Goal: Use online tool/utility

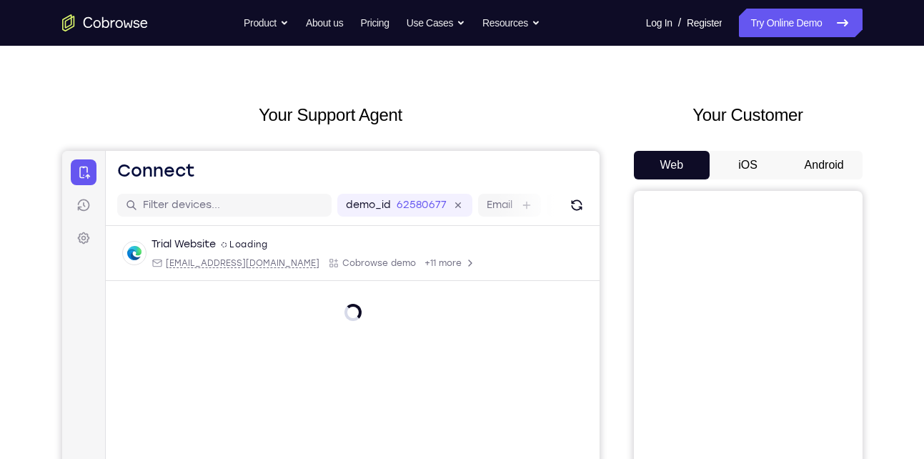
scroll to position [1, 0]
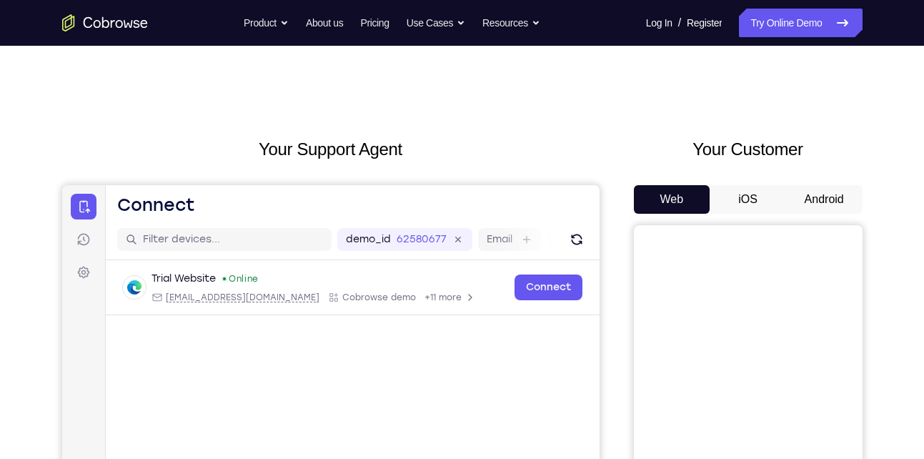
click at [808, 193] on button "Android" at bounding box center [824, 199] width 76 height 29
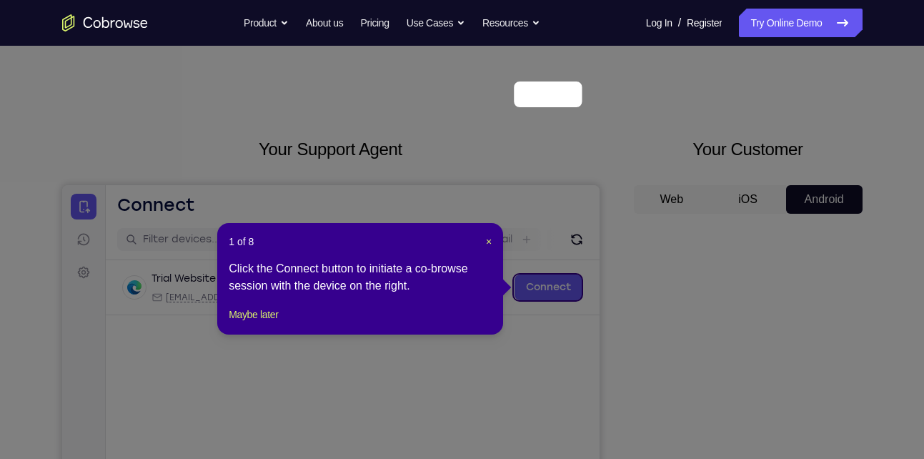
scroll to position [194, 0]
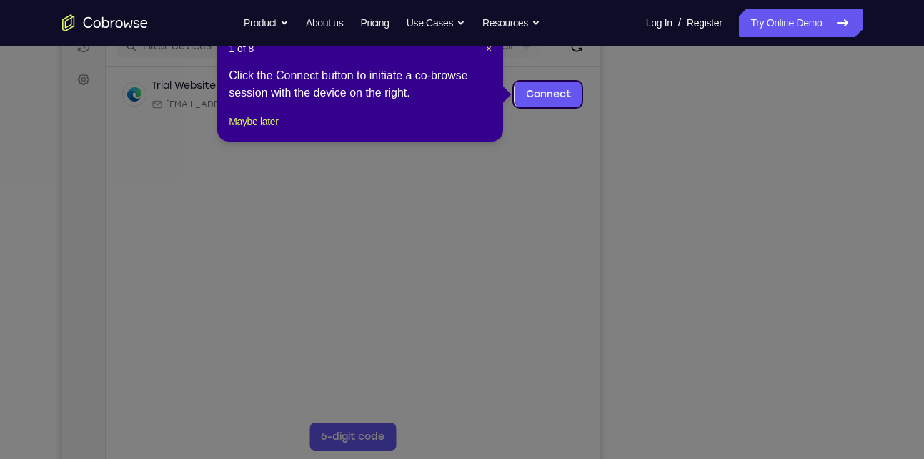
click at [723, 248] on icon at bounding box center [467, 229] width 935 height 459
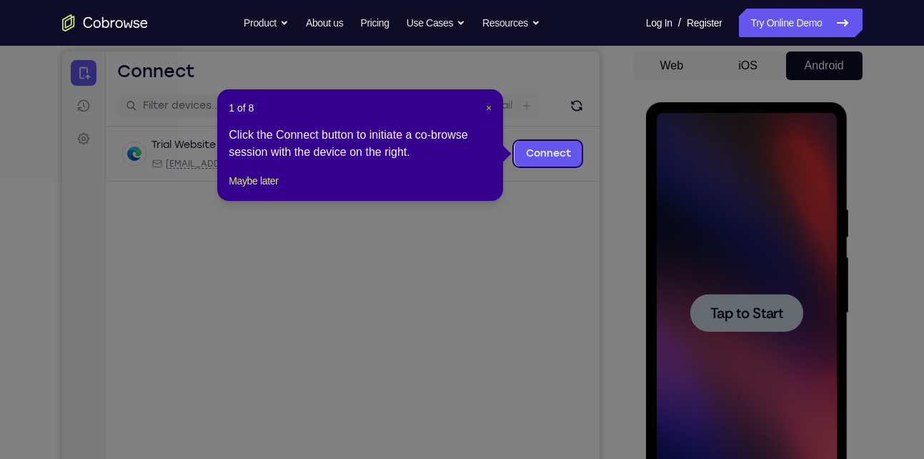
scroll to position [0, 0]
click at [489, 106] on span "×" at bounding box center [489, 107] width 6 height 11
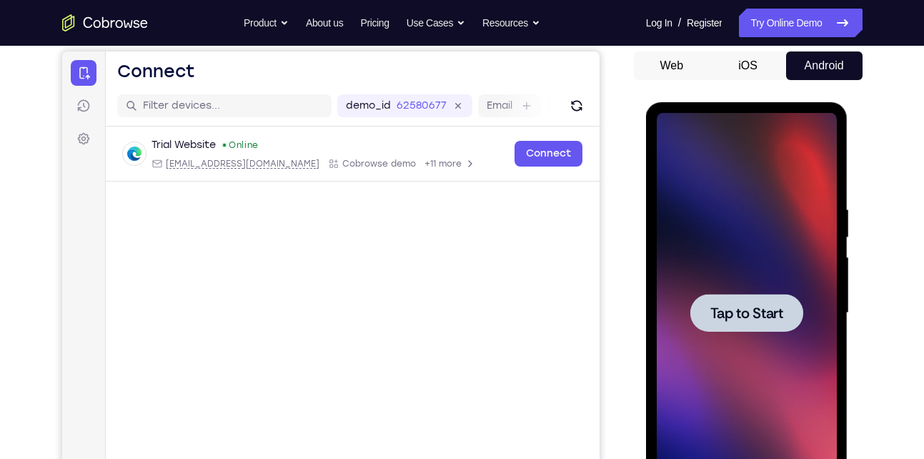
click at [781, 316] on span "Tap to Start" at bounding box center [746, 313] width 73 height 14
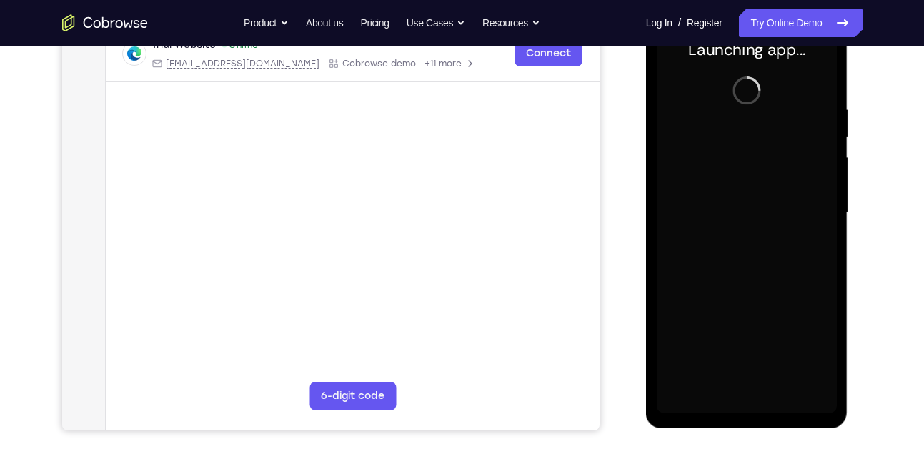
scroll to position [201, 0]
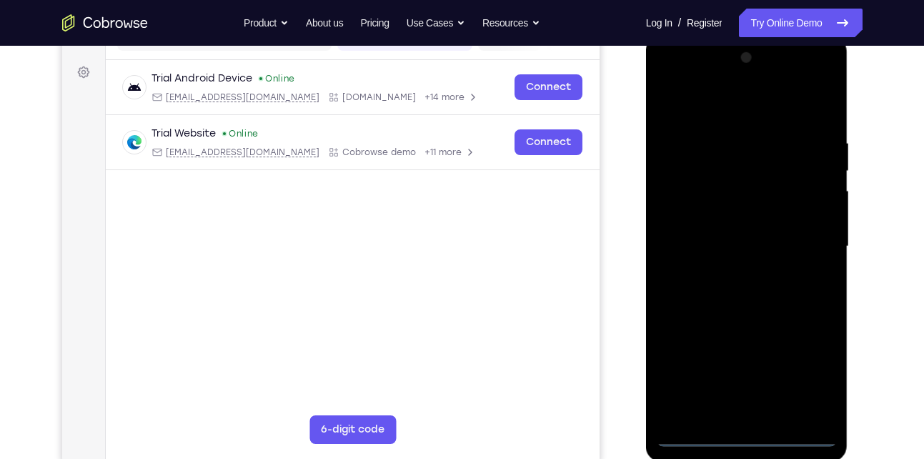
click at [693, 427] on div at bounding box center [747, 246] width 180 height 400
click at [741, 435] on div at bounding box center [747, 246] width 180 height 400
click at [813, 372] on div at bounding box center [747, 246] width 180 height 400
click at [705, 106] on div at bounding box center [747, 246] width 180 height 400
click at [813, 241] on div at bounding box center [747, 246] width 180 height 400
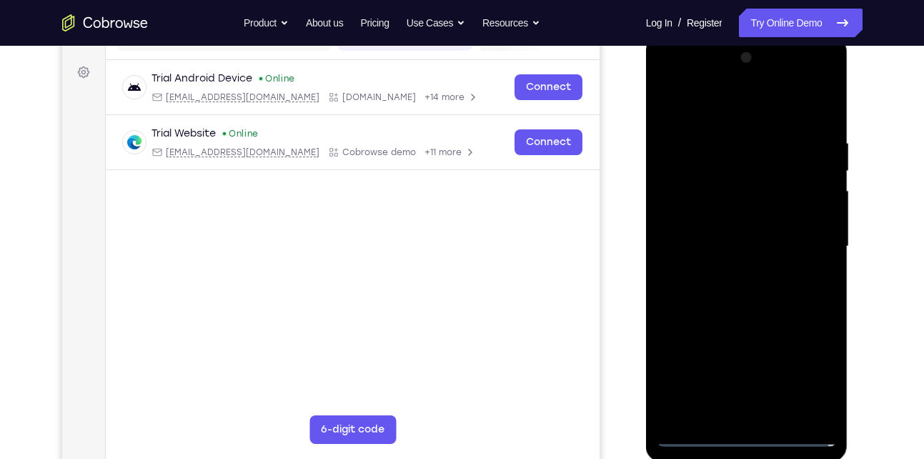
click at [730, 272] on div at bounding box center [747, 246] width 180 height 400
click at [730, 229] on div at bounding box center [747, 246] width 180 height 400
click at [715, 219] on div at bounding box center [747, 246] width 180 height 400
click at [717, 248] on div at bounding box center [747, 246] width 180 height 400
click at [711, 261] on div at bounding box center [747, 246] width 180 height 400
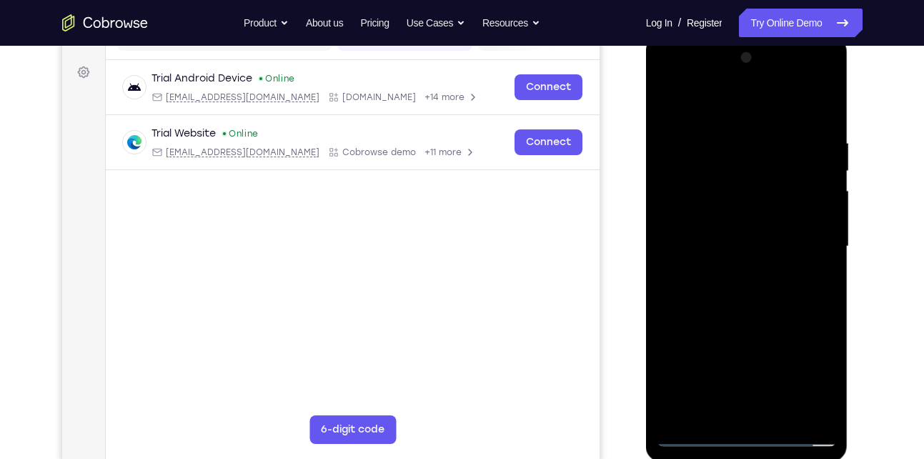
click at [711, 261] on div at bounding box center [747, 246] width 180 height 400
click at [808, 104] on div at bounding box center [747, 246] width 180 height 400
click at [720, 137] on div at bounding box center [747, 246] width 180 height 400
click at [738, 312] on div at bounding box center [747, 246] width 180 height 400
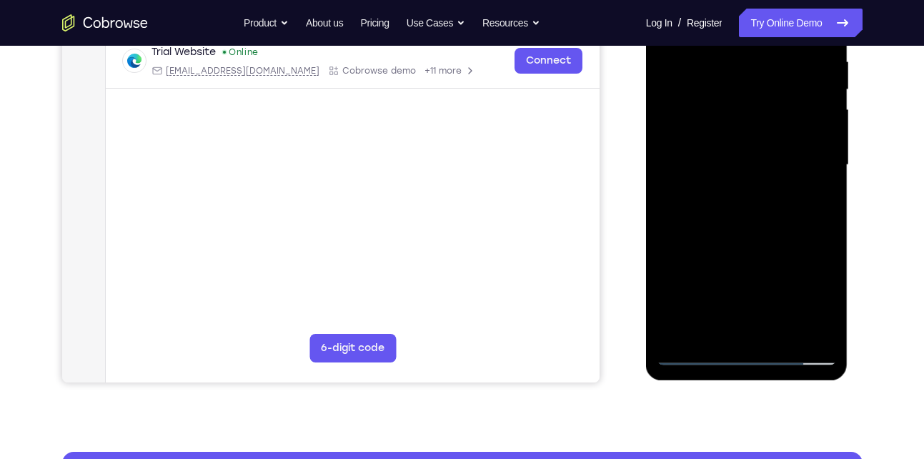
scroll to position [284, 0]
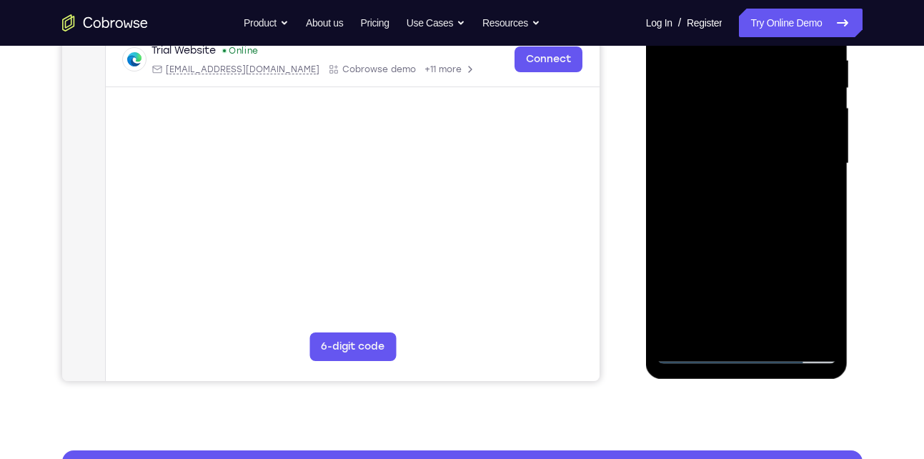
click at [826, 220] on div at bounding box center [747, 164] width 180 height 400
click at [826, 311] on div at bounding box center [747, 164] width 180 height 400
click at [826, 221] on div at bounding box center [747, 164] width 180 height 400
click at [753, 220] on div at bounding box center [747, 164] width 180 height 400
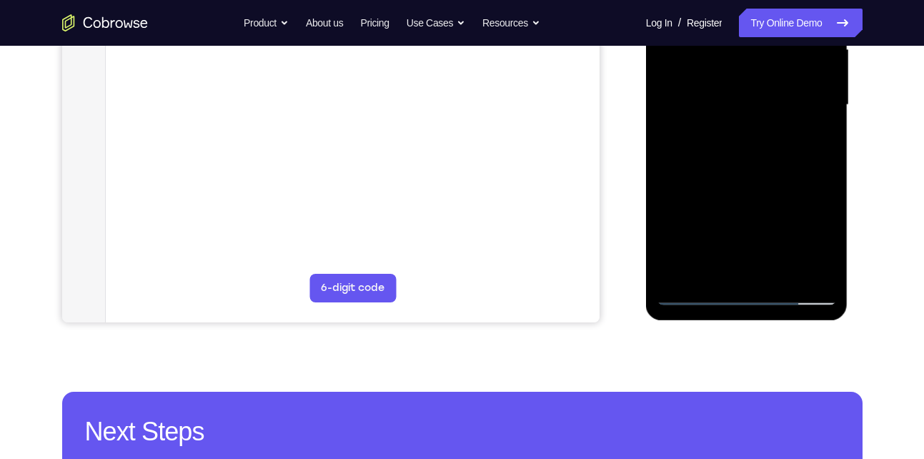
scroll to position [342, 0]
drag, startPoint x: 738, startPoint y: 220, endPoint x: 738, endPoint y: 134, distance: 86.5
click at [738, 134] on div at bounding box center [747, 106] width 180 height 400
drag, startPoint x: 738, startPoint y: 195, endPoint x: 757, endPoint y: 115, distance: 82.3
click at [757, 115] on div at bounding box center [747, 106] width 180 height 400
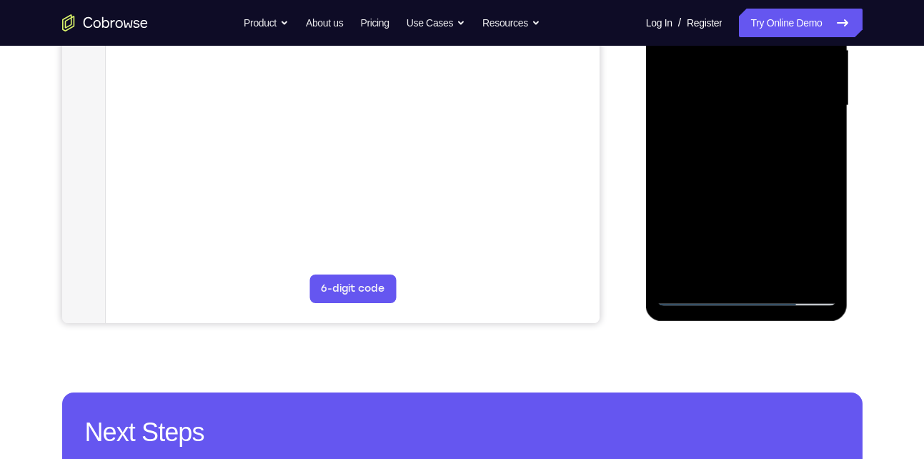
drag, startPoint x: 745, startPoint y: 197, endPoint x: 755, endPoint y: 82, distance: 114.8
click at [755, 82] on div at bounding box center [747, 106] width 180 height 400
drag, startPoint x: 729, startPoint y: 207, endPoint x: 783, endPoint y: 41, distance: 173.8
click at [783, 41] on div at bounding box center [747, 106] width 180 height 400
drag, startPoint x: 765, startPoint y: 225, endPoint x: 793, endPoint y: 77, distance: 150.5
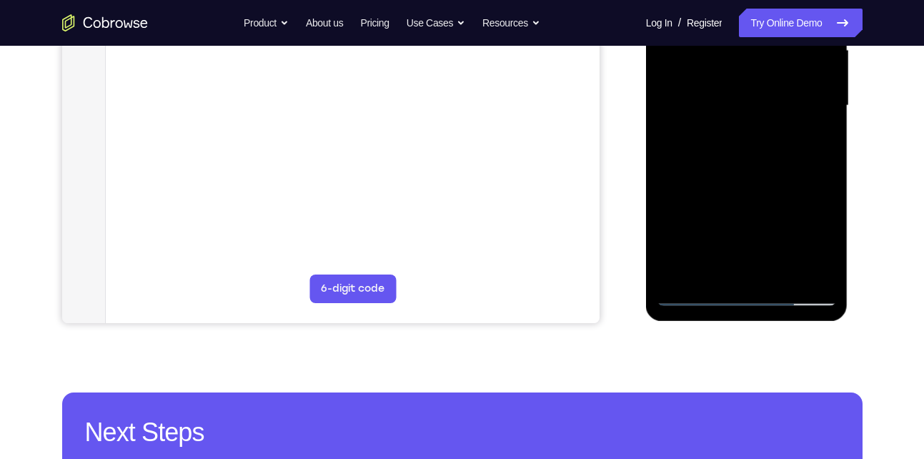
click at [793, 77] on div at bounding box center [747, 106] width 180 height 400
click at [827, 192] on div at bounding box center [747, 106] width 180 height 400
drag, startPoint x: 748, startPoint y: 198, endPoint x: 764, endPoint y: 116, distance: 83.8
click at [764, 116] on div at bounding box center [747, 106] width 180 height 400
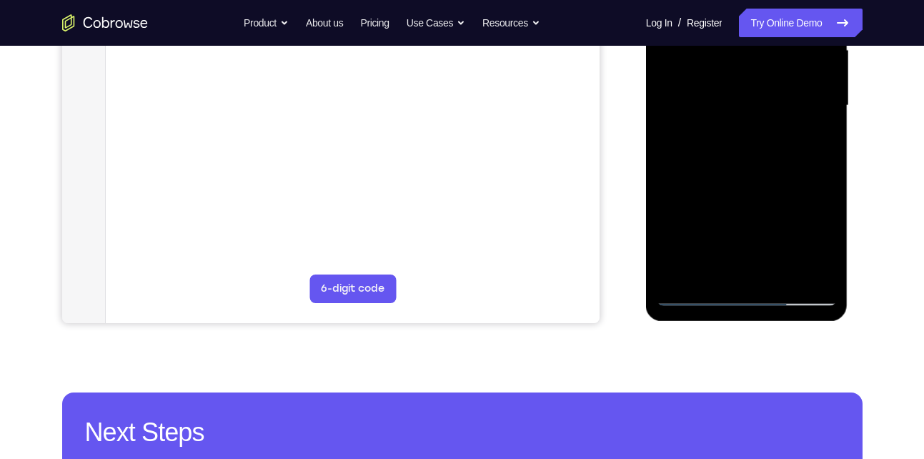
click at [667, 241] on div at bounding box center [747, 106] width 180 height 400
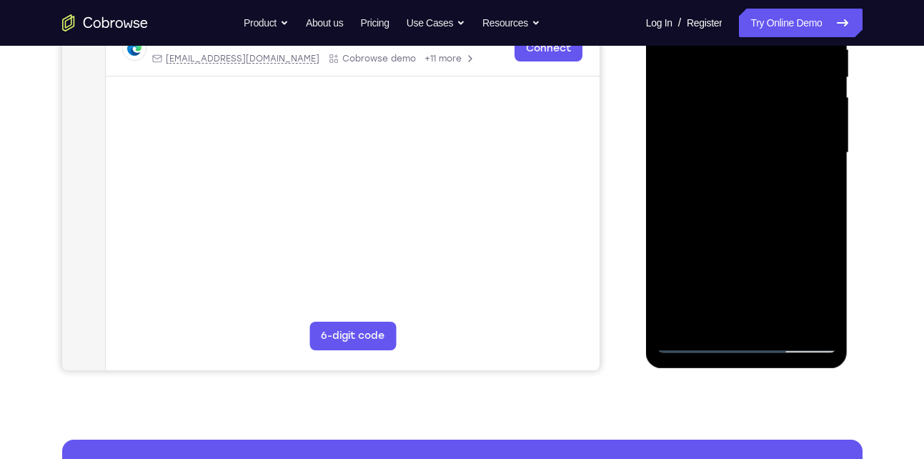
scroll to position [293, 0]
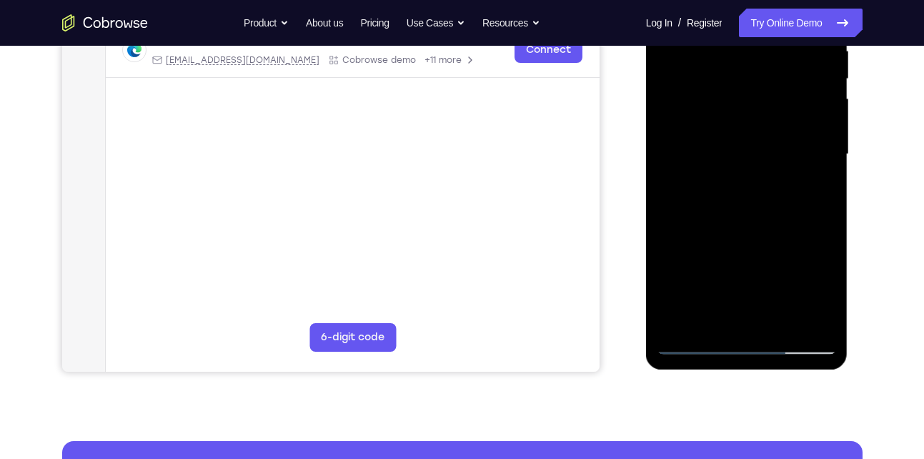
click at [826, 165] on div at bounding box center [747, 154] width 180 height 400
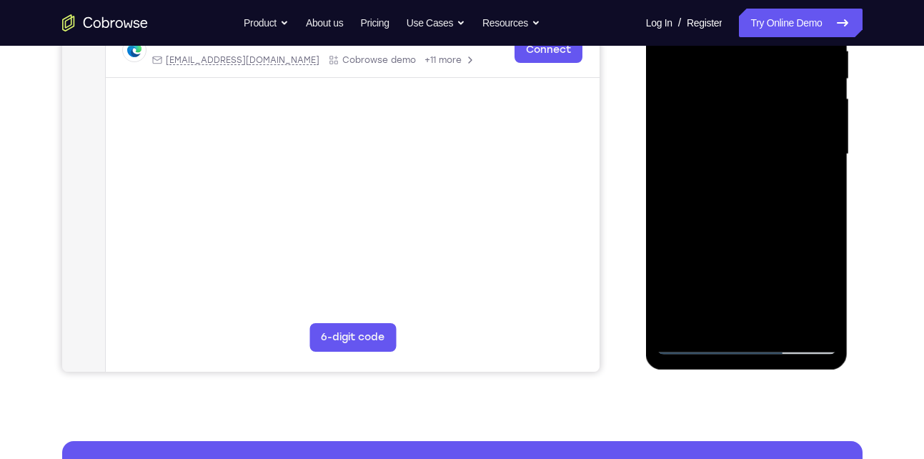
click at [826, 165] on div at bounding box center [747, 154] width 180 height 400
drag, startPoint x: 770, startPoint y: 170, endPoint x: 770, endPoint y: 46, distance: 124.4
click at [770, 46] on div at bounding box center [747, 154] width 180 height 400
drag, startPoint x: 750, startPoint y: 232, endPoint x: 773, endPoint y: 99, distance: 134.9
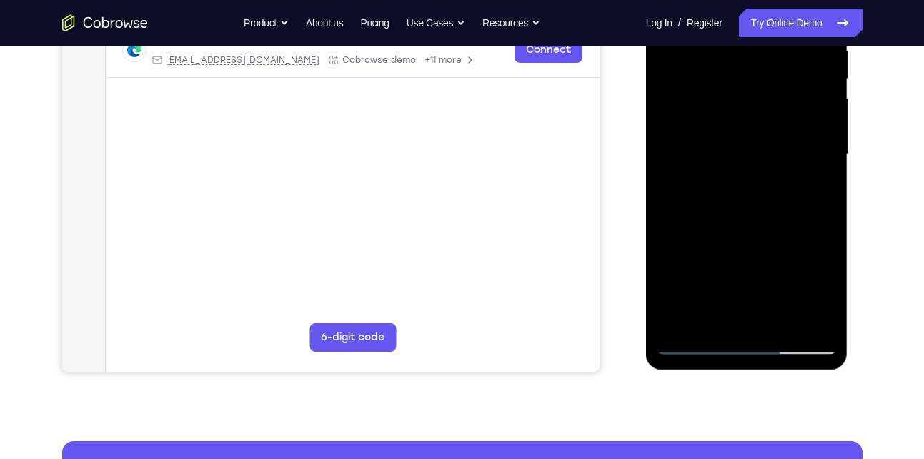
click at [773, 99] on div at bounding box center [747, 154] width 180 height 400
click at [784, 319] on div at bounding box center [747, 154] width 180 height 400
click at [735, 231] on div at bounding box center [747, 154] width 180 height 400
click at [745, 145] on div at bounding box center [747, 154] width 180 height 400
click at [808, 193] on div at bounding box center [747, 154] width 180 height 400
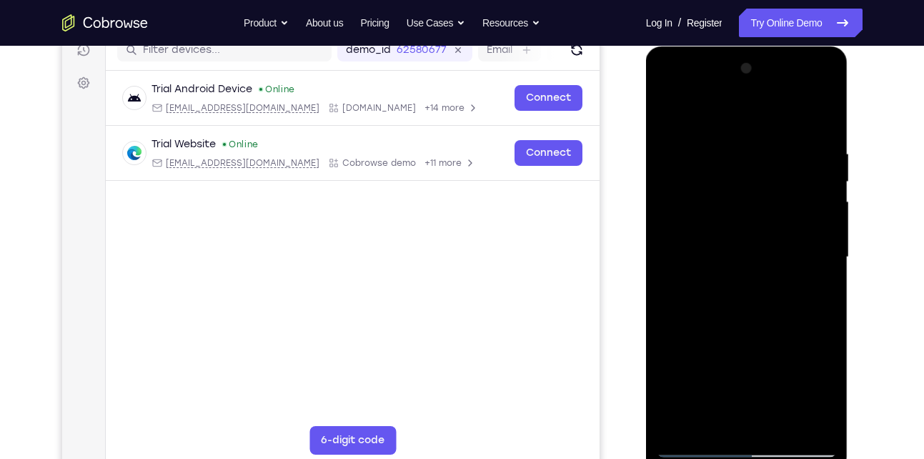
scroll to position [173, 0]
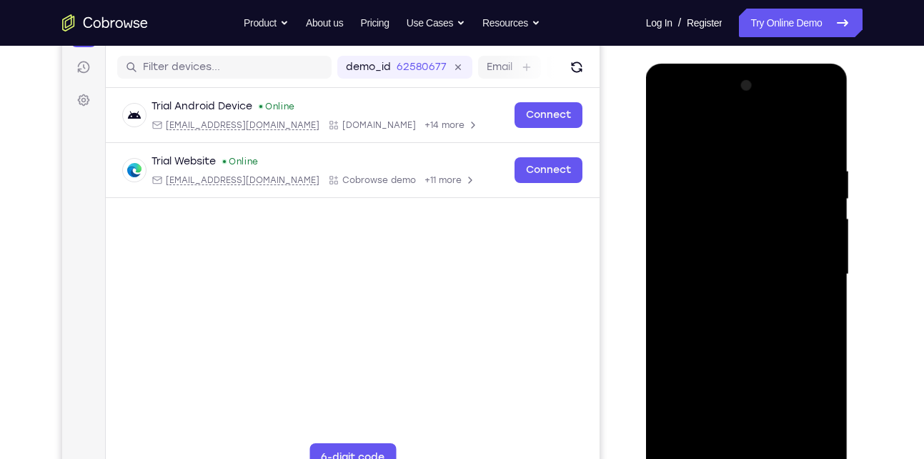
click at [666, 128] on div at bounding box center [747, 274] width 180 height 400
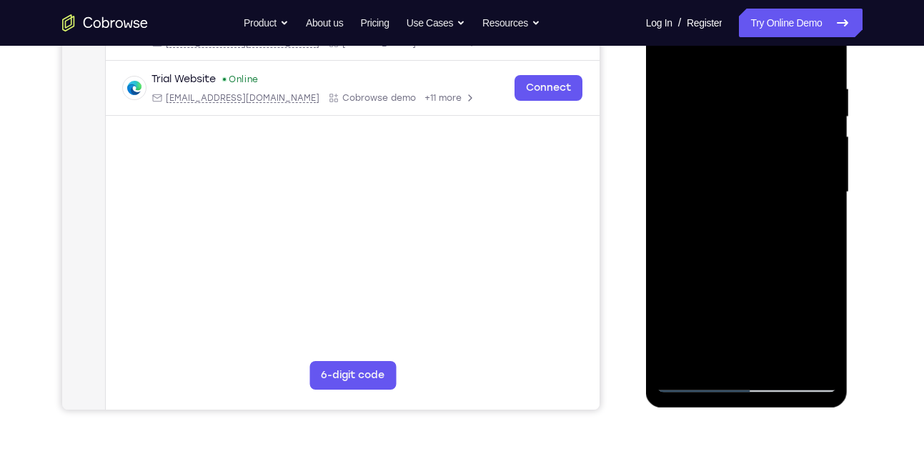
scroll to position [259, 0]
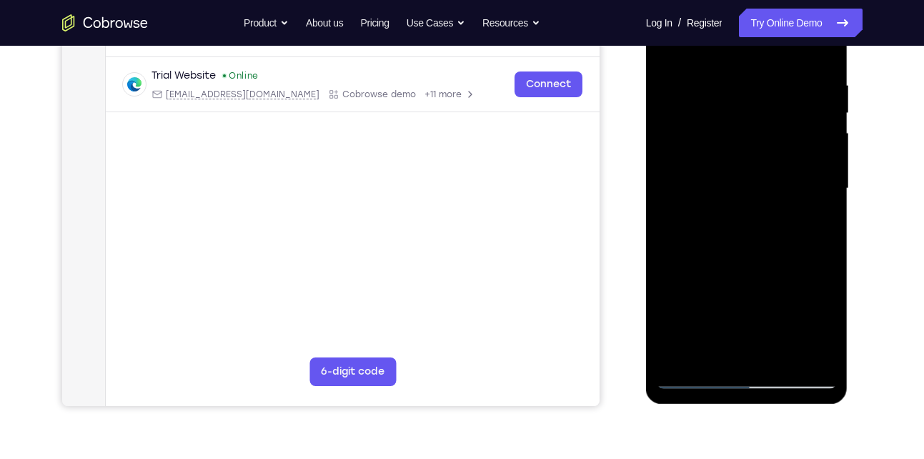
drag, startPoint x: 728, startPoint y: 312, endPoint x: 759, endPoint y: 216, distance: 101.3
click at [759, 216] on div at bounding box center [747, 189] width 180 height 400
drag, startPoint x: 728, startPoint y: 263, endPoint x: 762, endPoint y: 180, distance: 89.4
click at [762, 180] on div at bounding box center [747, 189] width 180 height 400
drag, startPoint x: 728, startPoint y: 317, endPoint x: 777, endPoint y: 210, distance: 117.4
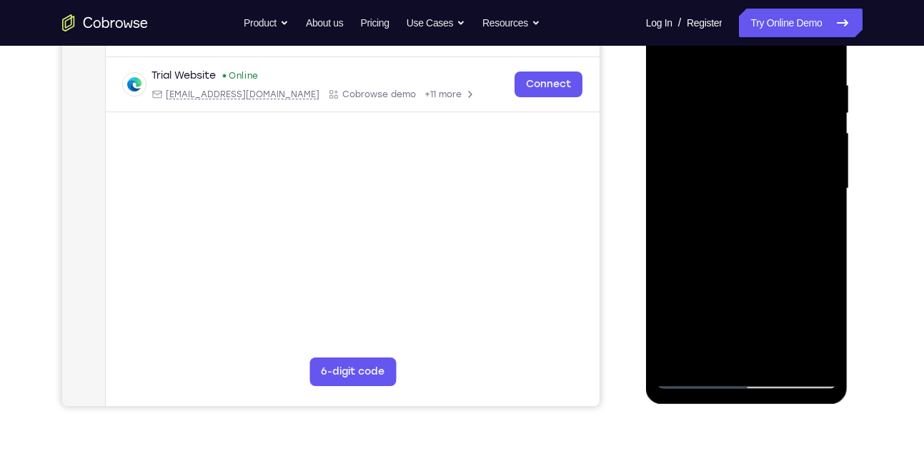
click at [777, 210] on div at bounding box center [747, 189] width 180 height 400
drag, startPoint x: 724, startPoint y: 206, endPoint x: 713, endPoint y: 359, distance: 153.3
click at [713, 359] on div at bounding box center [747, 189] width 180 height 400
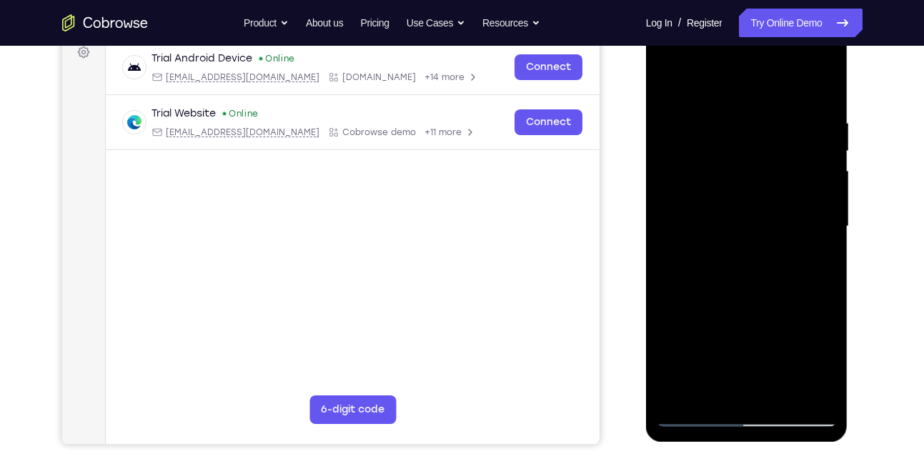
scroll to position [220, 0]
click at [670, 82] on div at bounding box center [747, 227] width 180 height 400
drag, startPoint x: 774, startPoint y: 139, endPoint x: 777, endPoint y: 230, distance: 90.8
click at [777, 230] on div at bounding box center [747, 227] width 180 height 400
click at [825, 83] on div at bounding box center [747, 227] width 180 height 400
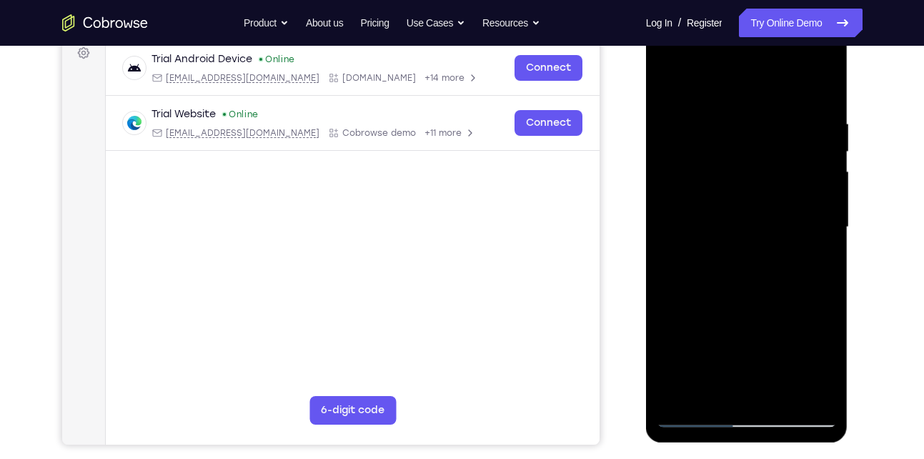
click at [670, 76] on div at bounding box center [747, 227] width 180 height 400
click at [825, 81] on div at bounding box center [747, 227] width 180 height 400
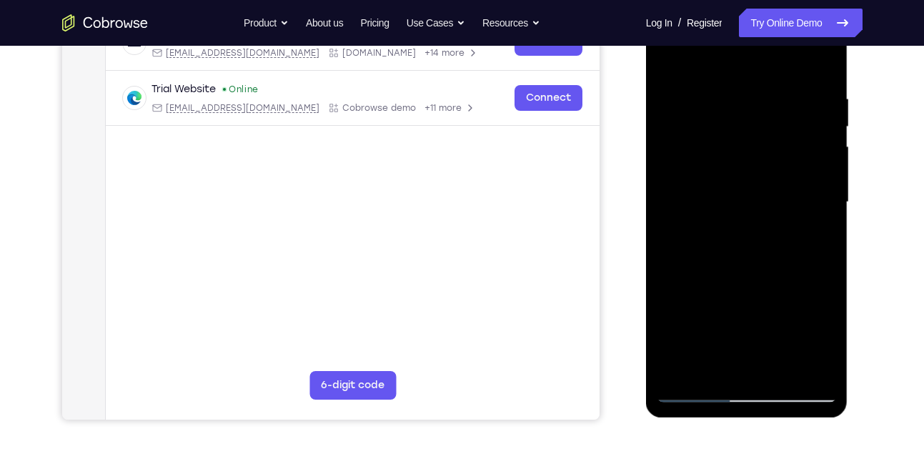
scroll to position [246, 0]
click at [698, 330] on div at bounding box center [747, 201] width 180 height 400
click at [670, 56] on div at bounding box center [747, 201] width 180 height 400
click at [697, 231] on div at bounding box center [747, 201] width 180 height 400
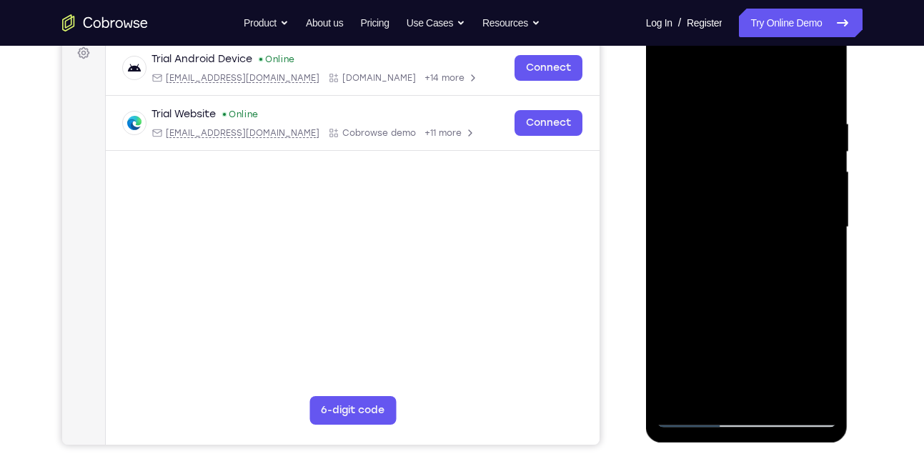
scroll to position [219, 0]
click at [668, 84] on div at bounding box center [747, 228] width 180 height 400
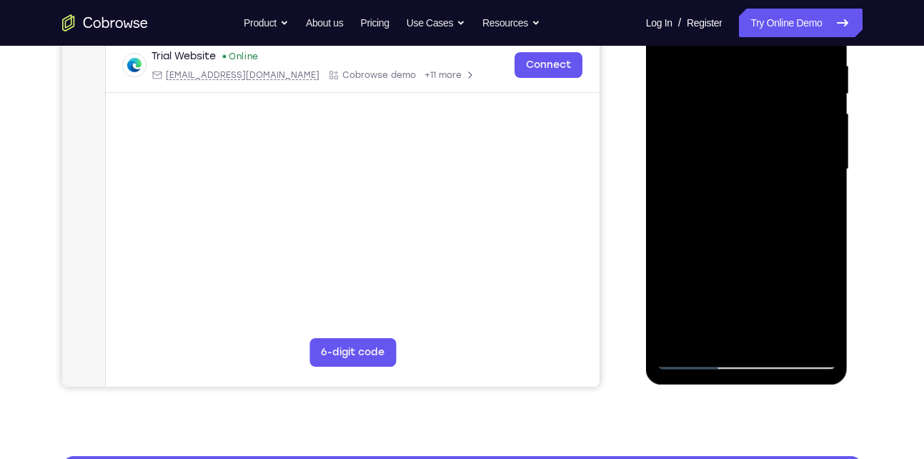
scroll to position [280, 0]
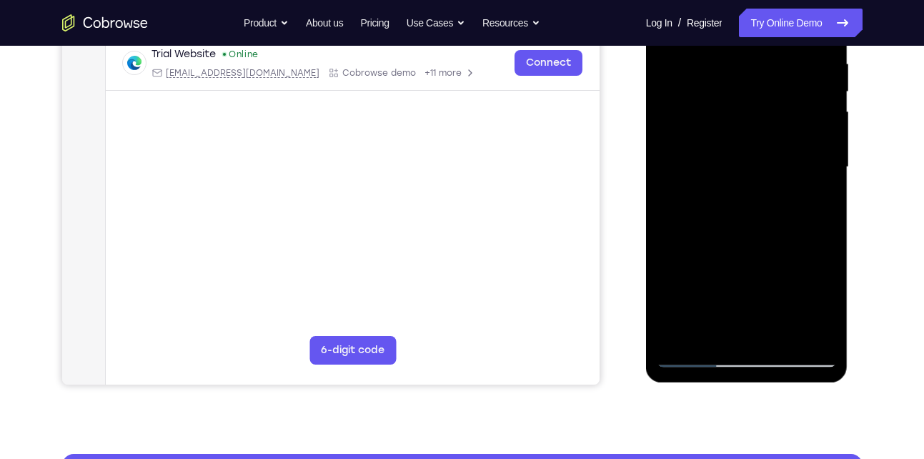
drag, startPoint x: 725, startPoint y: 242, endPoint x: 758, endPoint y: 192, distance: 59.5
click at [758, 192] on div at bounding box center [747, 167] width 180 height 400
drag, startPoint x: 727, startPoint y: 267, endPoint x: 759, endPoint y: 205, distance: 70.0
click at [759, 205] on div at bounding box center [747, 167] width 180 height 400
drag, startPoint x: 724, startPoint y: 230, endPoint x: 754, endPoint y: 137, distance: 97.6
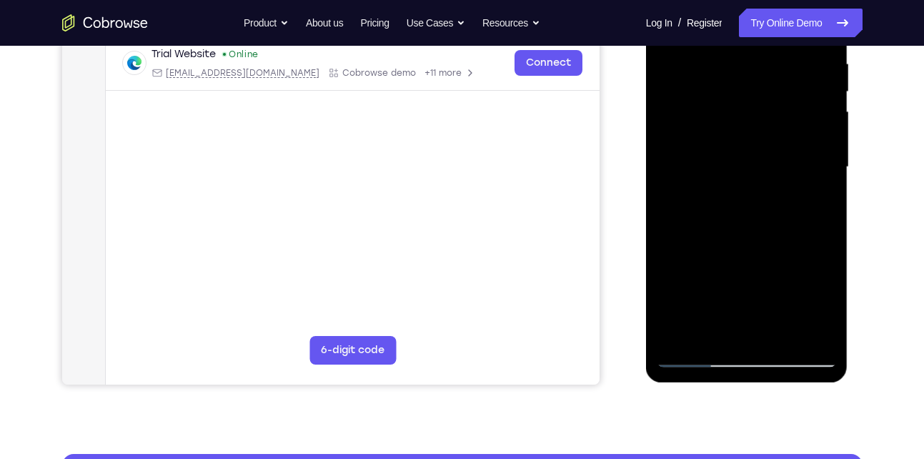
click at [754, 137] on div at bounding box center [747, 167] width 180 height 400
drag, startPoint x: 744, startPoint y: 169, endPoint x: 710, endPoint y: 262, distance: 99.5
click at [710, 262] on div at bounding box center [747, 167] width 180 height 400
drag, startPoint x: 748, startPoint y: 140, endPoint x: 679, endPoint y: 332, distance: 203.7
click at [679, 332] on div at bounding box center [747, 167] width 180 height 400
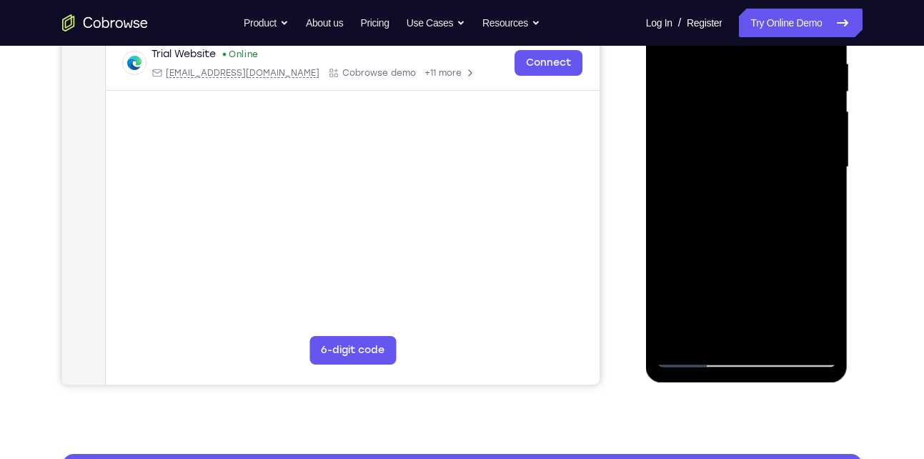
drag, startPoint x: 735, startPoint y: 149, endPoint x: 675, endPoint y: 405, distance: 262.1
click at [675, 385] on html "Online web based iOS Simulators and Android Emulators. Run iPhone, iPad, Mobile…" at bounding box center [748, 170] width 204 height 429
drag, startPoint x: 753, startPoint y: 137, endPoint x: 747, endPoint y: 245, distance: 108.8
click at [747, 245] on div at bounding box center [747, 167] width 180 height 400
drag, startPoint x: 746, startPoint y: 95, endPoint x: 716, endPoint y: 271, distance: 178.4
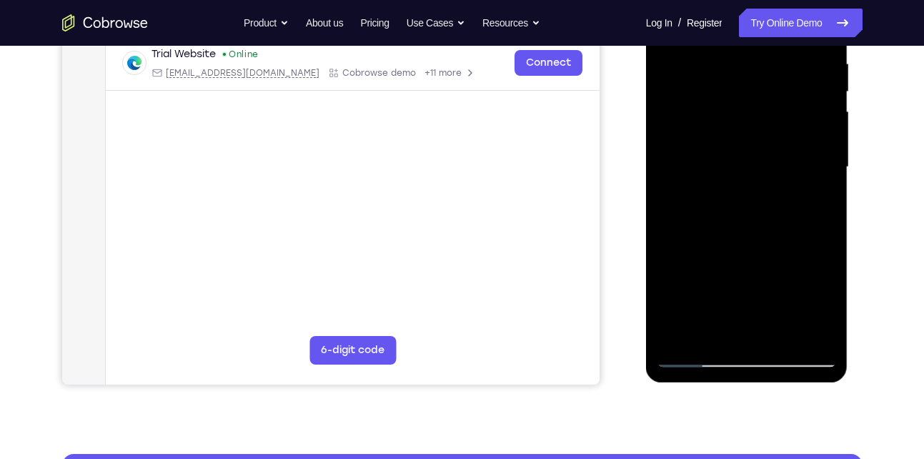
click at [716, 271] on div at bounding box center [747, 167] width 180 height 400
click at [681, 337] on div at bounding box center [747, 167] width 180 height 400
click at [745, 162] on div at bounding box center [747, 167] width 180 height 400
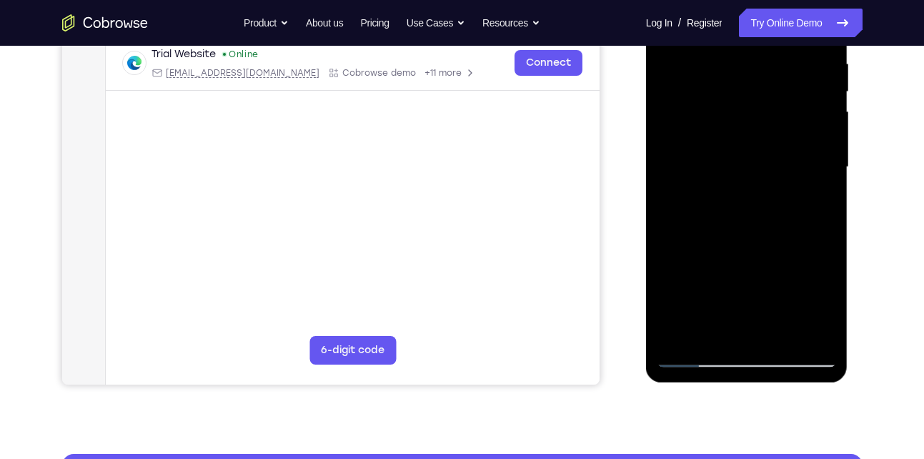
click at [745, 162] on div at bounding box center [747, 167] width 180 height 400
click at [825, 198] on div at bounding box center [747, 167] width 180 height 400
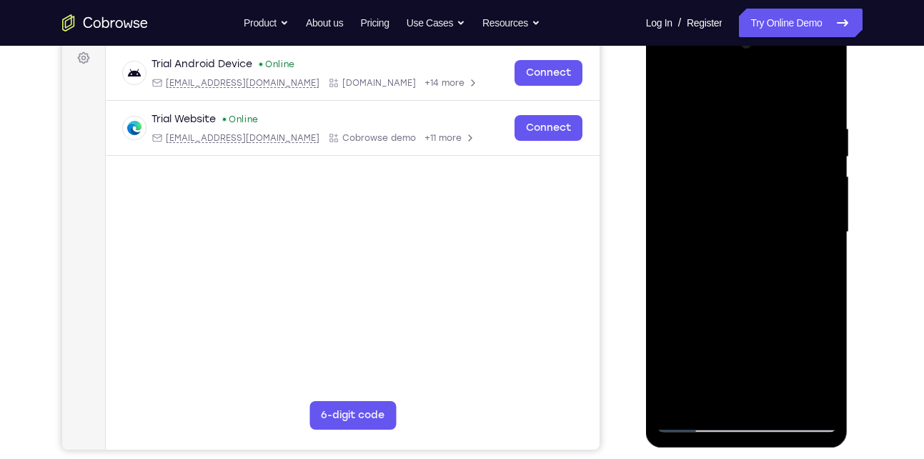
click at [770, 119] on div at bounding box center [747, 232] width 180 height 400
click at [829, 252] on div at bounding box center [747, 232] width 180 height 400
click at [820, 252] on div at bounding box center [747, 232] width 180 height 400
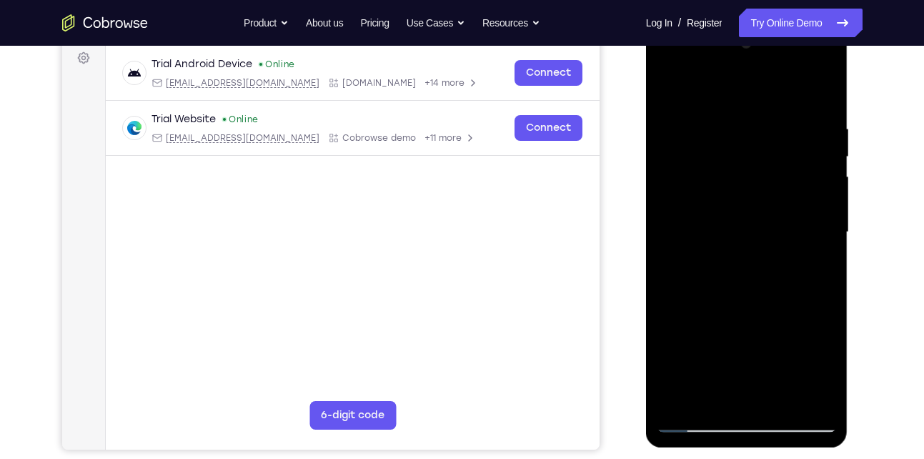
click at [820, 252] on div at bounding box center [747, 232] width 180 height 400
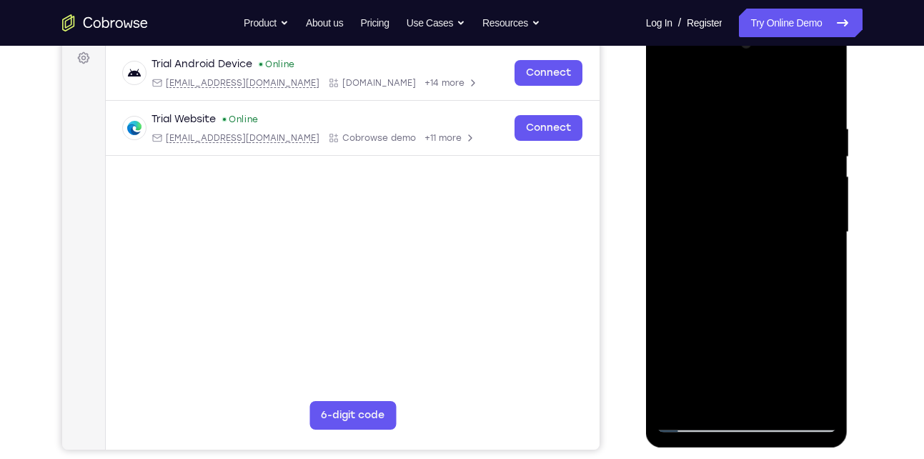
click at [667, 246] on div at bounding box center [747, 232] width 180 height 400
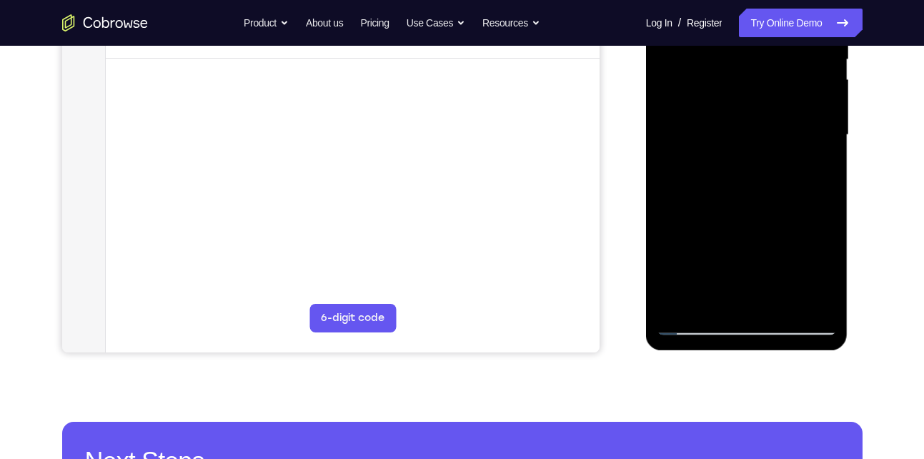
scroll to position [314, 0]
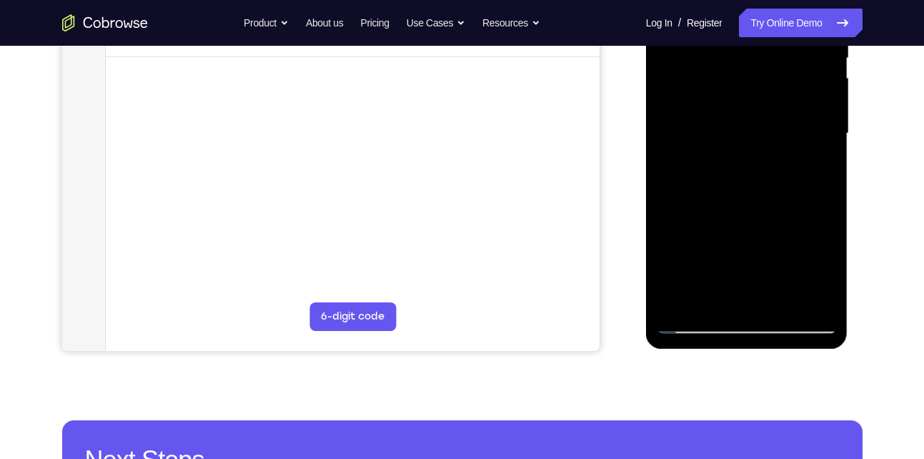
click at [806, 296] on div at bounding box center [747, 134] width 180 height 400
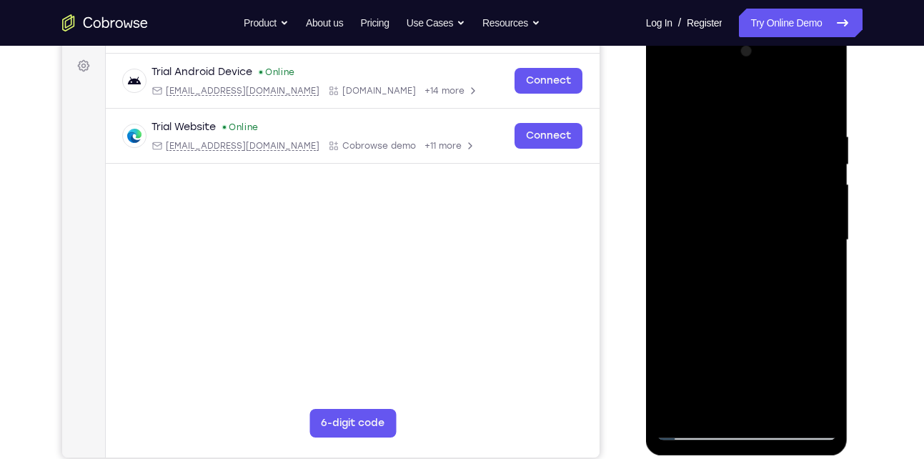
scroll to position [207, 0]
click at [824, 104] on div at bounding box center [747, 241] width 180 height 400
drag, startPoint x: 819, startPoint y: 126, endPoint x: 705, endPoint y: 126, distance: 113.6
click at [705, 126] on div at bounding box center [747, 241] width 180 height 400
click at [747, 125] on div at bounding box center [747, 241] width 180 height 400
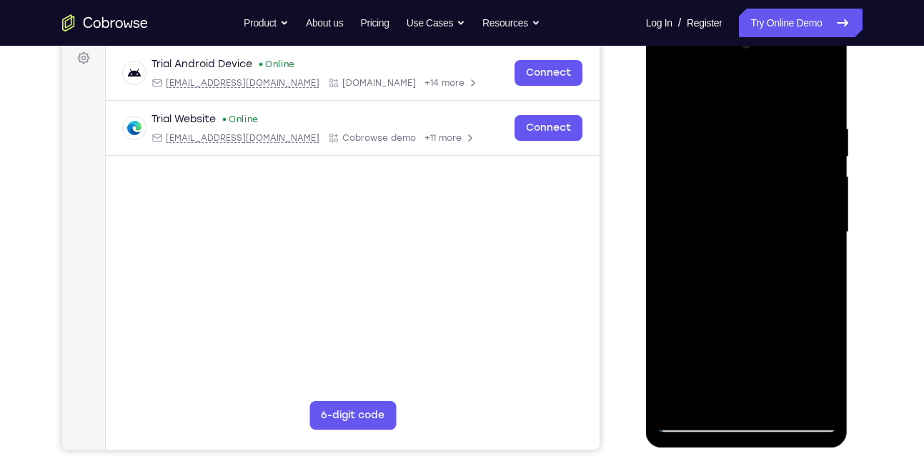
scroll to position [214, 0]
click at [818, 90] on div at bounding box center [747, 233] width 180 height 400
drag, startPoint x: 788, startPoint y: 135, endPoint x: 715, endPoint y: 124, distance: 73.7
click at [715, 124] on div at bounding box center [747, 233] width 180 height 400
click at [813, 119] on div at bounding box center [747, 233] width 180 height 400
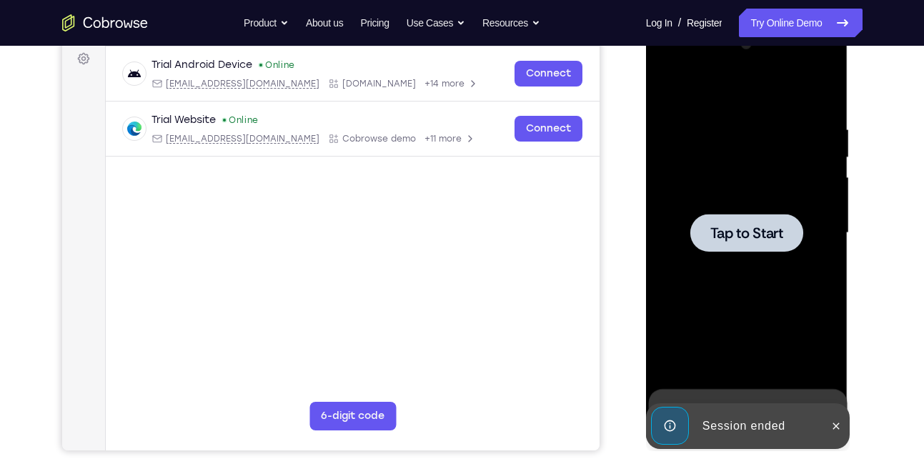
click at [748, 234] on span "Tap to Start" at bounding box center [746, 233] width 73 height 14
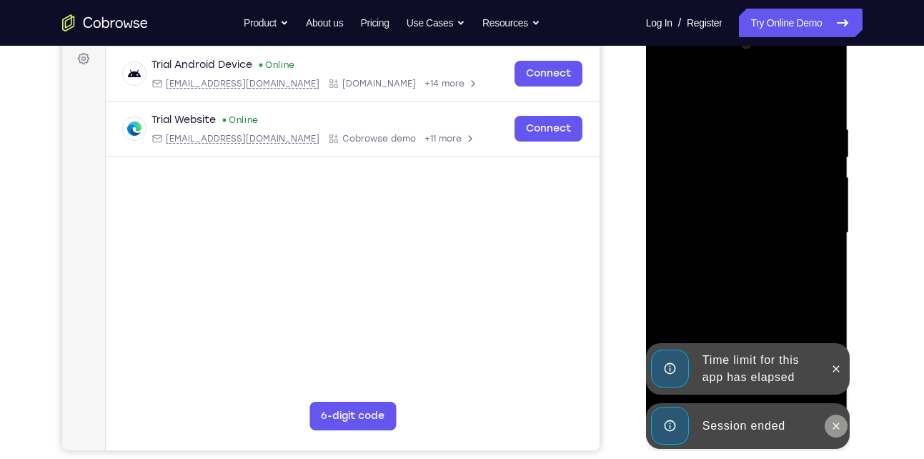
click at [835, 425] on icon at bounding box center [836, 425] width 6 height 6
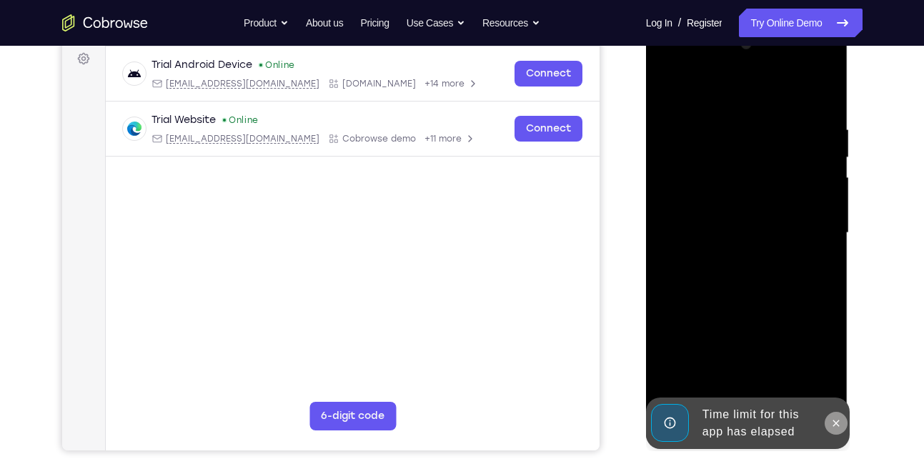
click at [836, 371] on div at bounding box center [747, 233] width 180 height 400
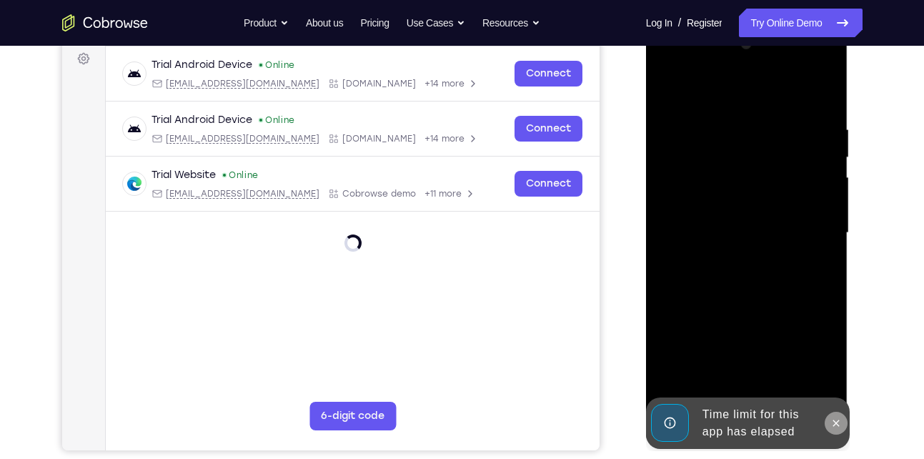
click at [836, 423] on icon at bounding box center [836, 423] width 6 height 6
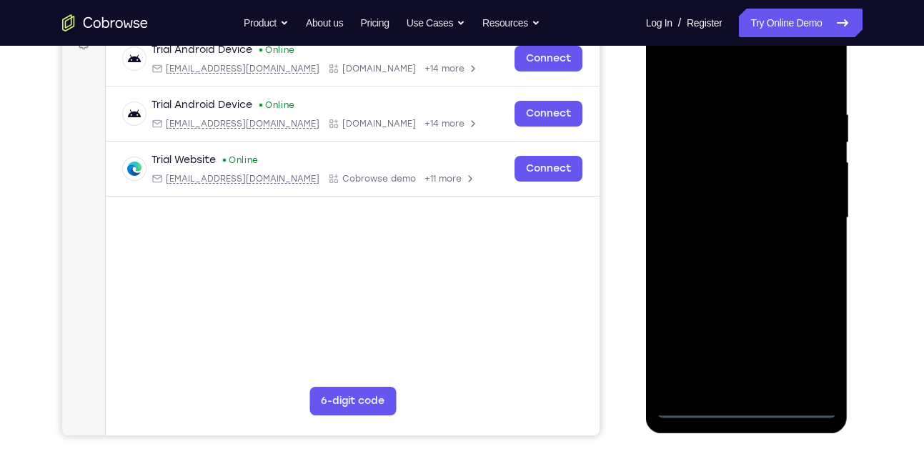
scroll to position [230, 0]
click at [749, 407] on div at bounding box center [747, 217] width 180 height 400
click at [808, 349] on div at bounding box center [747, 217] width 180 height 400
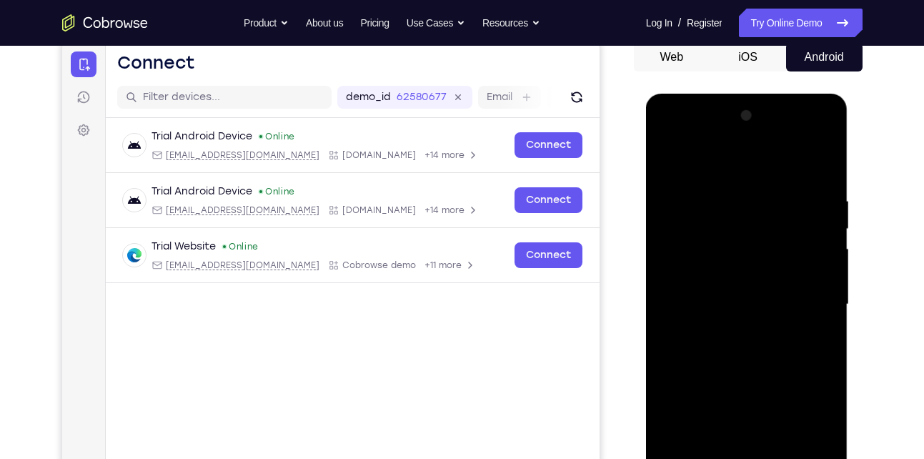
scroll to position [142, 0]
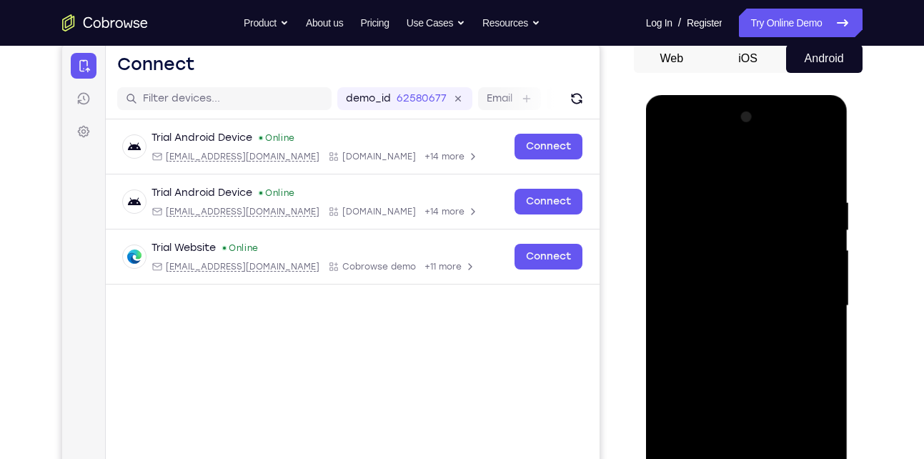
click at [825, 144] on div at bounding box center [747, 306] width 180 height 400
click at [763, 164] on div at bounding box center [747, 306] width 180 height 400
click at [734, 142] on div at bounding box center [747, 306] width 180 height 400
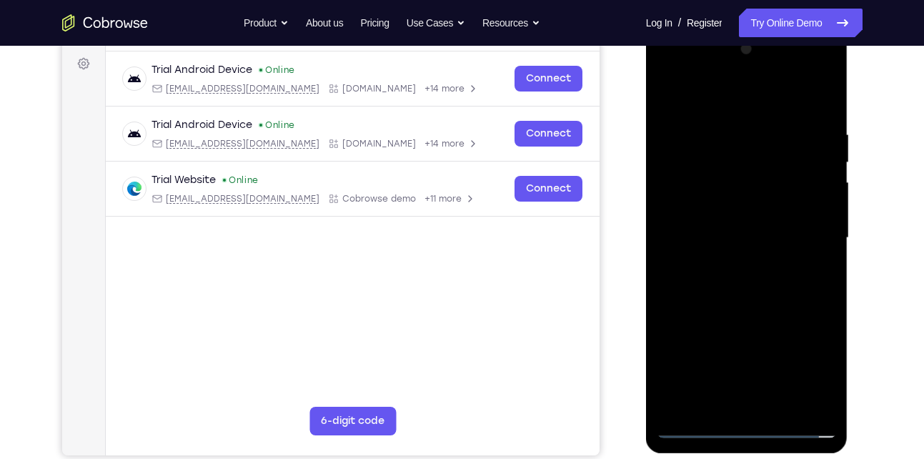
scroll to position [228, 0]
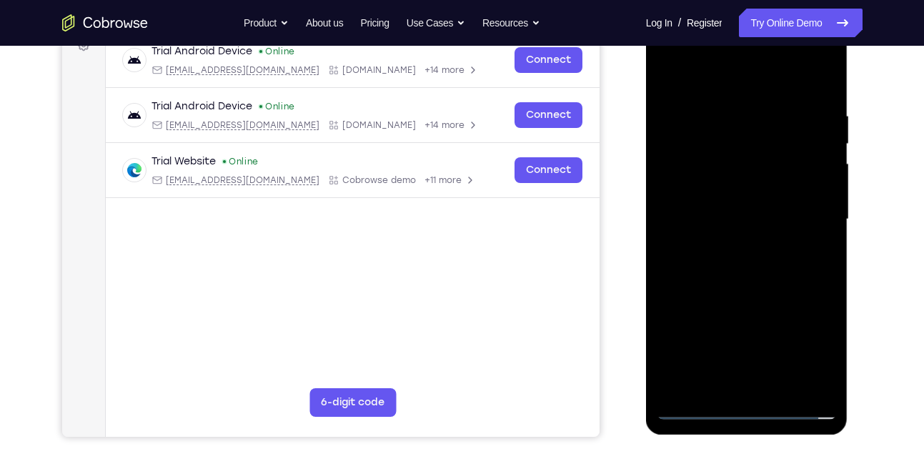
drag, startPoint x: 733, startPoint y: 302, endPoint x: 735, endPoint y: 197, distance: 105.8
click at [735, 197] on div at bounding box center [747, 219] width 180 height 400
drag, startPoint x: 760, startPoint y: 190, endPoint x: 743, endPoint y: 356, distance: 166.6
click at [743, 356] on div at bounding box center [747, 219] width 180 height 400
click at [742, 99] on div at bounding box center [747, 219] width 180 height 400
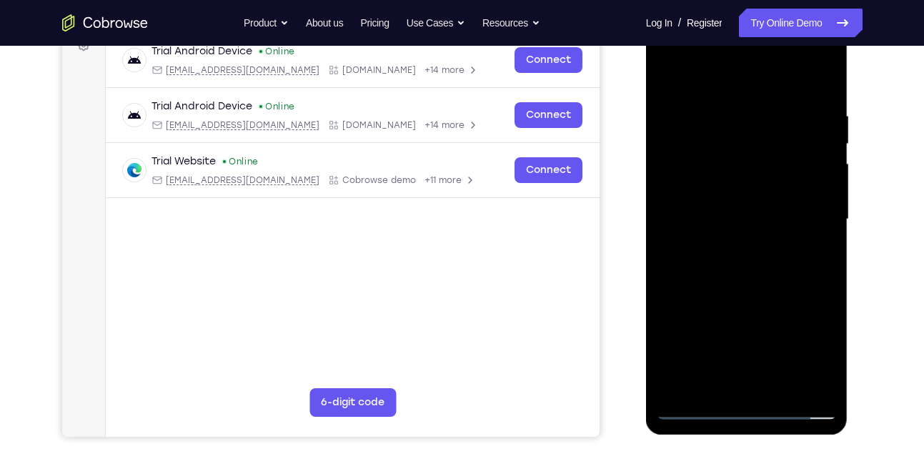
drag, startPoint x: 728, startPoint y: 282, endPoint x: 728, endPoint y: 292, distance: 10.0
click at [728, 292] on div at bounding box center [747, 219] width 180 height 400
drag, startPoint x: 743, startPoint y: 279, endPoint x: 740, endPoint y: 209, distance: 70.1
click at [740, 209] on div at bounding box center [747, 219] width 180 height 400
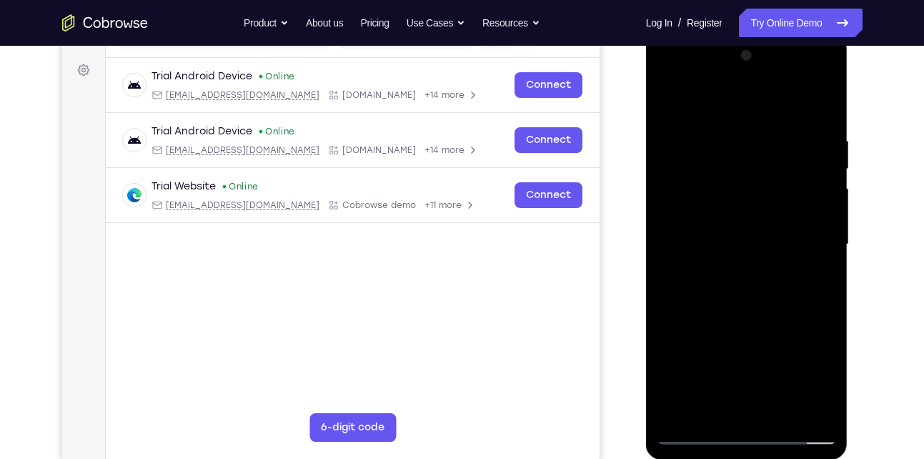
scroll to position [207, 0]
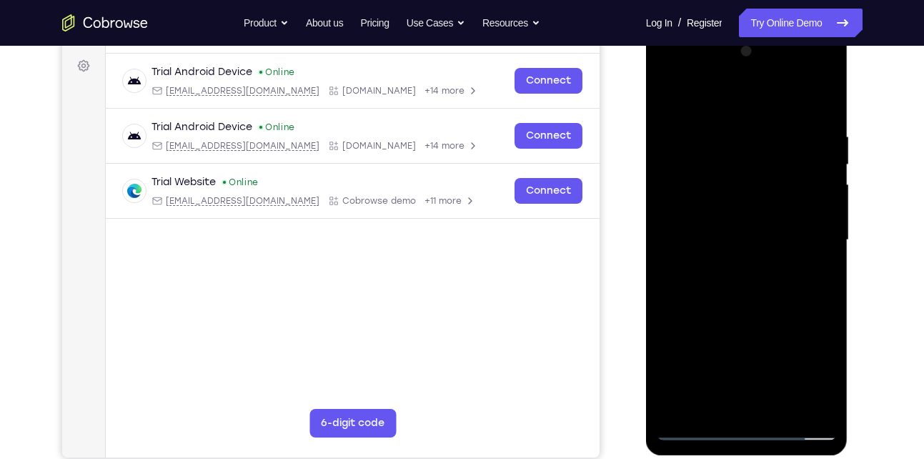
click at [705, 288] on div at bounding box center [747, 240] width 180 height 400
drag, startPoint x: 738, startPoint y: 303, endPoint x: 741, endPoint y: 206, distance: 97.3
click at [741, 206] on div at bounding box center [747, 240] width 180 height 400
drag, startPoint x: 740, startPoint y: 292, endPoint x: 755, endPoint y: 187, distance: 106.0
click at [755, 187] on div at bounding box center [747, 240] width 180 height 400
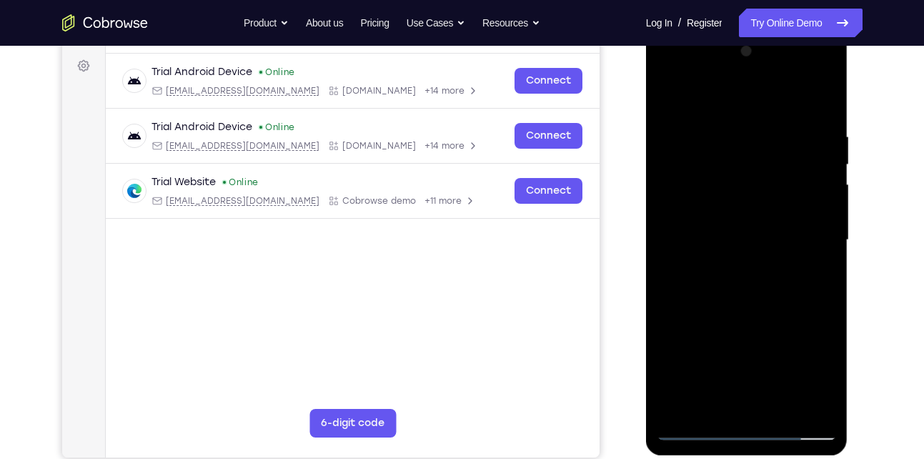
drag, startPoint x: 740, startPoint y: 324, endPoint x: 749, endPoint y: 239, distance: 84.8
click at [749, 239] on div at bounding box center [747, 240] width 180 height 400
drag, startPoint x: 735, startPoint y: 296, endPoint x: 751, endPoint y: 182, distance: 115.4
click at [751, 182] on div at bounding box center [747, 240] width 180 height 400
drag, startPoint x: 734, startPoint y: 287, endPoint x: 757, endPoint y: 202, distance: 88.8
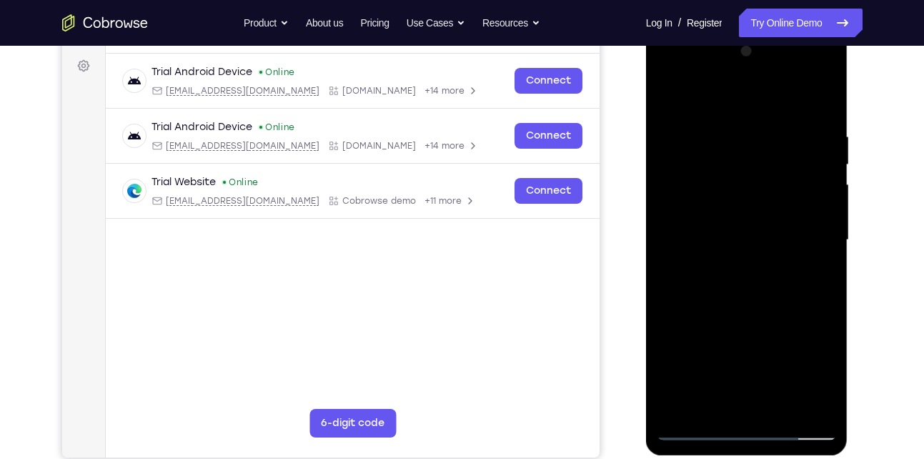
click at [757, 202] on div at bounding box center [747, 240] width 180 height 400
drag, startPoint x: 743, startPoint y: 316, endPoint x: 771, endPoint y: 203, distance: 116.5
click at [771, 203] on div at bounding box center [747, 240] width 180 height 400
drag, startPoint x: 746, startPoint y: 294, endPoint x: 763, endPoint y: 116, distance: 179.4
click at [763, 116] on div at bounding box center [747, 240] width 180 height 400
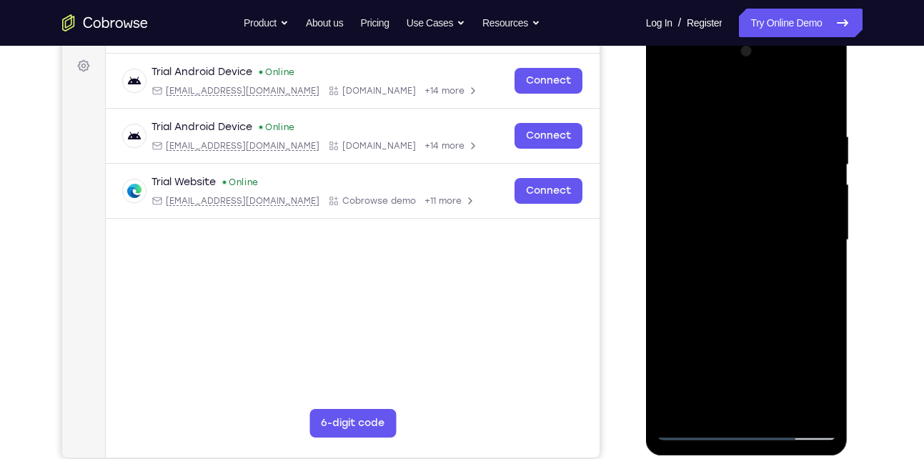
drag, startPoint x: 725, startPoint y: 315, endPoint x: 763, endPoint y: 154, distance: 165.9
click at [763, 154] on div at bounding box center [747, 240] width 180 height 400
drag, startPoint x: 735, startPoint y: 301, endPoint x: 761, endPoint y: 104, distance: 198.9
click at [761, 104] on div at bounding box center [747, 240] width 180 height 400
drag, startPoint x: 732, startPoint y: 294, endPoint x: 773, endPoint y: 159, distance: 141.3
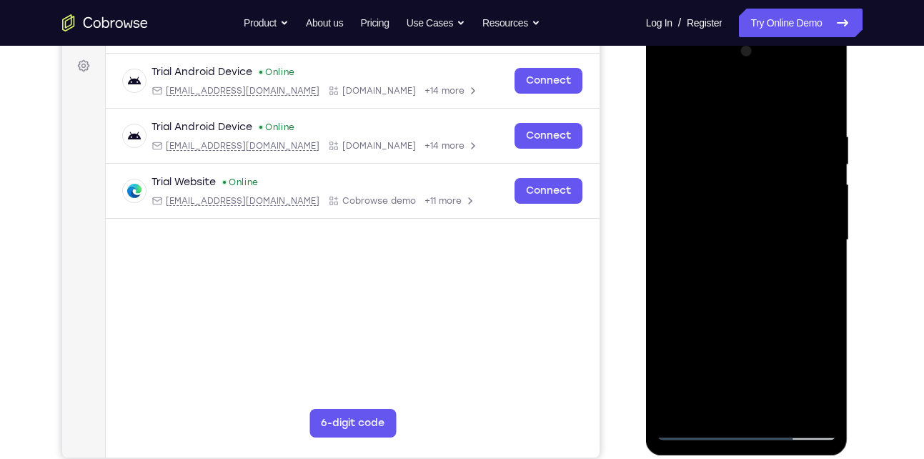
click at [773, 159] on div at bounding box center [747, 240] width 180 height 400
drag, startPoint x: 735, startPoint y: 314, endPoint x: 750, endPoint y: 107, distance: 207.7
click at [750, 107] on div at bounding box center [747, 240] width 180 height 400
drag, startPoint x: 728, startPoint y: 286, endPoint x: 752, endPoint y: 159, distance: 128.8
click at [752, 159] on div at bounding box center [747, 240] width 180 height 400
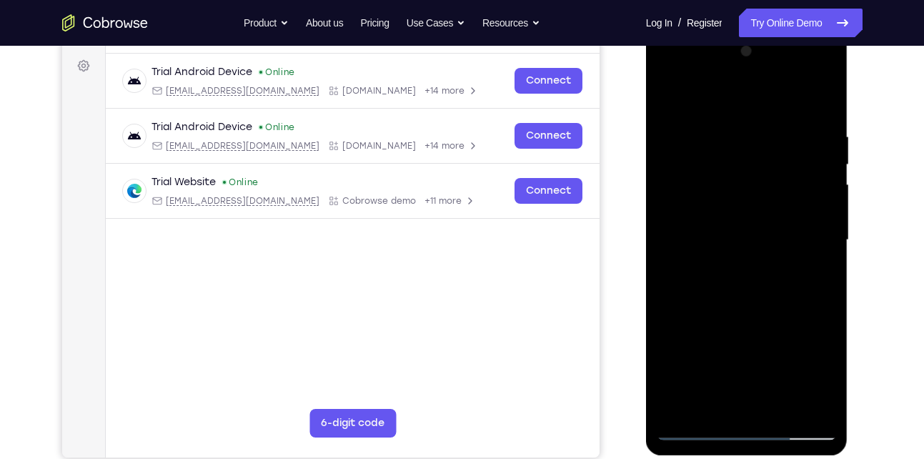
drag, startPoint x: 710, startPoint y: 319, endPoint x: 738, endPoint y: 215, distance: 107.8
click at [738, 215] on div at bounding box center [747, 240] width 180 height 400
click at [819, 409] on div at bounding box center [747, 240] width 180 height 400
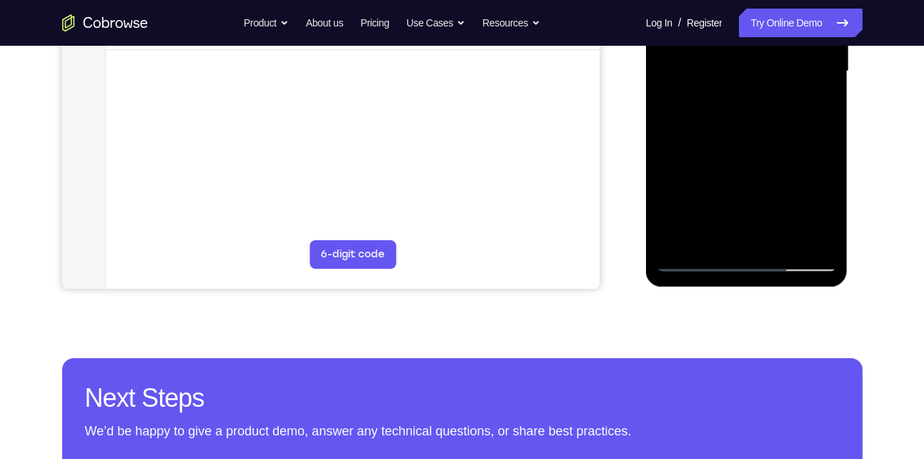
scroll to position [387, 0]
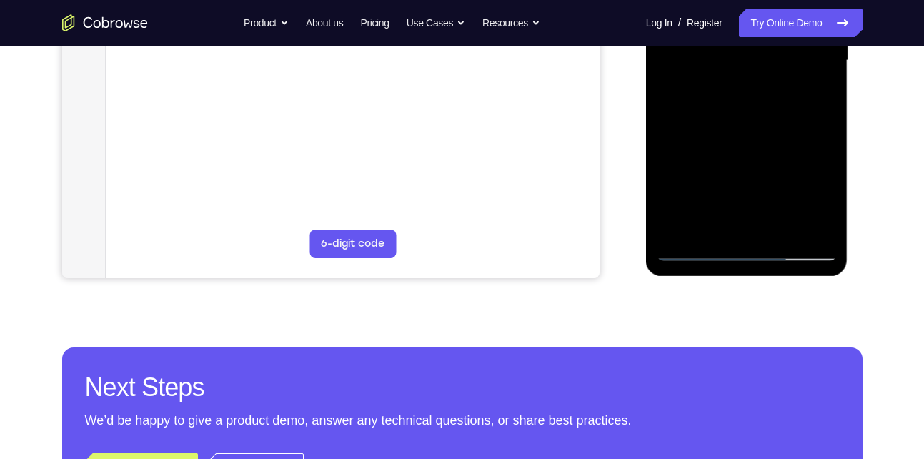
click at [691, 246] on div at bounding box center [747, 61] width 180 height 400
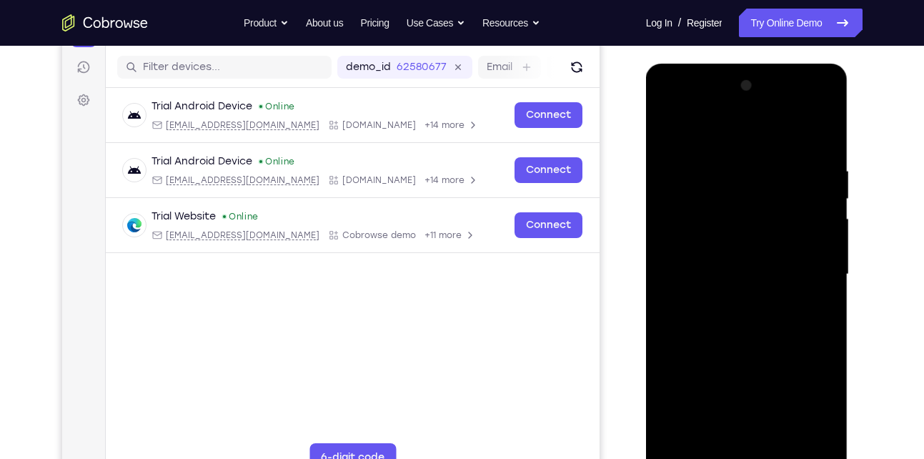
scroll to position [172, 0]
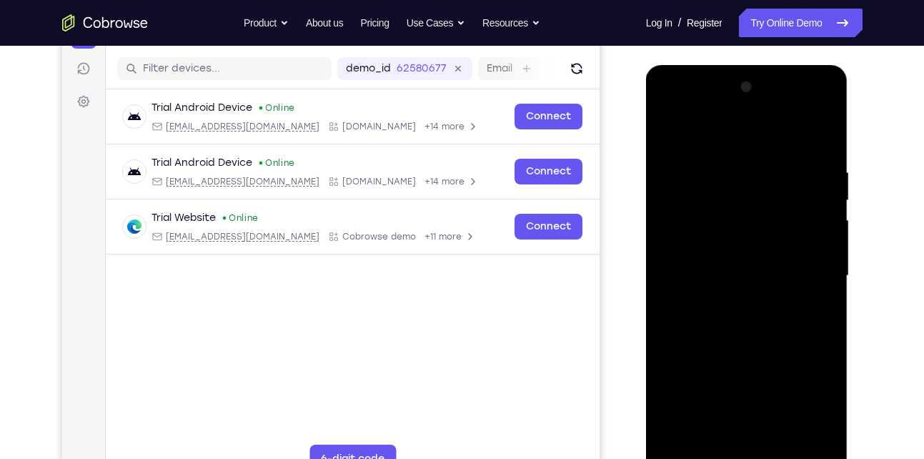
click at [797, 157] on div at bounding box center [747, 276] width 180 height 400
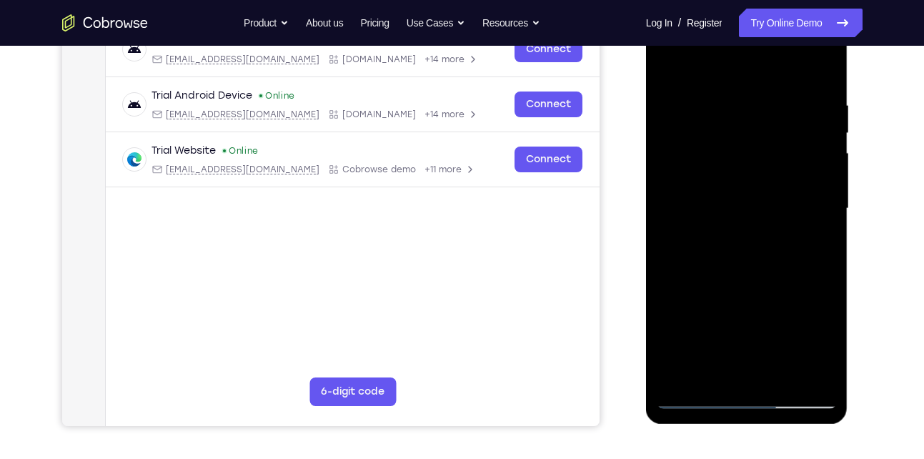
drag, startPoint x: 734, startPoint y: 294, endPoint x: 761, endPoint y: 162, distance: 134.3
click at [761, 162] on div at bounding box center [747, 209] width 180 height 400
drag, startPoint x: 738, startPoint y: 319, endPoint x: 771, endPoint y: 164, distance: 158.7
click at [771, 164] on div at bounding box center [747, 209] width 180 height 400
drag, startPoint x: 751, startPoint y: 234, endPoint x: 719, endPoint y: 364, distance: 134.7
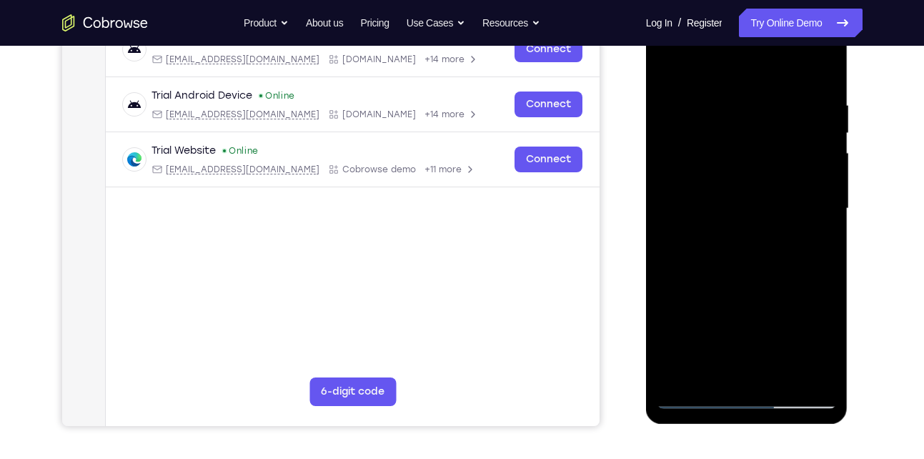
click at [719, 364] on div at bounding box center [747, 209] width 180 height 400
drag, startPoint x: 739, startPoint y: 322, endPoint x: 768, endPoint y: 199, distance: 126.9
click at [768, 199] on div at bounding box center [747, 209] width 180 height 400
click at [756, 283] on div at bounding box center [747, 209] width 180 height 400
drag, startPoint x: 745, startPoint y: 297, endPoint x: 773, endPoint y: 186, distance: 114.9
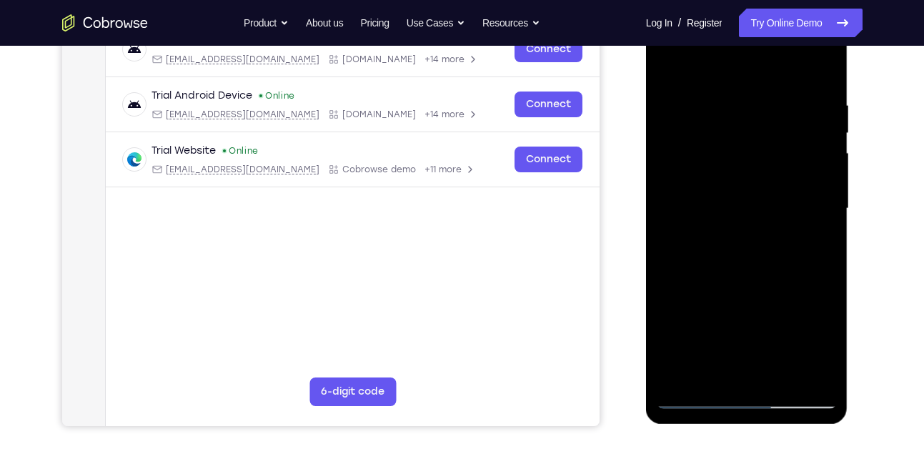
click at [773, 186] on div at bounding box center [747, 209] width 180 height 400
drag, startPoint x: 773, startPoint y: 186, endPoint x: 730, endPoint y: 306, distance: 127.7
click at [730, 306] on div at bounding box center [747, 209] width 180 height 400
drag, startPoint x: 748, startPoint y: 187, endPoint x: 713, endPoint y: 335, distance: 151.9
click at [713, 335] on div at bounding box center [747, 209] width 180 height 400
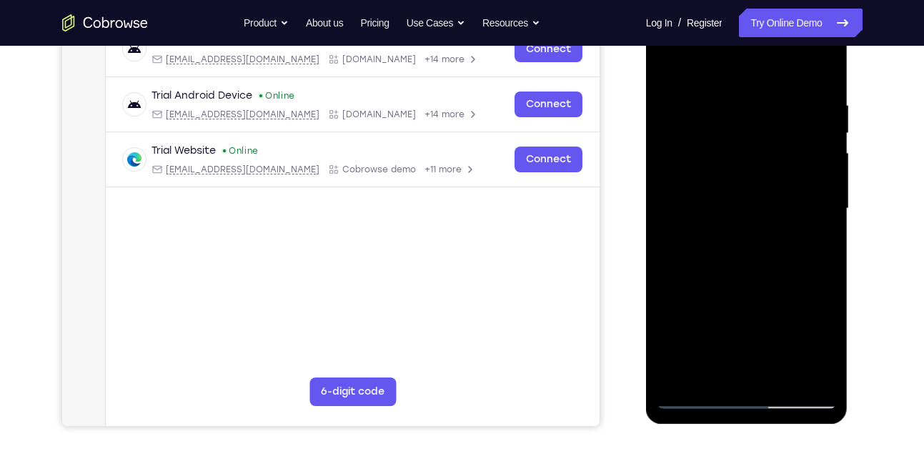
click at [770, 89] on div at bounding box center [747, 209] width 180 height 400
click at [755, 134] on div at bounding box center [747, 209] width 180 height 400
click at [752, 130] on div at bounding box center [747, 209] width 180 height 400
click at [771, 88] on div at bounding box center [747, 209] width 180 height 400
drag, startPoint x: 733, startPoint y: 254, endPoint x: 745, endPoint y: 141, distance: 113.6
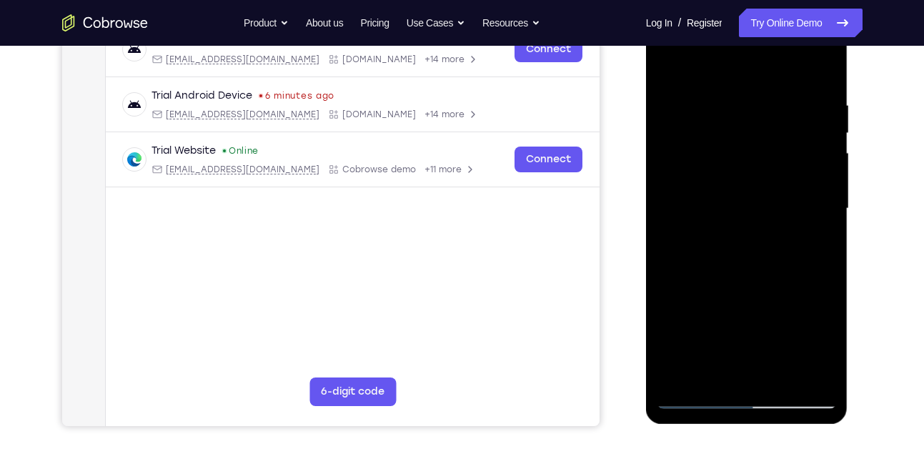
click at [745, 141] on div at bounding box center [747, 209] width 180 height 400
drag, startPoint x: 721, startPoint y: 303, endPoint x: 735, endPoint y: 191, distance: 113.1
click at [735, 191] on div at bounding box center [747, 209] width 180 height 400
drag, startPoint x: 770, startPoint y: 341, endPoint x: 767, endPoint y: 199, distance: 141.6
click at [767, 199] on div at bounding box center [747, 209] width 180 height 400
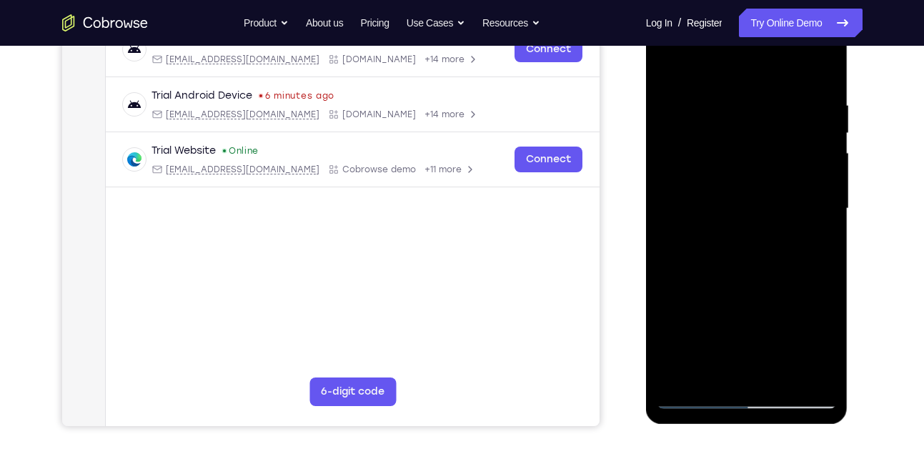
click at [739, 368] on div at bounding box center [747, 209] width 180 height 400
drag, startPoint x: 740, startPoint y: 265, endPoint x: 755, endPoint y: 115, distance: 150.9
click at [755, 115] on div at bounding box center [747, 209] width 180 height 400
drag, startPoint x: 755, startPoint y: 133, endPoint x: 727, endPoint y: 372, distance: 240.4
click at [727, 372] on div at bounding box center [747, 209] width 180 height 400
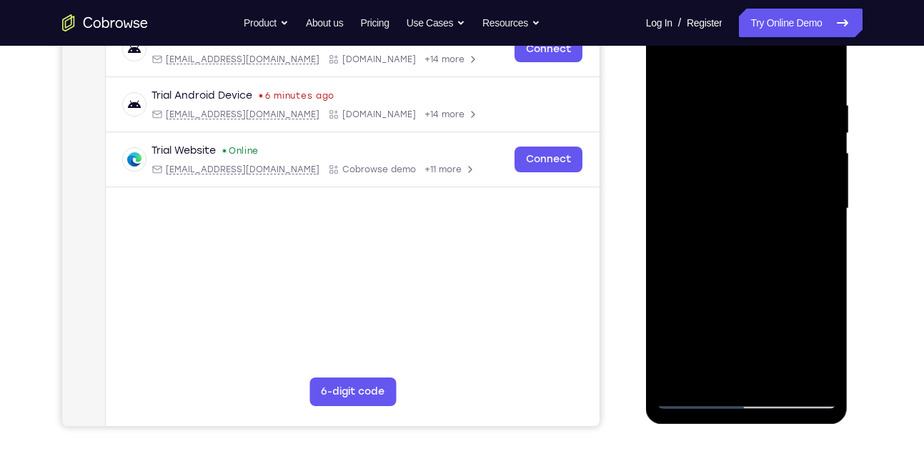
drag, startPoint x: 738, startPoint y: 162, endPoint x: 700, endPoint y: 333, distance: 174.8
click at [700, 333] on div at bounding box center [747, 209] width 180 height 400
click at [728, 177] on div at bounding box center [747, 209] width 180 height 400
click at [724, 305] on div at bounding box center [747, 209] width 180 height 400
click at [795, 114] on div at bounding box center [747, 209] width 180 height 400
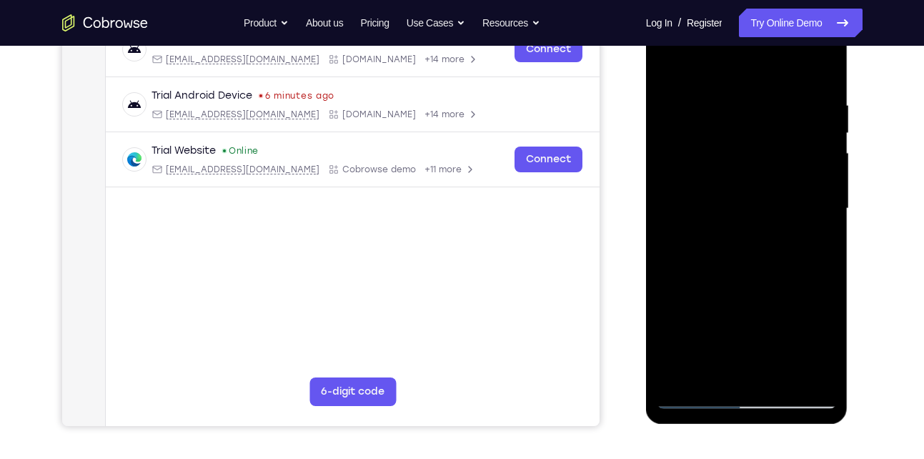
click at [695, 403] on div at bounding box center [747, 209] width 180 height 400
click at [716, 287] on div at bounding box center [747, 209] width 180 height 400
click at [703, 261] on div at bounding box center [747, 209] width 180 height 400
drag, startPoint x: 725, startPoint y: 277, endPoint x: 740, endPoint y: 155, distance: 122.5
click at [740, 155] on div at bounding box center [747, 209] width 180 height 400
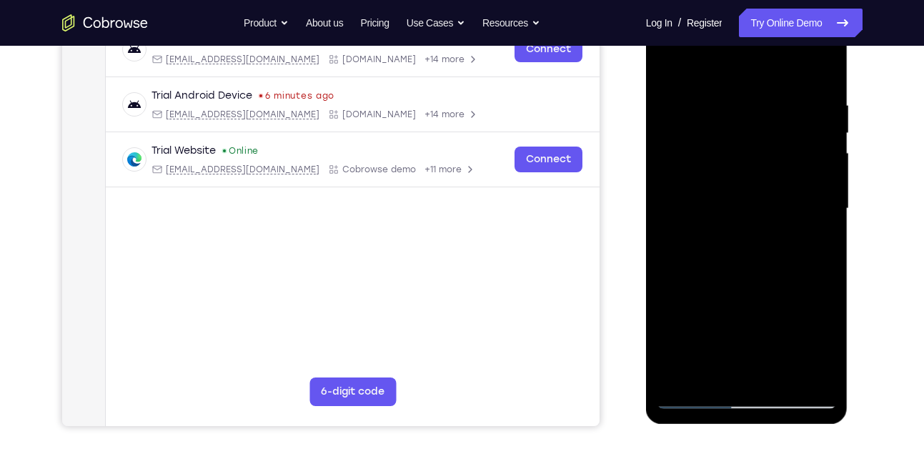
drag, startPoint x: 714, startPoint y: 286, endPoint x: 751, endPoint y: 153, distance: 138.0
click at [751, 153] on div at bounding box center [747, 209] width 180 height 400
drag, startPoint x: 730, startPoint y: 272, endPoint x: 750, endPoint y: 215, distance: 59.7
click at [750, 215] on div at bounding box center [747, 209] width 180 height 400
drag, startPoint x: 713, startPoint y: 329, endPoint x: 754, endPoint y: 192, distance: 142.5
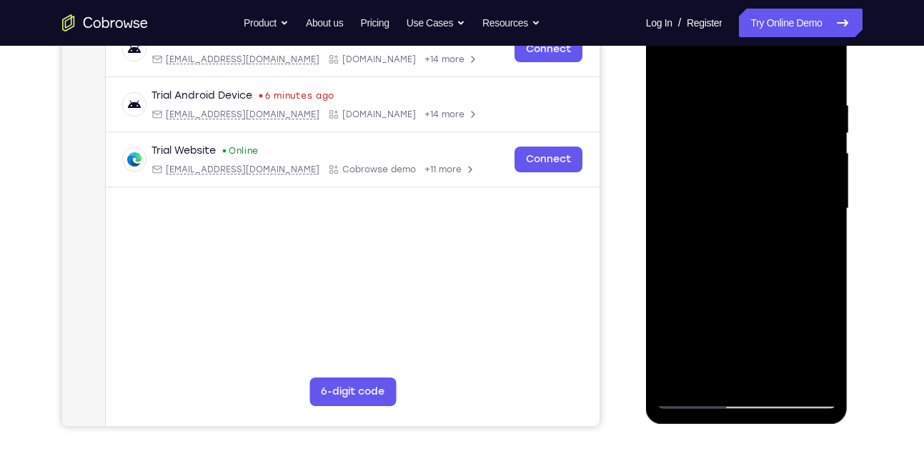
click at [754, 192] on div at bounding box center [747, 209] width 180 height 400
click at [693, 391] on div at bounding box center [747, 209] width 180 height 400
click at [693, 393] on div at bounding box center [747, 209] width 180 height 400
click at [690, 397] on div at bounding box center [747, 209] width 180 height 400
drag, startPoint x: 725, startPoint y: 182, endPoint x: 691, endPoint y: 305, distance: 128.1
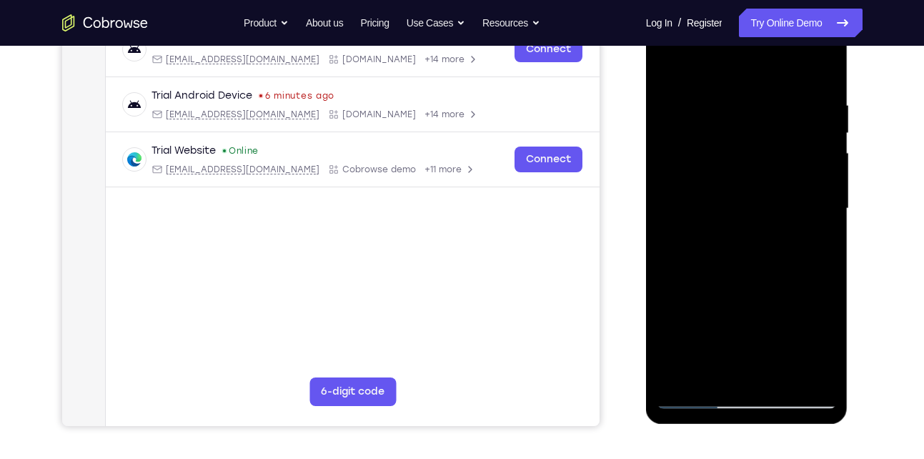
click at [691, 305] on div at bounding box center [747, 209] width 180 height 400
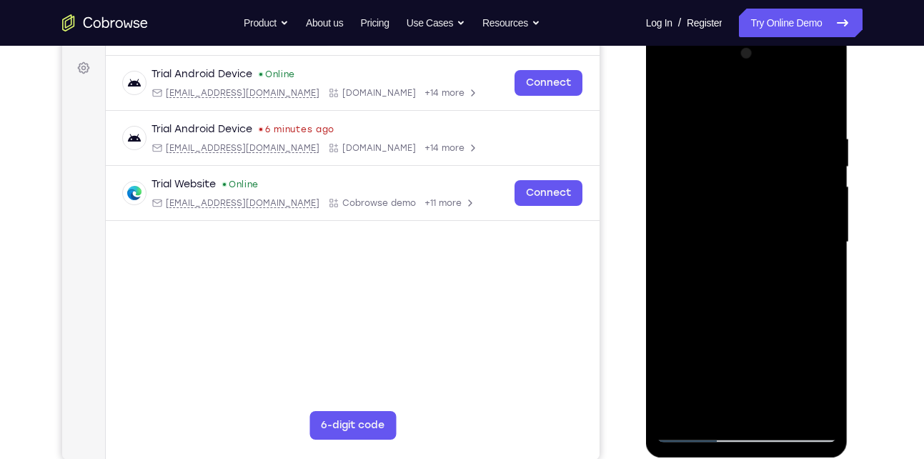
scroll to position [204, 0]
click at [823, 74] on div at bounding box center [747, 243] width 180 height 400
click at [758, 147] on div at bounding box center [747, 243] width 180 height 400
click at [739, 71] on div at bounding box center [747, 243] width 180 height 400
click at [720, 204] on div at bounding box center [747, 243] width 180 height 400
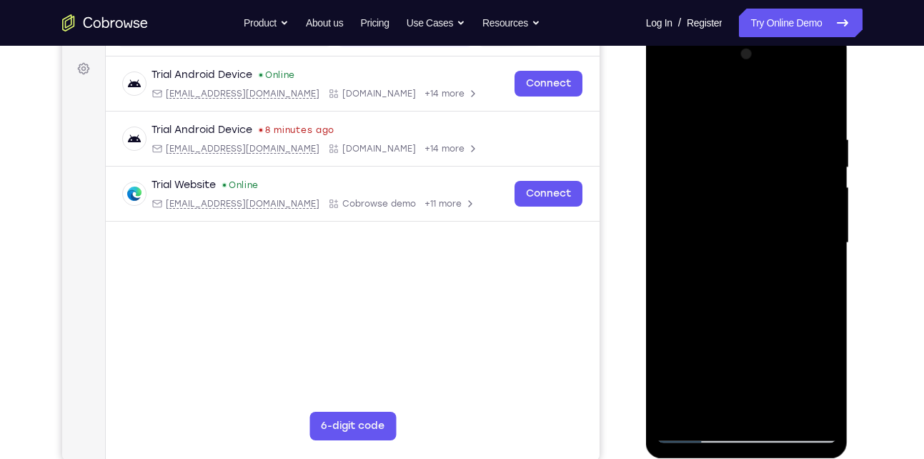
click at [708, 124] on div at bounding box center [747, 243] width 180 height 400
click at [748, 203] on div at bounding box center [747, 243] width 180 height 400
click at [698, 230] on div at bounding box center [747, 243] width 180 height 400
click at [748, 202] on div at bounding box center [747, 243] width 180 height 400
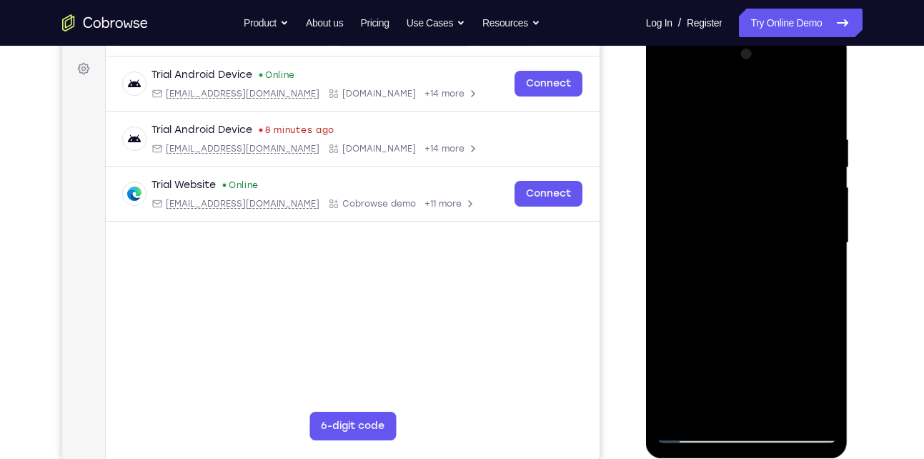
click at [715, 304] on div at bounding box center [747, 243] width 180 height 400
click at [797, 124] on div at bounding box center [747, 243] width 180 height 400
click at [703, 97] on div at bounding box center [747, 243] width 180 height 400
drag, startPoint x: 696, startPoint y: 99, endPoint x: 744, endPoint y: 303, distance: 209.9
click at [744, 303] on div at bounding box center [747, 243] width 180 height 400
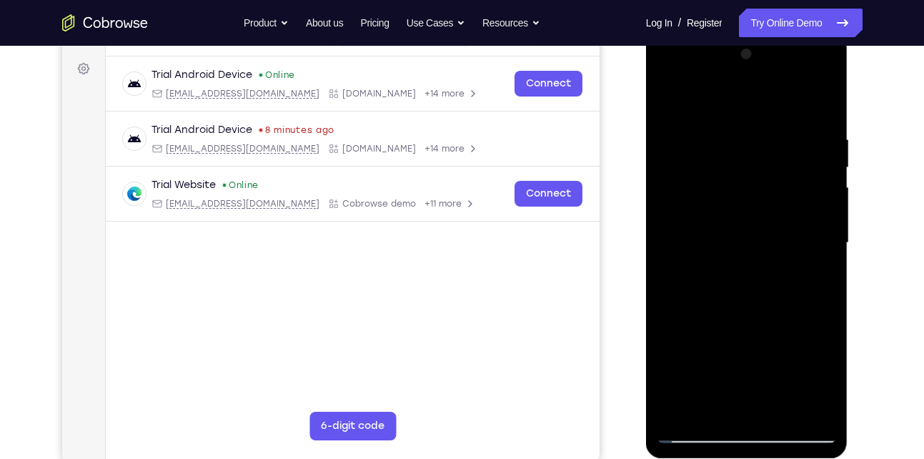
click at [667, 303] on div at bounding box center [747, 243] width 180 height 400
drag, startPoint x: 718, startPoint y: 95, endPoint x: 743, endPoint y: 95, distance: 25.7
click at [743, 95] on div at bounding box center [747, 243] width 180 height 400
drag, startPoint x: 743, startPoint y: 95, endPoint x: 763, endPoint y: 99, distance: 20.3
click at [763, 99] on div at bounding box center [747, 243] width 180 height 400
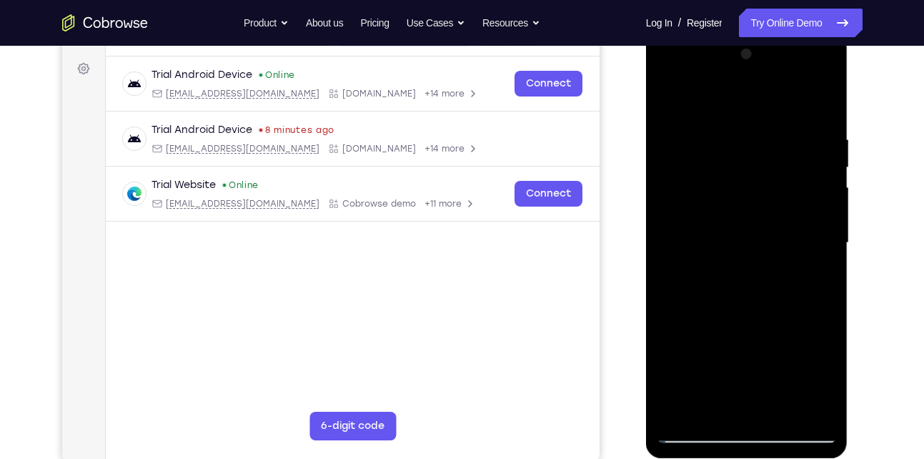
click at [745, 305] on div at bounding box center [747, 243] width 180 height 400
click at [780, 369] on div at bounding box center [747, 243] width 180 height 400
click at [716, 332] on div at bounding box center [747, 243] width 180 height 400
click at [679, 97] on div at bounding box center [747, 243] width 180 height 400
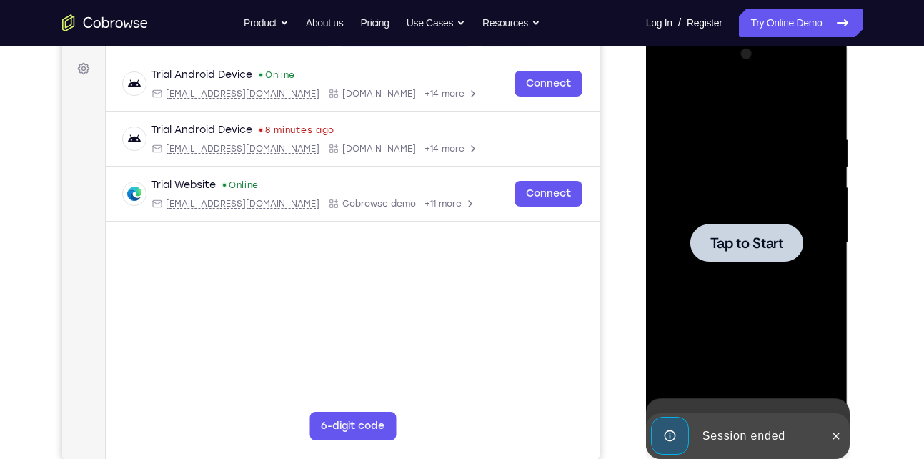
click at [683, 223] on div at bounding box center [747, 243] width 180 height 400
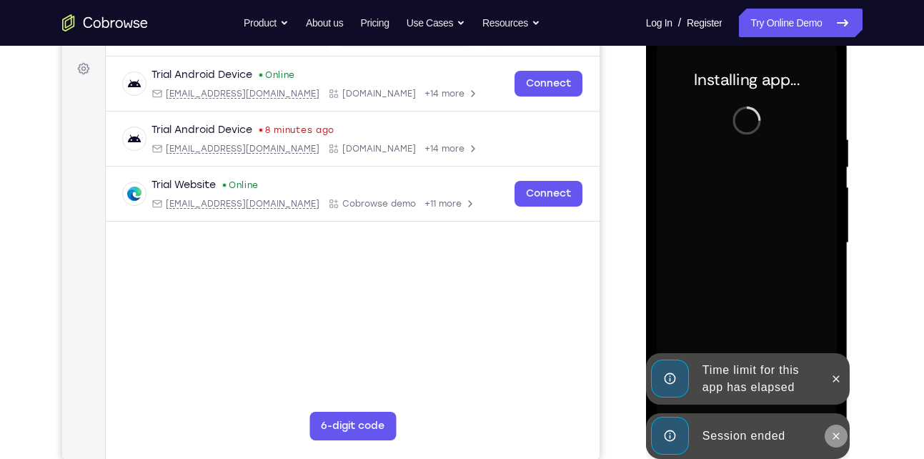
click at [837, 437] on icon at bounding box center [836, 435] width 6 height 6
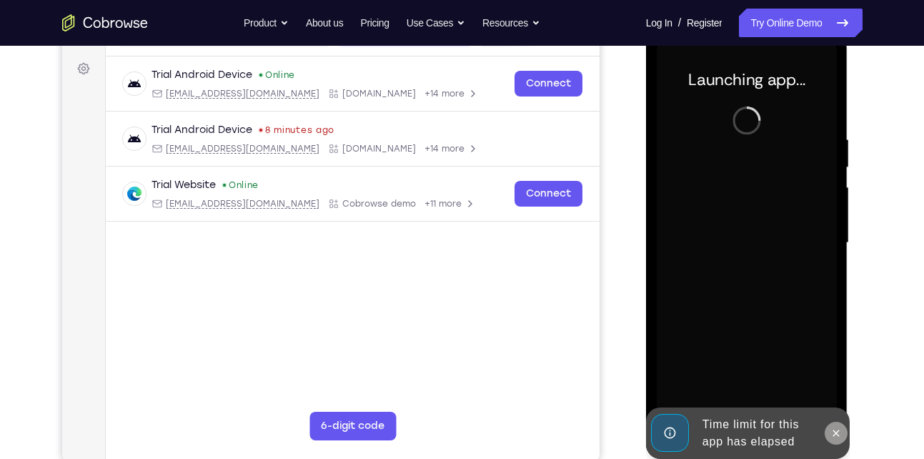
click at [835, 428] on icon at bounding box center [835, 432] width 11 height 11
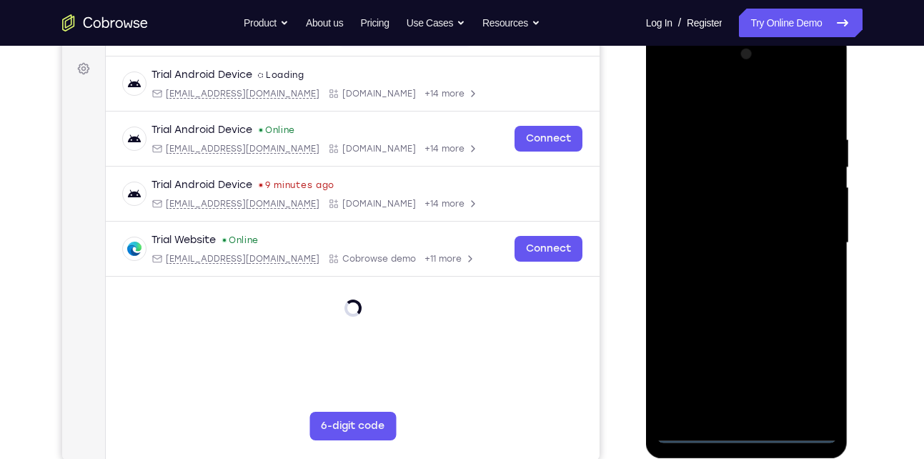
click at [743, 425] on div at bounding box center [747, 243] width 180 height 400
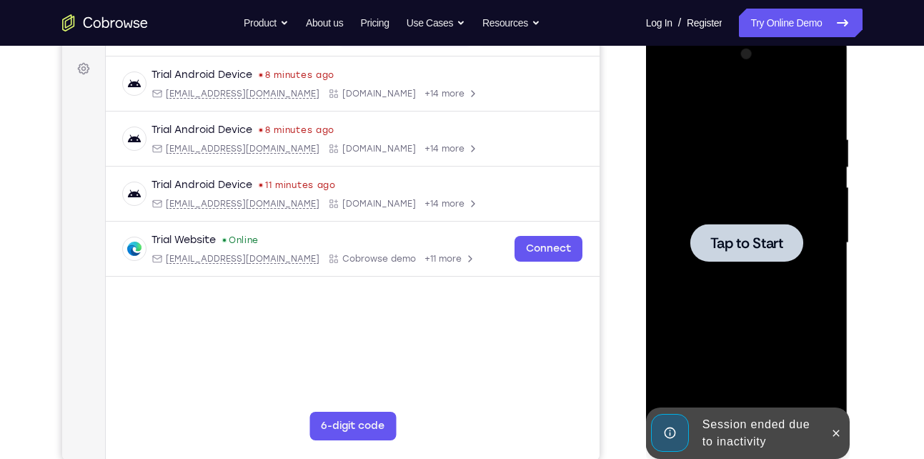
click at [755, 240] on span "Tap to Start" at bounding box center [746, 243] width 73 height 14
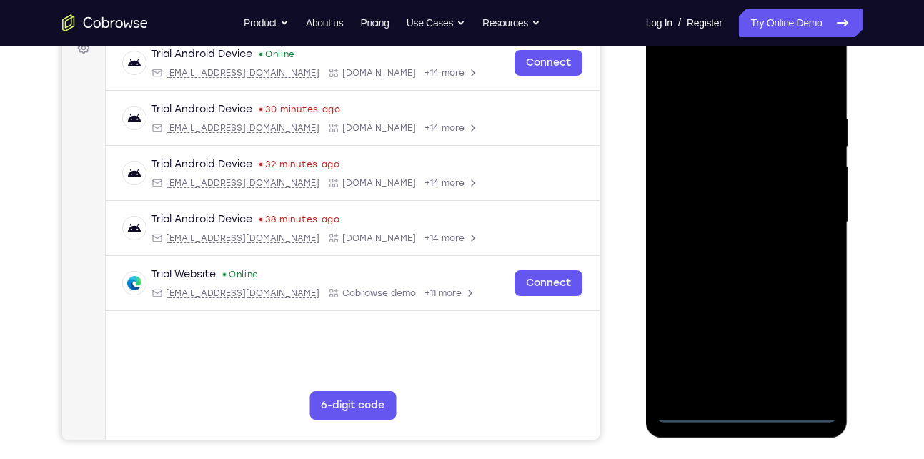
scroll to position [227, 0]
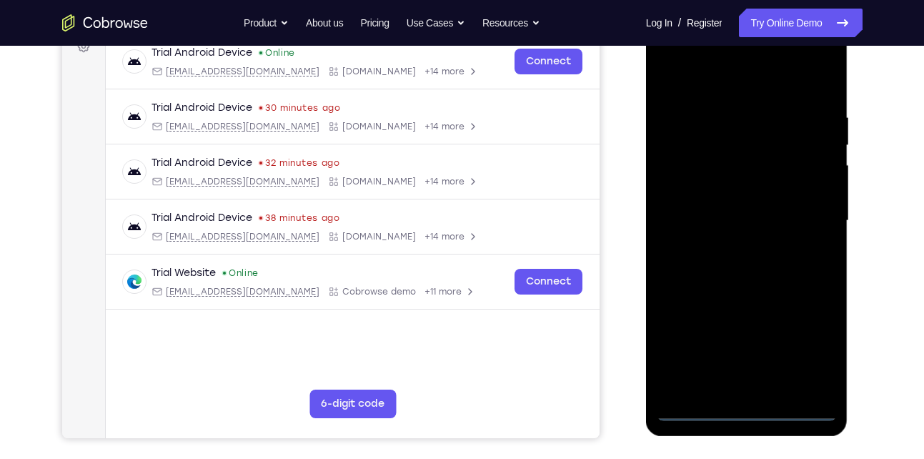
click at [703, 400] on div at bounding box center [747, 221] width 180 height 400
click at [745, 406] on div at bounding box center [747, 221] width 180 height 400
click at [808, 352] on div at bounding box center [747, 221] width 180 height 400
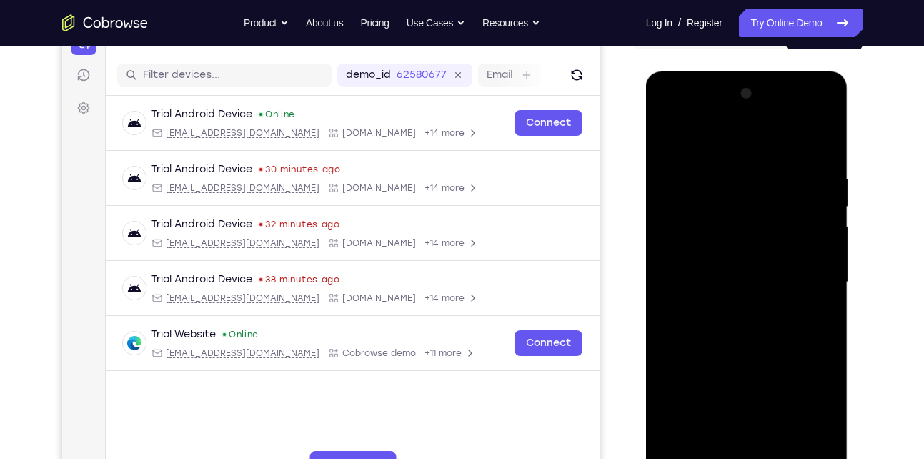
click at [823, 117] on div at bounding box center [747, 282] width 180 height 400
click at [772, 137] on div at bounding box center [747, 282] width 180 height 400
click at [828, 118] on div at bounding box center [747, 282] width 180 height 400
click at [745, 159] on div at bounding box center [747, 282] width 180 height 400
click at [805, 275] on div at bounding box center [747, 282] width 180 height 400
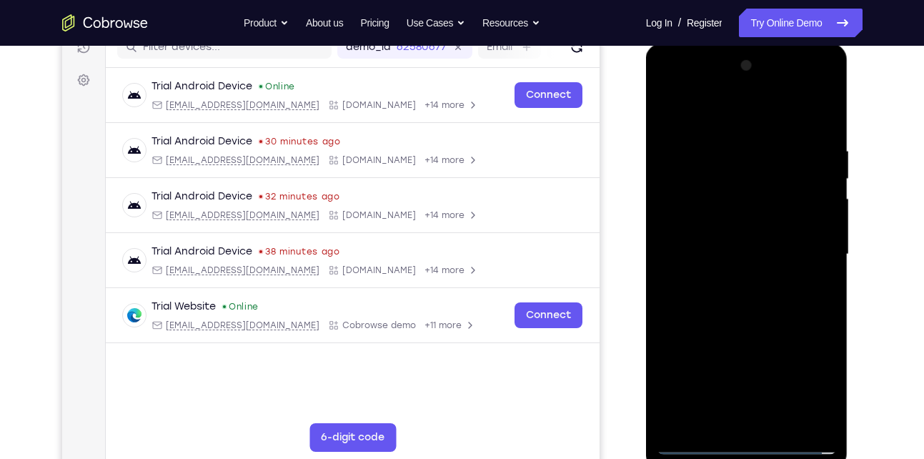
scroll to position [194, 0]
click at [748, 257] on div at bounding box center [747, 254] width 180 height 400
click at [733, 279] on div at bounding box center [747, 254] width 180 height 400
click at [730, 247] on div at bounding box center [747, 254] width 180 height 400
click at [744, 218] on div at bounding box center [747, 254] width 180 height 400
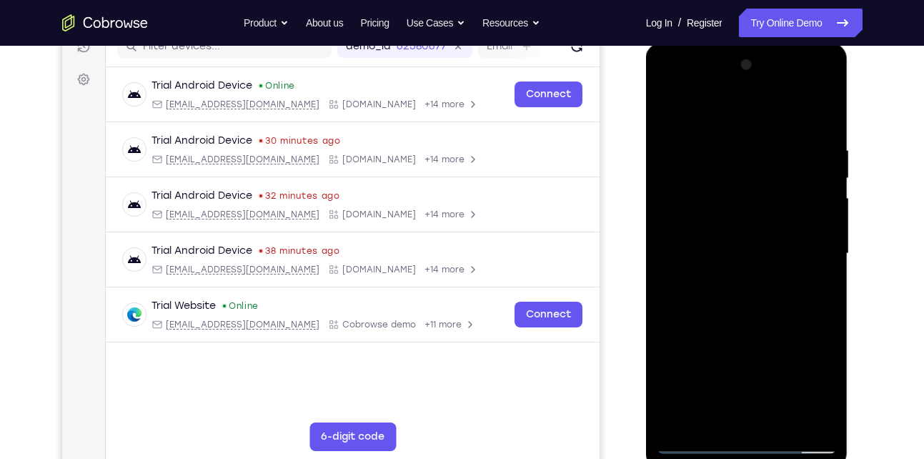
click at [744, 252] on div at bounding box center [747, 254] width 180 height 400
click at [805, 112] on div at bounding box center [747, 254] width 180 height 400
click at [755, 310] on div at bounding box center [747, 254] width 180 height 400
click at [745, 281] on div at bounding box center [747, 254] width 180 height 400
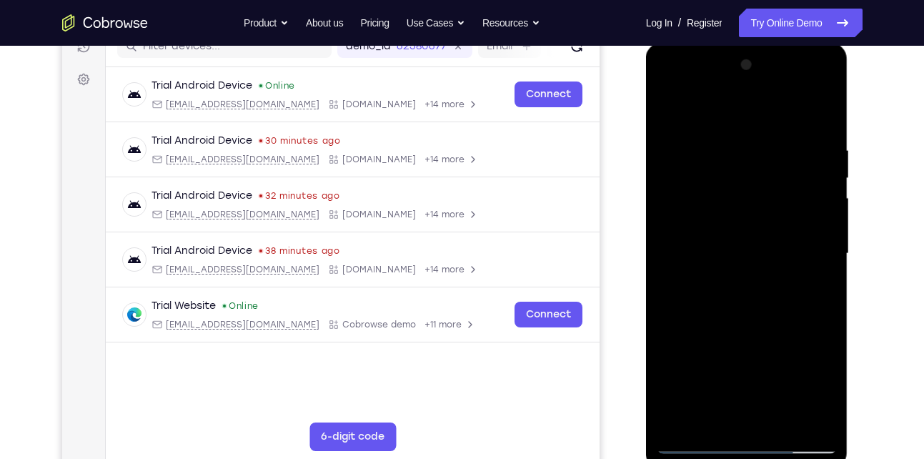
click at [726, 133] on div at bounding box center [747, 254] width 180 height 400
click at [832, 262] on div at bounding box center [747, 254] width 180 height 400
click at [817, 420] on div at bounding box center [747, 254] width 180 height 400
click at [819, 267] on div at bounding box center [747, 254] width 180 height 400
click at [813, 248] on div at bounding box center [747, 254] width 180 height 400
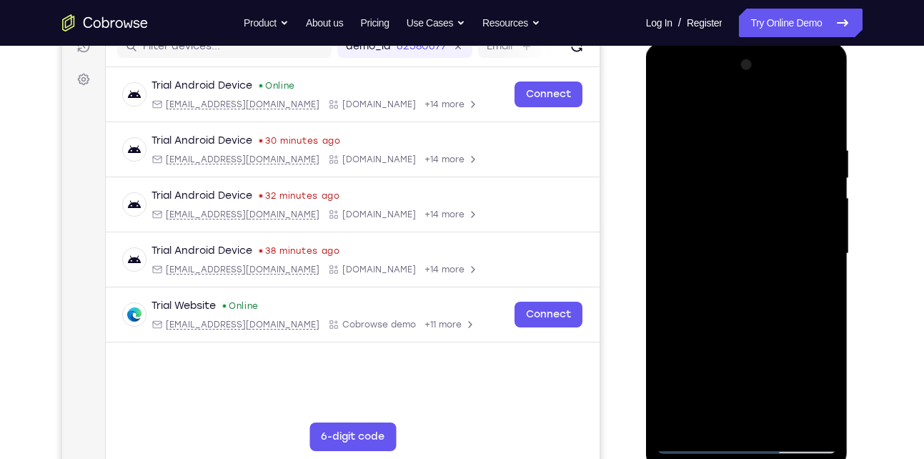
click at [813, 248] on div at bounding box center [747, 254] width 180 height 400
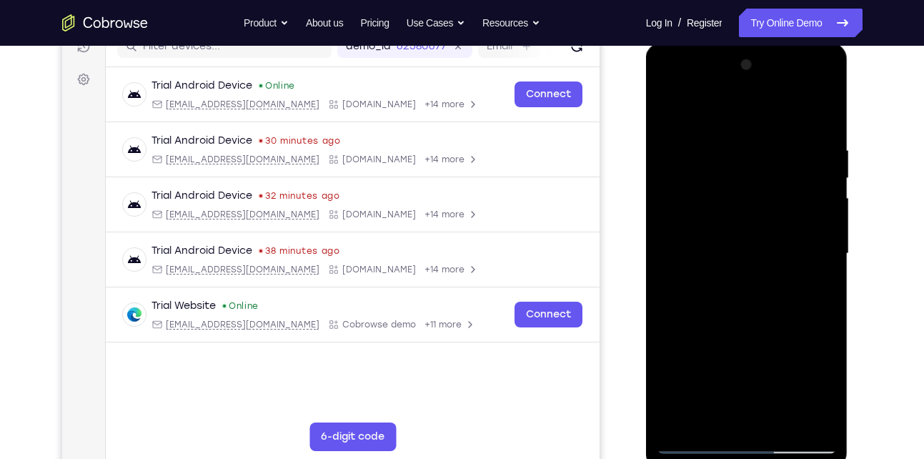
click at [813, 248] on div at bounding box center [747, 254] width 180 height 400
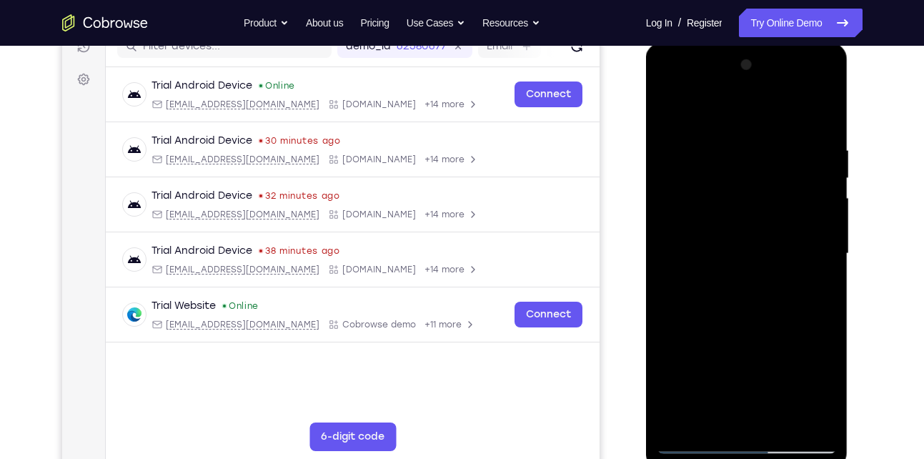
click at [813, 248] on div at bounding box center [747, 254] width 180 height 400
click at [818, 111] on div at bounding box center [747, 254] width 180 height 400
click at [780, 416] on div at bounding box center [747, 254] width 180 height 400
click at [758, 329] on div at bounding box center [747, 254] width 180 height 400
click at [723, 237] on div at bounding box center [747, 254] width 180 height 400
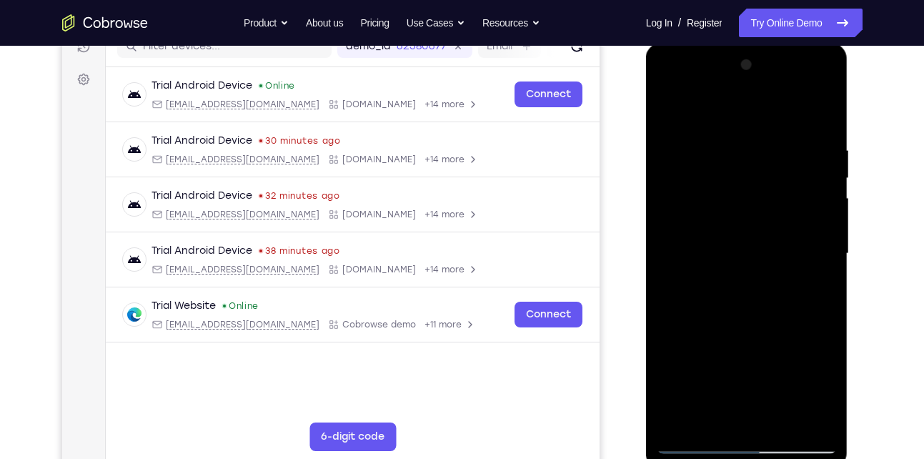
click at [727, 415] on div at bounding box center [747, 254] width 180 height 400
click at [819, 287] on div at bounding box center [747, 254] width 180 height 400
click at [668, 111] on div at bounding box center [747, 254] width 180 height 400
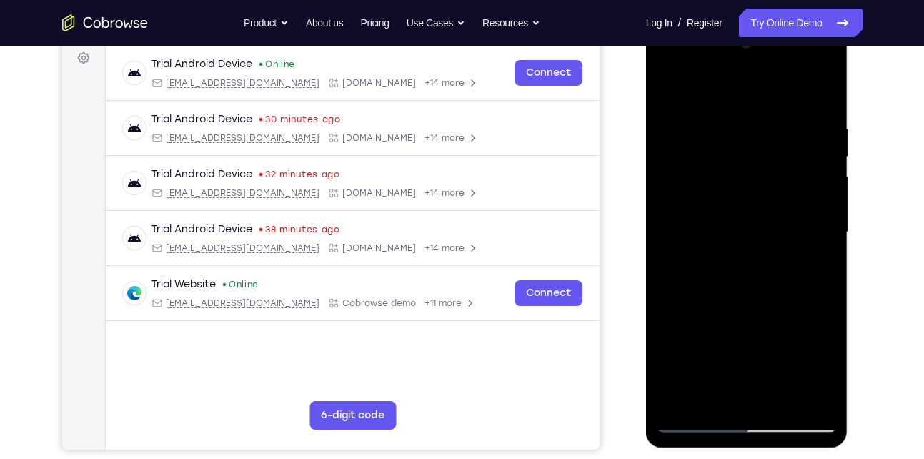
scroll to position [216, 0]
click at [725, 232] on div at bounding box center [747, 231] width 180 height 400
click at [712, 392] on div at bounding box center [747, 231] width 180 height 400
click at [817, 269] on div at bounding box center [747, 231] width 180 height 400
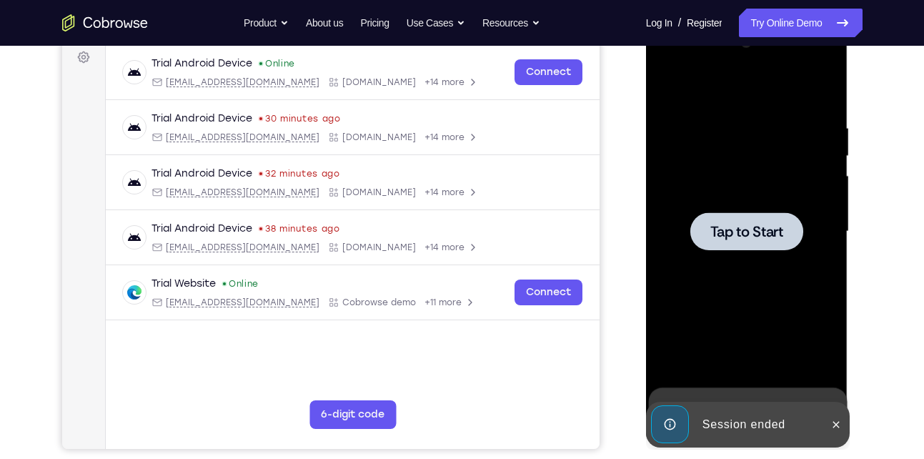
click at [723, 239] on span "Tap to Start" at bounding box center [746, 231] width 73 height 14
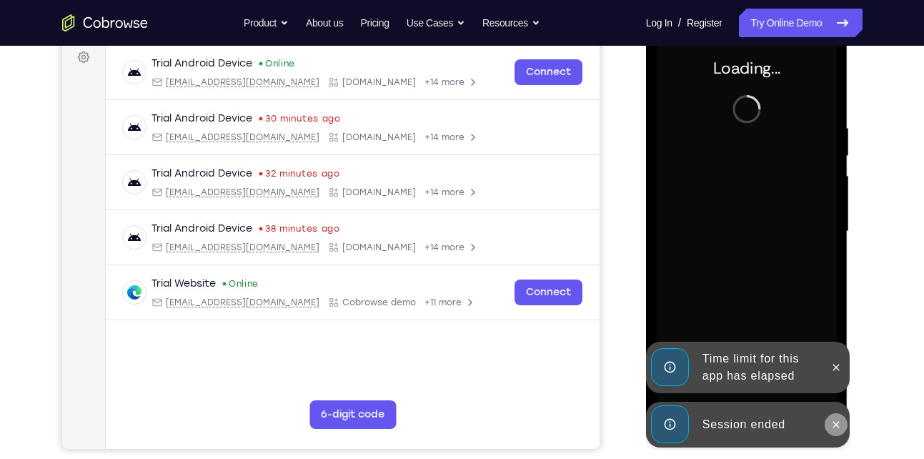
click at [841, 426] on icon at bounding box center [835, 424] width 11 height 11
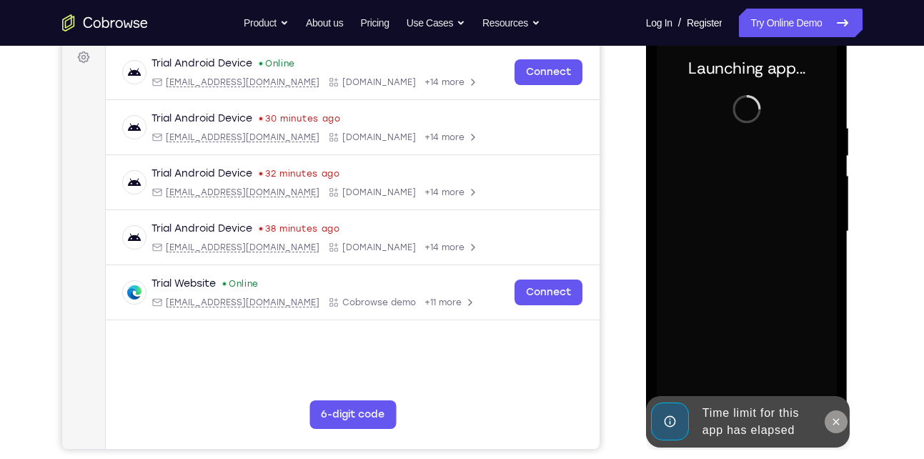
click at [839, 419] on icon at bounding box center [836, 421] width 6 height 6
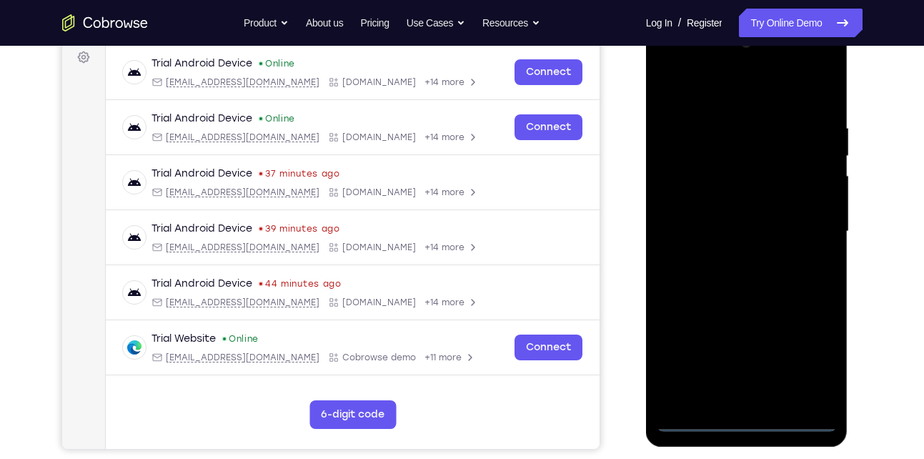
click at [695, 420] on div at bounding box center [747, 231] width 180 height 400
click at [740, 425] on div at bounding box center [747, 231] width 180 height 400
click at [813, 357] on div at bounding box center [747, 231] width 180 height 400
click at [696, 94] on div at bounding box center [747, 231] width 180 height 400
click at [810, 228] on div at bounding box center [747, 231] width 180 height 400
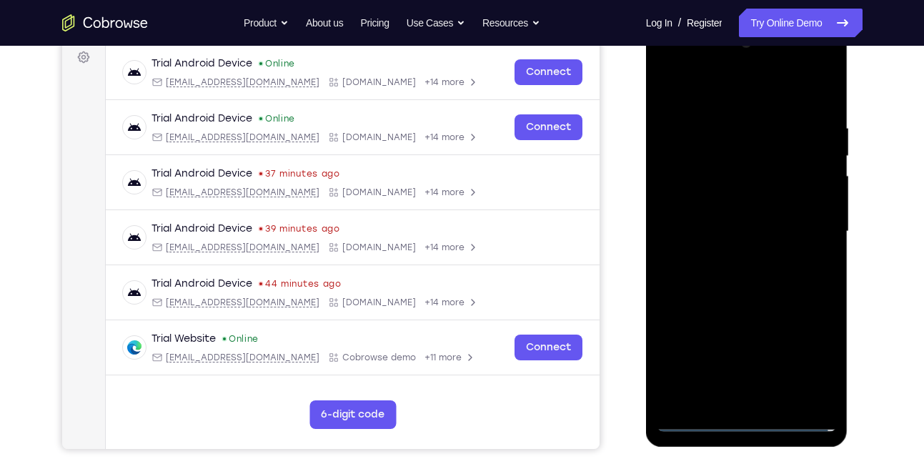
click at [733, 239] on div at bounding box center [747, 231] width 180 height 400
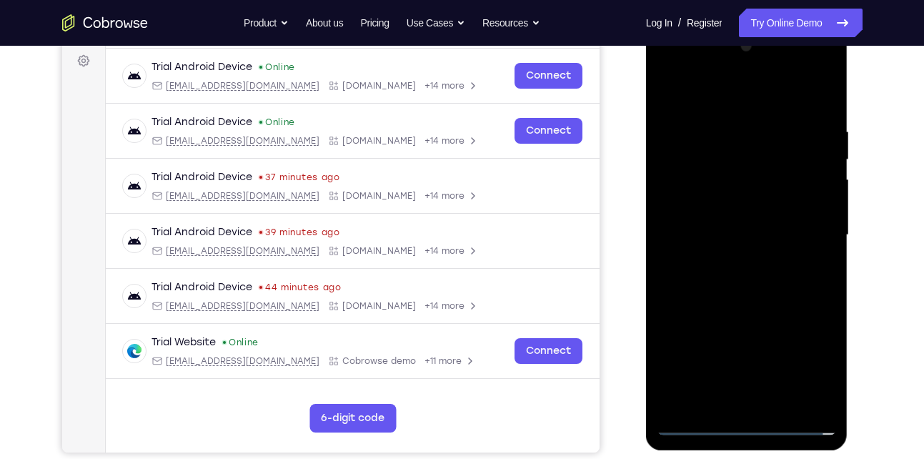
scroll to position [212, 0]
click at [705, 240] on div at bounding box center [747, 236] width 180 height 400
click at [730, 264] on div at bounding box center [747, 236] width 180 height 400
click at [737, 225] on div at bounding box center [747, 236] width 180 height 400
click at [719, 199] on div at bounding box center [747, 236] width 180 height 400
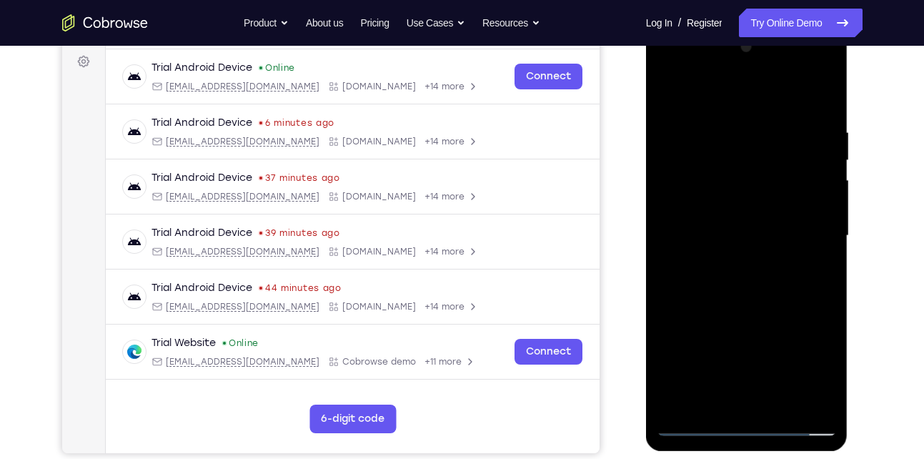
click at [712, 236] on div at bounding box center [747, 236] width 180 height 400
click at [811, 91] on div at bounding box center [747, 236] width 180 height 400
click at [732, 301] on div at bounding box center [747, 236] width 180 height 400
click at [729, 111] on div at bounding box center [747, 236] width 180 height 400
click at [820, 264] on div at bounding box center [747, 236] width 180 height 400
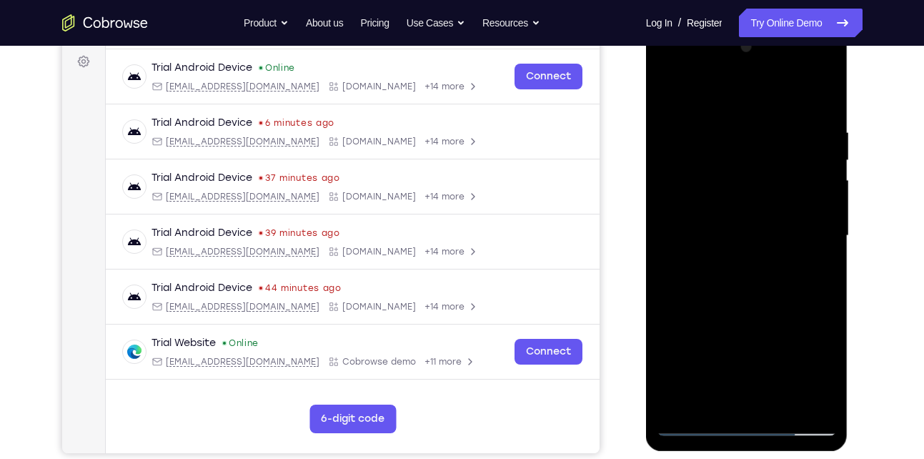
click at [803, 402] on div at bounding box center [747, 236] width 180 height 400
click at [833, 243] on div at bounding box center [747, 236] width 180 height 400
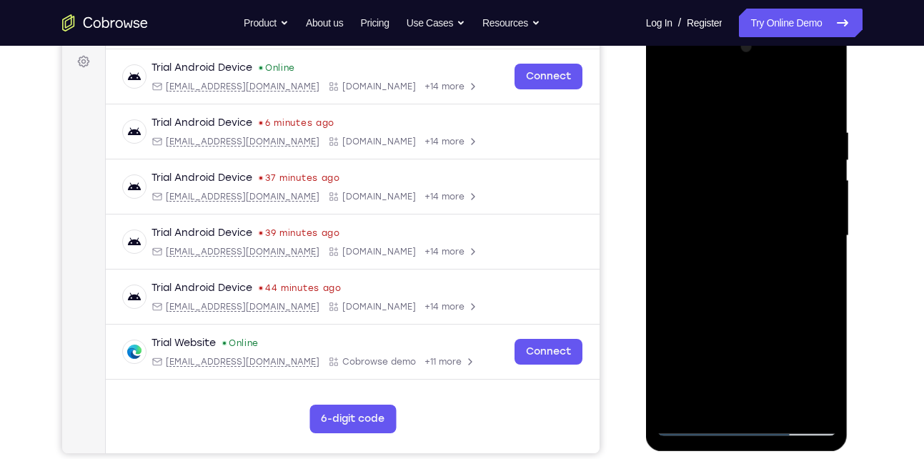
click at [833, 243] on div at bounding box center [747, 236] width 180 height 400
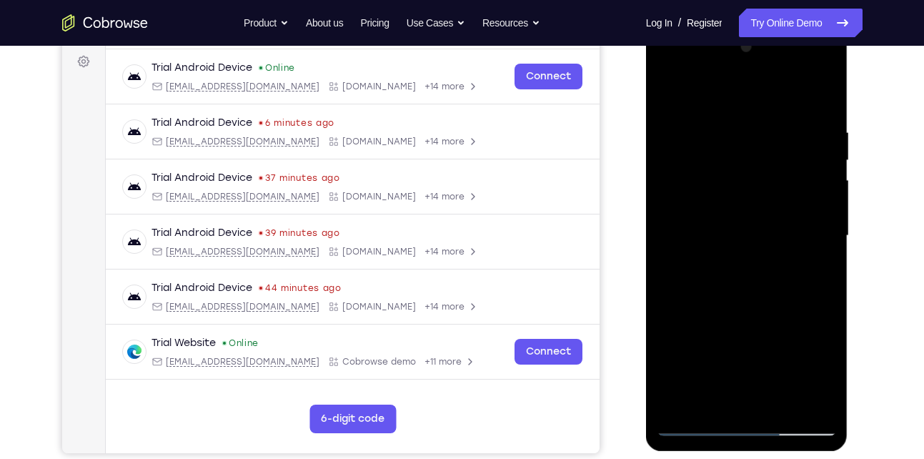
click at [833, 243] on div at bounding box center [747, 236] width 180 height 400
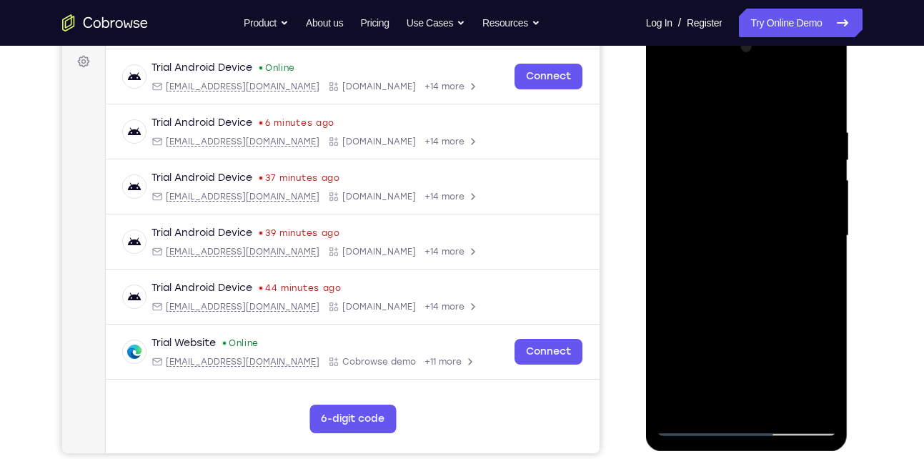
click at [833, 243] on div at bounding box center [747, 236] width 180 height 400
click at [657, 236] on div at bounding box center [747, 236] width 180 height 400
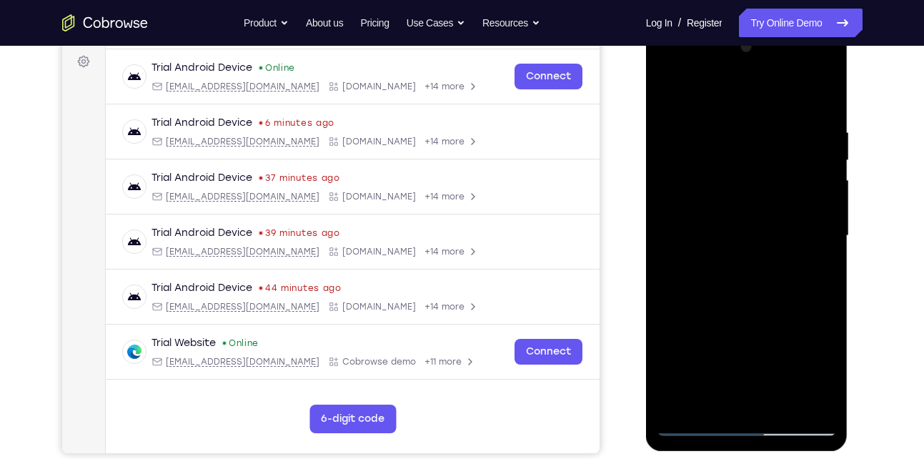
click at [825, 247] on div at bounding box center [747, 236] width 180 height 400
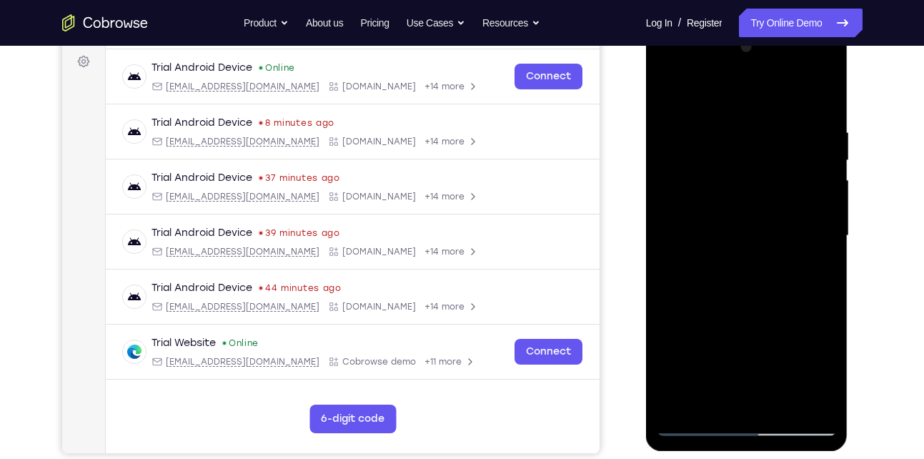
click at [660, 233] on div at bounding box center [747, 236] width 180 height 400
click at [659, 243] on div at bounding box center [747, 236] width 180 height 400
click at [657, 244] on div at bounding box center [747, 236] width 180 height 400
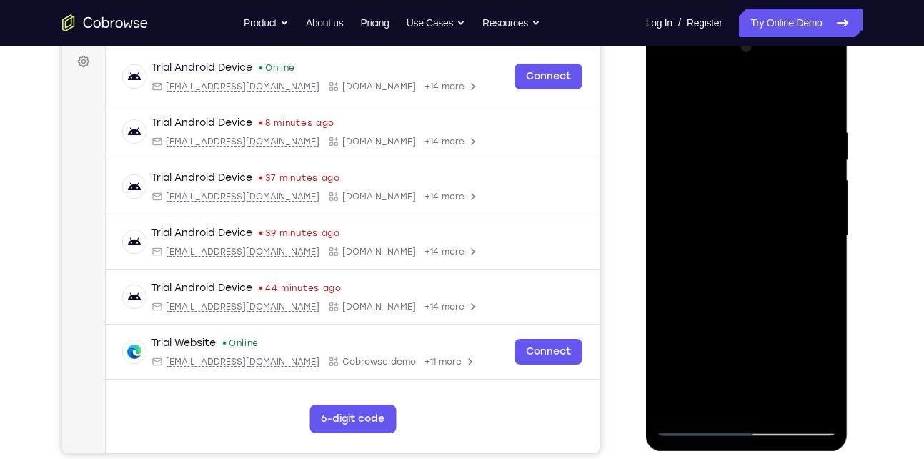
click at [657, 244] on div at bounding box center [747, 236] width 180 height 400
click at [653, 232] on div at bounding box center [747, 238] width 202 height 426
click at [663, 238] on div at bounding box center [747, 236] width 180 height 400
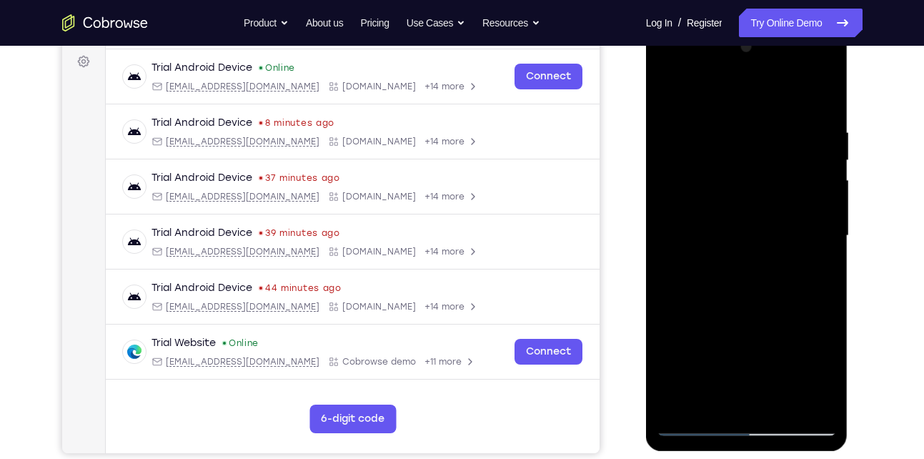
click at [818, 237] on div at bounding box center [747, 236] width 180 height 400
click at [825, 189] on div at bounding box center [747, 236] width 180 height 400
click at [816, 95] on div at bounding box center [747, 236] width 180 height 400
drag, startPoint x: 751, startPoint y: 307, endPoint x: 751, endPoint y: 141, distance: 165.8
click at [751, 141] on div at bounding box center [747, 236] width 180 height 400
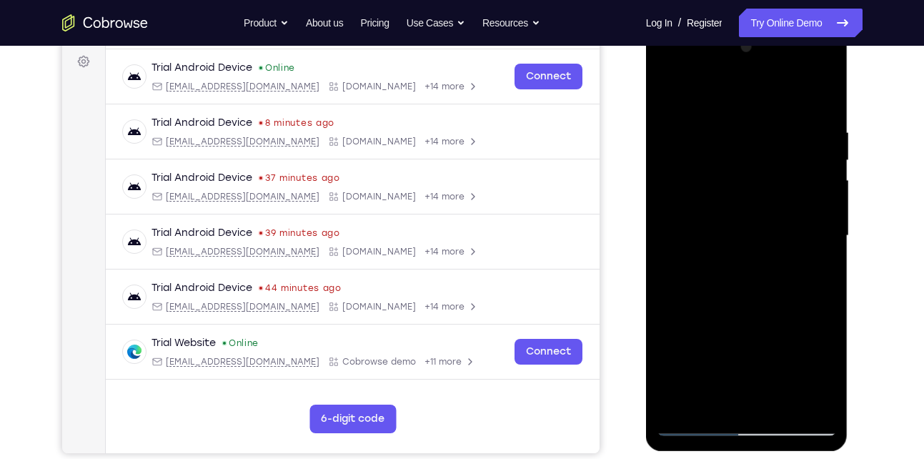
drag, startPoint x: 705, startPoint y: 353, endPoint x: 763, endPoint y: 119, distance: 241.5
click at [763, 119] on div at bounding box center [747, 236] width 180 height 400
drag, startPoint x: 731, startPoint y: 272, endPoint x: 795, endPoint y: 149, distance: 139.4
click at [795, 149] on div at bounding box center [747, 236] width 180 height 400
drag, startPoint x: 736, startPoint y: 296, endPoint x: 763, endPoint y: 117, distance: 180.6
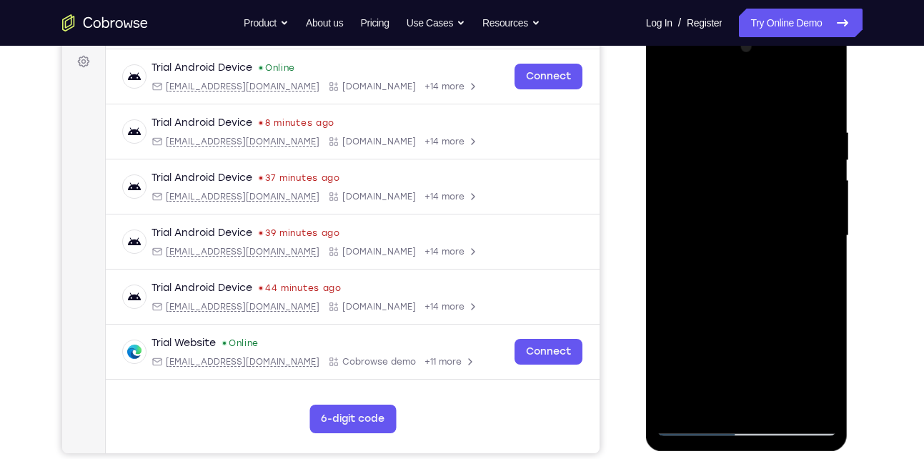
click at [763, 117] on div at bounding box center [747, 236] width 180 height 400
drag, startPoint x: 724, startPoint y: 223, endPoint x: 770, endPoint y: 125, distance: 108.1
click at [770, 125] on div at bounding box center [747, 236] width 180 height 400
drag, startPoint x: 699, startPoint y: 297, endPoint x: 775, endPoint y: 117, distance: 194.7
click at [775, 117] on div at bounding box center [747, 236] width 180 height 400
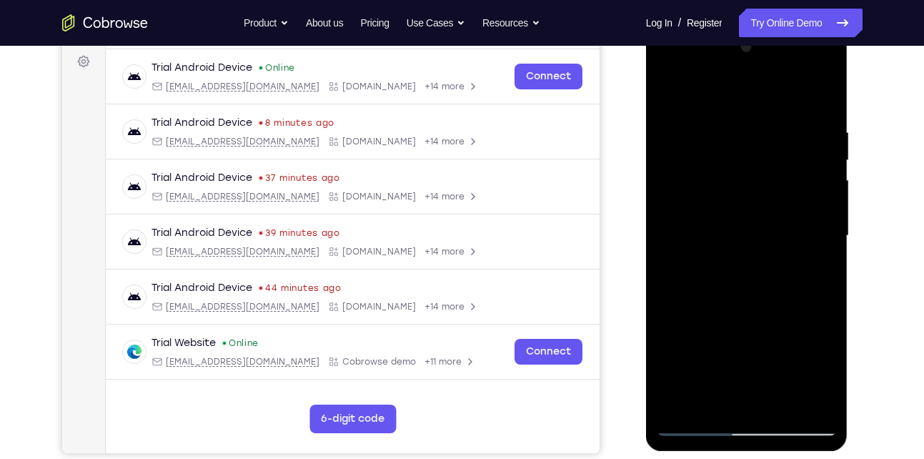
drag, startPoint x: 713, startPoint y: 272, endPoint x: 763, endPoint y: 109, distance: 170.5
click at [763, 109] on div at bounding box center [747, 236] width 180 height 400
drag, startPoint x: 696, startPoint y: 289, endPoint x: 751, endPoint y: 160, distance: 139.9
click at [751, 160] on div at bounding box center [747, 236] width 180 height 400
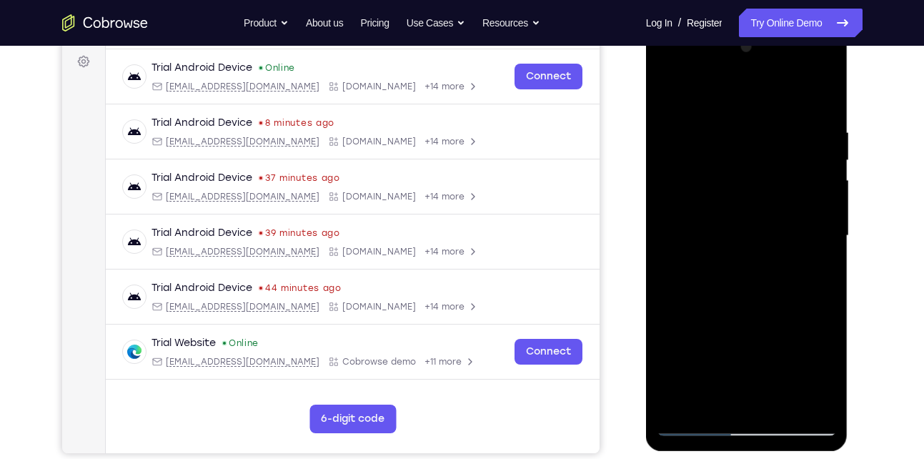
click at [751, 160] on div at bounding box center [747, 236] width 180 height 400
drag, startPoint x: 713, startPoint y: 262, endPoint x: 763, endPoint y: 123, distance: 148.1
click at [763, 123] on div at bounding box center [747, 236] width 180 height 400
click at [673, 222] on div at bounding box center [747, 236] width 180 height 400
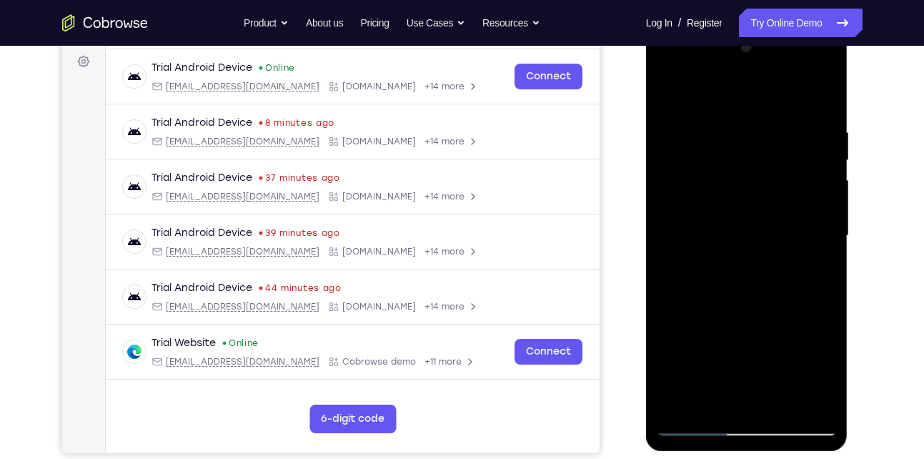
drag, startPoint x: 683, startPoint y: 267, endPoint x: 740, endPoint y: 97, distance: 179.4
click at [740, 97] on div at bounding box center [747, 236] width 180 height 400
click at [714, 232] on div at bounding box center [747, 236] width 180 height 400
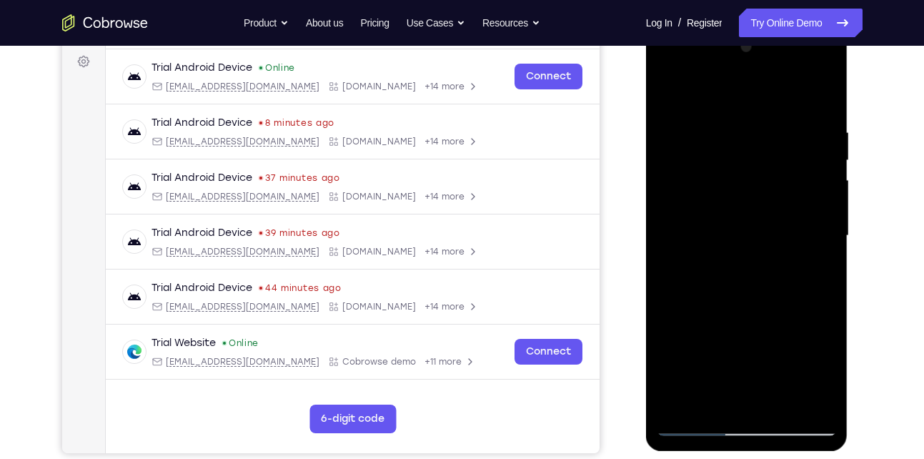
click at [670, 315] on div at bounding box center [747, 236] width 180 height 400
click at [823, 214] on div at bounding box center [747, 236] width 180 height 400
drag, startPoint x: 735, startPoint y: 257, endPoint x: 777, endPoint y: 121, distance: 142.2
click at [777, 121] on div at bounding box center [747, 236] width 180 height 400
drag, startPoint x: 723, startPoint y: 309, endPoint x: 765, endPoint y: 155, distance: 160.0
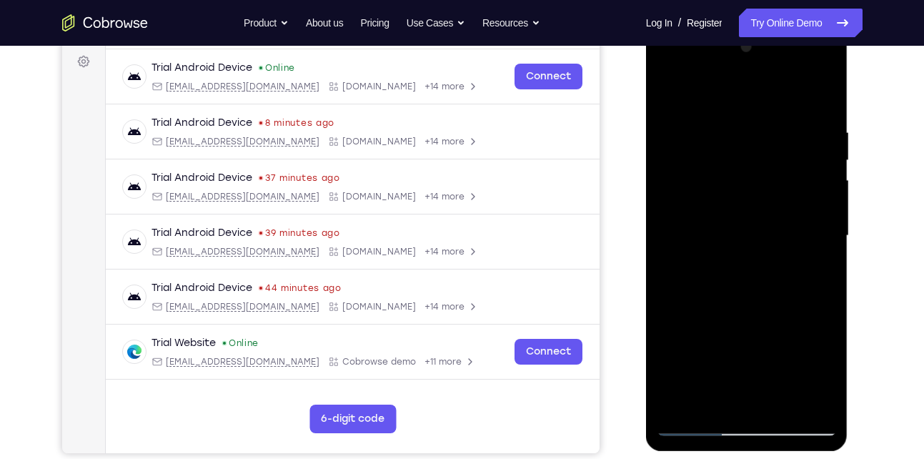
click at [765, 155] on div at bounding box center [747, 236] width 180 height 400
click at [669, 353] on div at bounding box center [747, 236] width 180 height 400
click at [824, 221] on div at bounding box center [747, 236] width 180 height 400
drag, startPoint x: 708, startPoint y: 266, endPoint x: 763, endPoint y: 109, distance: 166.8
click at [763, 109] on div at bounding box center [747, 236] width 180 height 400
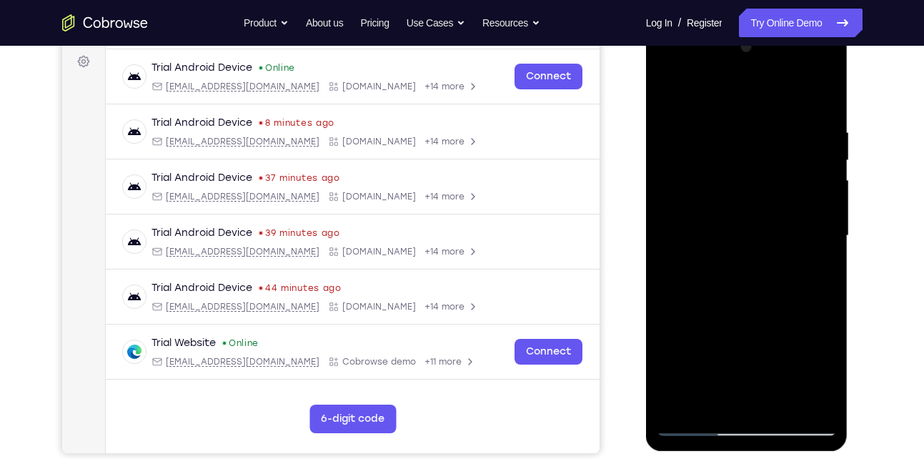
drag, startPoint x: 727, startPoint y: 288, endPoint x: 784, endPoint y: 100, distance: 196.5
click at [784, 100] on div at bounding box center [747, 236] width 180 height 400
drag, startPoint x: 718, startPoint y: 282, endPoint x: 787, endPoint y: 126, distance: 171.2
click at [787, 126] on div at bounding box center [747, 236] width 180 height 400
drag, startPoint x: 719, startPoint y: 313, endPoint x: 775, endPoint y: 137, distance: 184.4
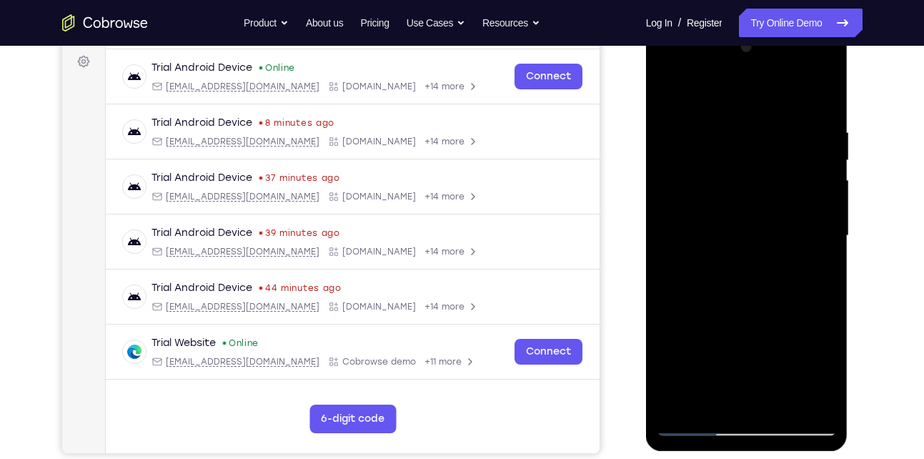
click at [775, 137] on div at bounding box center [747, 236] width 180 height 400
drag, startPoint x: 718, startPoint y: 293, endPoint x: 770, endPoint y: 126, distance: 174.3
click at [770, 126] on div at bounding box center [747, 236] width 180 height 400
click at [720, 229] on div at bounding box center [747, 236] width 180 height 400
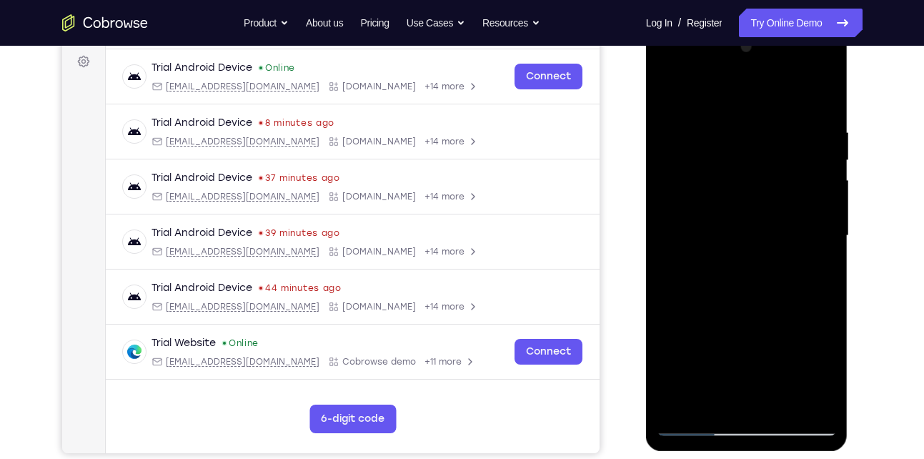
click at [720, 229] on div at bounding box center [747, 236] width 180 height 400
click at [824, 179] on div at bounding box center [747, 236] width 180 height 400
click at [823, 178] on div at bounding box center [747, 236] width 180 height 400
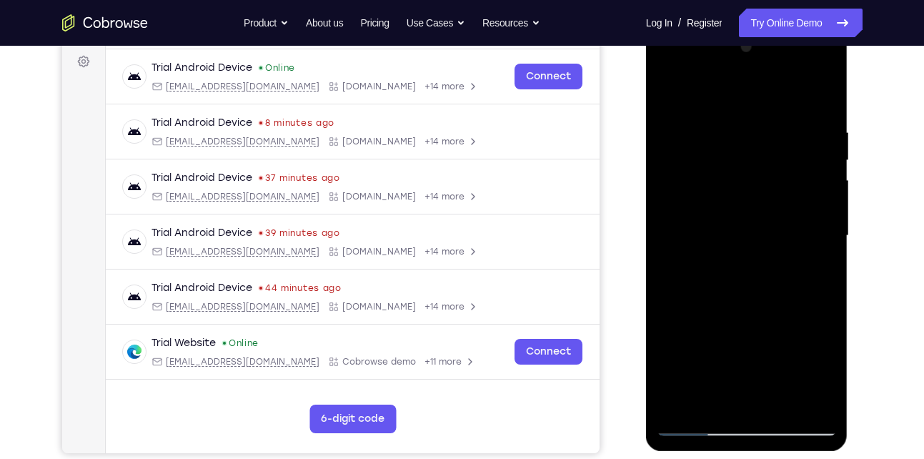
drag, startPoint x: 746, startPoint y: 259, endPoint x: 775, endPoint y: 131, distance: 131.2
click at [775, 131] on div at bounding box center [747, 236] width 180 height 400
drag, startPoint x: 722, startPoint y: 304, endPoint x: 773, endPoint y: 151, distance: 161.8
click at [773, 151] on div at bounding box center [747, 236] width 180 height 400
click at [823, 209] on div at bounding box center [747, 236] width 180 height 400
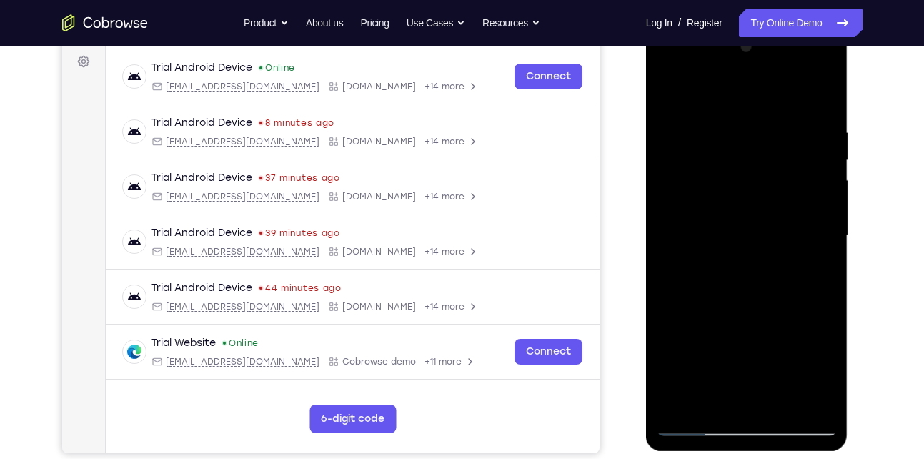
drag, startPoint x: 748, startPoint y: 266, endPoint x: 778, endPoint y: 167, distance: 103.8
click at [778, 167] on div at bounding box center [747, 236] width 180 height 400
drag, startPoint x: 709, startPoint y: 166, endPoint x: 705, endPoint y: 253, distance: 87.3
click at [705, 253] on div at bounding box center [747, 236] width 180 height 400
click at [825, 198] on div at bounding box center [747, 236] width 180 height 400
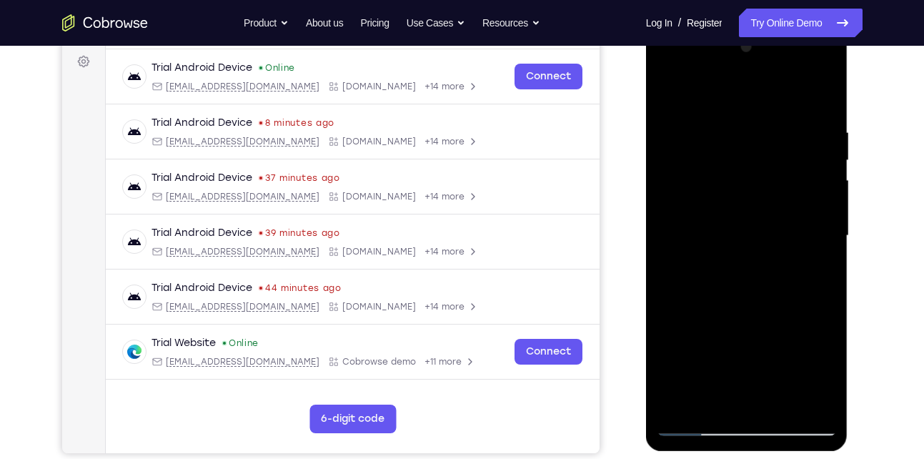
click at [825, 198] on div at bounding box center [747, 236] width 180 height 400
click at [741, 209] on div at bounding box center [747, 236] width 180 height 400
click at [827, 197] on div at bounding box center [747, 236] width 180 height 400
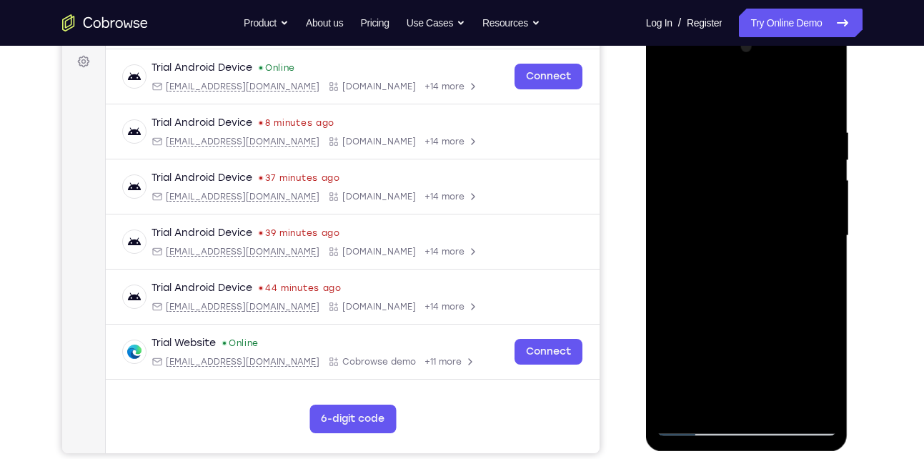
click at [828, 200] on div at bounding box center [747, 236] width 180 height 400
drag, startPoint x: 740, startPoint y: 279, endPoint x: 757, endPoint y: 126, distance: 153.9
click at [757, 126] on div at bounding box center [747, 236] width 180 height 400
drag, startPoint x: 735, startPoint y: 282, endPoint x: 760, endPoint y: 138, distance: 145.8
click at [760, 138] on div at bounding box center [747, 236] width 180 height 400
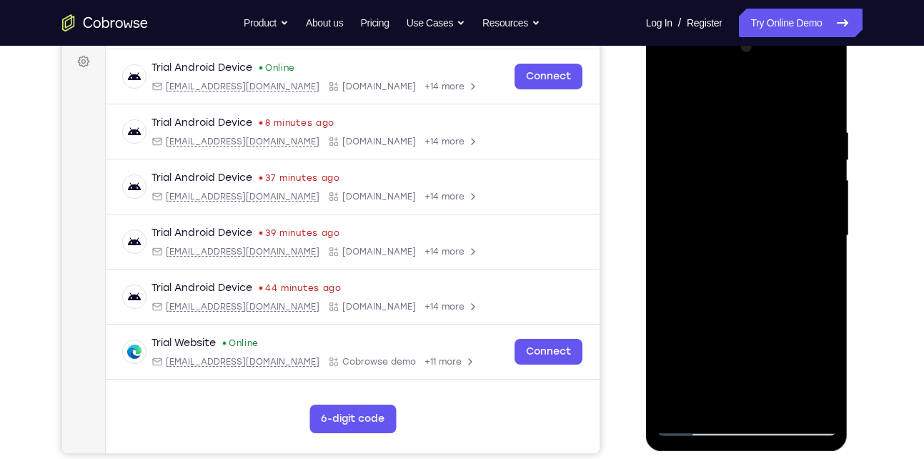
click at [740, 272] on div at bounding box center [747, 236] width 180 height 400
click at [715, 306] on div at bounding box center [747, 236] width 180 height 400
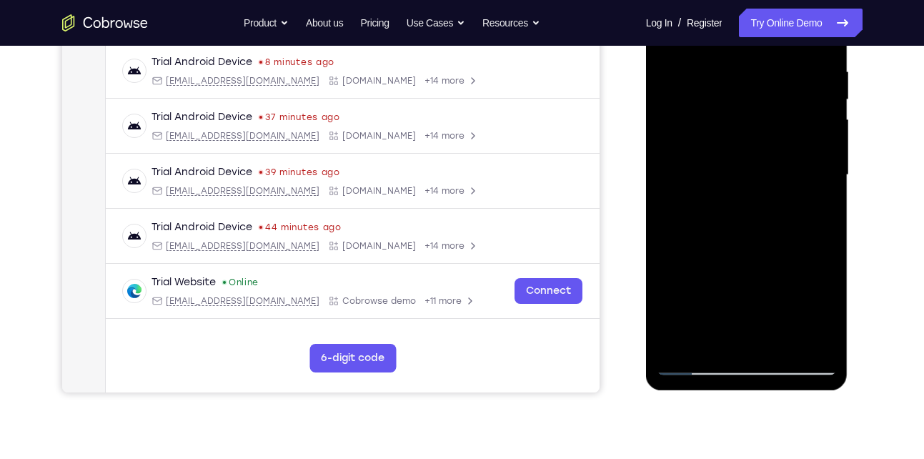
scroll to position [273, 0]
click at [666, 301] on div at bounding box center [747, 174] width 180 height 400
drag, startPoint x: 734, startPoint y: 264, endPoint x: 775, endPoint y: 73, distance: 195.3
click at [775, 73] on div at bounding box center [747, 174] width 180 height 400
drag, startPoint x: 750, startPoint y: 224, endPoint x: 777, endPoint y: 123, distance: 104.4
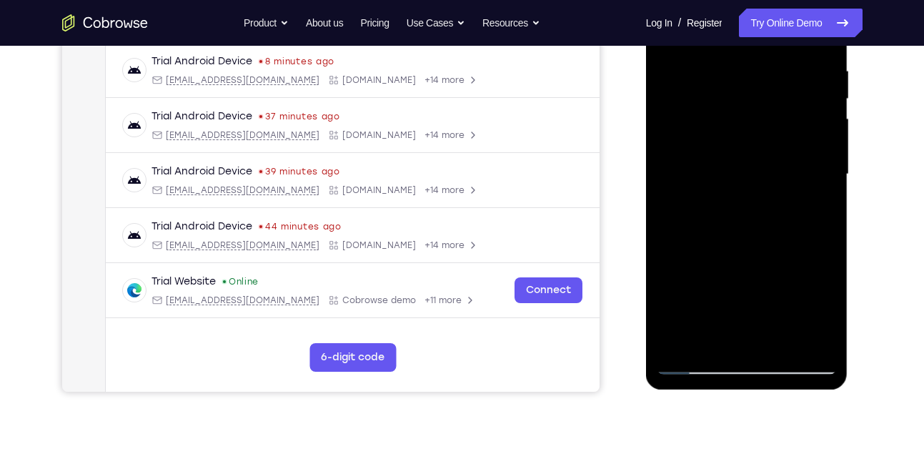
click at [777, 123] on div at bounding box center [747, 174] width 180 height 400
drag, startPoint x: 755, startPoint y: 272, endPoint x: 797, endPoint y: 71, distance: 205.2
click at [797, 71] on div at bounding box center [747, 174] width 180 height 400
drag, startPoint x: 744, startPoint y: 274, endPoint x: 787, endPoint y: 106, distance: 174.0
click at [787, 106] on div at bounding box center [747, 174] width 180 height 400
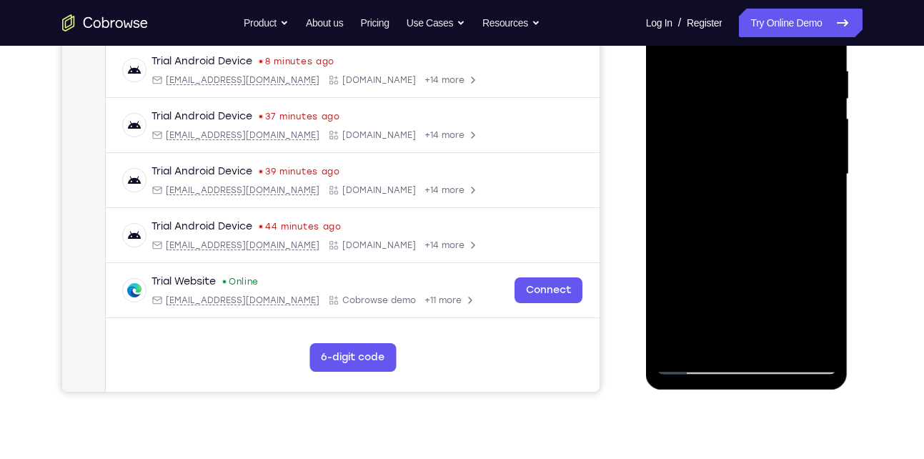
click at [669, 159] on div at bounding box center [747, 174] width 180 height 400
drag, startPoint x: 739, startPoint y: 224, endPoint x: 785, endPoint y: 49, distance: 181.0
click at [785, 49] on div at bounding box center [747, 174] width 180 height 400
drag, startPoint x: 719, startPoint y: 257, endPoint x: 773, endPoint y: 105, distance: 160.7
click at [773, 105] on div at bounding box center [747, 174] width 180 height 400
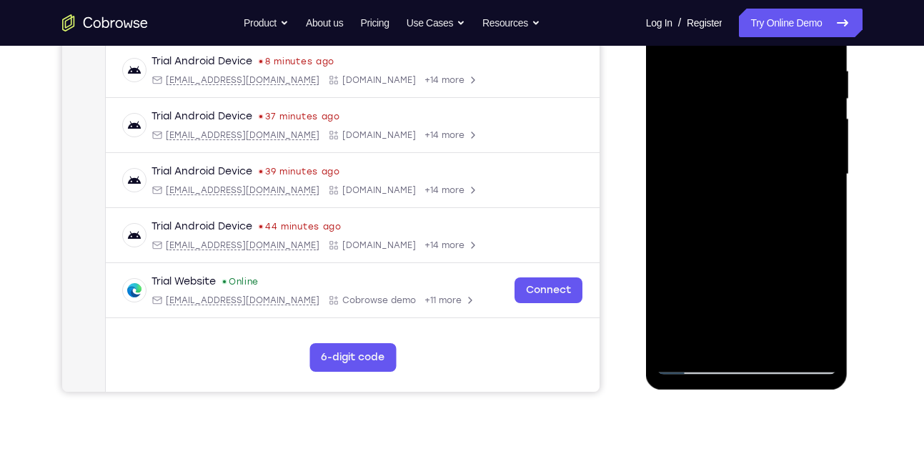
drag, startPoint x: 724, startPoint y: 272, endPoint x: 766, endPoint y: 106, distance: 171.1
click at [766, 106] on div at bounding box center [747, 174] width 180 height 400
drag, startPoint x: 737, startPoint y: 200, endPoint x: 793, endPoint y: 69, distance: 142.2
click at [793, 69] on div at bounding box center [747, 174] width 180 height 400
drag, startPoint x: 747, startPoint y: 246, endPoint x: 765, endPoint y: 164, distance: 84.3
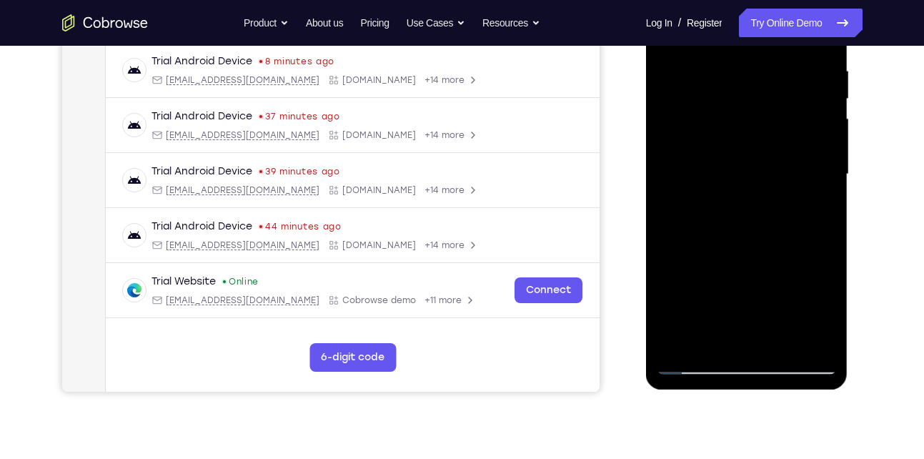
click at [765, 164] on div at bounding box center [747, 174] width 180 height 400
click at [827, 194] on div at bounding box center [747, 174] width 180 height 400
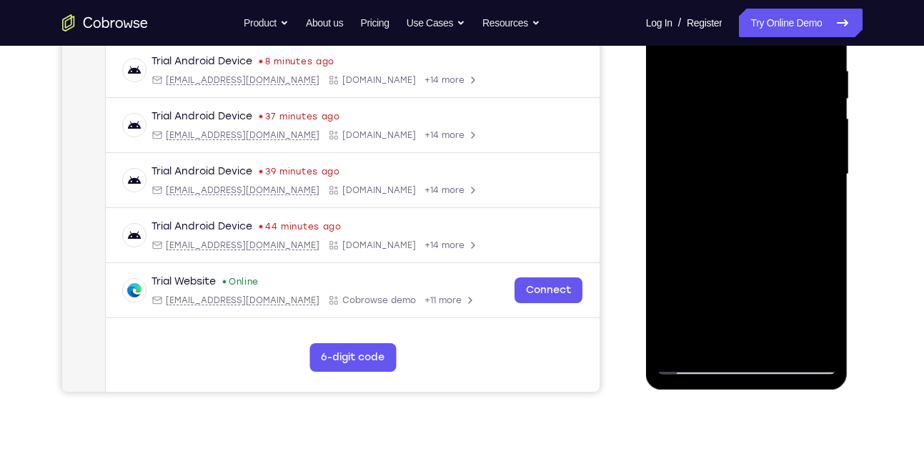
click at [827, 194] on div at bounding box center [747, 174] width 180 height 400
drag, startPoint x: 746, startPoint y: 236, endPoint x: 745, endPoint y: 60, distance: 175.8
click at [745, 60] on div at bounding box center [747, 174] width 180 height 400
click at [667, 142] on div at bounding box center [747, 174] width 180 height 400
drag, startPoint x: 731, startPoint y: 239, endPoint x: 760, endPoint y: 44, distance: 196.5
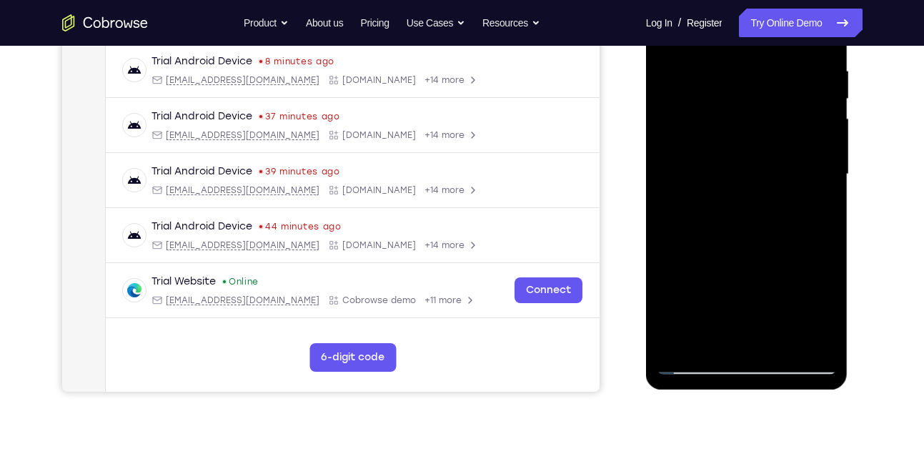
click at [760, 44] on div at bounding box center [747, 174] width 180 height 400
drag, startPoint x: 735, startPoint y: 209, endPoint x: 764, endPoint y: 99, distance: 114.6
click at [764, 99] on div at bounding box center [747, 174] width 180 height 400
drag, startPoint x: 738, startPoint y: 252, endPoint x: 749, endPoint y: 147, distance: 105.6
click at [749, 147] on div at bounding box center [747, 174] width 180 height 400
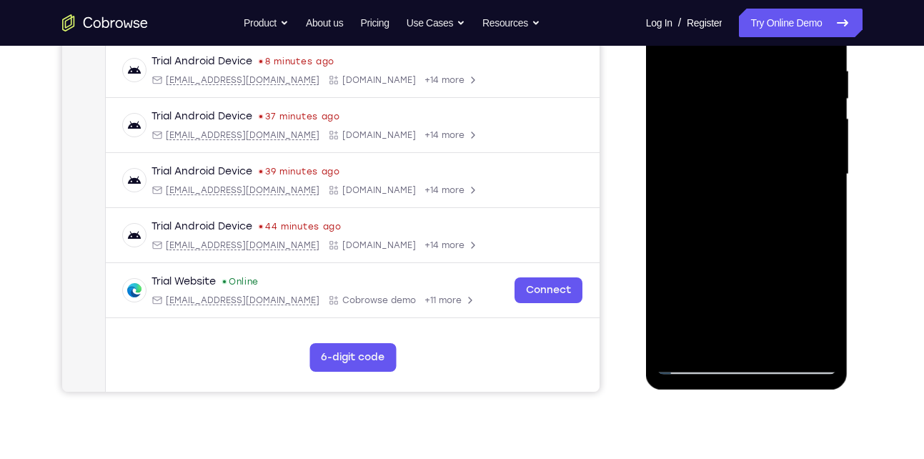
click at [824, 252] on div at bounding box center [747, 174] width 180 height 400
drag, startPoint x: 758, startPoint y: 237, endPoint x: 767, endPoint y: 111, distance: 126.1
click at [767, 111] on div at bounding box center [747, 174] width 180 height 400
click at [827, 129] on div at bounding box center [747, 174] width 180 height 400
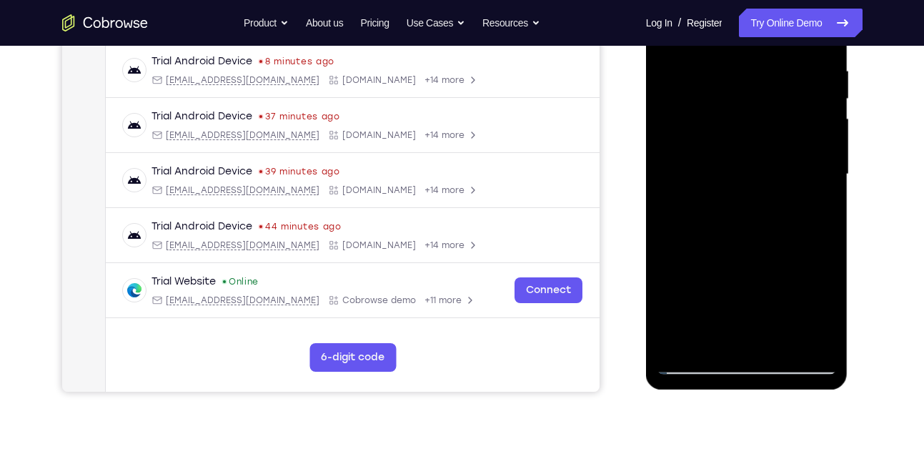
click at [667, 260] on div at bounding box center [747, 174] width 180 height 400
click at [827, 129] on div at bounding box center [747, 174] width 180 height 400
drag, startPoint x: 728, startPoint y: 279, endPoint x: 753, endPoint y: 128, distance: 153.7
click at [753, 128] on div at bounding box center [747, 174] width 180 height 400
drag, startPoint x: 736, startPoint y: 252, endPoint x: 746, endPoint y: 137, distance: 116.2
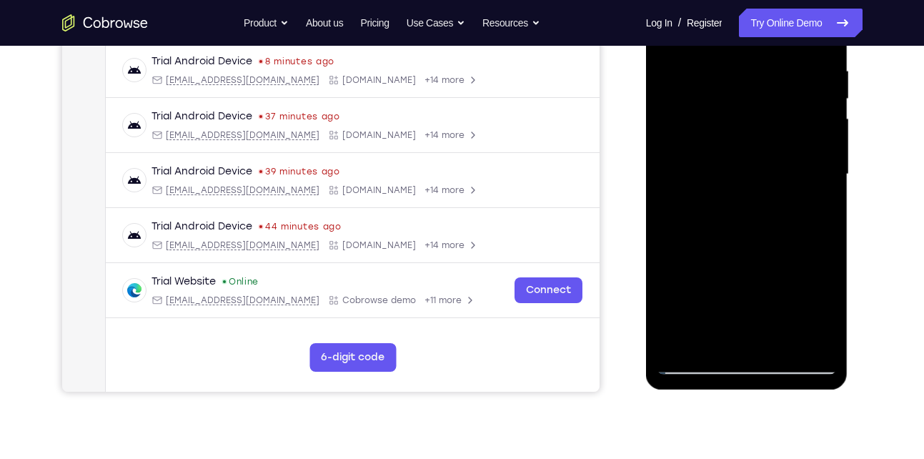
click at [746, 137] on div at bounding box center [747, 174] width 180 height 400
drag, startPoint x: 742, startPoint y: 246, endPoint x: 765, endPoint y: 121, distance: 126.6
click at [765, 121] on div at bounding box center [747, 174] width 180 height 400
drag, startPoint x: 738, startPoint y: 270, endPoint x: 760, endPoint y: 92, distance: 179.3
click at [760, 92] on div at bounding box center [747, 174] width 180 height 400
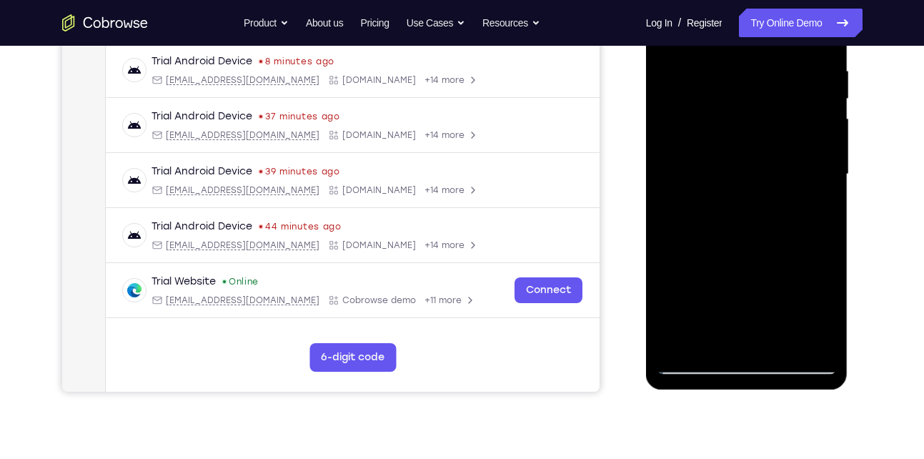
click at [756, 239] on div at bounding box center [747, 174] width 180 height 400
click at [829, 174] on div at bounding box center [747, 174] width 180 height 400
click at [666, 309] on div at bounding box center [747, 174] width 180 height 400
drag, startPoint x: 735, startPoint y: 252, endPoint x: 787, endPoint y: 91, distance: 169.5
click at [787, 91] on div at bounding box center [747, 174] width 180 height 400
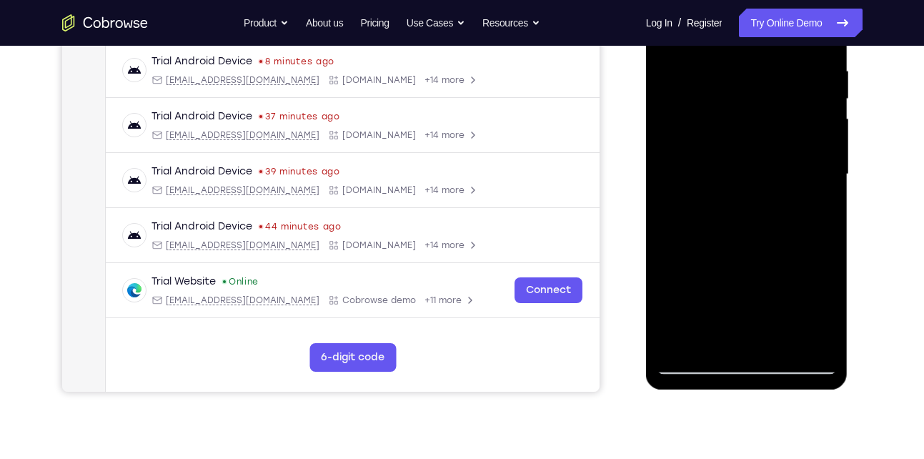
drag, startPoint x: 749, startPoint y: 255, endPoint x: 776, endPoint y: 142, distance: 116.8
click at [776, 142] on div at bounding box center [747, 174] width 180 height 400
drag, startPoint x: 735, startPoint y: 268, endPoint x: 778, endPoint y: 55, distance: 217.2
click at [778, 55] on div at bounding box center [747, 174] width 180 height 400
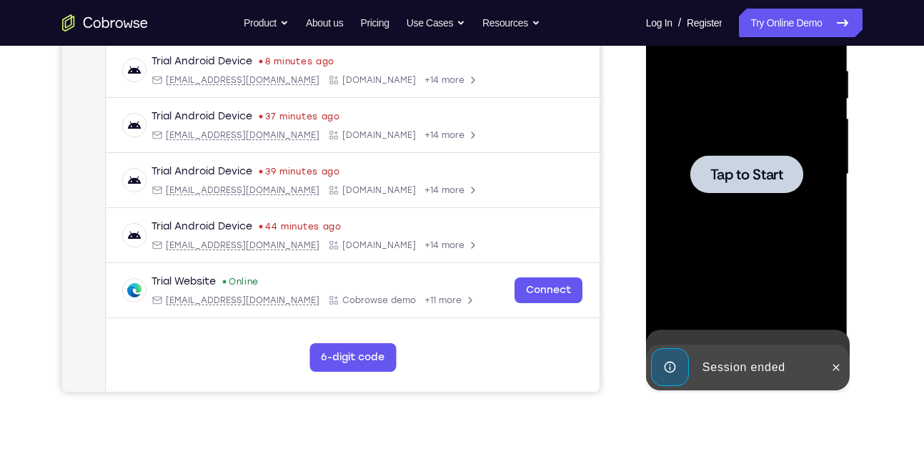
drag, startPoint x: 725, startPoint y: 266, endPoint x: 780, endPoint y: 59, distance: 213.9
click at [733, 177] on span "Tap to Start" at bounding box center [746, 174] width 73 height 14
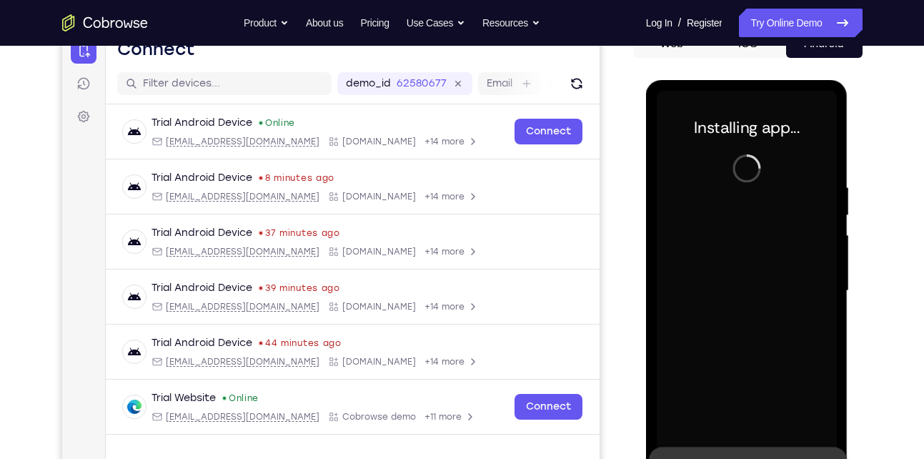
scroll to position [154, 0]
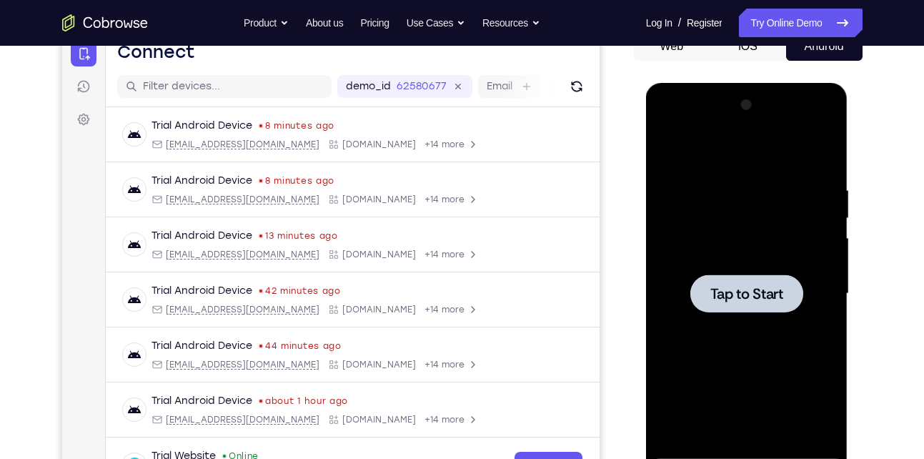
click at [758, 290] on span "Tap to Start" at bounding box center [746, 294] width 73 height 14
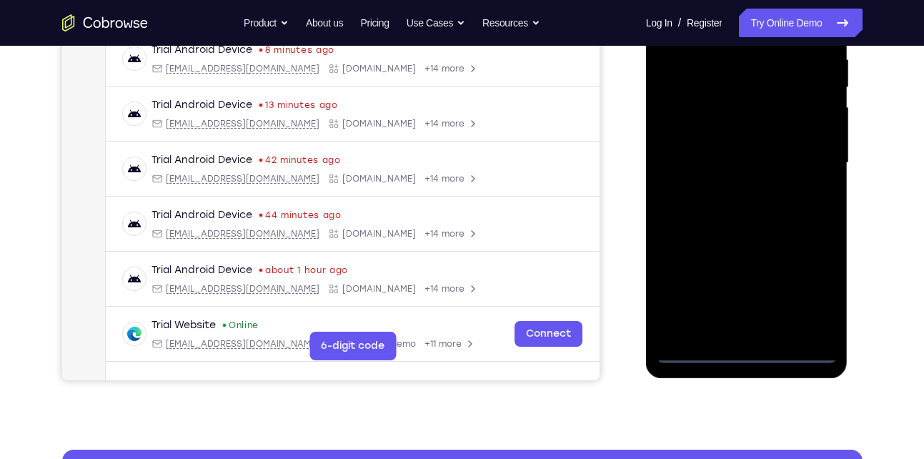
scroll to position [293, 0]
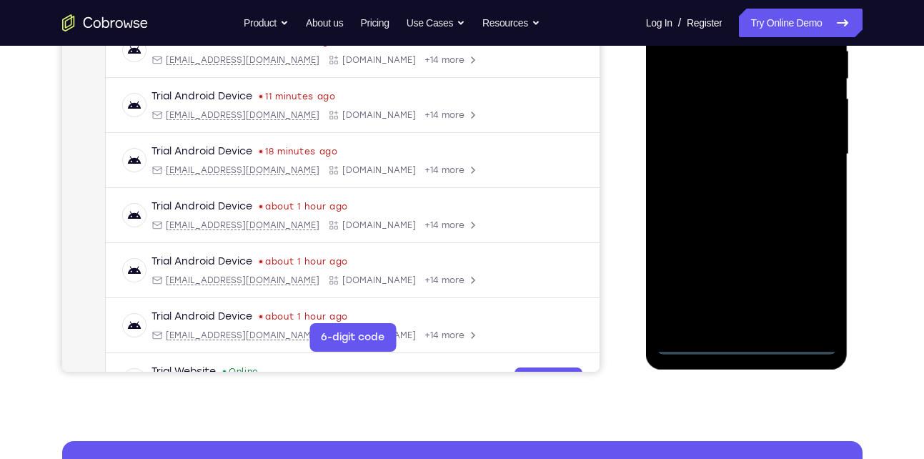
click at [700, 341] on div at bounding box center [747, 154] width 180 height 400
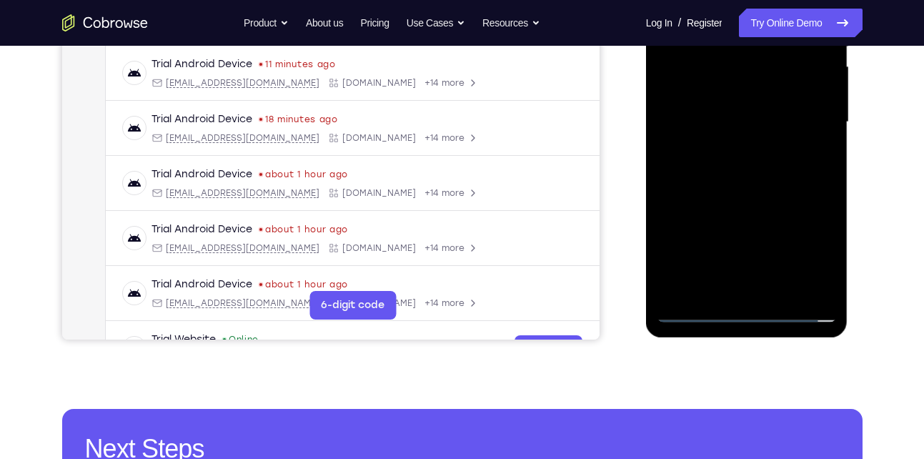
scroll to position [326, 0]
click at [742, 319] on div at bounding box center [747, 121] width 180 height 400
click at [798, 254] on div at bounding box center [747, 121] width 180 height 400
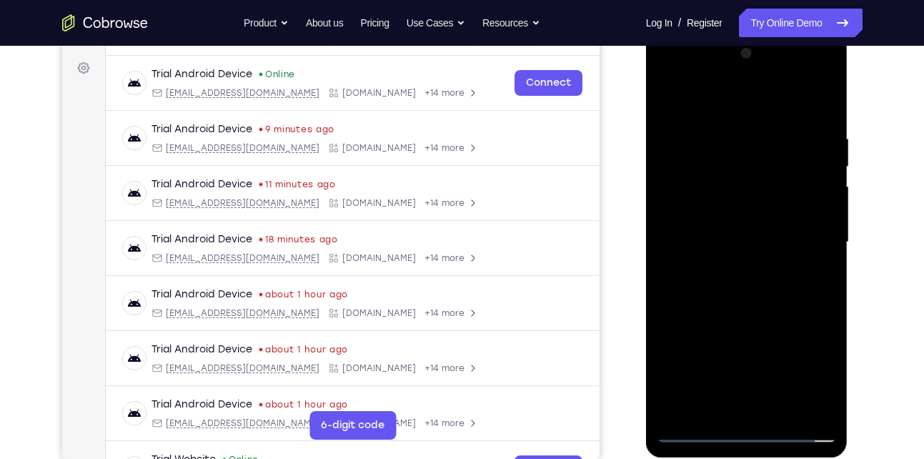
scroll to position [200, 0]
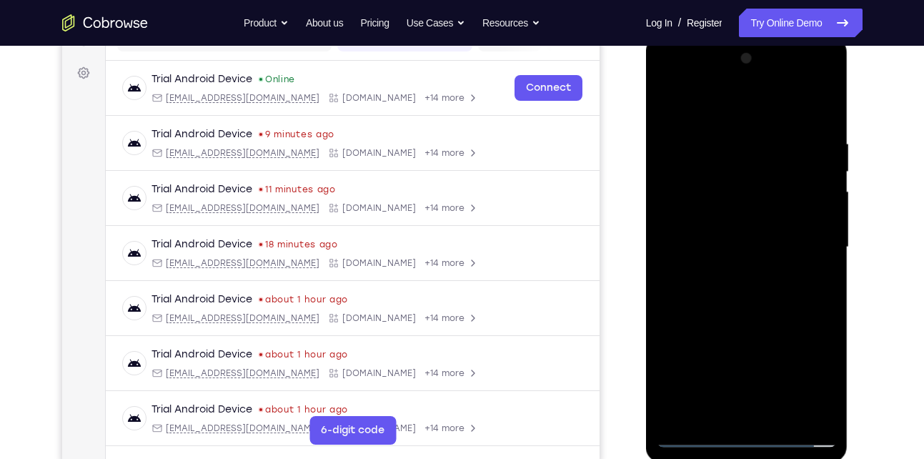
click at [713, 109] on div at bounding box center [747, 247] width 180 height 400
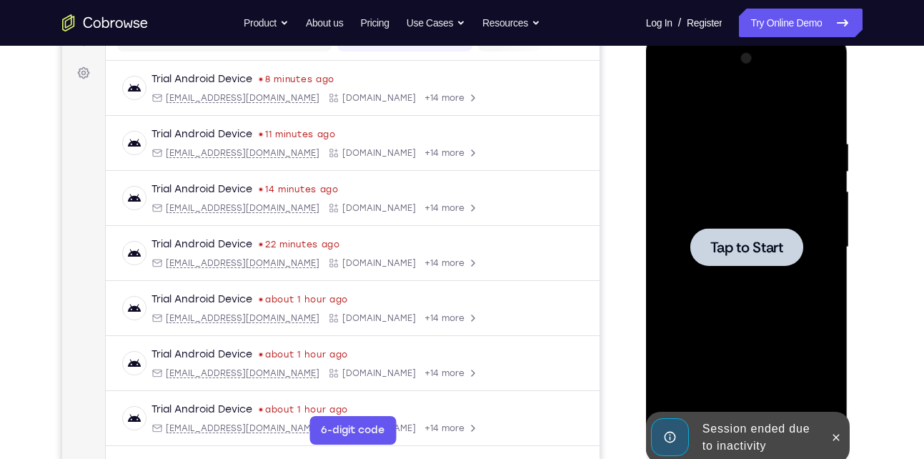
click at [743, 233] on div at bounding box center [746, 247] width 113 height 38
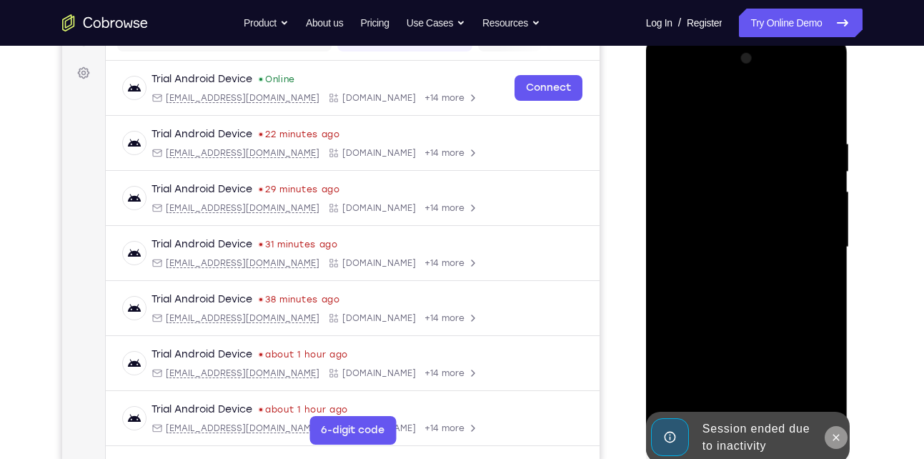
click at [837, 433] on icon at bounding box center [835, 437] width 11 height 11
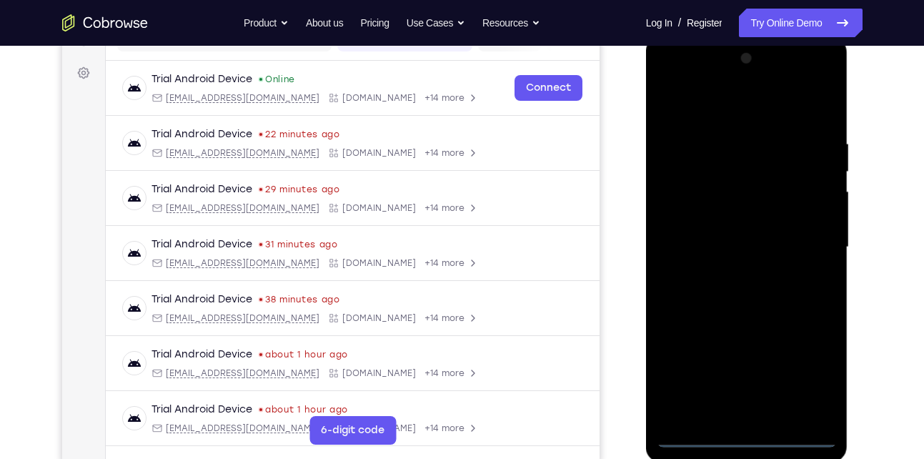
click at [748, 432] on div at bounding box center [747, 247] width 180 height 400
click at [817, 376] on div at bounding box center [747, 247] width 180 height 400
click at [693, 106] on div at bounding box center [747, 247] width 180 height 400
click at [811, 249] on div at bounding box center [747, 247] width 180 height 400
click at [732, 272] on div at bounding box center [747, 247] width 180 height 400
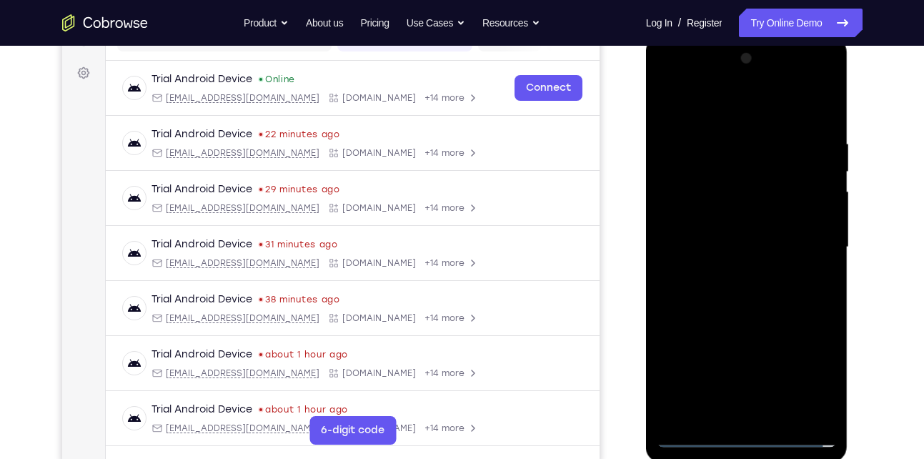
click at [826, 81] on div at bounding box center [747, 247] width 180 height 400
click at [765, 144] on div at bounding box center [747, 247] width 180 height 400
click at [713, 84] on div at bounding box center [747, 247] width 180 height 400
click at [742, 169] on div at bounding box center [747, 247] width 180 height 400
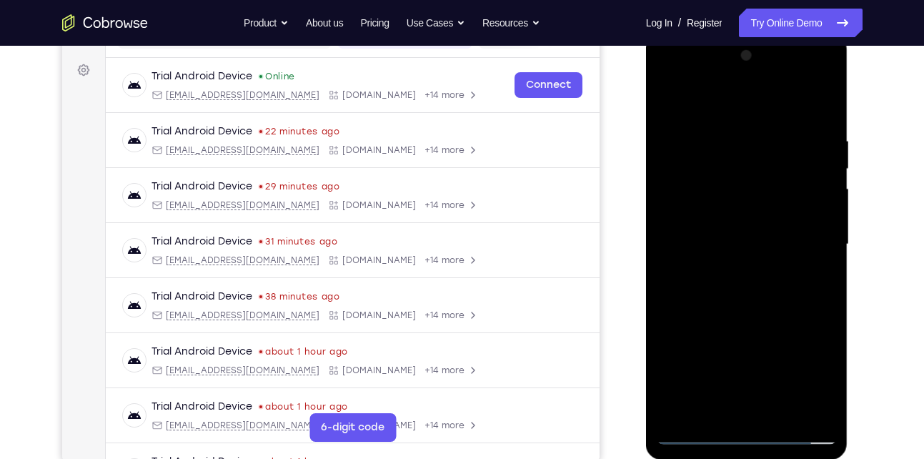
scroll to position [202, 0]
click at [764, 124] on div at bounding box center [747, 245] width 180 height 400
click at [768, 124] on div at bounding box center [747, 245] width 180 height 400
drag, startPoint x: 729, startPoint y: 322, endPoint x: 758, endPoint y: 199, distance: 126.2
click at [758, 199] on div at bounding box center [747, 245] width 180 height 400
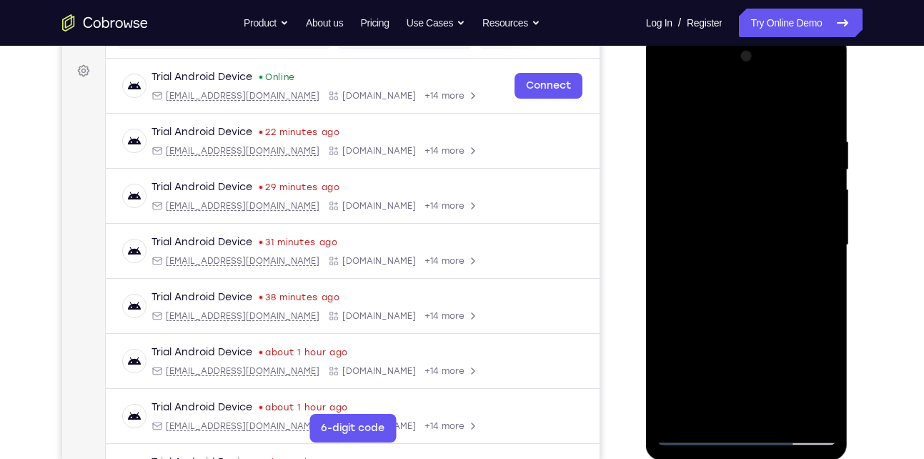
drag, startPoint x: 745, startPoint y: 355, endPoint x: 738, endPoint y: 121, distance: 234.5
click at [738, 121] on div at bounding box center [747, 245] width 180 height 400
drag, startPoint x: 730, startPoint y: 172, endPoint x: 758, endPoint y: 489, distance: 318.5
click at [758, 458] on html "Online web based iOS Simulators and Android Emulators. Run iPhone, iPad, Mobile…" at bounding box center [748, 248] width 204 height 429
click at [677, 222] on div at bounding box center [747, 245] width 180 height 400
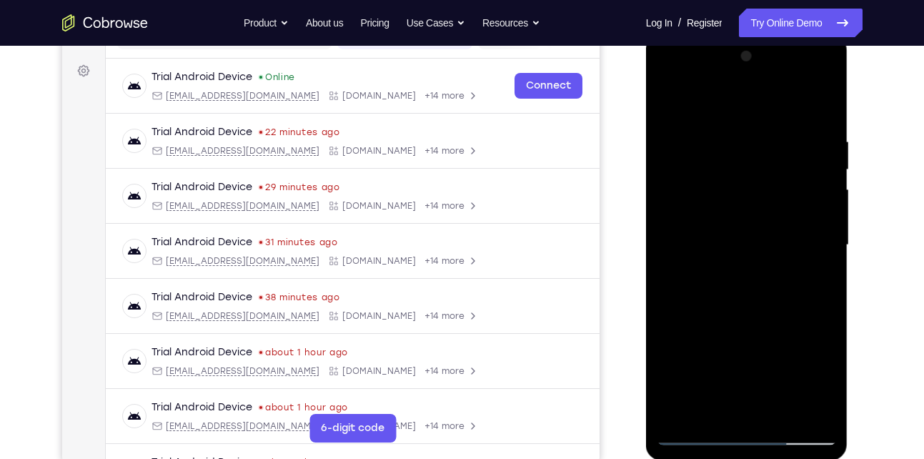
click at [708, 297] on div at bounding box center [747, 245] width 180 height 400
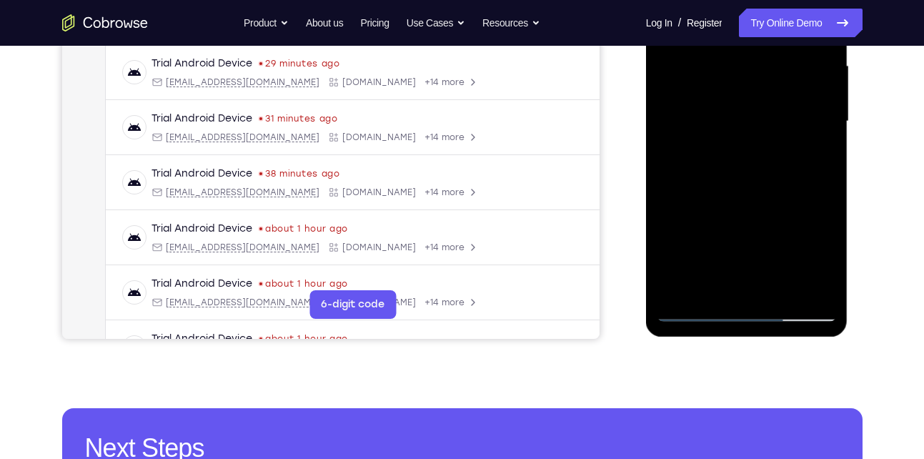
scroll to position [337, 0]
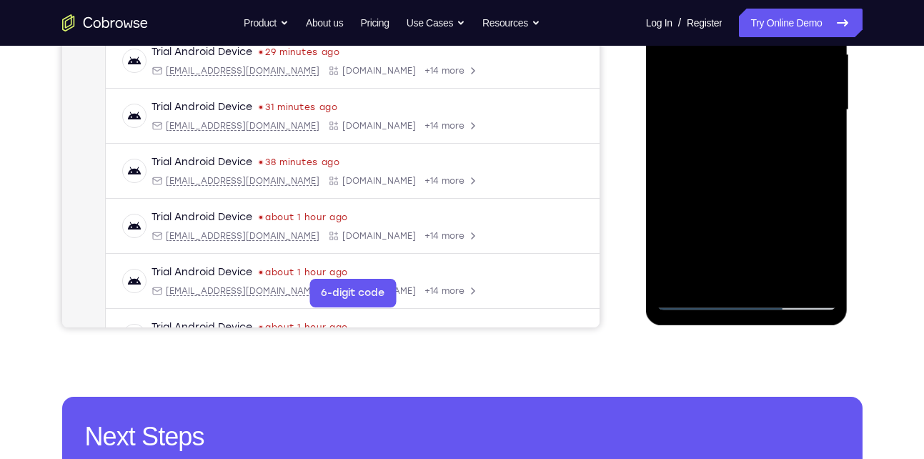
drag, startPoint x: 730, startPoint y: 234, endPoint x: 729, endPoint y: 92, distance: 142.2
click at [729, 92] on div at bounding box center [747, 110] width 180 height 400
drag, startPoint x: 730, startPoint y: 212, endPoint x: 735, endPoint y: 77, distance: 134.5
click at [735, 77] on div at bounding box center [747, 110] width 180 height 400
click at [698, 296] on div at bounding box center [747, 110] width 180 height 400
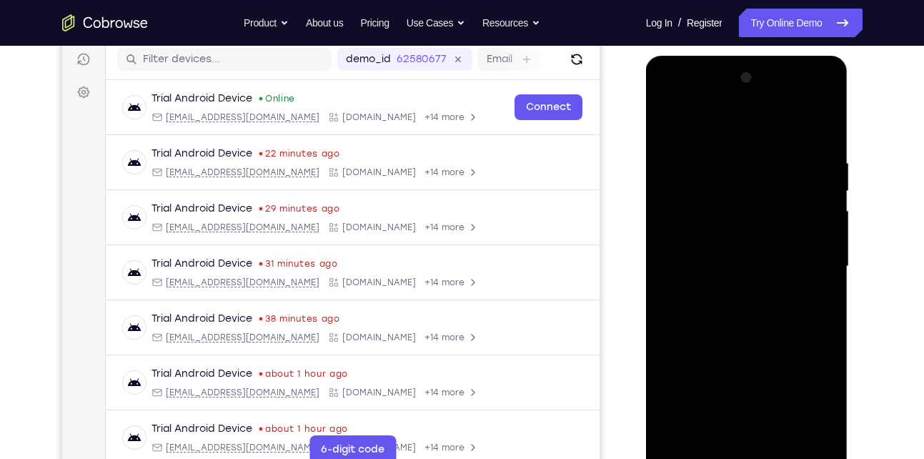
scroll to position [180, 0]
click at [694, 449] on div at bounding box center [747, 267] width 180 height 400
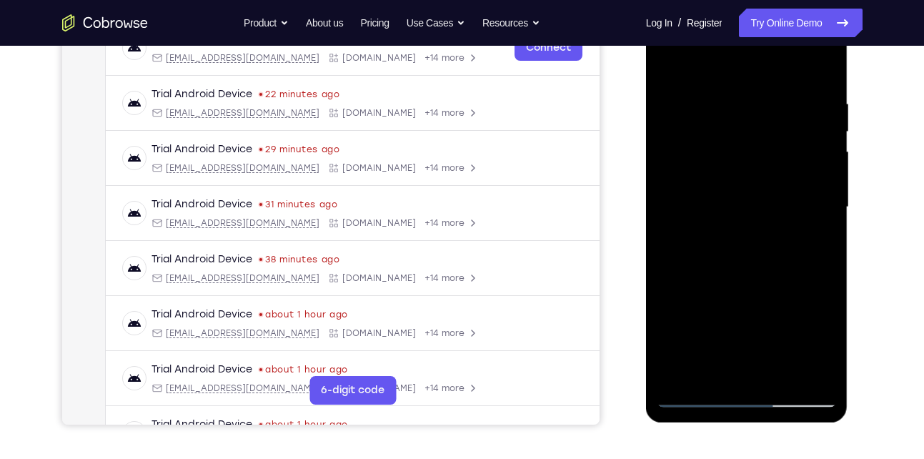
scroll to position [241, 0]
click at [698, 395] on div at bounding box center [747, 206] width 180 height 400
click at [795, 86] on div at bounding box center [747, 206] width 180 height 400
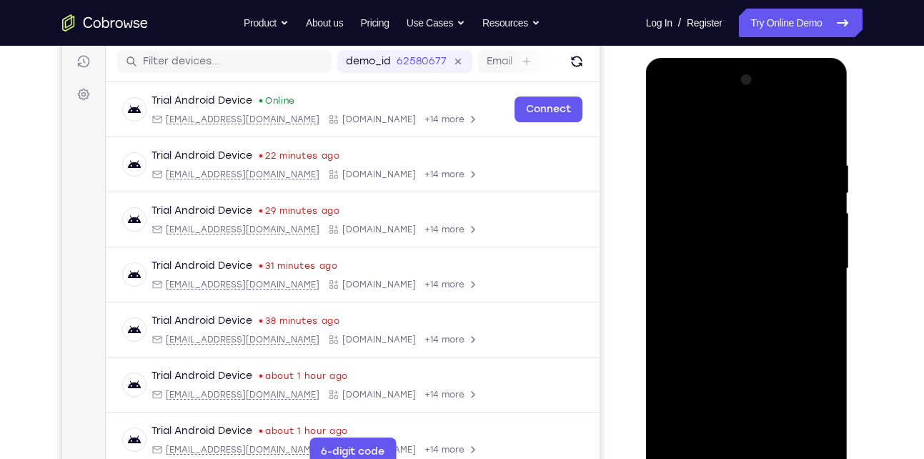
scroll to position [176, 0]
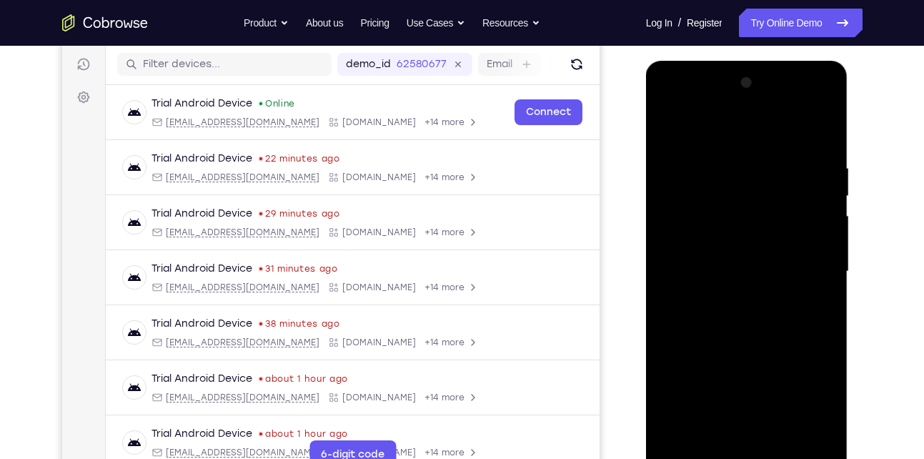
click at [703, 133] on div at bounding box center [747, 271] width 180 height 400
click at [703, 171] on div at bounding box center [747, 271] width 180 height 400
click at [719, 197] on div at bounding box center [747, 271] width 180 height 400
click at [703, 157] on div at bounding box center [747, 271] width 180 height 400
click at [695, 220] on div at bounding box center [747, 271] width 180 height 400
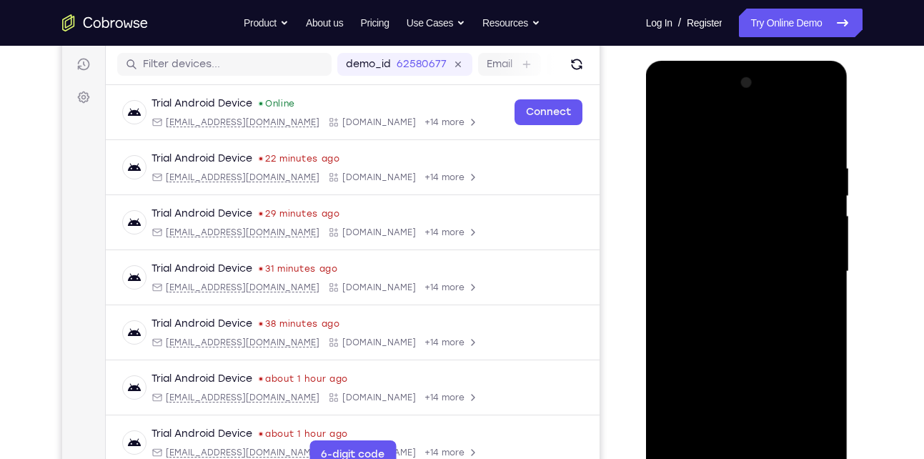
click at [748, 194] on div at bounding box center [747, 271] width 180 height 400
click at [741, 216] on div at bounding box center [747, 271] width 180 height 400
click at [719, 312] on div at bounding box center [747, 271] width 180 height 400
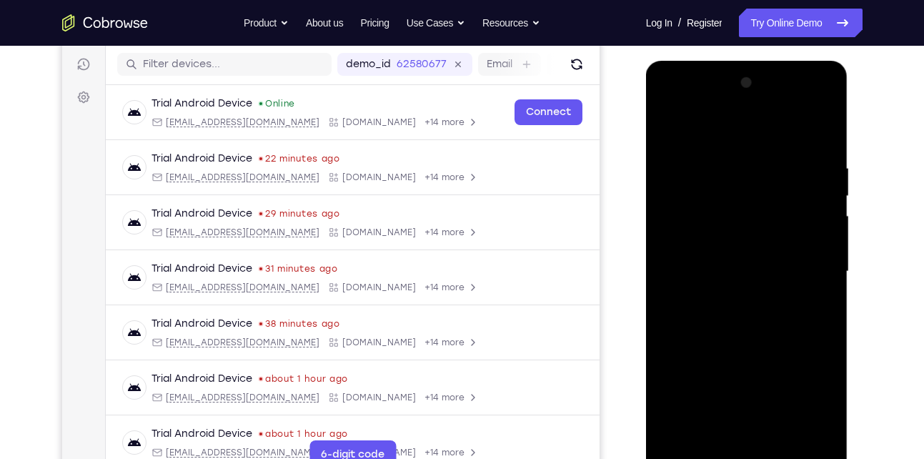
click at [801, 152] on div at bounding box center [747, 271] width 180 height 400
drag, startPoint x: 695, startPoint y: 126, endPoint x: 703, endPoint y: 127, distance: 8.7
click at [703, 127] on div at bounding box center [747, 271] width 180 height 400
click at [741, 336] on div at bounding box center [747, 271] width 180 height 400
click at [712, 426] on div at bounding box center [747, 271] width 180 height 400
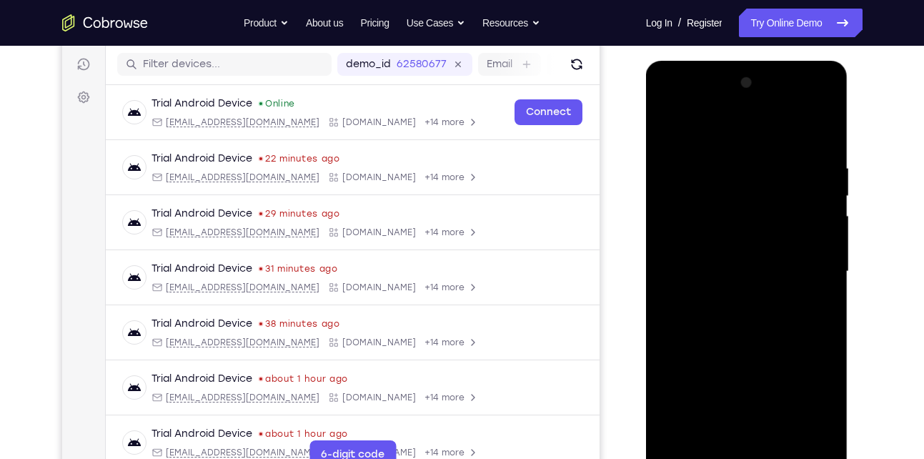
click at [788, 393] on div at bounding box center [747, 271] width 180 height 400
click at [705, 368] on div at bounding box center [747, 271] width 180 height 400
click at [671, 128] on div at bounding box center [747, 271] width 180 height 400
click at [754, 152] on div at bounding box center [747, 271] width 180 height 400
click at [823, 128] on div at bounding box center [747, 271] width 180 height 400
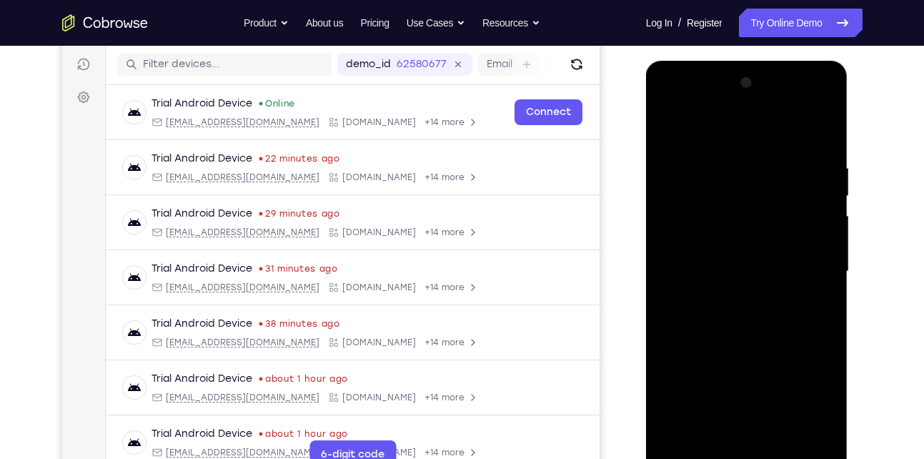
click at [743, 332] on div at bounding box center [747, 271] width 180 height 400
click at [707, 365] on div at bounding box center [747, 271] width 180 height 400
click at [698, 247] on div at bounding box center [747, 271] width 180 height 400
drag, startPoint x: 723, startPoint y: 376, endPoint x: 743, endPoint y: 133, distance: 243.8
click at [743, 133] on div at bounding box center [747, 271] width 180 height 400
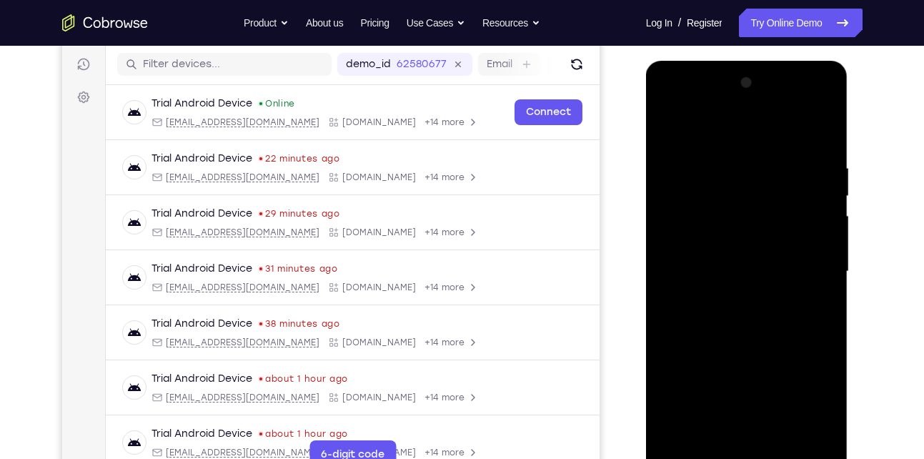
drag, startPoint x: 724, startPoint y: 309, endPoint x: 728, endPoint y: 141, distance: 168.7
click at [728, 141] on div at bounding box center [747, 271] width 180 height 400
drag, startPoint x: 729, startPoint y: 305, endPoint x: 745, endPoint y: 202, distance: 104.1
click at [745, 202] on div at bounding box center [747, 271] width 180 height 400
click at [754, 192] on div at bounding box center [747, 271] width 180 height 400
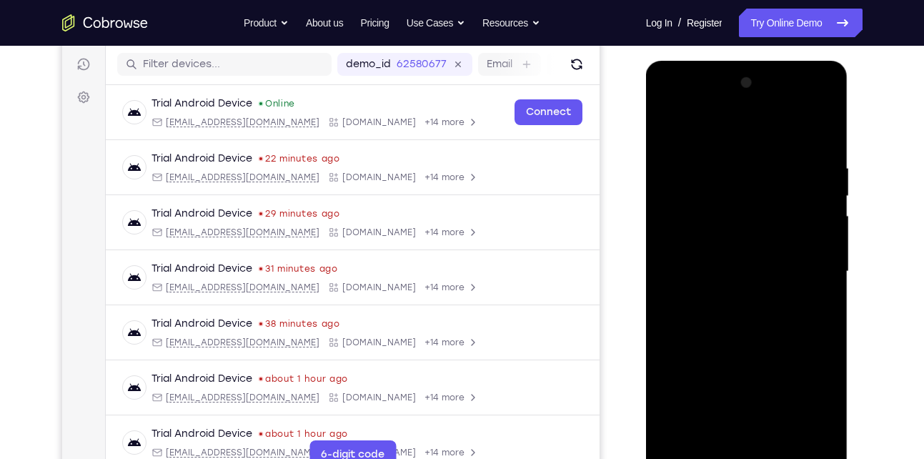
drag, startPoint x: 743, startPoint y: 312, endPoint x: 759, endPoint y: 147, distance: 165.9
click at [759, 147] on div at bounding box center [747, 271] width 180 height 400
drag, startPoint x: 750, startPoint y: 325, endPoint x: 772, endPoint y: 217, distance: 110.2
click at [772, 217] on div at bounding box center [747, 271] width 180 height 400
drag, startPoint x: 723, startPoint y: 373, endPoint x: 762, endPoint y: 234, distance: 144.8
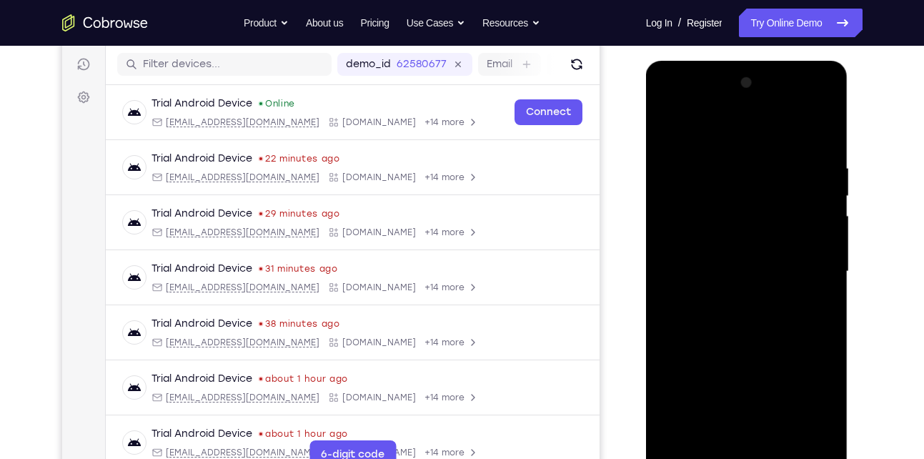
click at [762, 234] on div at bounding box center [747, 271] width 180 height 400
click at [785, 221] on div at bounding box center [747, 271] width 180 height 400
drag, startPoint x: 724, startPoint y: 327, endPoint x: 770, endPoint y: 140, distance: 192.8
click at [770, 140] on div at bounding box center [747, 271] width 180 height 400
drag, startPoint x: 714, startPoint y: 336, endPoint x: 721, endPoint y: 53, distance: 283.1
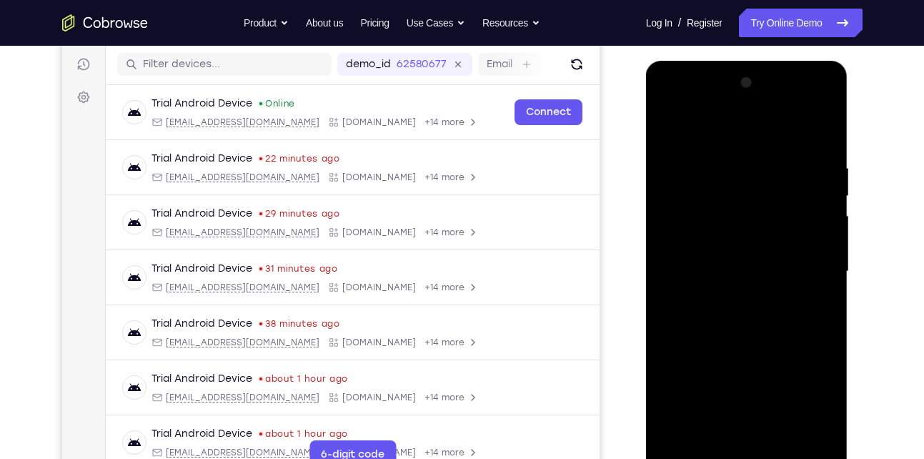
click at [721, 61] on html "Online web based iOS Simulators and Android Emulators. Run iPhone, iPad, Mobile…" at bounding box center [748, 275] width 204 height 429
drag, startPoint x: 698, startPoint y: 307, endPoint x: 689, endPoint y: 401, distance: 94.0
click at [689, 401] on div at bounding box center [747, 271] width 180 height 400
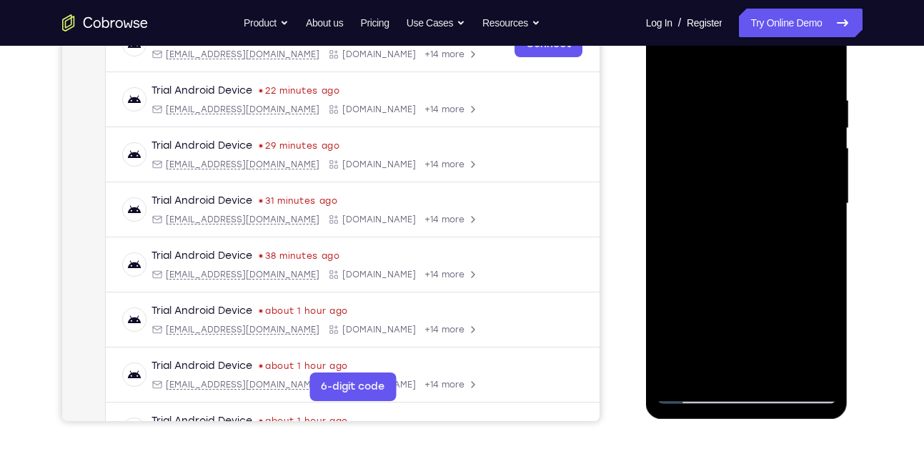
scroll to position [247, 0]
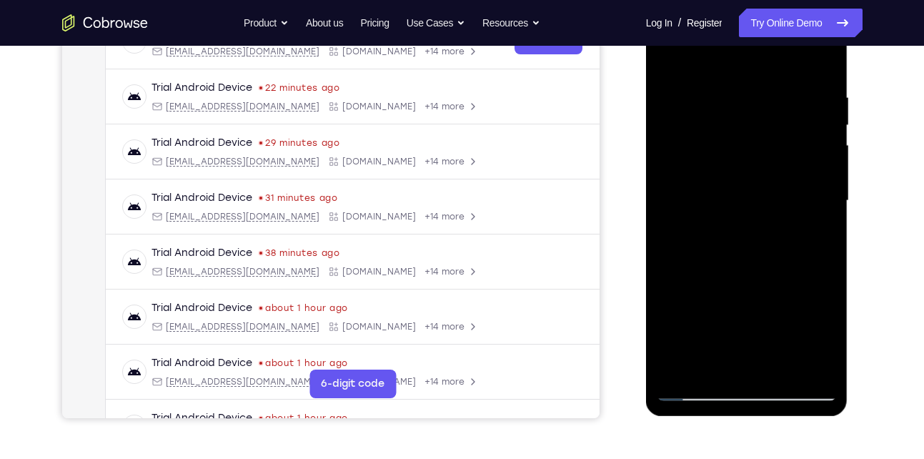
click at [703, 391] on div at bounding box center [747, 201] width 180 height 400
click at [698, 392] on div at bounding box center [747, 201] width 180 height 400
click at [763, 197] on div at bounding box center [747, 201] width 180 height 400
drag, startPoint x: 743, startPoint y: 273, endPoint x: 766, endPoint y: 126, distance: 148.4
click at [766, 126] on div at bounding box center [747, 201] width 180 height 400
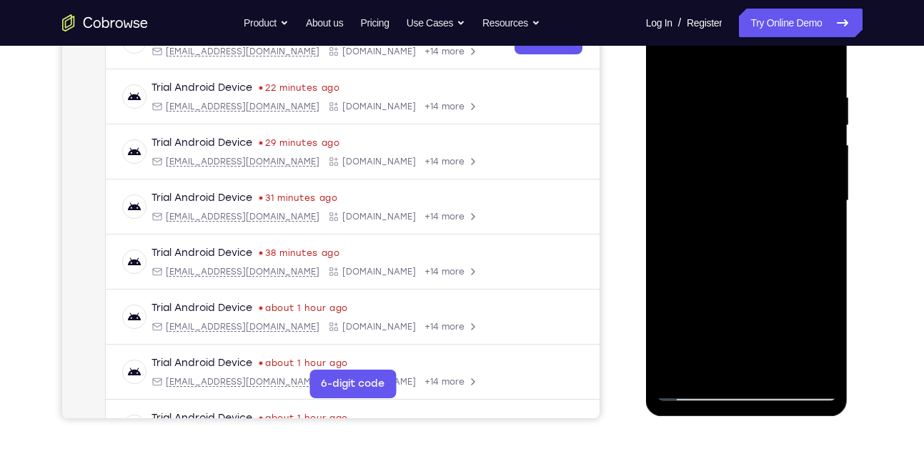
drag, startPoint x: 727, startPoint y: 255, endPoint x: 746, endPoint y: 114, distance: 142.8
click at [746, 114] on div at bounding box center [747, 201] width 180 height 400
drag, startPoint x: 727, startPoint y: 212, endPoint x: 700, endPoint y: 363, distance: 153.8
click at [700, 363] on div at bounding box center [747, 201] width 180 height 400
drag, startPoint x: 750, startPoint y: 100, endPoint x: 708, endPoint y: 250, distance: 155.7
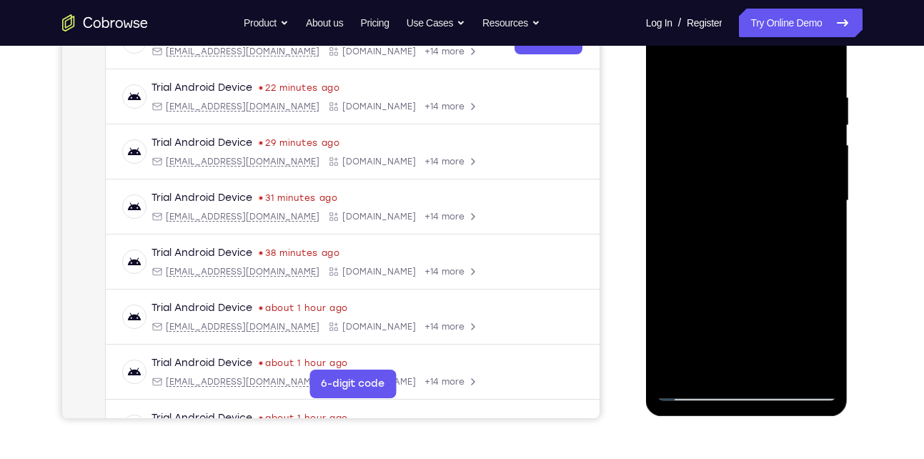
click at [708, 250] on div at bounding box center [747, 201] width 180 height 400
drag, startPoint x: 759, startPoint y: 187, endPoint x: 710, endPoint y: 359, distance: 179.0
click at [710, 359] on div at bounding box center [747, 201] width 180 height 400
drag, startPoint x: 733, startPoint y: 158, endPoint x: 702, endPoint y: 316, distance: 161.0
click at [702, 316] on div at bounding box center [747, 201] width 180 height 400
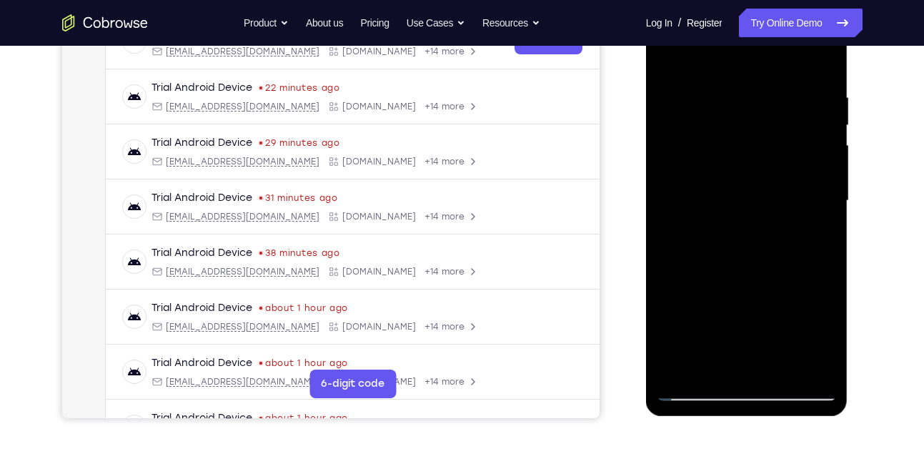
drag, startPoint x: 733, startPoint y: 159, endPoint x: 707, endPoint y: 329, distance: 172.1
click at [707, 329] on div at bounding box center [747, 201] width 180 height 400
drag, startPoint x: 723, startPoint y: 178, endPoint x: 692, endPoint y: 392, distance: 216.0
click at [692, 392] on div at bounding box center [747, 201] width 180 height 400
drag, startPoint x: 726, startPoint y: 194, endPoint x: 711, endPoint y: 344, distance: 151.5
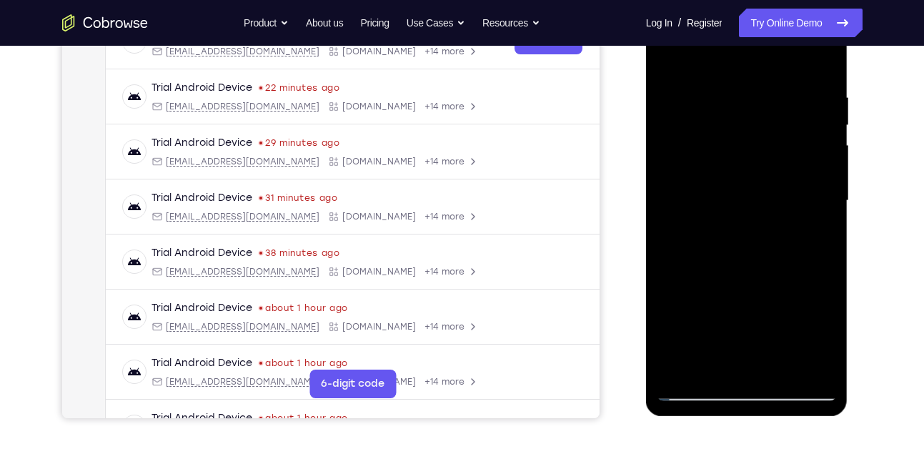
click at [711, 344] on div at bounding box center [747, 201] width 180 height 400
drag, startPoint x: 732, startPoint y: 162, endPoint x: 697, endPoint y: 356, distance: 197.5
click at [697, 356] on div at bounding box center [747, 201] width 180 height 400
click at [763, 249] on div at bounding box center [747, 201] width 180 height 400
click at [694, 387] on div at bounding box center [747, 201] width 180 height 400
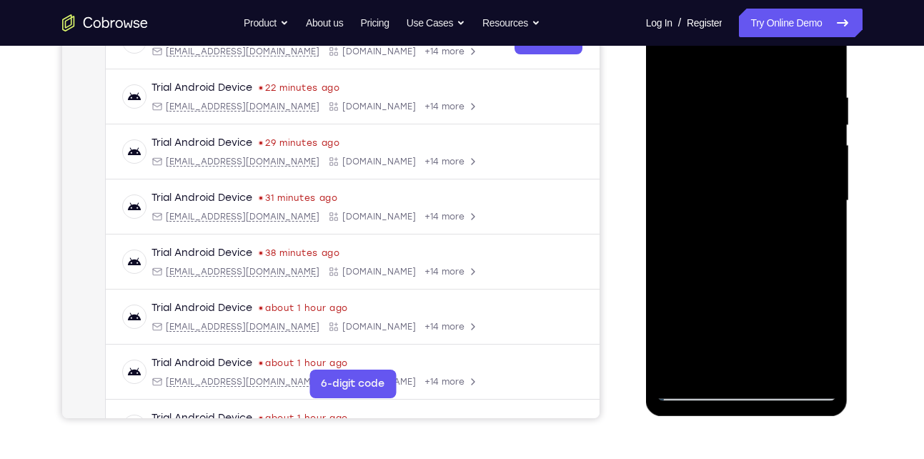
drag, startPoint x: 724, startPoint y: 277, endPoint x: 742, endPoint y: 166, distance: 112.2
click at [742, 166] on div at bounding box center [747, 201] width 180 height 400
click at [762, 252] on div at bounding box center [747, 201] width 180 height 400
click at [770, 302] on div at bounding box center [747, 201] width 180 height 400
drag, startPoint x: 751, startPoint y: 297, endPoint x: 755, endPoint y: 196, distance: 100.8
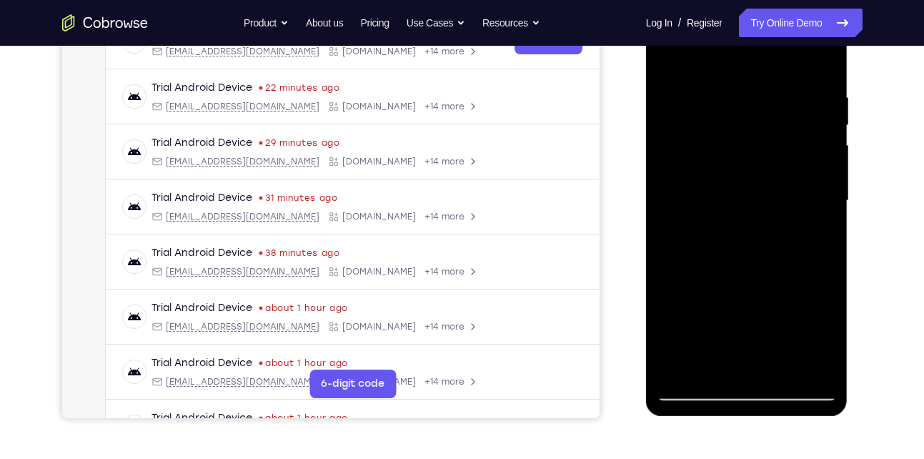
click at [755, 196] on div at bounding box center [747, 201] width 180 height 400
click at [731, 172] on div at bounding box center [747, 201] width 180 height 400
drag, startPoint x: 737, startPoint y: 292, endPoint x: 753, endPoint y: 117, distance: 175.8
click at [753, 117] on div at bounding box center [747, 201] width 180 height 400
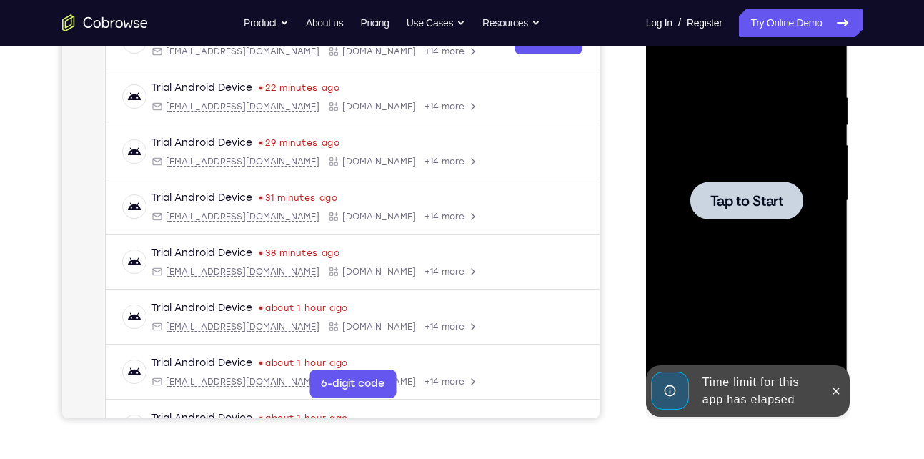
click at [739, 182] on div at bounding box center [746, 201] width 113 height 38
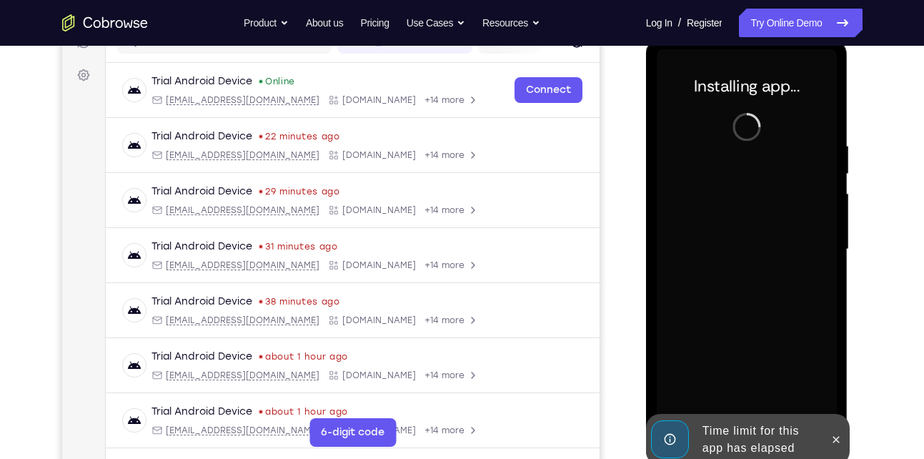
scroll to position [188, 0]
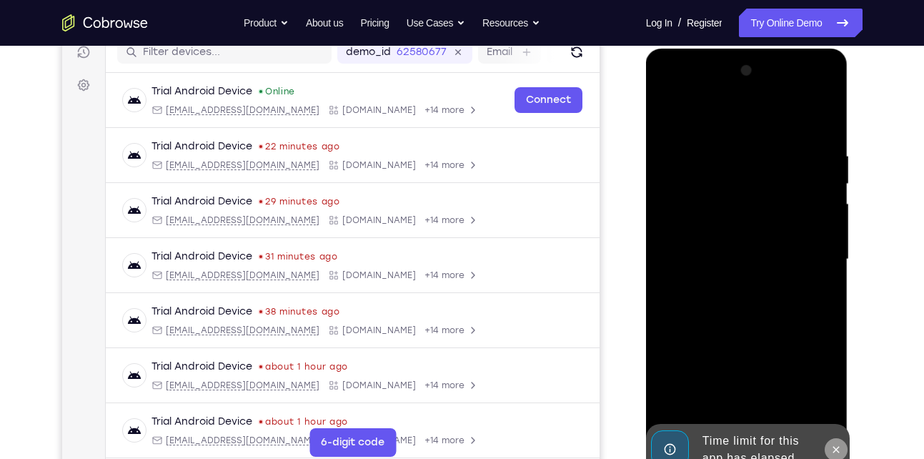
click at [837, 450] on icon at bounding box center [836, 449] width 6 height 6
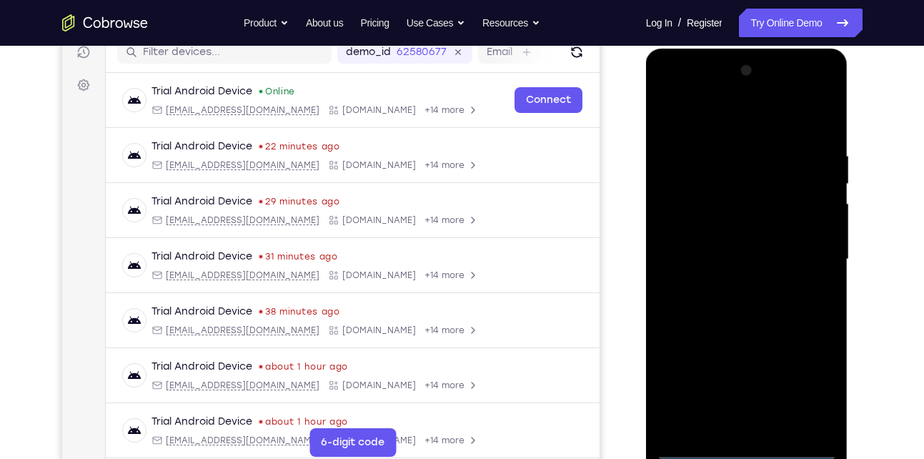
click at [706, 450] on div at bounding box center [747, 259] width 180 height 400
click at [698, 447] on div at bounding box center [747, 259] width 180 height 400
click at [811, 387] on div at bounding box center [747, 259] width 180 height 400
click at [720, 119] on div at bounding box center [747, 259] width 180 height 400
click at [714, 179] on div at bounding box center [747, 259] width 180 height 400
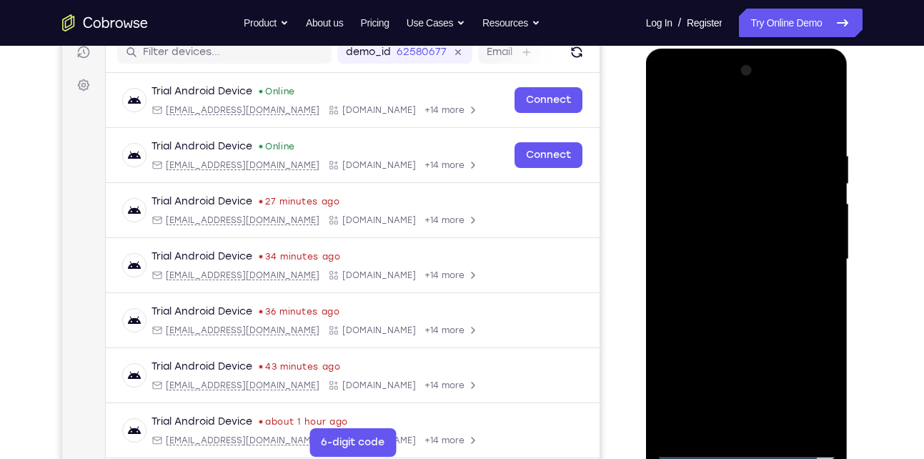
click at [795, 137] on div at bounding box center [747, 259] width 180 height 400
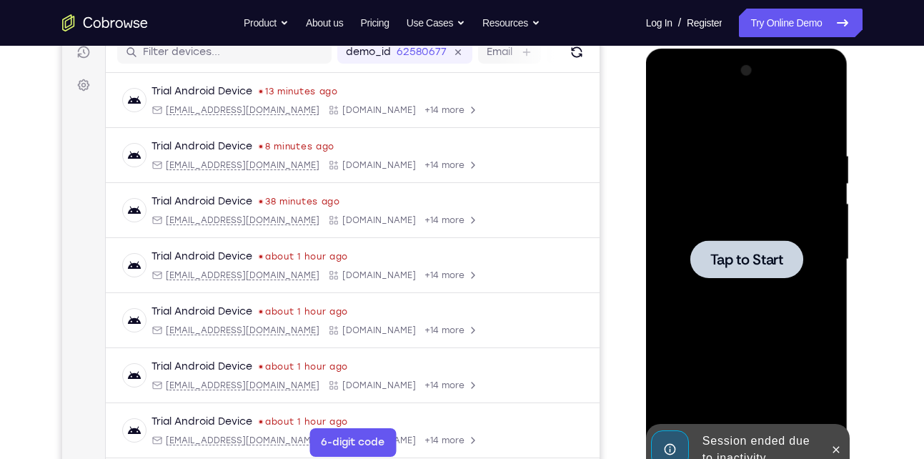
click at [740, 256] on span "Tap to Start" at bounding box center [746, 259] width 73 height 14
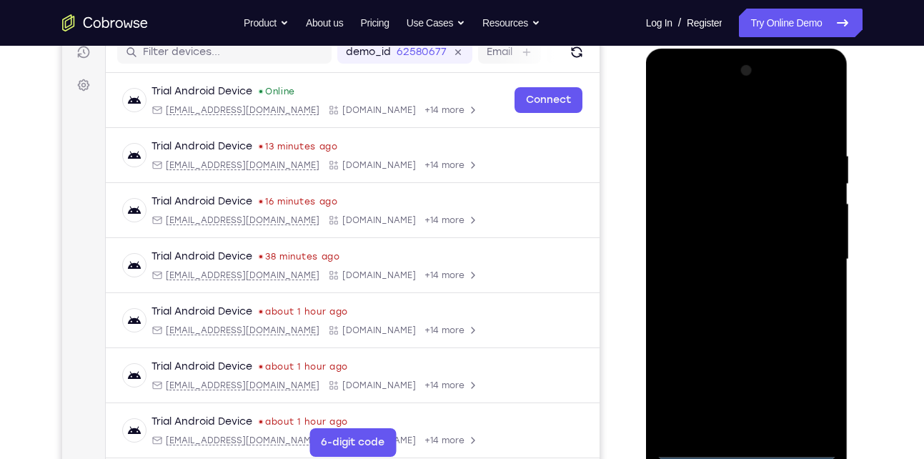
click at [744, 447] on div at bounding box center [747, 259] width 180 height 400
click at [810, 394] on div at bounding box center [747, 259] width 180 height 400
click at [727, 129] on div at bounding box center [747, 259] width 180 height 400
click at [810, 257] on div at bounding box center [747, 259] width 180 height 400
click at [728, 285] on div at bounding box center [747, 259] width 180 height 400
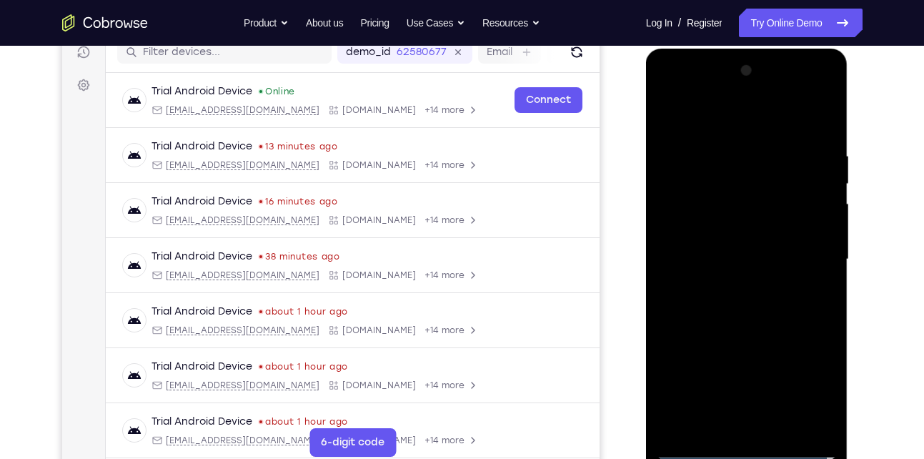
click at [741, 237] on div at bounding box center [747, 259] width 180 height 400
click at [740, 229] on div at bounding box center [747, 259] width 180 height 400
click at [730, 256] on div at bounding box center [747, 259] width 180 height 400
click at [723, 149] on div at bounding box center [747, 259] width 180 height 400
click at [833, 307] on div at bounding box center [747, 259] width 180 height 400
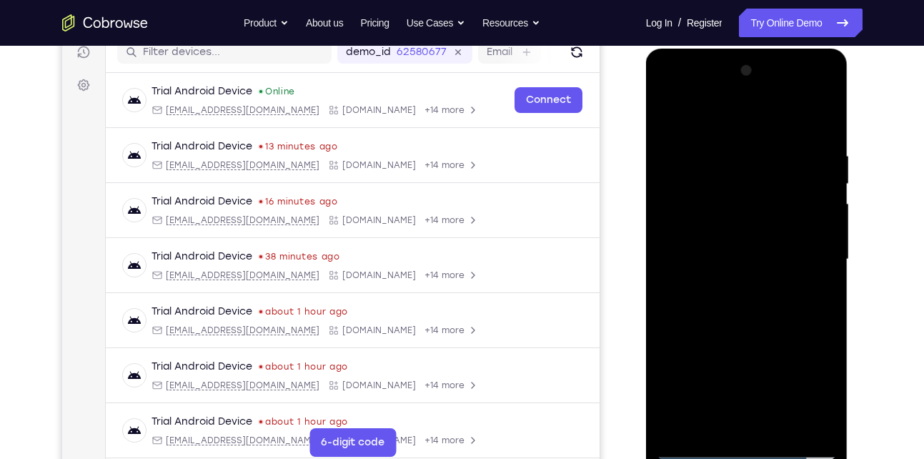
click at [803, 115] on div at bounding box center [747, 259] width 180 height 400
click at [830, 279] on div at bounding box center [747, 259] width 180 height 400
click at [801, 421] on div at bounding box center [747, 259] width 180 height 400
click at [829, 234] on div at bounding box center [747, 259] width 180 height 400
click at [679, 260] on div at bounding box center [747, 259] width 180 height 400
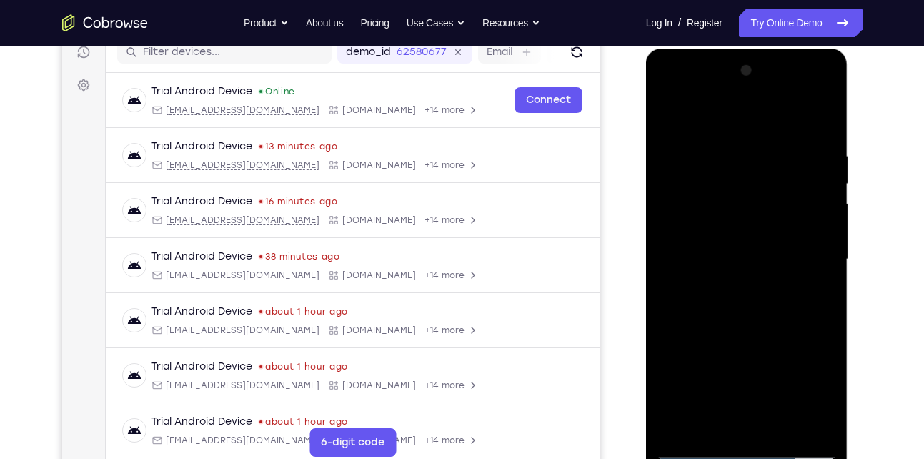
click at [818, 116] on div at bounding box center [747, 259] width 180 height 400
click at [748, 321] on div at bounding box center [747, 259] width 180 height 400
click at [818, 153] on div at bounding box center [747, 259] width 180 height 400
click at [812, 254] on div at bounding box center [747, 259] width 180 height 400
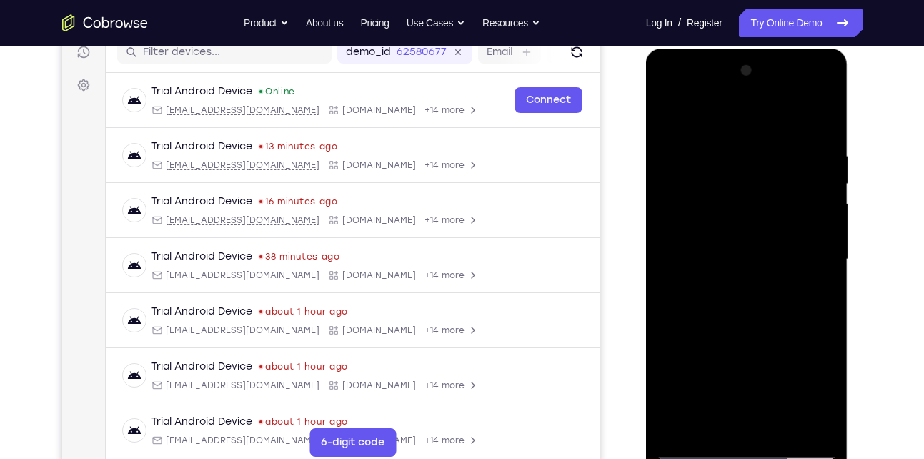
click at [812, 254] on div at bounding box center [747, 259] width 180 height 400
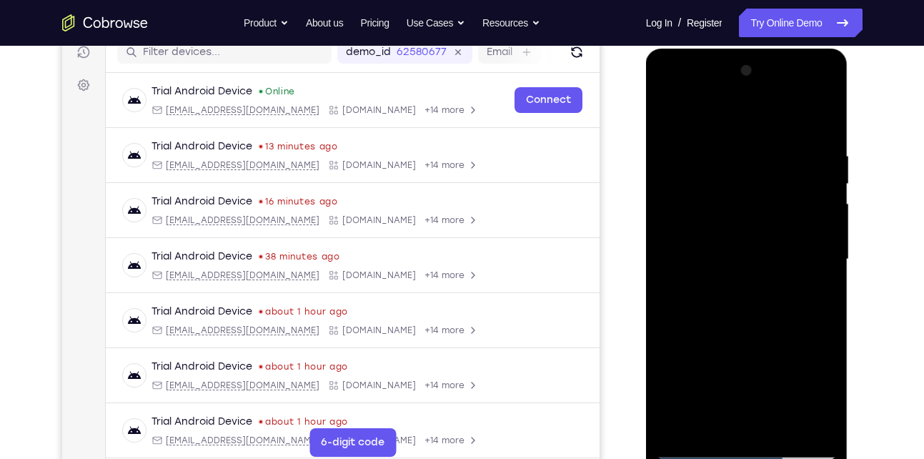
click at [812, 254] on div at bounding box center [747, 259] width 180 height 400
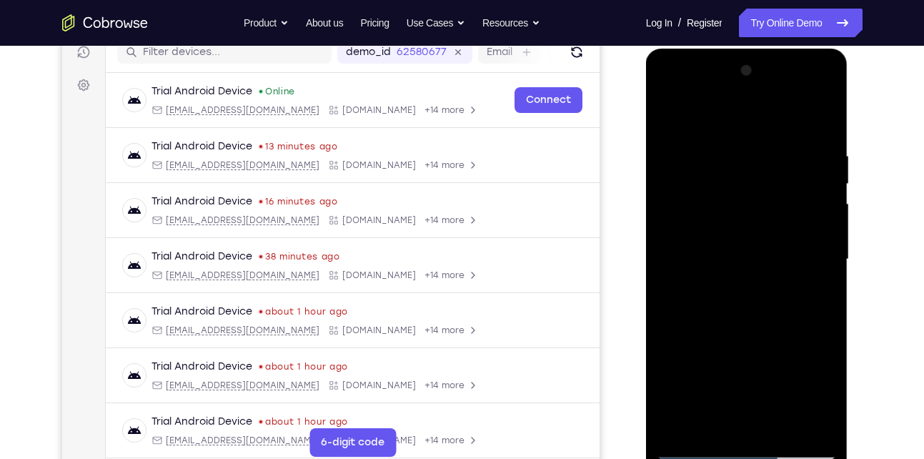
click at [812, 254] on div at bounding box center [747, 259] width 180 height 400
click at [818, 119] on div at bounding box center [747, 259] width 180 height 400
drag, startPoint x: 820, startPoint y: 139, endPoint x: 653, endPoint y: 152, distance: 167.0
click at [653, 152] on div at bounding box center [747, 262] width 202 height 426
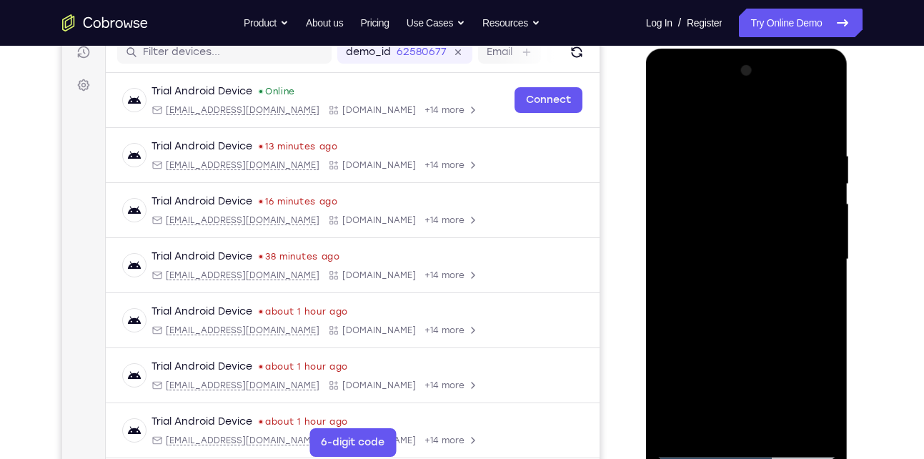
drag, startPoint x: 803, startPoint y: 137, endPoint x: 678, endPoint y: 144, distance: 125.3
click at [678, 144] on div at bounding box center [747, 259] width 180 height 400
click at [726, 143] on div at bounding box center [747, 259] width 180 height 400
click at [821, 226] on div at bounding box center [747, 259] width 180 height 400
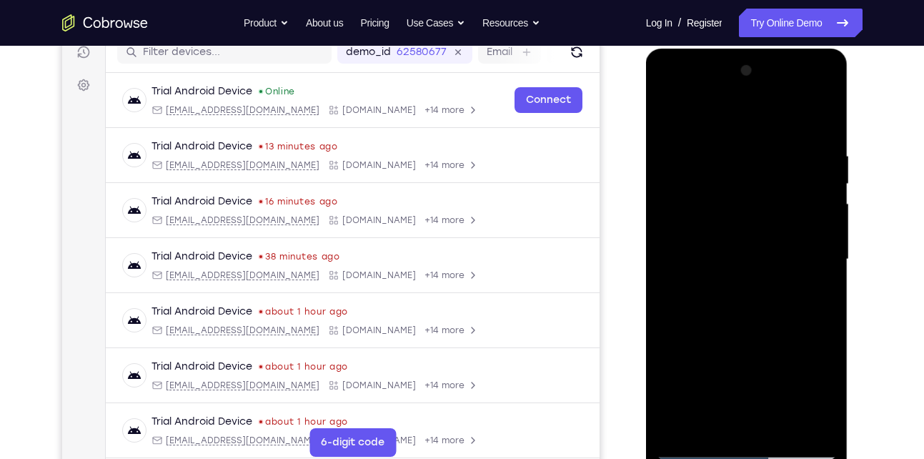
click at [821, 226] on div at bounding box center [747, 259] width 180 height 400
click at [823, 121] on div at bounding box center [747, 259] width 180 height 400
click at [790, 140] on div at bounding box center [747, 259] width 180 height 400
click at [811, 261] on div at bounding box center [747, 259] width 180 height 400
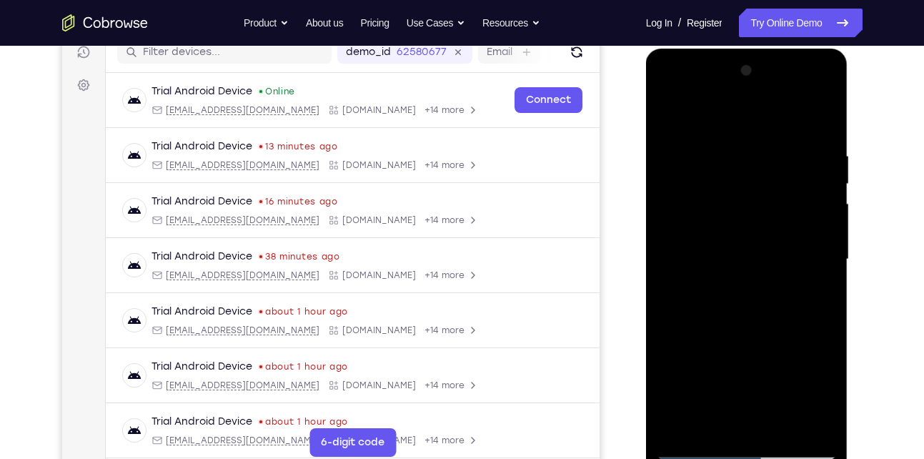
click at [811, 261] on div at bounding box center [747, 259] width 180 height 400
click at [810, 274] on div at bounding box center [747, 259] width 180 height 400
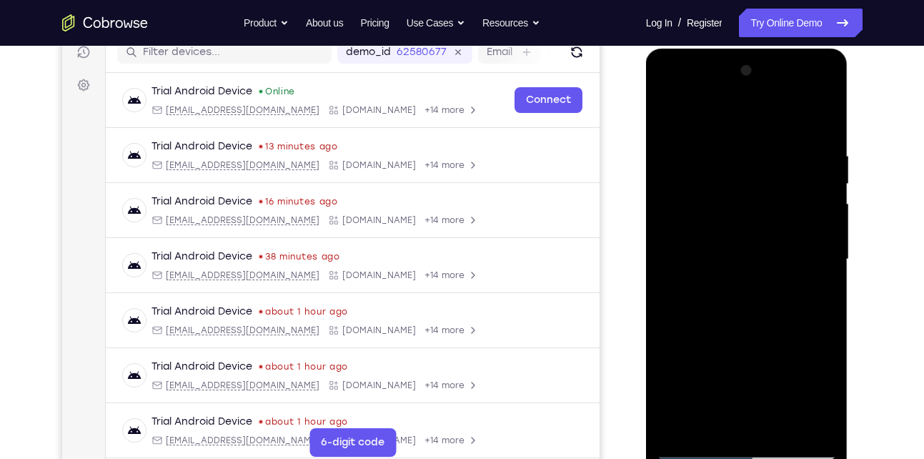
click at [658, 261] on div at bounding box center [747, 259] width 180 height 400
click at [693, 114] on div at bounding box center [747, 259] width 180 height 400
click at [664, 109] on div at bounding box center [747, 259] width 180 height 400
click at [825, 222] on div at bounding box center [747, 259] width 180 height 400
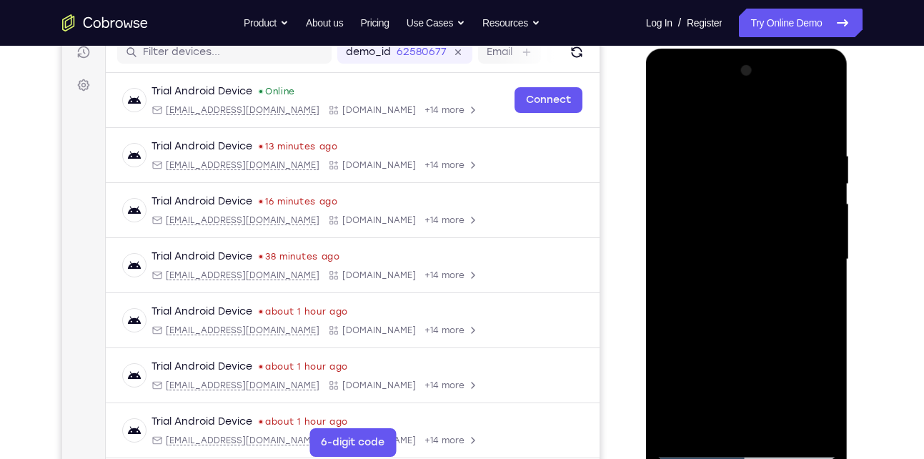
click at [825, 222] on div at bounding box center [747, 259] width 180 height 400
click at [819, 119] on div at bounding box center [747, 259] width 180 height 400
drag, startPoint x: 740, startPoint y: 304, endPoint x: 775, endPoint y: 142, distance: 166.1
click at [775, 142] on div at bounding box center [747, 259] width 180 height 400
drag, startPoint x: 735, startPoint y: 306, endPoint x: 778, endPoint y: 145, distance: 166.2
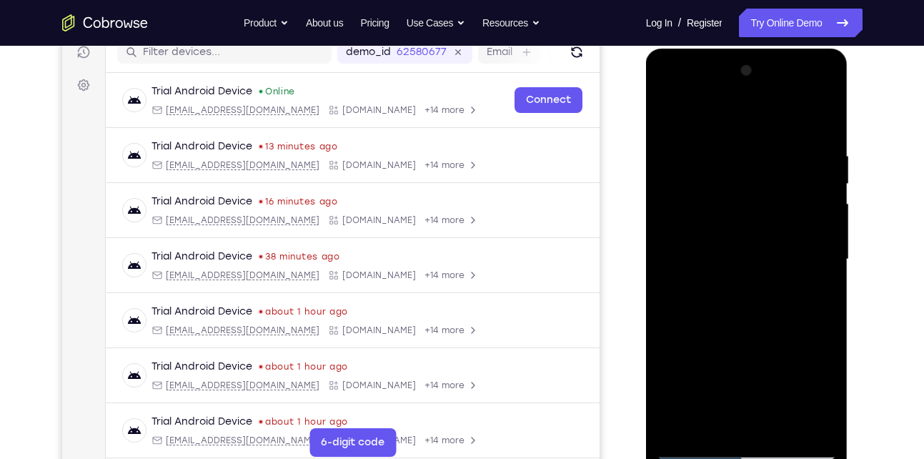
click at [778, 145] on div at bounding box center [747, 259] width 180 height 400
drag, startPoint x: 732, startPoint y: 359, endPoint x: 771, endPoint y: 187, distance: 177.4
click at [771, 187] on div at bounding box center [747, 259] width 180 height 400
drag, startPoint x: 735, startPoint y: 347, endPoint x: 754, endPoint y: 279, distance: 71.1
click at [754, 279] on div at bounding box center [747, 259] width 180 height 400
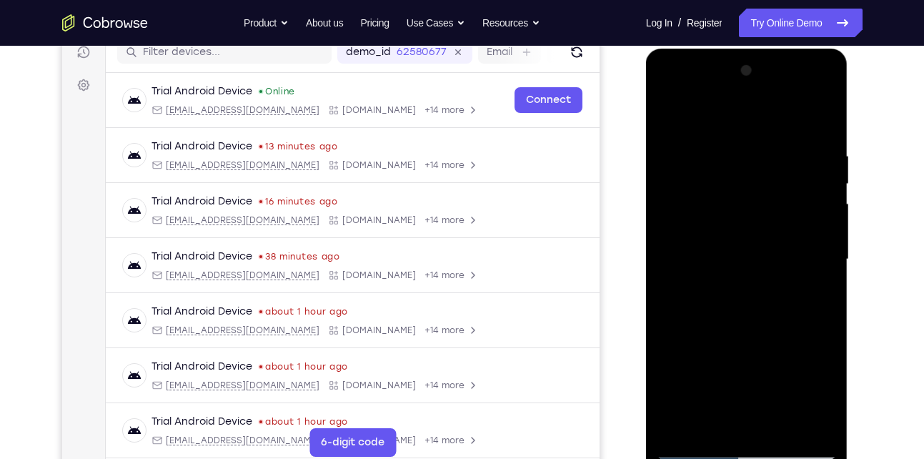
click at [823, 262] on div at bounding box center [747, 259] width 180 height 400
drag, startPoint x: 730, startPoint y: 328, endPoint x: 785, endPoint y: 166, distance: 171.1
click at [785, 166] on div at bounding box center [747, 259] width 180 height 400
drag, startPoint x: 748, startPoint y: 293, endPoint x: 778, endPoint y: 144, distance: 151.8
click at [778, 144] on div at bounding box center [747, 259] width 180 height 400
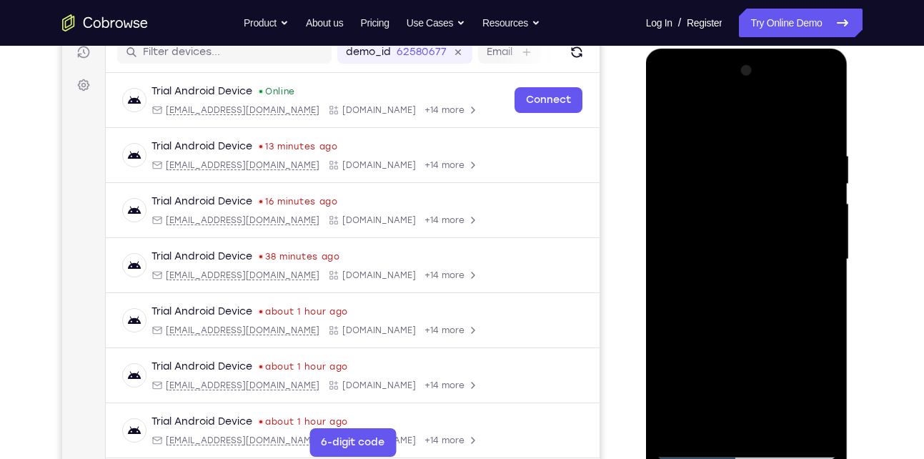
drag, startPoint x: 738, startPoint y: 316, endPoint x: 750, endPoint y: 159, distance: 157.6
click at [750, 159] on div at bounding box center [747, 259] width 180 height 400
click at [824, 209] on div at bounding box center [747, 259] width 180 height 400
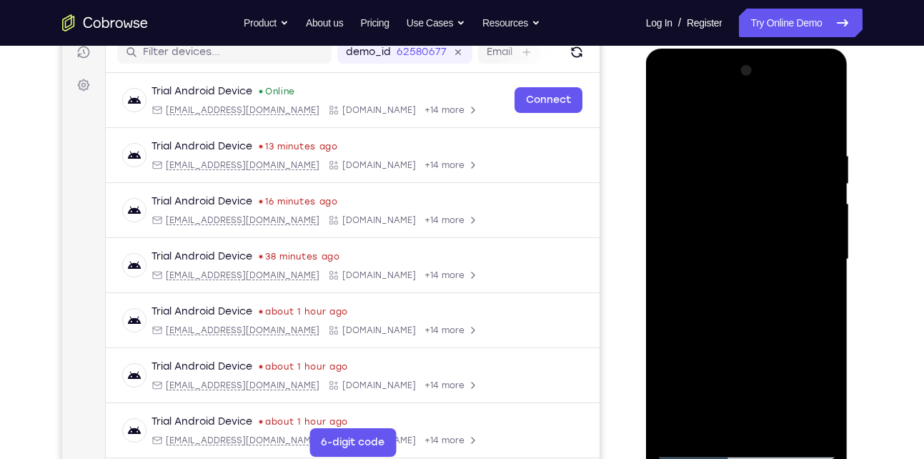
click at [824, 209] on div at bounding box center [747, 259] width 180 height 400
drag, startPoint x: 775, startPoint y: 293, endPoint x: 793, endPoint y: 157, distance: 137.7
click at [793, 157] on div at bounding box center [747, 259] width 180 height 400
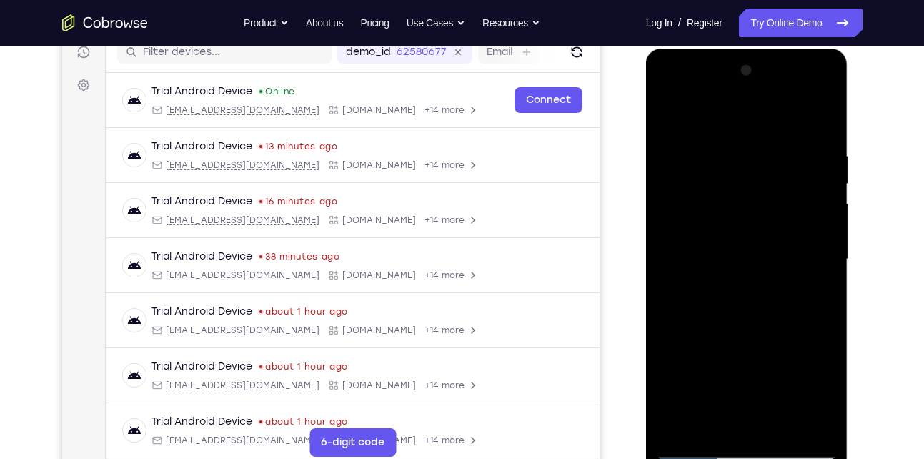
drag, startPoint x: 753, startPoint y: 310, endPoint x: 793, endPoint y: 172, distance: 144.5
click at [793, 172] on div at bounding box center [747, 259] width 180 height 400
drag, startPoint x: 751, startPoint y: 301, endPoint x: 805, endPoint y: 139, distance: 170.4
click at [805, 139] on div at bounding box center [747, 259] width 180 height 400
click at [829, 265] on div at bounding box center [747, 259] width 180 height 400
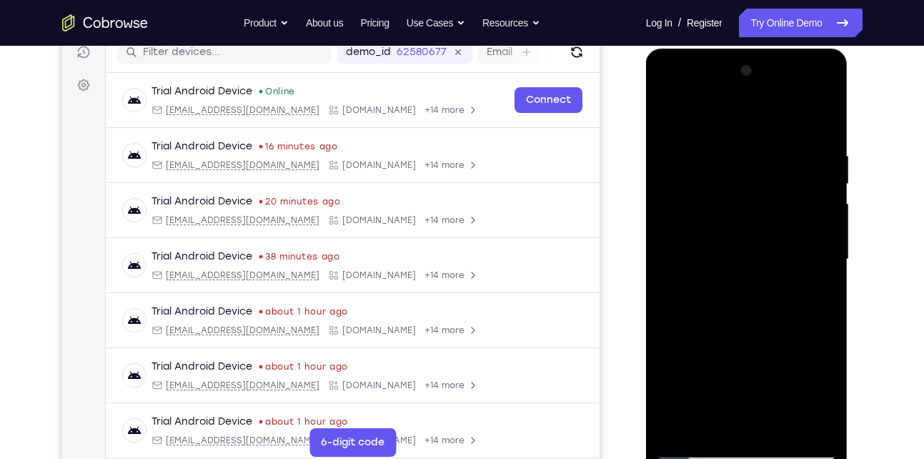
click at [829, 265] on div at bounding box center [747, 259] width 180 height 400
click at [668, 263] on div at bounding box center [747, 259] width 180 height 400
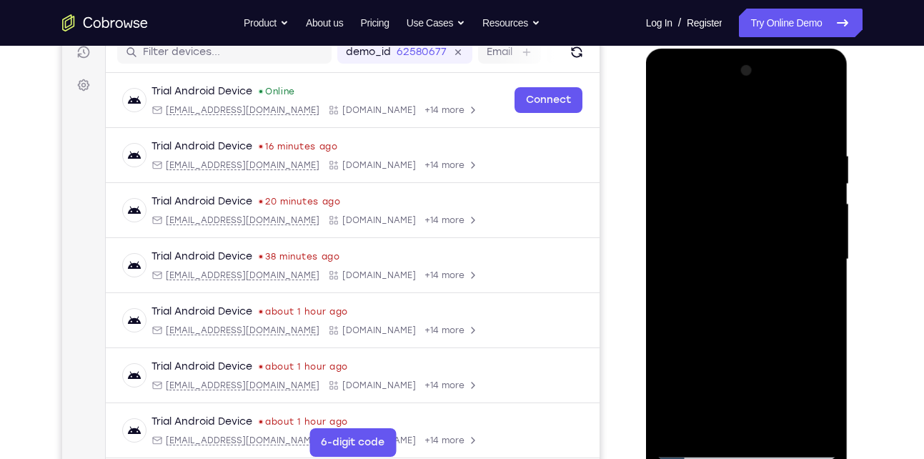
click at [668, 263] on div at bounding box center [747, 259] width 180 height 400
click at [827, 252] on div at bounding box center [747, 259] width 180 height 400
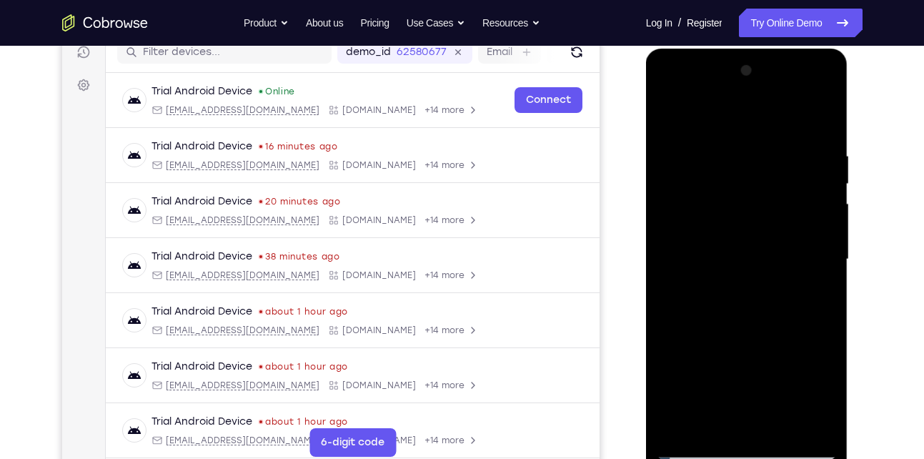
click at [827, 252] on div at bounding box center [747, 259] width 180 height 400
click at [827, 267] on div at bounding box center [747, 259] width 180 height 400
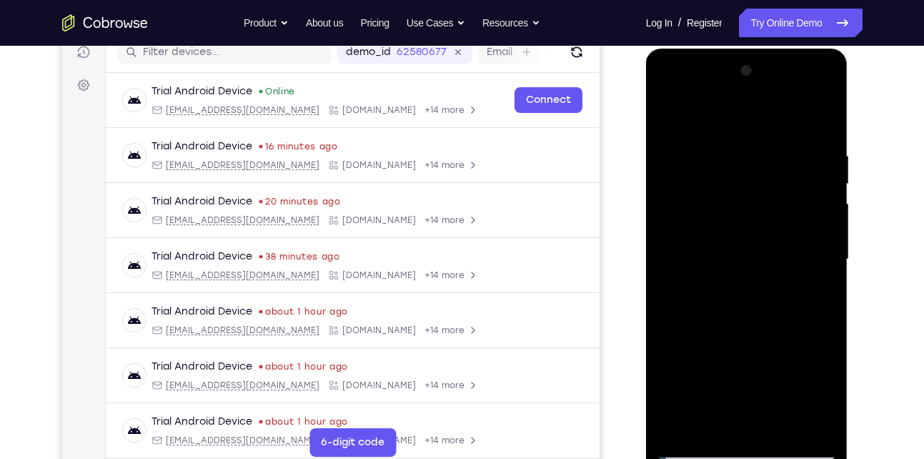
click at [827, 267] on div at bounding box center [747, 259] width 180 height 400
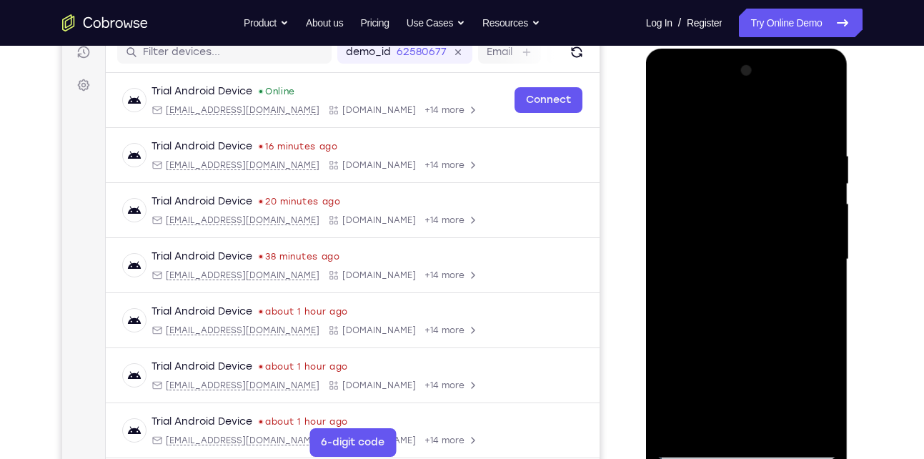
click at [827, 267] on div at bounding box center [747, 259] width 180 height 400
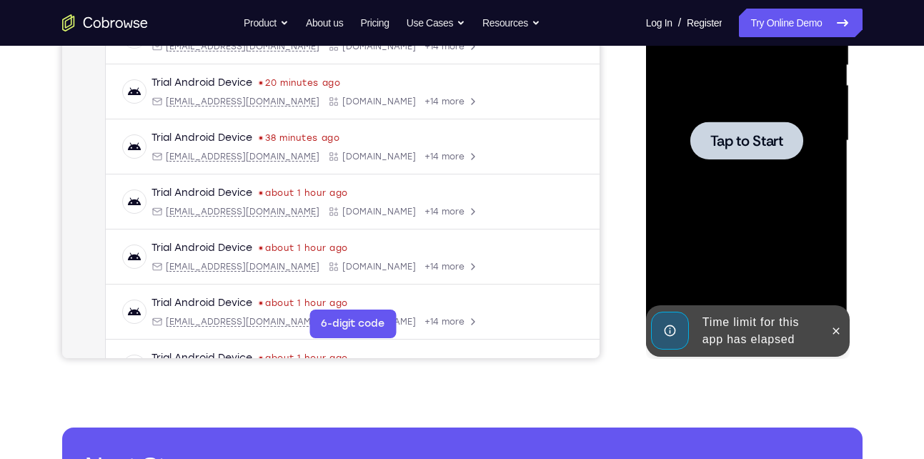
scroll to position [274, 0]
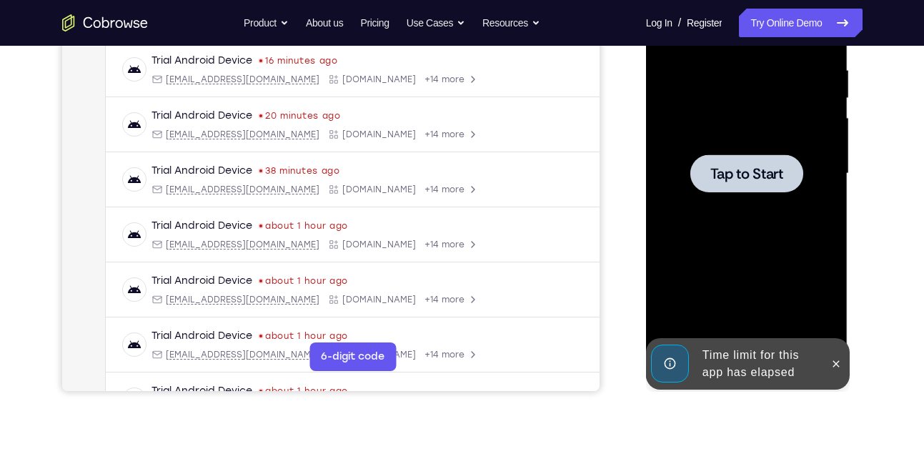
click at [758, 170] on span "Tap to Start" at bounding box center [746, 174] width 73 height 14
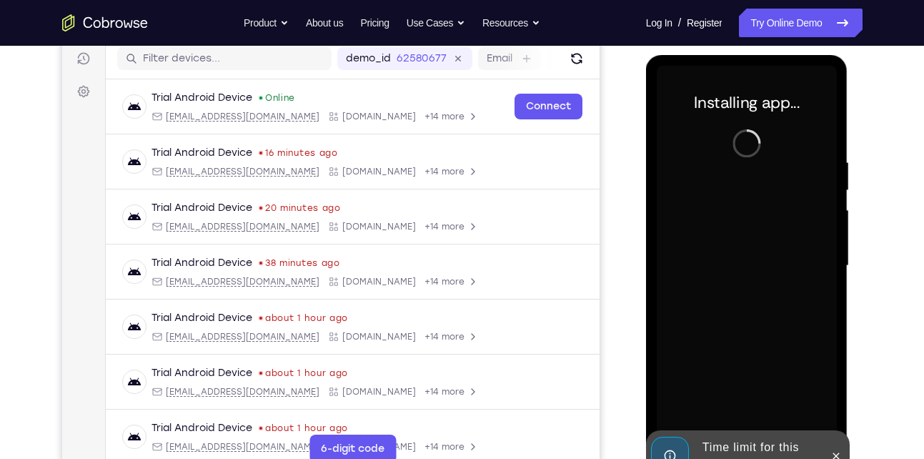
scroll to position [181, 0]
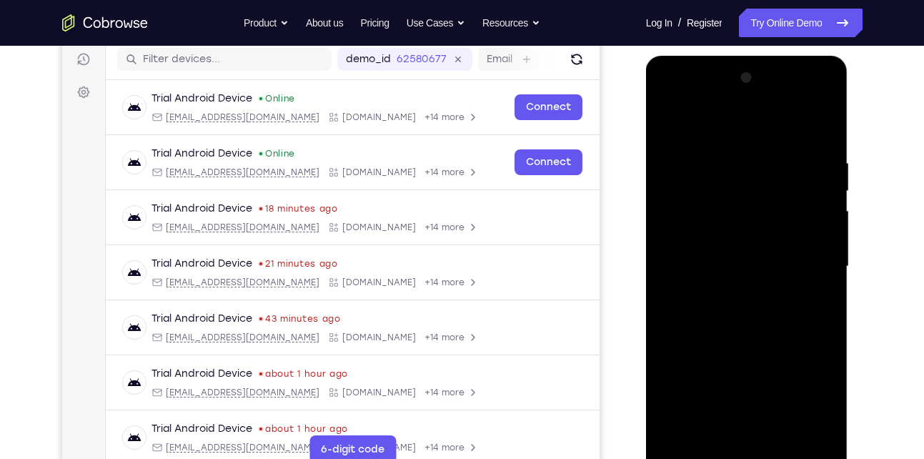
click at [696, 450] on div at bounding box center [747, 266] width 180 height 400
click at [700, 451] on div at bounding box center [747, 266] width 180 height 400
click at [693, 454] on div at bounding box center [747, 266] width 180 height 400
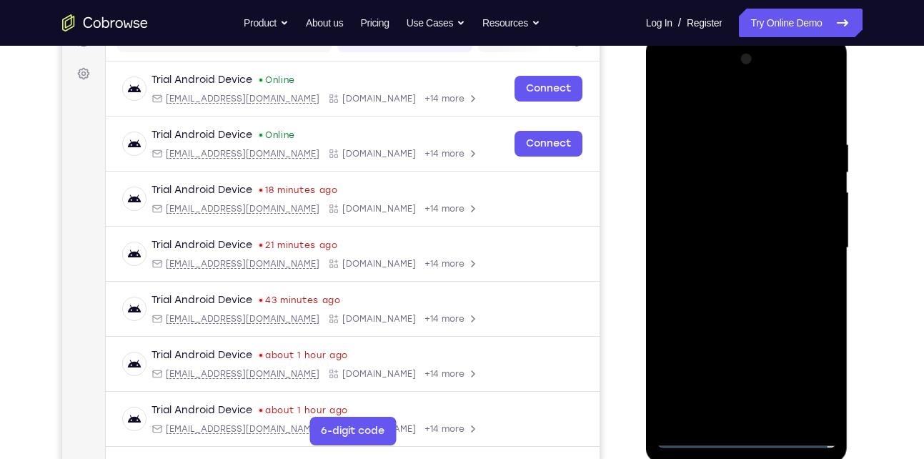
scroll to position [214, 0]
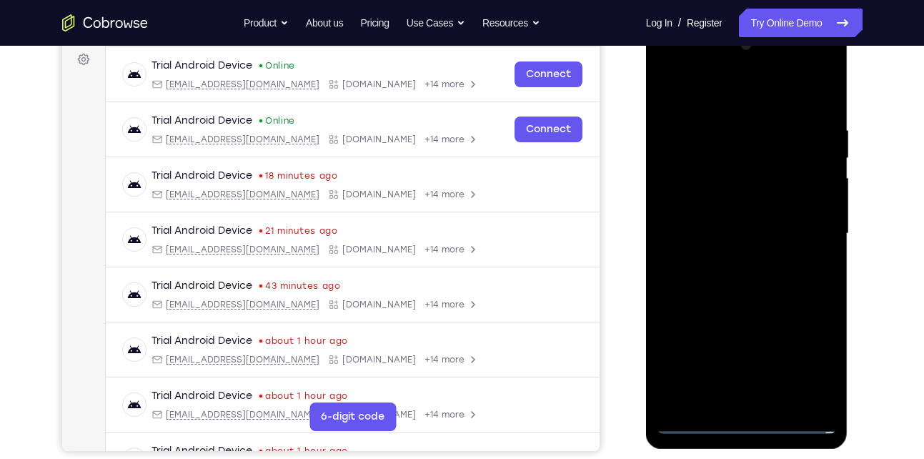
click at [743, 422] on div at bounding box center [747, 234] width 180 height 400
click at [809, 357] on div at bounding box center [747, 234] width 180 height 400
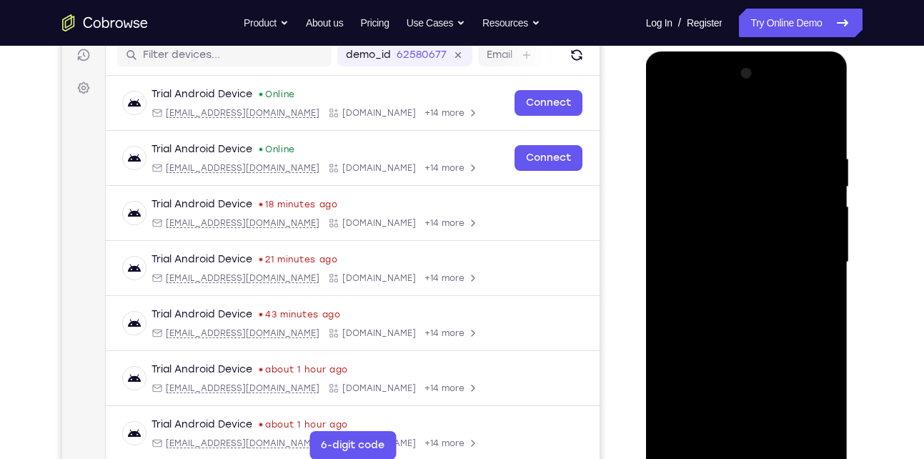
scroll to position [186, 0]
click at [705, 116] on div at bounding box center [747, 261] width 180 height 400
click at [805, 266] on div at bounding box center [747, 261] width 180 height 400
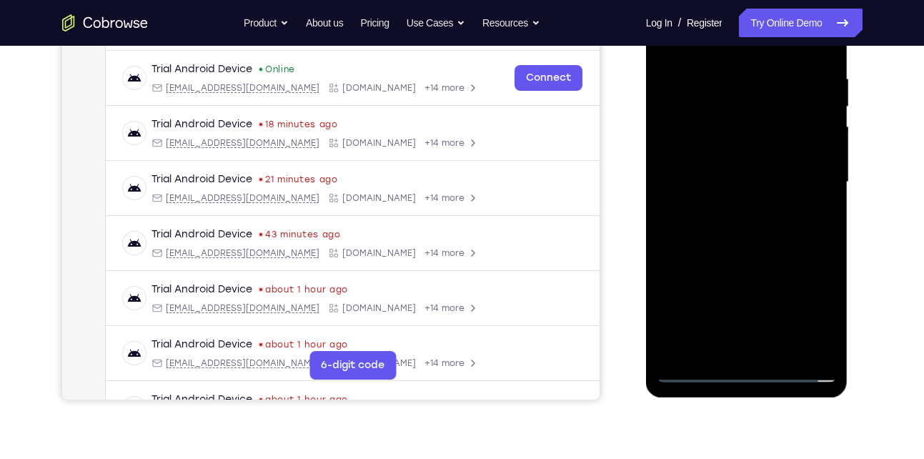
scroll to position [266, 0]
click at [733, 329] on div at bounding box center [747, 181] width 180 height 400
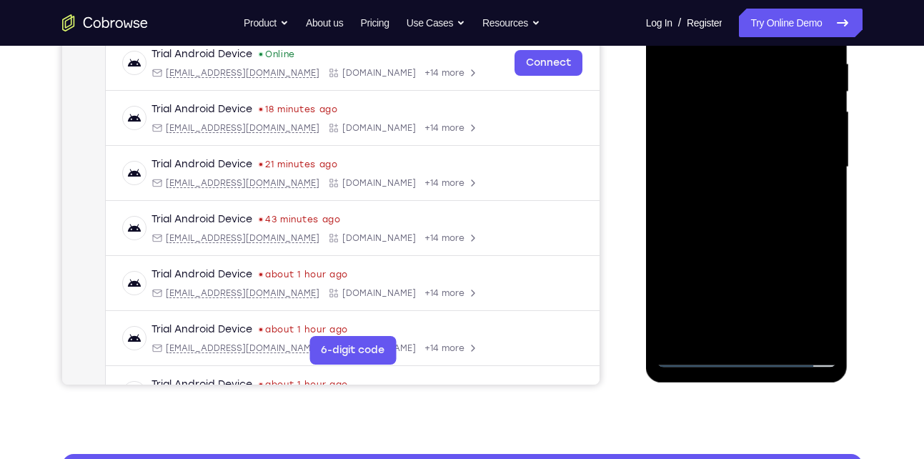
scroll to position [282, 0]
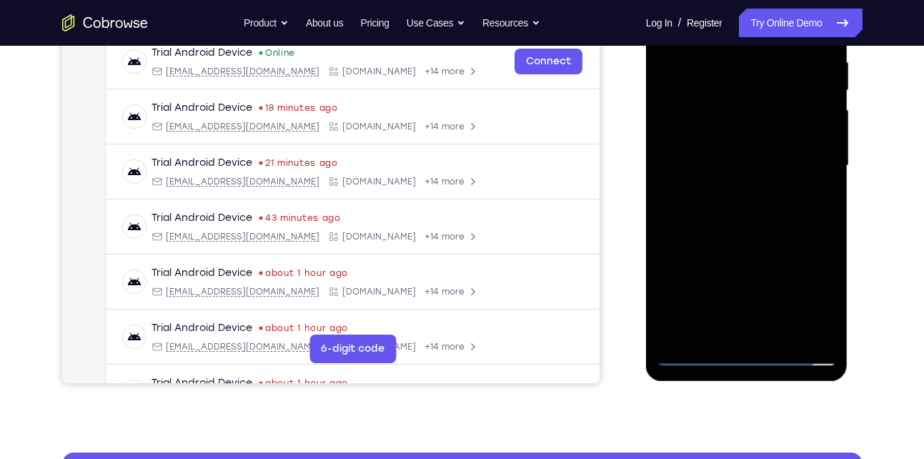
click at [738, 308] on div at bounding box center [747, 166] width 180 height 400
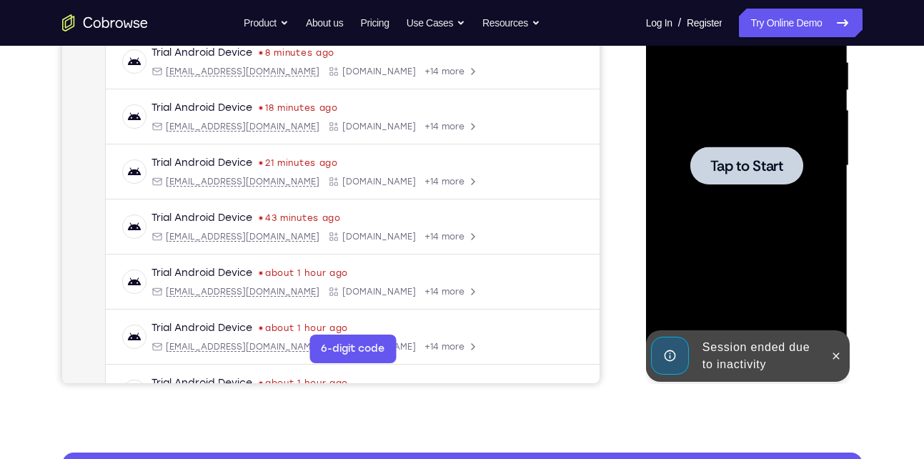
click at [691, 177] on div at bounding box center [746, 166] width 113 height 38
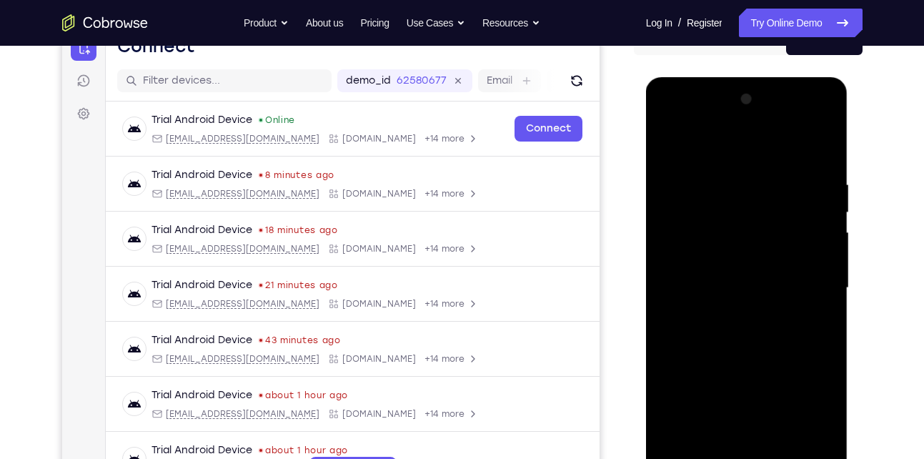
scroll to position [243, 0]
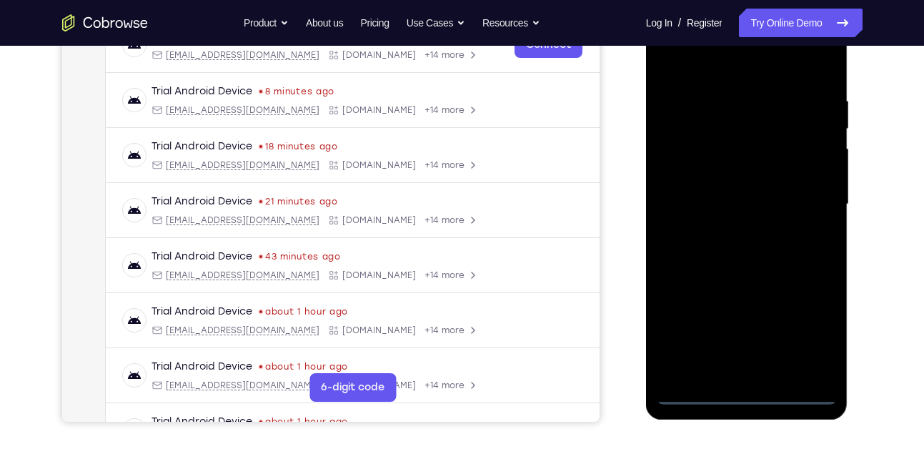
click at [740, 395] on div at bounding box center [747, 204] width 180 height 400
drag, startPoint x: 740, startPoint y: 312, endPoint x: 740, endPoint y: 395, distance: 83.6
click at [740, 395] on div at bounding box center [747, 204] width 180 height 400
click at [817, 344] on div at bounding box center [747, 204] width 180 height 400
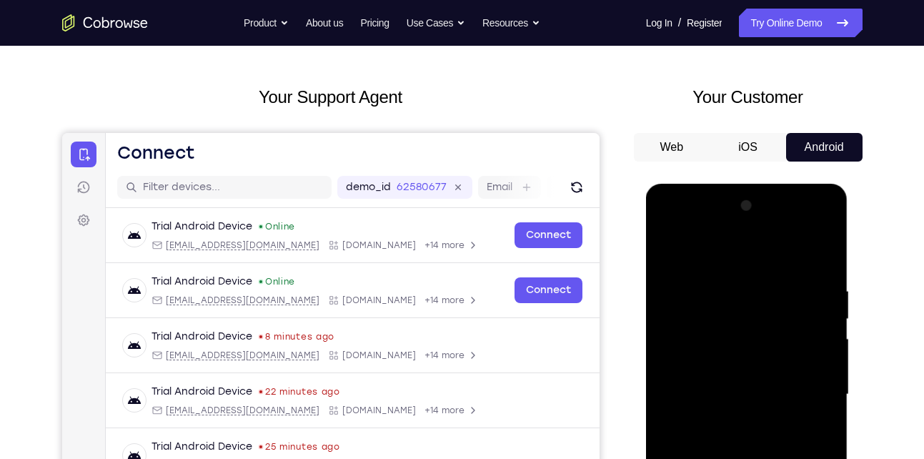
scroll to position [54, 0]
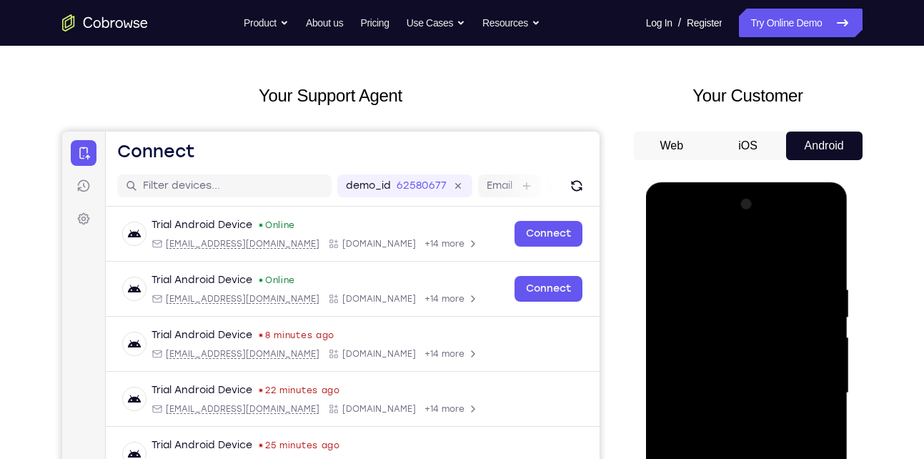
click at [733, 255] on div at bounding box center [747, 393] width 180 height 400
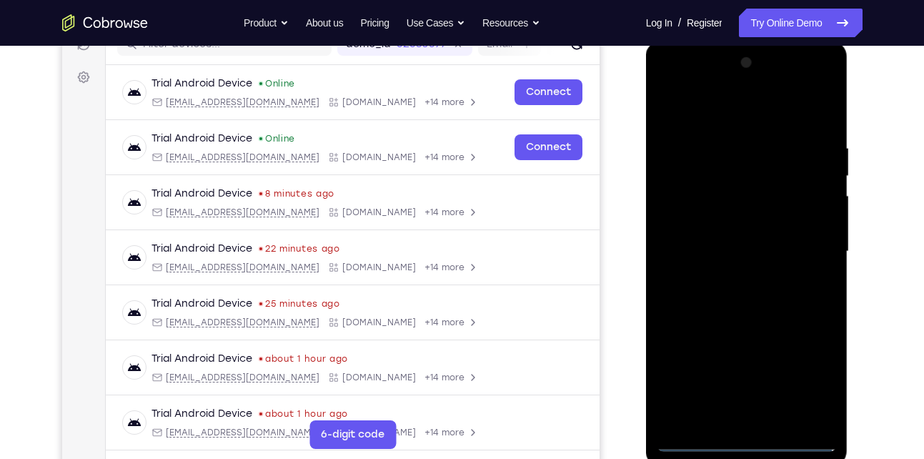
scroll to position [197, 0]
click at [800, 247] on div at bounding box center [747, 251] width 180 height 400
click at [823, 79] on div at bounding box center [747, 251] width 180 height 400
click at [762, 151] on div at bounding box center [747, 251] width 180 height 400
click at [705, 86] on div at bounding box center [747, 251] width 180 height 400
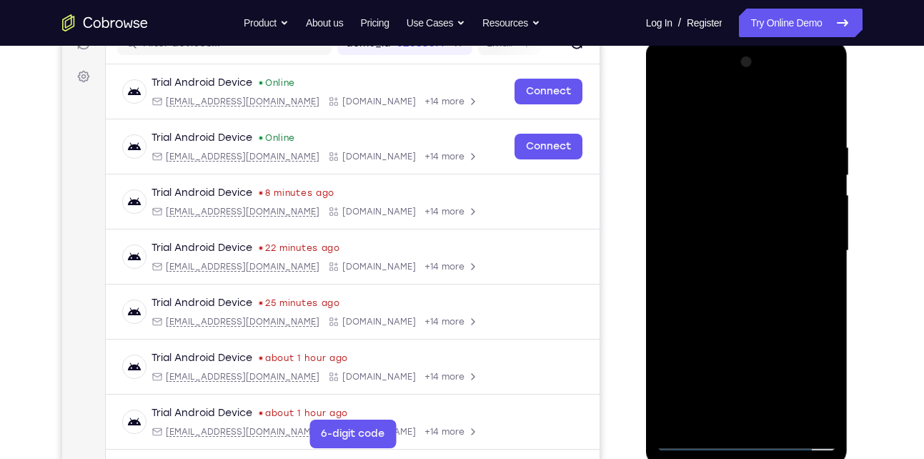
click at [743, 137] on div at bounding box center [747, 251] width 180 height 400
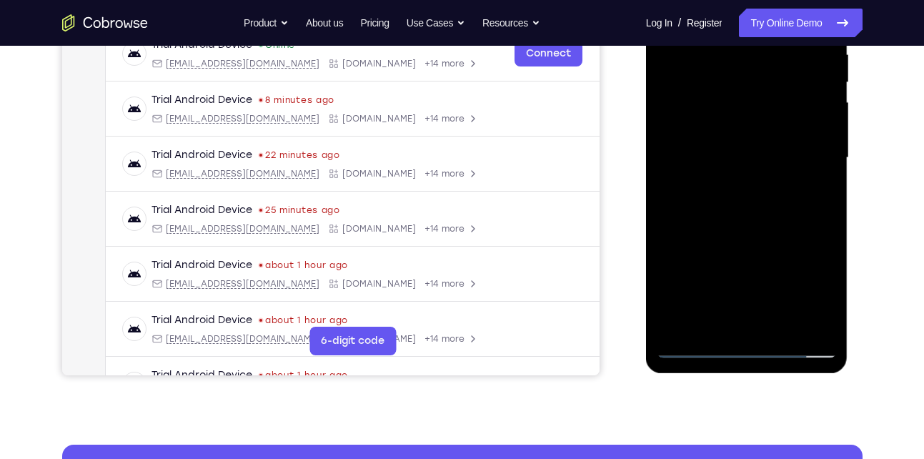
scroll to position [297, 0]
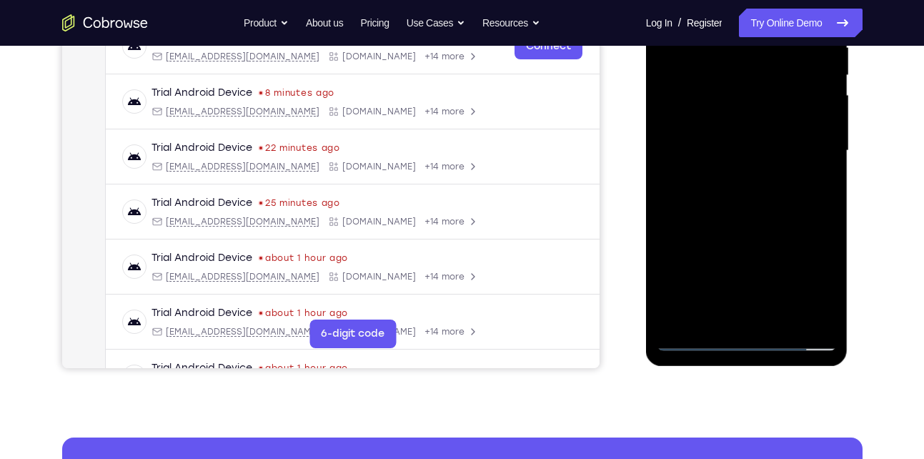
drag, startPoint x: 734, startPoint y: 291, endPoint x: 777, endPoint y: 164, distance: 134.2
click at [777, 164] on div at bounding box center [747, 151] width 180 height 400
drag, startPoint x: 735, startPoint y: 253, endPoint x: 778, endPoint y: 125, distance: 134.9
click at [778, 125] on div at bounding box center [747, 151] width 180 height 400
click at [664, 116] on div at bounding box center [747, 151] width 180 height 400
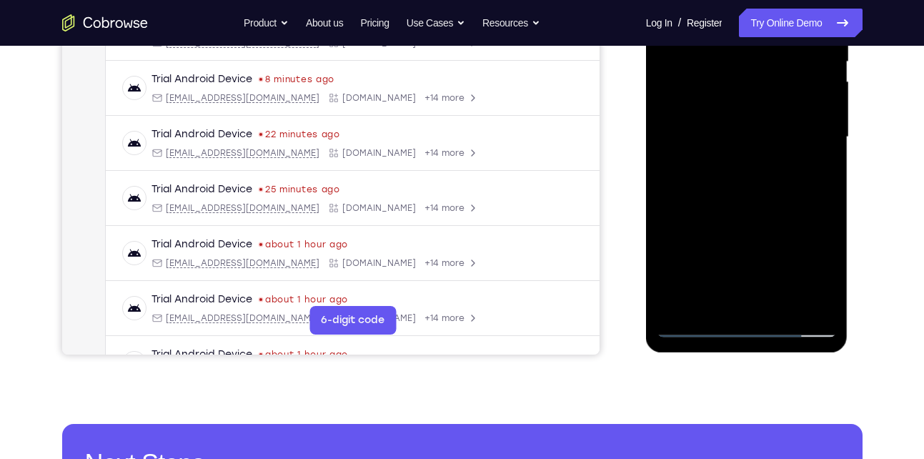
scroll to position [328, 0]
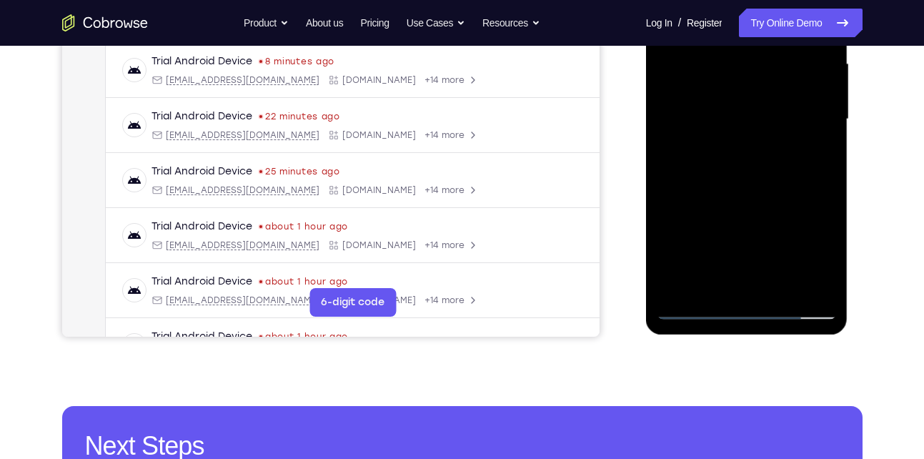
drag, startPoint x: 748, startPoint y: 202, endPoint x: 790, endPoint y: 91, distance: 118.3
click at [790, 91] on div at bounding box center [747, 119] width 180 height 400
drag, startPoint x: 743, startPoint y: 146, endPoint x: 689, endPoint y: 298, distance: 161.4
click at [689, 298] on div at bounding box center [747, 119] width 180 height 400
click at [688, 309] on div at bounding box center [747, 119] width 180 height 400
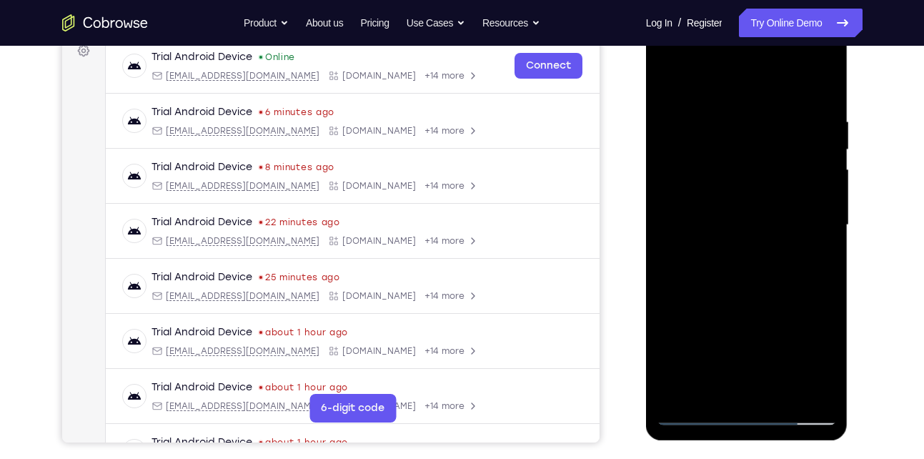
scroll to position [140, 0]
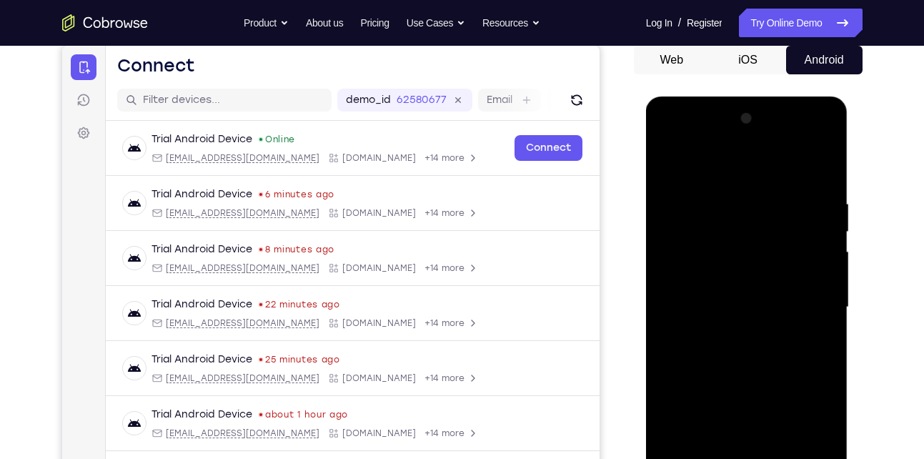
drag, startPoint x: 763, startPoint y: 204, endPoint x: 778, endPoint y: 344, distance: 140.8
click at [778, 344] on div at bounding box center [747, 307] width 180 height 400
drag, startPoint x: 744, startPoint y: 244, endPoint x: 728, endPoint y: 359, distance: 116.2
click at [728, 359] on div at bounding box center [747, 307] width 180 height 400
click at [797, 188] on div at bounding box center [747, 307] width 180 height 400
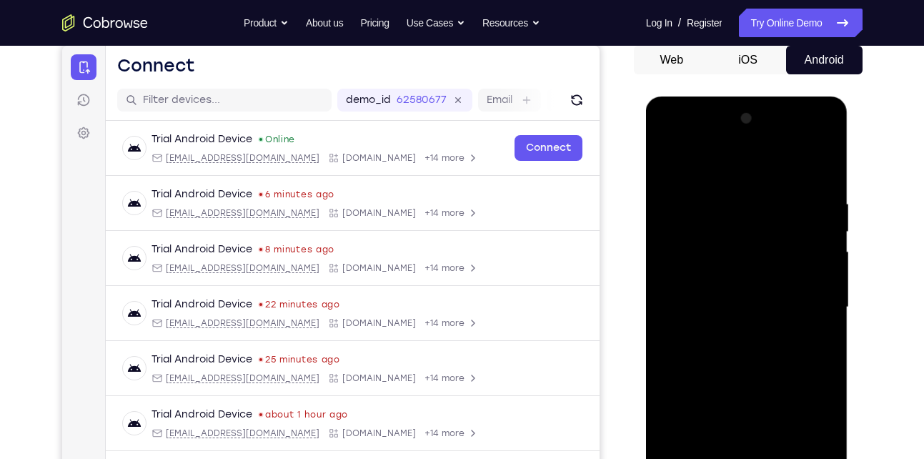
click at [727, 181] on div at bounding box center [747, 307] width 180 height 400
click at [711, 228] on div at bounding box center [747, 307] width 180 height 400
click at [713, 187] on div at bounding box center [747, 307] width 180 height 400
click at [695, 262] on div at bounding box center [747, 307] width 180 height 400
click at [745, 225] on div at bounding box center [747, 307] width 180 height 400
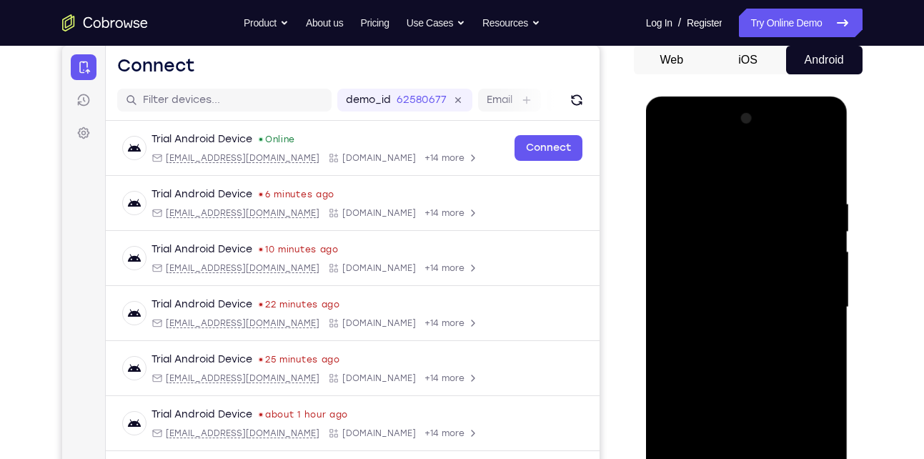
click at [702, 255] on div at bounding box center [747, 307] width 180 height 400
click at [743, 232] on div at bounding box center [747, 307] width 180 height 400
click at [694, 257] on div at bounding box center [747, 307] width 180 height 400
click at [748, 313] on div at bounding box center [747, 307] width 180 height 400
click at [721, 348] on div at bounding box center [747, 307] width 180 height 400
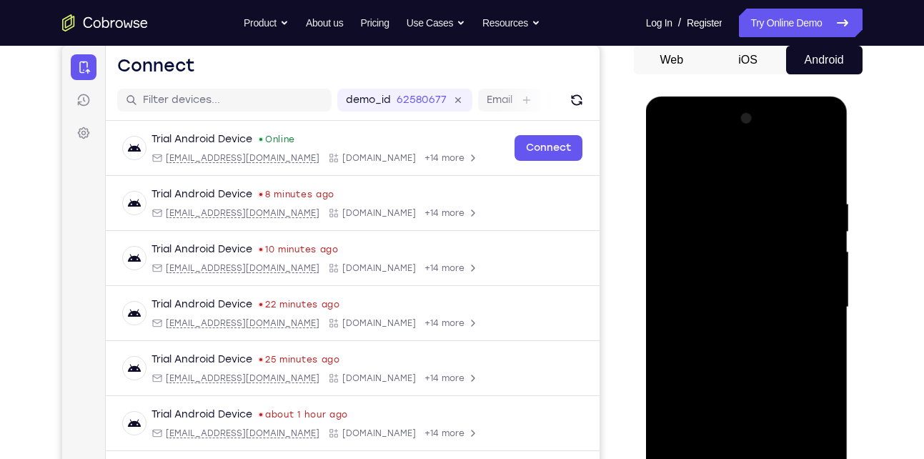
click at [721, 348] on div at bounding box center [747, 307] width 180 height 400
click at [718, 341] on div at bounding box center [747, 307] width 180 height 400
click at [798, 186] on div at bounding box center [747, 307] width 180 height 400
click at [743, 368] on div at bounding box center [747, 307] width 180 height 400
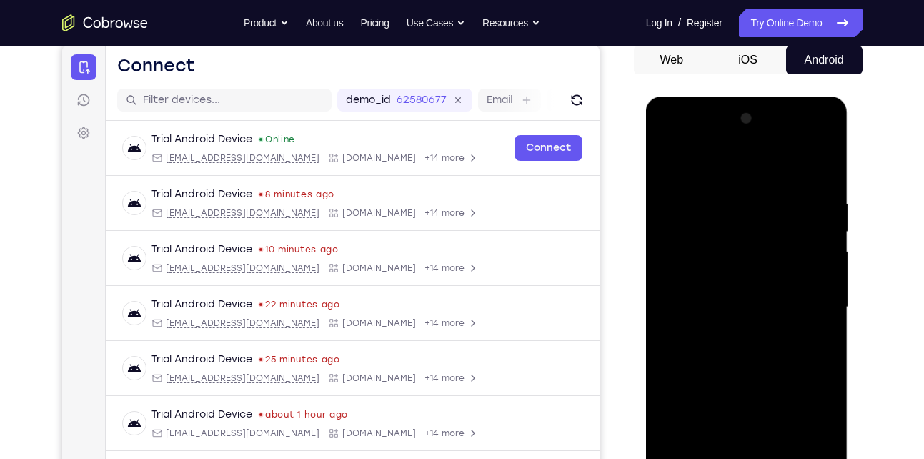
click at [793, 430] on div at bounding box center [747, 307] width 180 height 400
click at [715, 402] on div at bounding box center [747, 307] width 180 height 400
click at [738, 382] on div at bounding box center [747, 307] width 180 height 400
drag, startPoint x: 721, startPoint y: 386, endPoint x: 747, endPoint y: 255, distance: 133.3
click at [747, 255] on div at bounding box center [747, 307] width 180 height 400
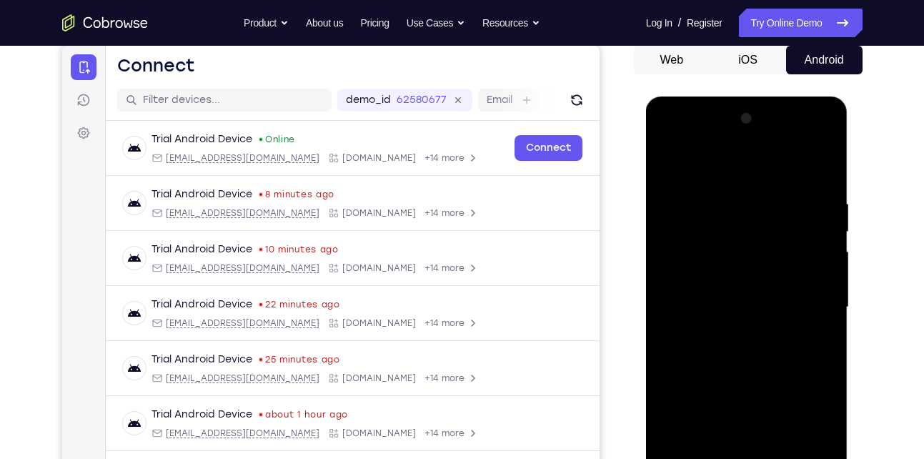
drag, startPoint x: 718, startPoint y: 373, endPoint x: 754, endPoint y: 210, distance: 166.8
click at [754, 210] on div at bounding box center [747, 307] width 180 height 400
click at [758, 294] on div at bounding box center [747, 307] width 180 height 400
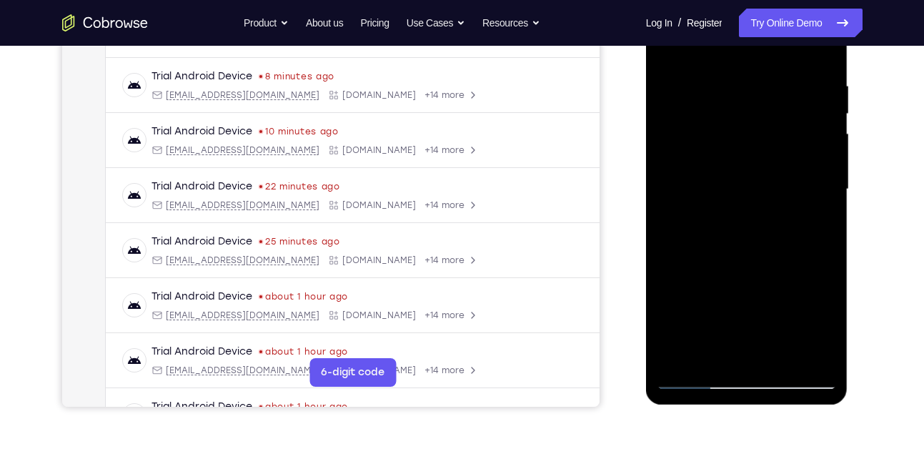
scroll to position [259, 0]
drag, startPoint x: 758, startPoint y: 284, endPoint x: 768, endPoint y: 178, distance: 106.2
click at [768, 178] on div at bounding box center [747, 189] width 180 height 400
click at [739, 259] on div at bounding box center [747, 189] width 180 height 400
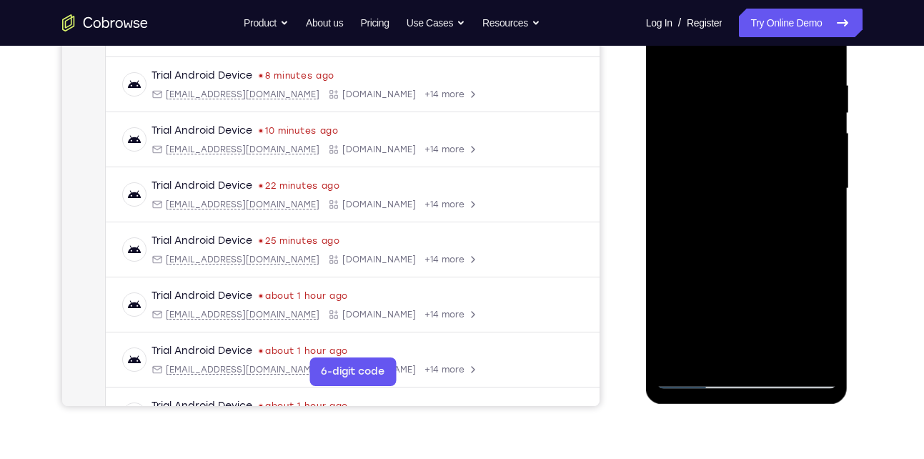
drag, startPoint x: 724, startPoint y: 274, endPoint x: 746, endPoint y: 129, distance: 146.1
click at [746, 129] on div at bounding box center [747, 189] width 180 height 400
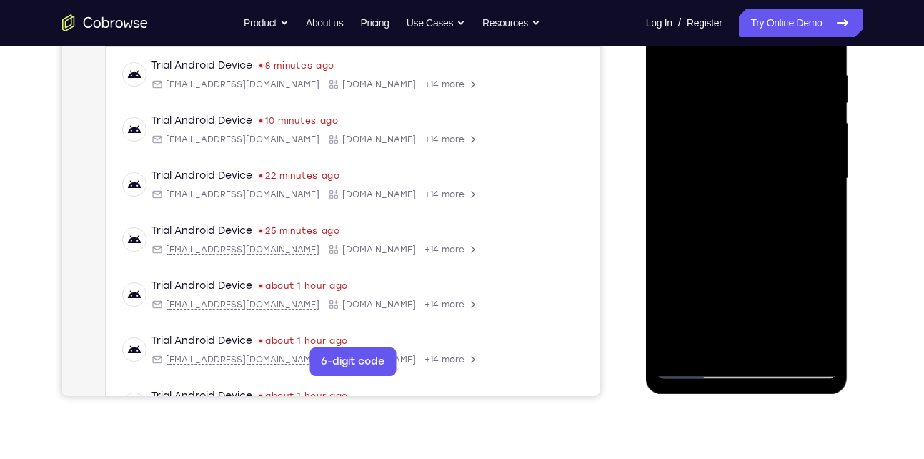
scroll to position [269, 0]
drag, startPoint x: 718, startPoint y: 305, endPoint x: 725, endPoint y: 170, distance: 135.3
click at [725, 170] on div at bounding box center [747, 178] width 180 height 400
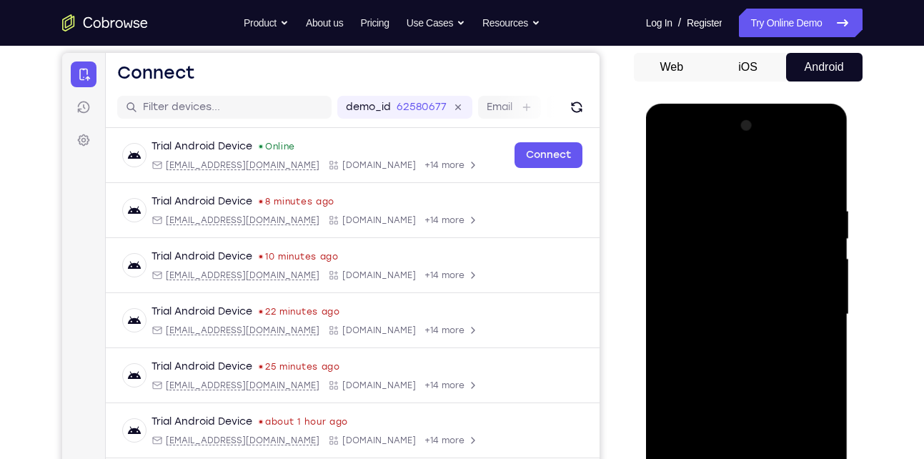
scroll to position [121, 0]
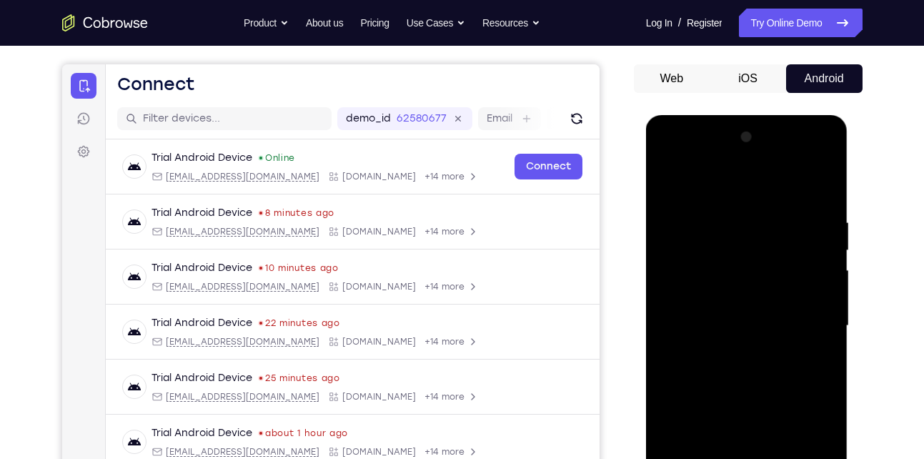
drag, startPoint x: 710, startPoint y: 312, endPoint x: 720, endPoint y: 206, distance: 107.0
click at [720, 206] on div at bounding box center [747, 326] width 180 height 400
click at [707, 348] on div at bounding box center [747, 326] width 180 height 400
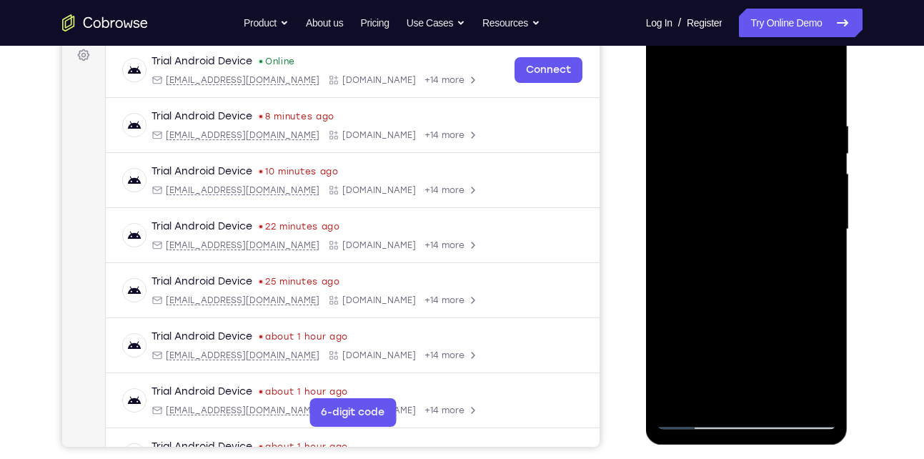
scroll to position [223, 0]
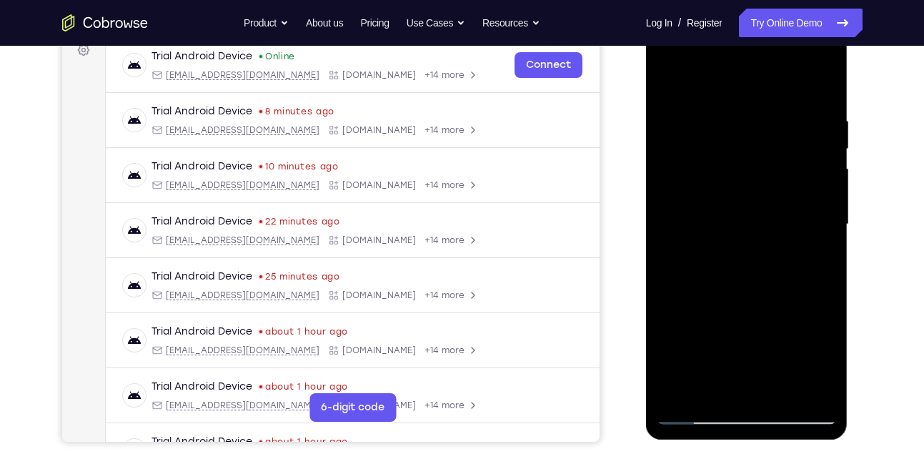
click at [696, 416] on div at bounding box center [747, 224] width 180 height 400
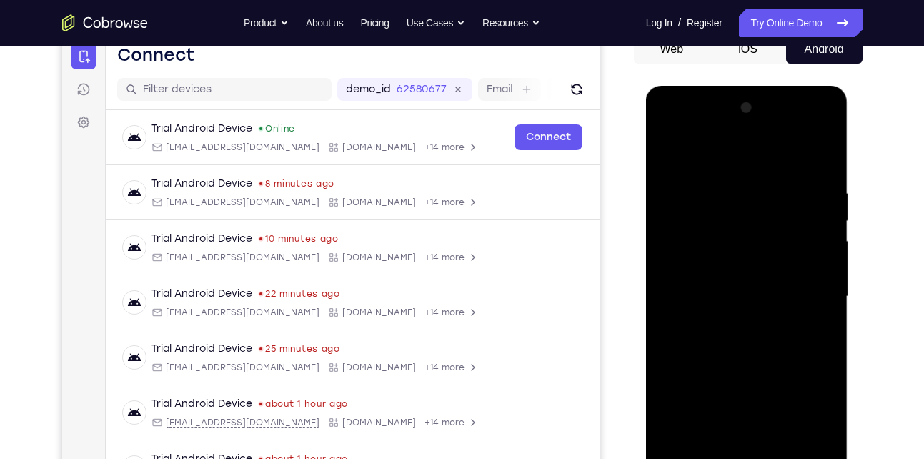
scroll to position [150, 0]
click at [713, 318] on div at bounding box center [747, 297] width 180 height 400
click at [820, 166] on div at bounding box center [747, 297] width 180 height 400
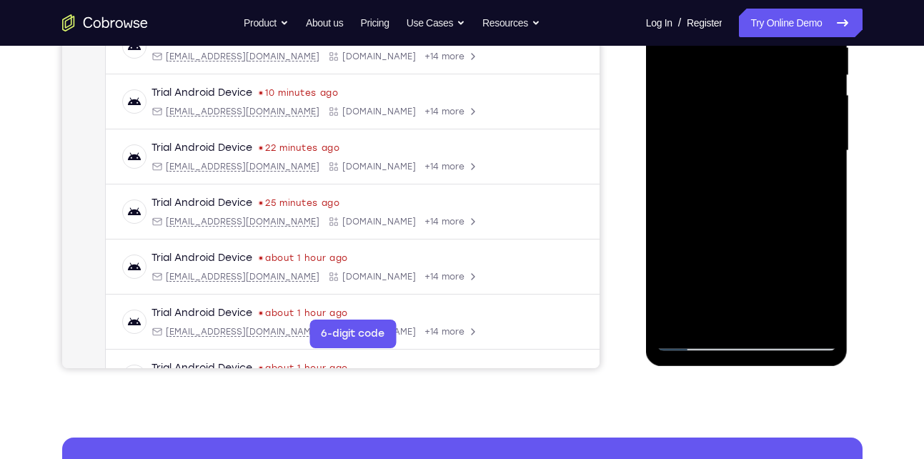
scroll to position [297, 0]
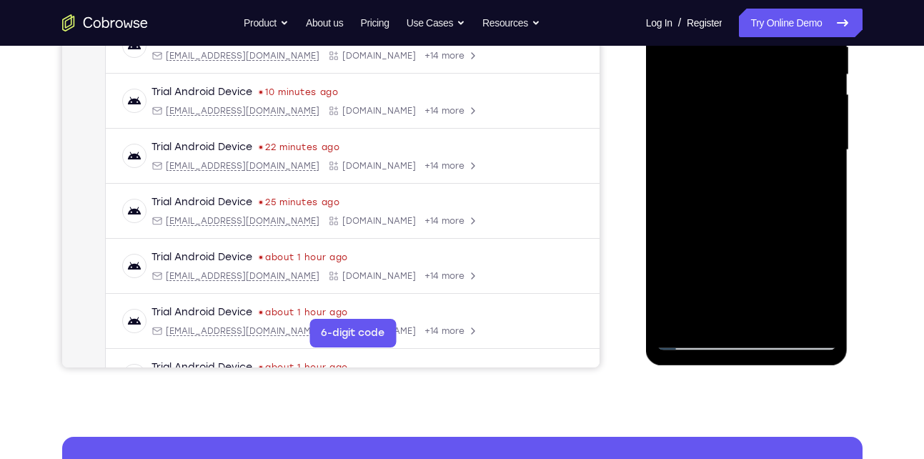
click at [704, 172] on div at bounding box center [747, 150] width 180 height 400
click at [729, 241] on div at bounding box center [747, 150] width 180 height 400
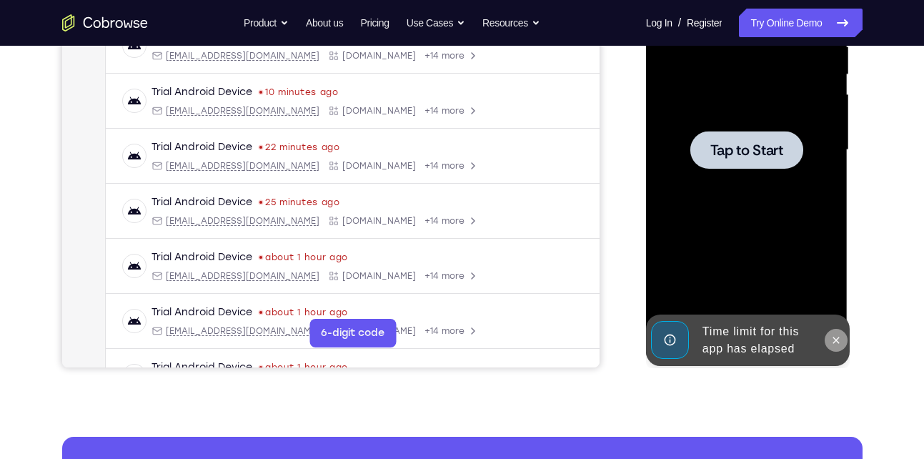
click at [835, 338] on icon at bounding box center [835, 339] width 11 height 11
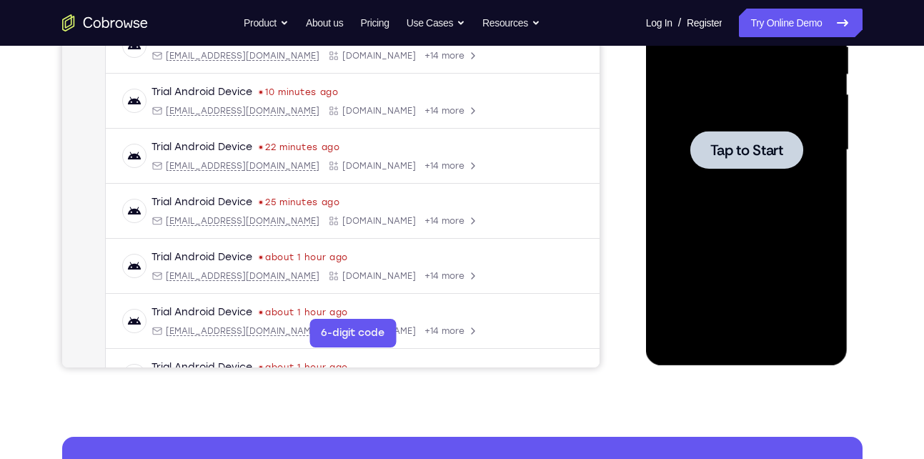
click at [741, 147] on span "Tap to Start" at bounding box center [746, 150] width 73 height 14
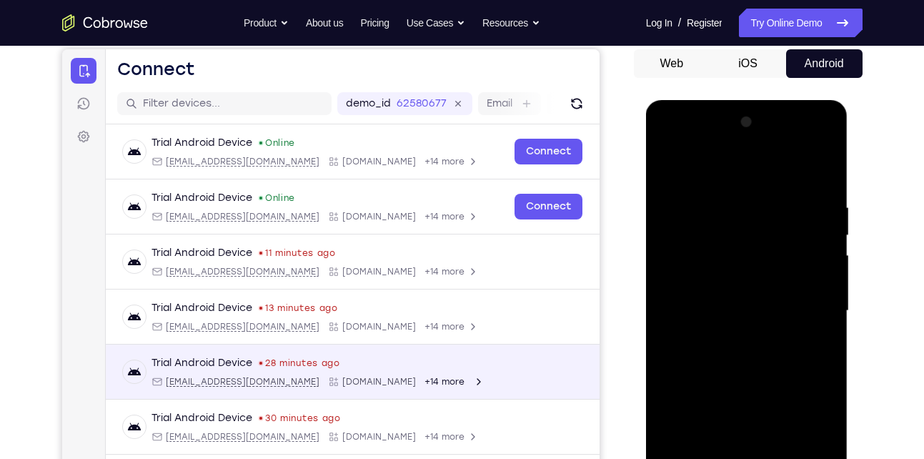
scroll to position [0, 0]
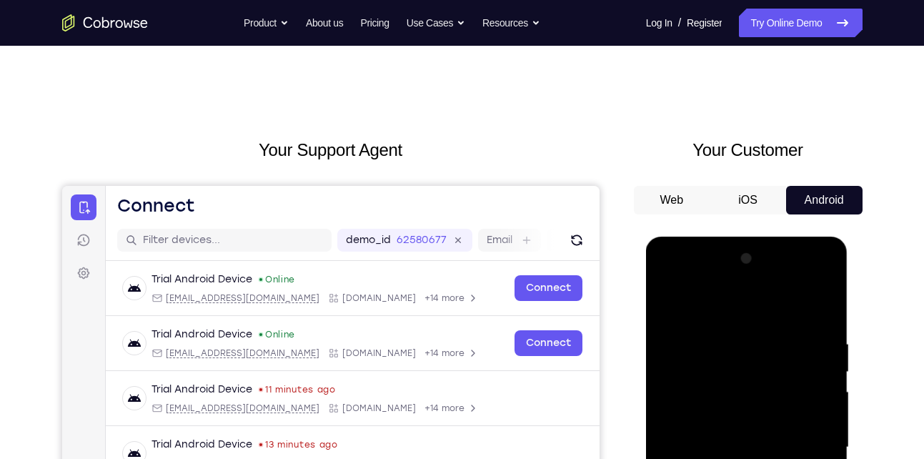
click at [718, 328] on div at bounding box center [747, 447] width 180 height 400
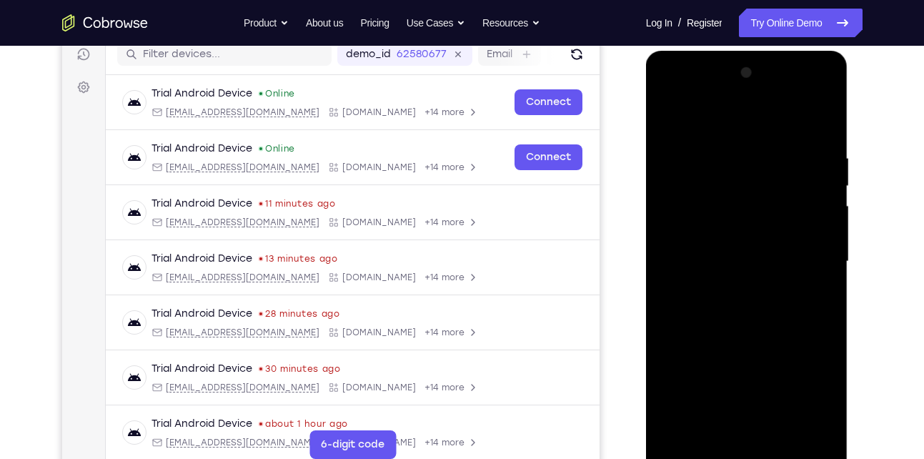
scroll to position [195, 0]
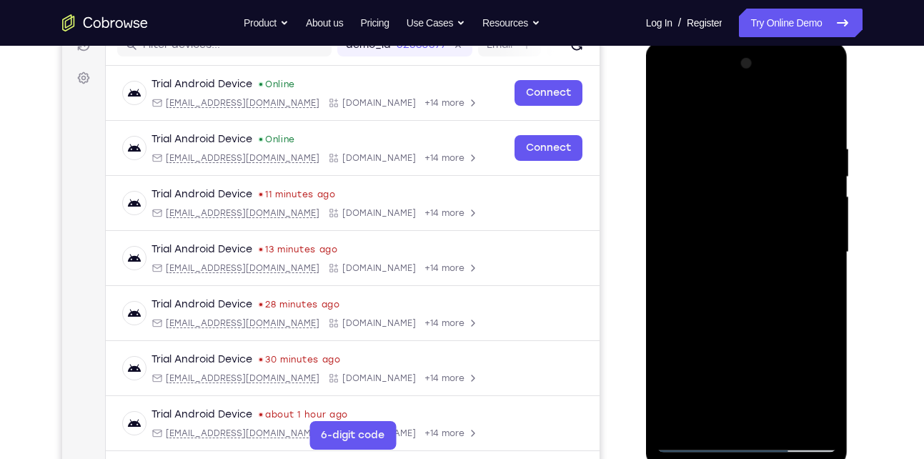
click at [740, 440] on div at bounding box center [747, 252] width 180 height 400
click at [806, 383] on div at bounding box center [747, 252] width 180 height 400
click at [714, 119] on div at bounding box center [747, 252] width 180 height 400
click at [690, 215] on div at bounding box center [747, 252] width 180 height 400
click at [708, 256] on div at bounding box center [747, 252] width 180 height 400
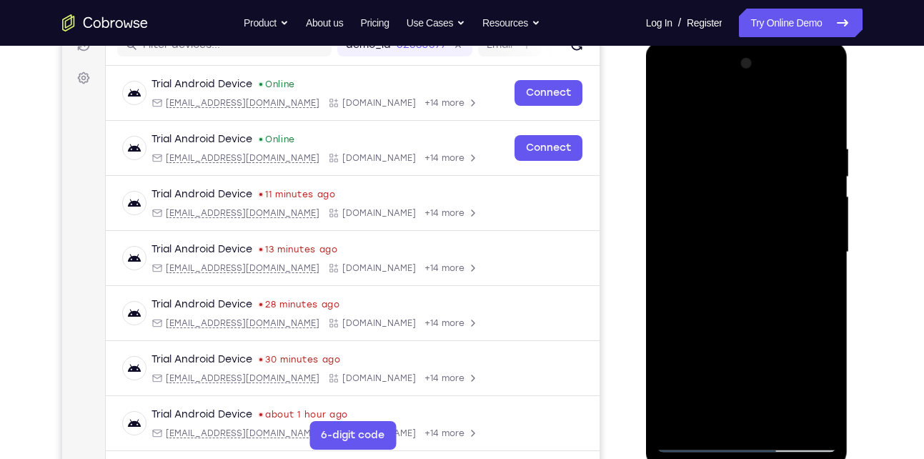
click at [720, 245] on div at bounding box center [747, 252] width 180 height 400
click at [721, 267] on div at bounding box center [747, 252] width 180 height 400
click at [809, 103] on div at bounding box center [747, 252] width 180 height 400
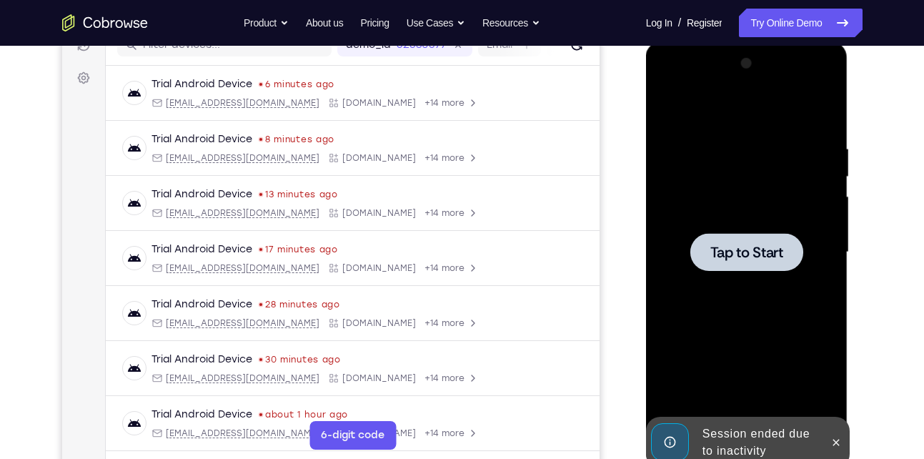
click at [756, 257] on span "Tap to Start" at bounding box center [746, 252] width 73 height 14
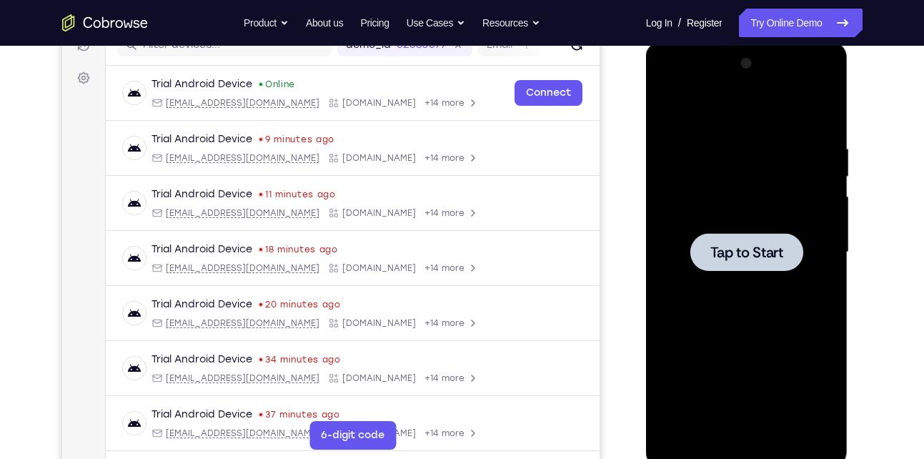
click at [778, 232] on div at bounding box center [747, 252] width 180 height 400
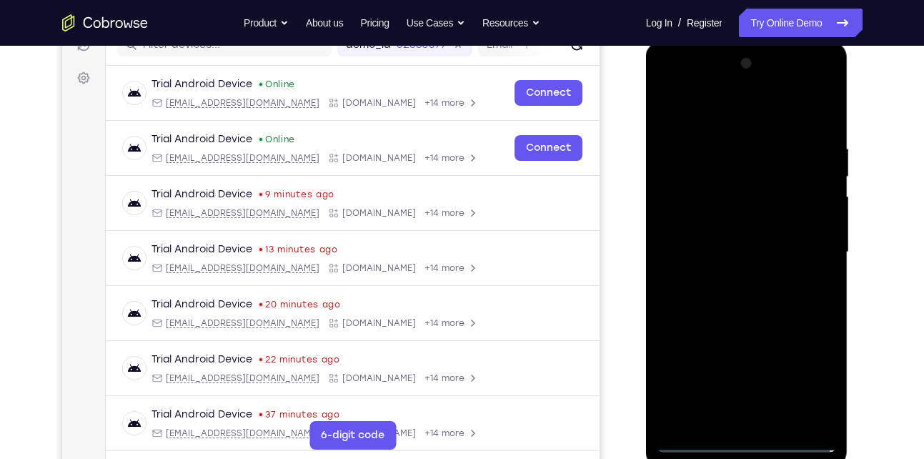
click at [702, 438] on div at bounding box center [747, 252] width 180 height 400
click at [737, 440] on div at bounding box center [747, 252] width 180 height 400
click at [815, 378] on div at bounding box center [747, 252] width 180 height 400
click at [725, 109] on div at bounding box center [747, 252] width 180 height 400
click at [801, 242] on div at bounding box center [747, 252] width 180 height 400
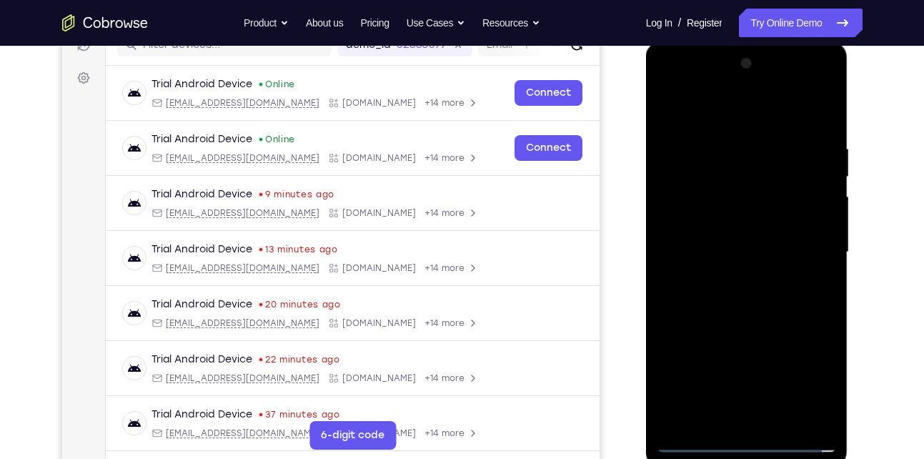
click at [731, 280] on div at bounding box center [747, 252] width 180 height 400
click at [740, 234] on div at bounding box center [747, 252] width 180 height 400
click at [716, 229] on div at bounding box center [747, 252] width 180 height 400
click at [716, 251] on div at bounding box center [747, 252] width 180 height 400
click at [730, 134] on div at bounding box center [747, 252] width 180 height 400
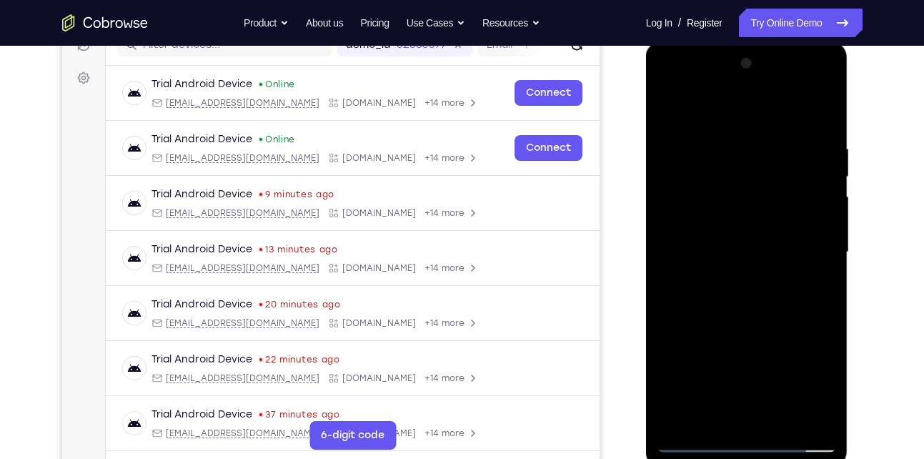
click at [814, 258] on div at bounding box center [747, 252] width 180 height 400
click at [808, 101] on div at bounding box center [747, 252] width 180 height 400
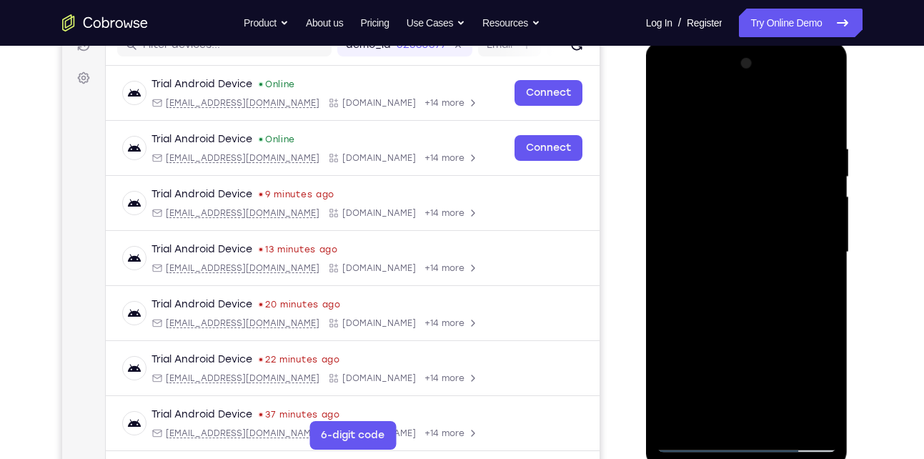
click at [814, 256] on div at bounding box center [747, 252] width 180 height 400
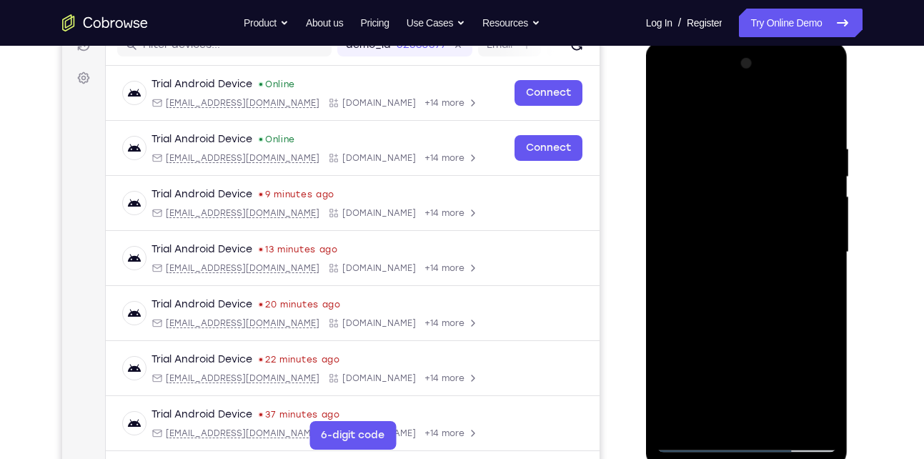
click at [814, 256] on div at bounding box center [747, 252] width 180 height 400
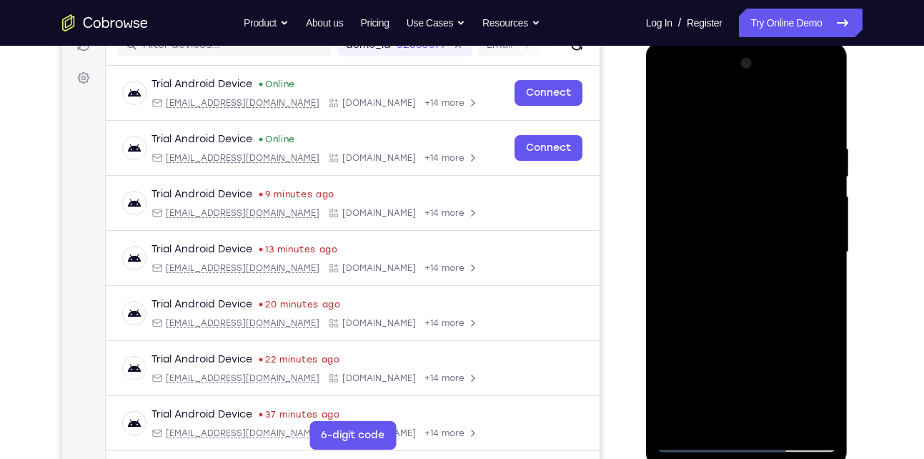
click at [814, 256] on div at bounding box center [747, 252] width 180 height 400
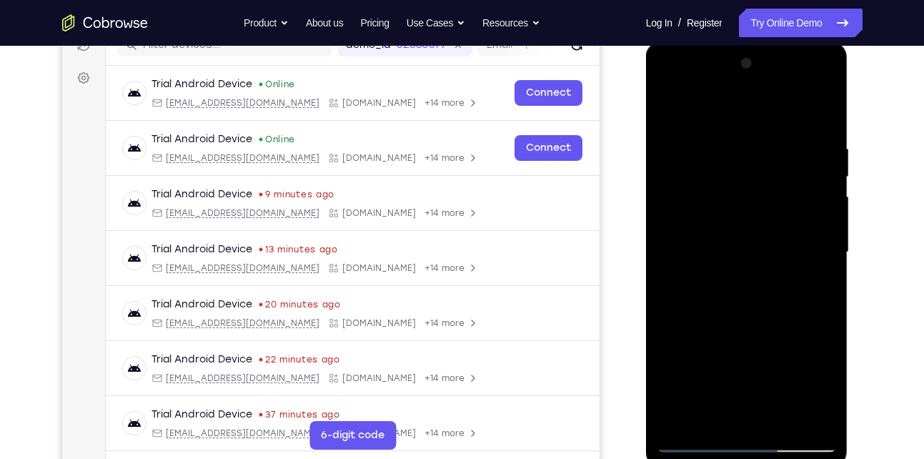
click at [814, 256] on div at bounding box center [747, 252] width 180 height 400
click at [824, 110] on div at bounding box center [747, 252] width 180 height 400
click at [739, 317] on div at bounding box center [747, 252] width 180 height 400
click at [767, 139] on div at bounding box center [747, 252] width 180 height 400
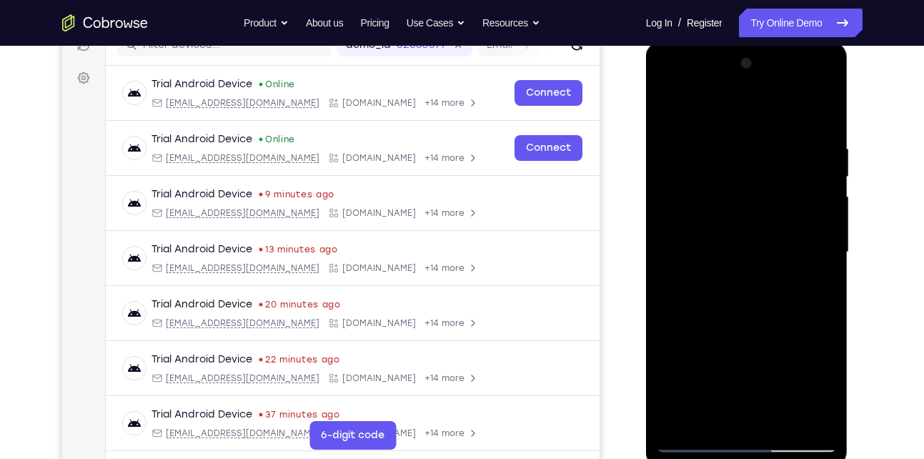
click at [821, 113] on div at bounding box center [747, 252] width 180 height 400
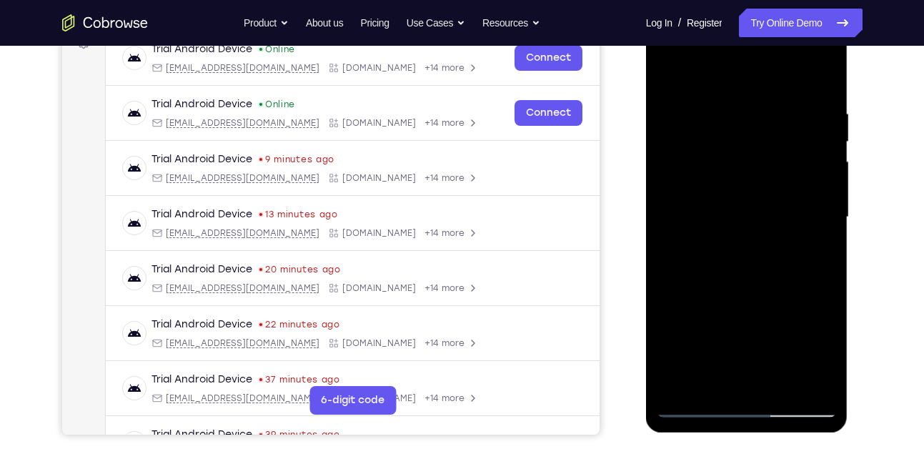
scroll to position [231, 0]
drag, startPoint x: 728, startPoint y: 242, endPoint x: 791, endPoint y: 144, distance: 116.4
click at [791, 144] on div at bounding box center [747, 216] width 180 height 400
click at [688, 337] on div at bounding box center [747, 216] width 180 height 400
drag, startPoint x: 688, startPoint y: 337, endPoint x: 764, endPoint y: 121, distance: 228.1
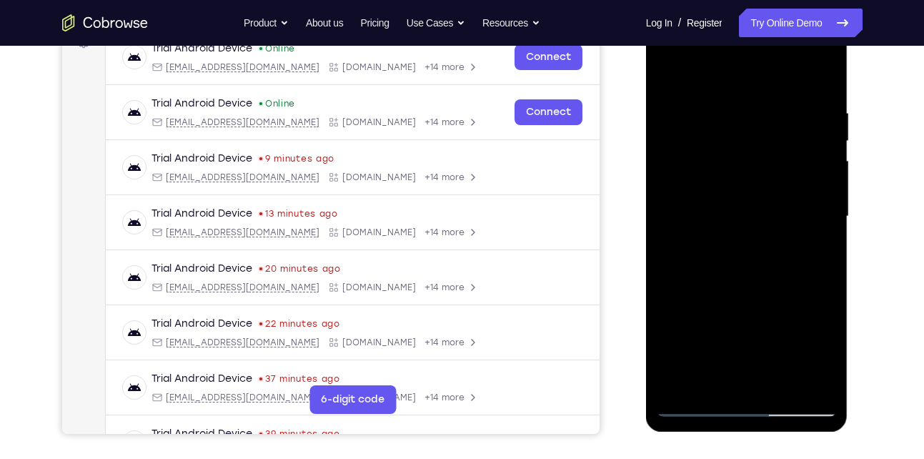
click at [764, 121] on div at bounding box center [747, 216] width 180 height 400
drag, startPoint x: 737, startPoint y: 310, endPoint x: 754, endPoint y: 132, distance: 179.5
click at [754, 132] on div at bounding box center [747, 216] width 180 height 400
drag, startPoint x: 725, startPoint y: 279, endPoint x: 765, endPoint y: 91, distance: 191.3
click at [765, 91] on div at bounding box center [747, 216] width 180 height 400
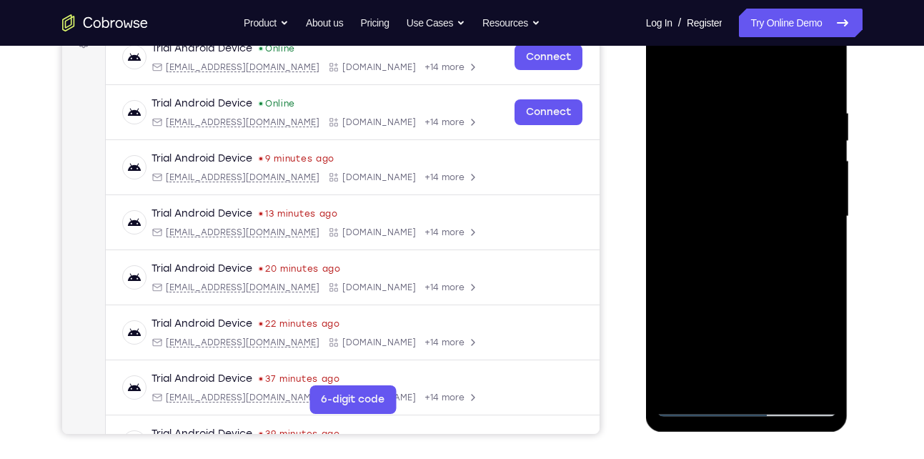
click at [721, 149] on div at bounding box center [747, 216] width 180 height 400
drag, startPoint x: 745, startPoint y: 290, endPoint x: 794, endPoint y: 51, distance: 244.3
click at [794, 51] on div at bounding box center [747, 216] width 180 height 400
drag, startPoint x: 742, startPoint y: 347, endPoint x: 760, endPoint y: 176, distance: 172.5
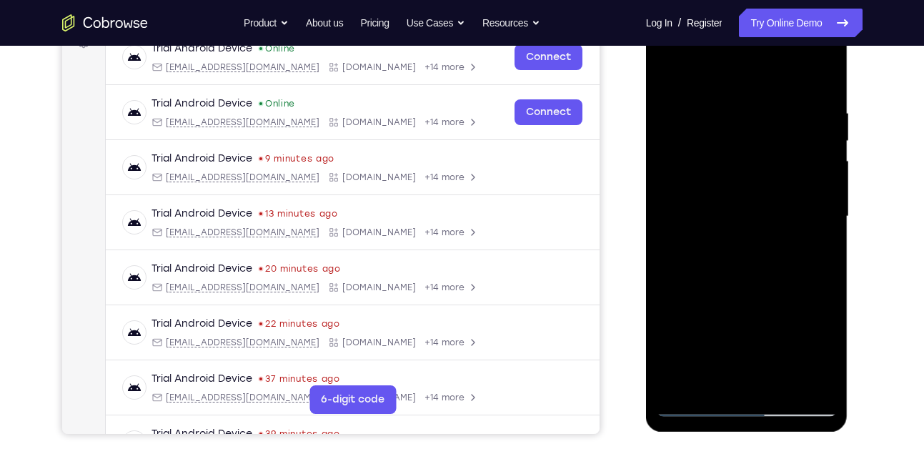
click at [760, 176] on div at bounding box center [747, 216] width 180 height 400
click at [742, 209] on div at bounding box center [747, 216] width 180 height 400
click at [677, 383] on div at bounding box center [747, 216] width 180 height 400
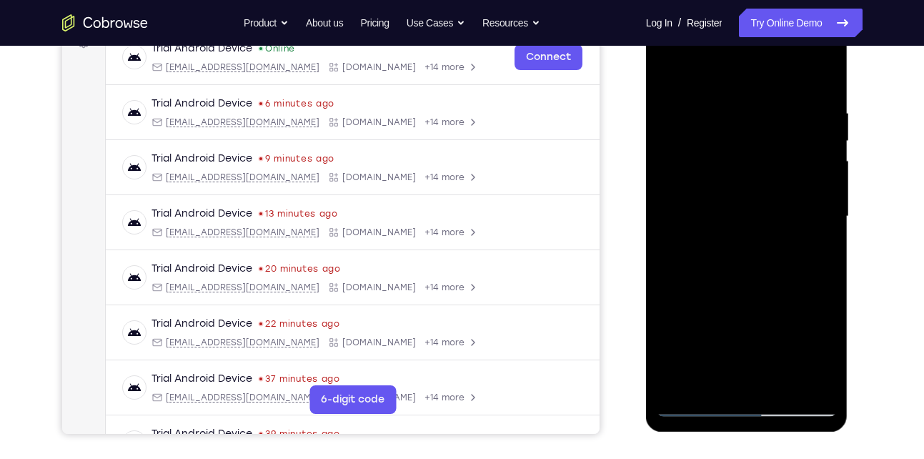
click at [813, 380] on div at bounding box center [747, 216] width 180 height 400
click at [698, 317] on div at bounding box center [747, 216] width 180 height 400
click at [830, 223] on div at bounding box center [747, 216] width 180 height 400
click at [825, 228] on div at bounding box center [747, 216] width 180 height 400
click at [673, 226] on div at bounding box center [747, 216] width 180 height 400
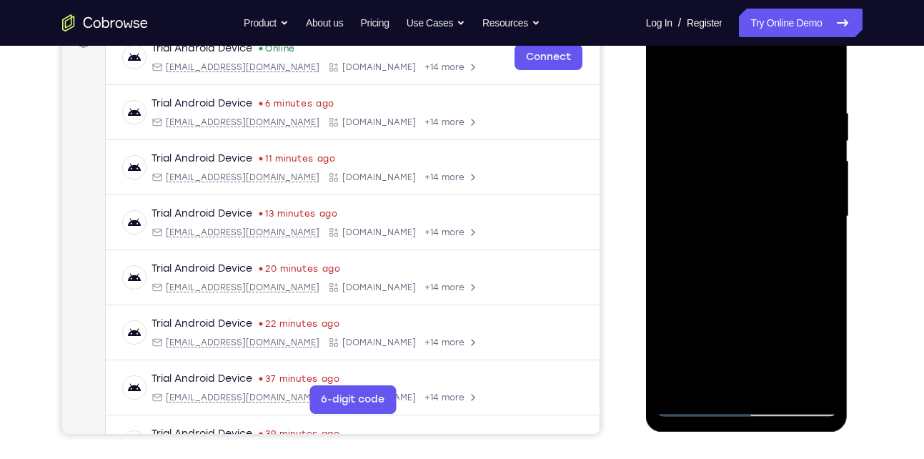
drag, startPoint x: 718, startPoint y: 267, endPoint x: 716, endPoint y: 94, distance: 173.0
click at [716, 94] on div at bounding box center [747, 216] width 180 height 400
drag, startPoint x: 730, startPoint y: 281, endPoint x: 737, endPoint y: 121, distance: 160.2
click at [737, 121] on div at bounding box center [747, 216] width 180 height 400
click at [670, 71] on div at bounding box center [747, 216] width 180 height 400
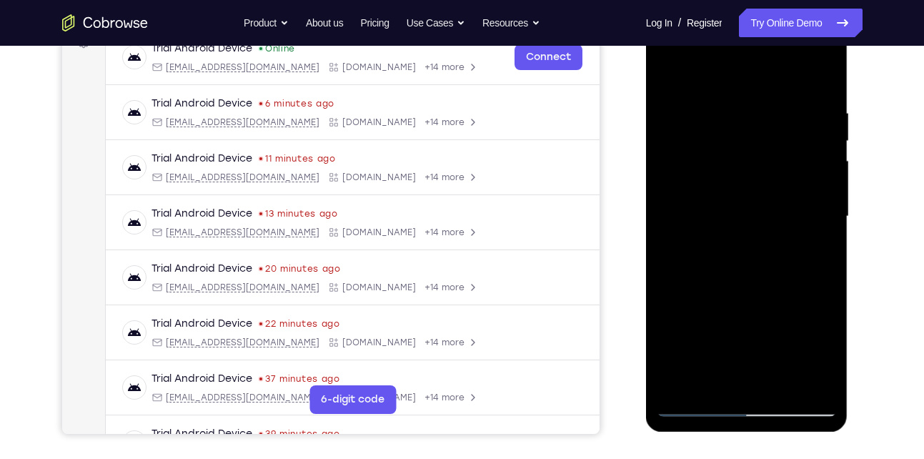
click at [676, 391] on div at bounding box center [747, 216] width 180 height 400
drag, startPoint x: 740, startPoint y: 172, endPoint x: 748, endPoint y: 262, distance: 91.1
click at [748, 262] on div at bounding box center [747, 216] width 180 height 400
click at [830, 277] on div at bounding box center [747, 216] width 180 height 400
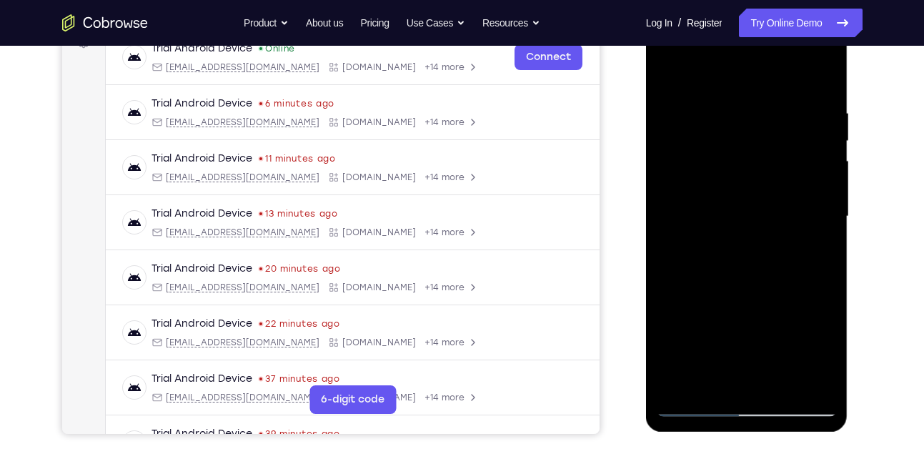
click at [830, 277] on div at bounding box center [747, 216] width 180 height 400
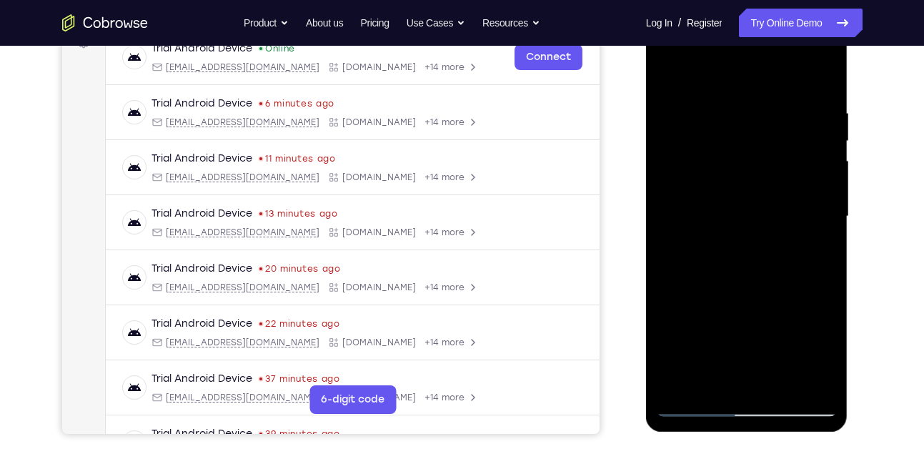
click at [830, 277] on div at bounding box center [747, 216] width 180 height 400
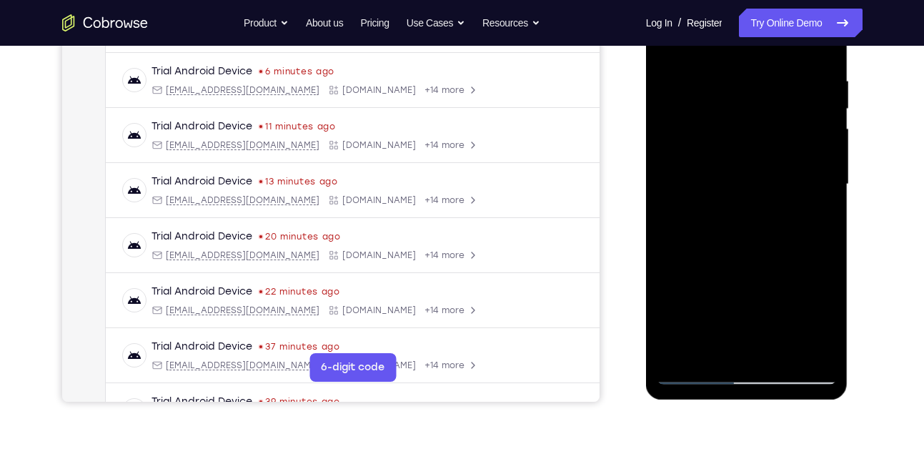
scroll to position [264, 0]
drag, startPoint x: 745, startPoint y: 253, endPoint x: 749, endPoint y: 171, distance: 82.3
click at [749, 171] on div at bounding box center [747, 184] width 180 height 400
click at [668, 257] on div at bounding box center [747, 184] width 180 height 400
click at [678, 351] on div at bounding box center [747, 184] width 180 height 400
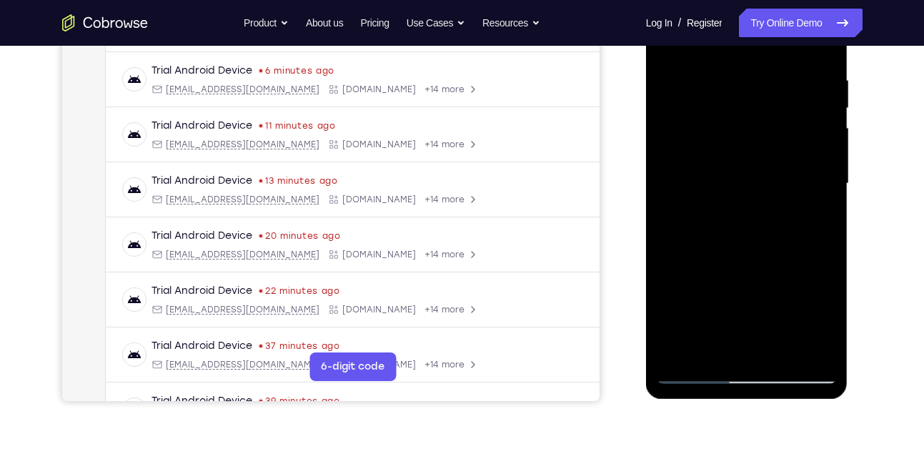
click at [715, 84] on div at bounding box center [747, 184] width 180 height 400
click at [826, 188] on div at bounding box center [747, 184] width 180 height 400
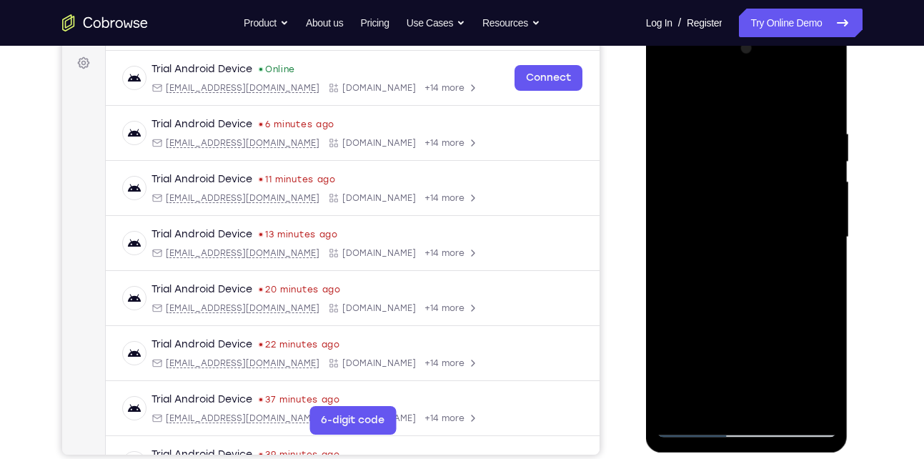
scroll to position [209, 0]
click at [803, 402] on div at bounding box center [747, 238] width 180 height 400
click at [688, 96] on div at bounding box center [747, 238] width 180 height 400
drag, startPoint x: 708, startPoint y: 301, endPoint x: 720, endPoint y: 238, distance: 64.2
click at [720, 238] on div at bounding box center [747, 238] width 180 height 400
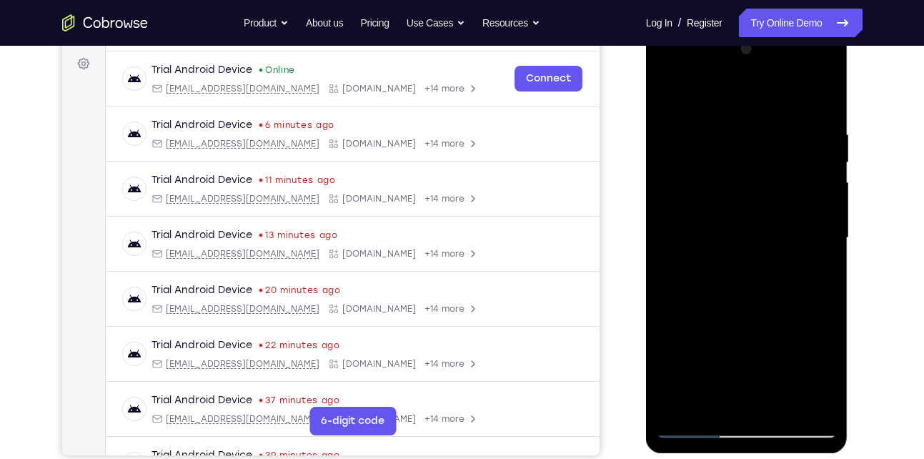
drag, startPoint x: 748, startPoint y: 242, endPoint x: 733, endPoint y: 334, distance: 93.3
click at [733, 334] on div at bounding box center [747, 238] width 180 height 400
click at [681, 130] on div at bounding box center [747, 238] width 180 height 400
click at [815, 219] on div at bounding box center [747, 238] width 180 height 400
click at [713, 400] on div at bounding box center [747, 238] width 180 height 400
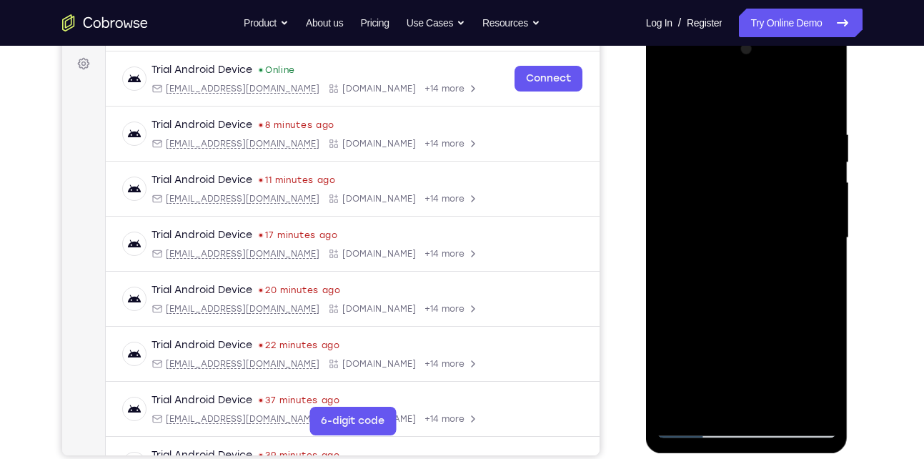
click at [721, 90] on div at bounding box center [747, 238] width 180 height 400
drag, startPoint x: 709, startPoint y: 123, endPoint x: 775, endPoint y: 167, distance: 79.5
click at [775, 167] on div at bounding box center [747, 238] width 180 height 400
click at [785, 184] on div at bounding box center [747, 238] width 180 height 400
click at [663, 87] on div at bounding box center [747, 238] width 180 height 400
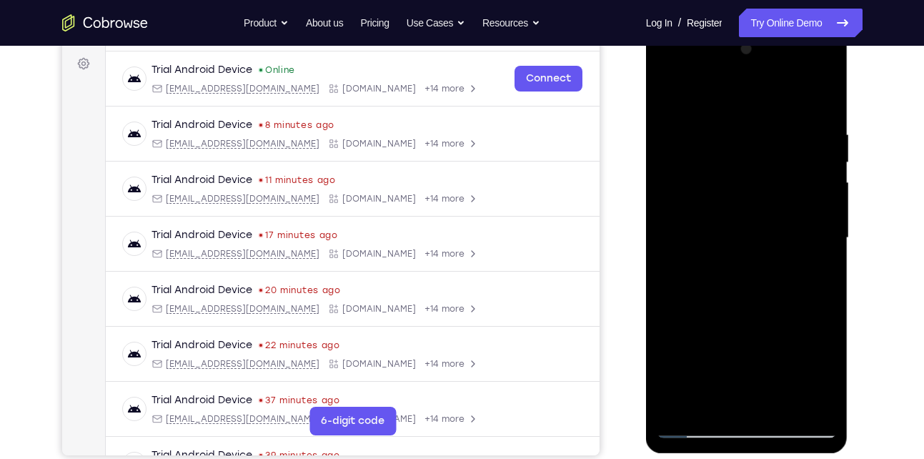
click at [663, 87] on div at bounding box center [747, 238] width 180 height 400
click at [701, 222] on div at bounding box center [747, 238] width 180 height 400
click at [784, 201] on div at bounding box center [747, 238] width 180 height 400
click at [665, 85] on div at bounding box center [747, 238] width 180 height 400
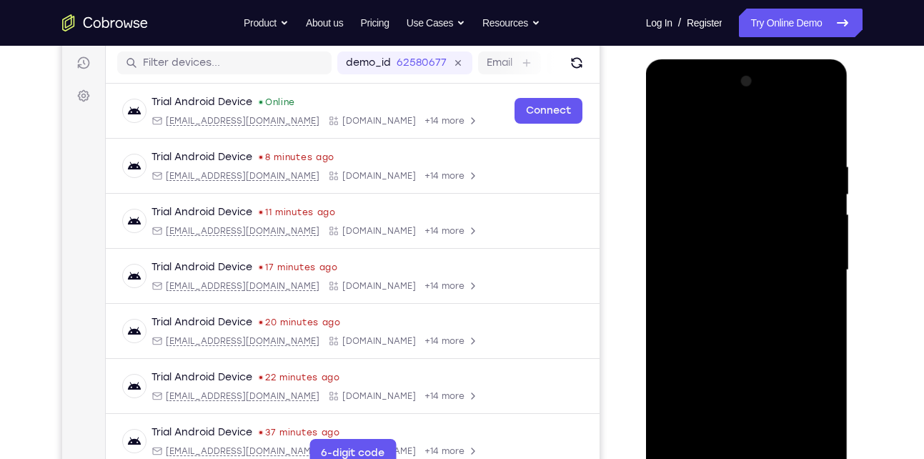
scroll to position [177, 0]
click at [670, 127] on div at bounding box center [747, 271] width 180 height 400
click at [678, 177] on div at bounding box center [747, 271] width 180 height 400
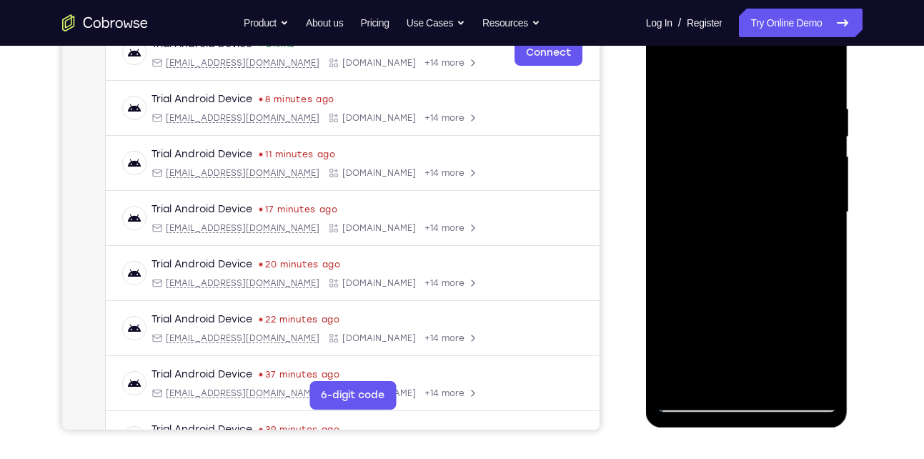
click at [832, 199] on div at bounding box center [747, 212] width 180 height 400
click at [823, 74] on div at bounding box center [747, 212] width 180 height 400
click at [725, 177] on div at bounding box center [747, 212] width 180 height 400
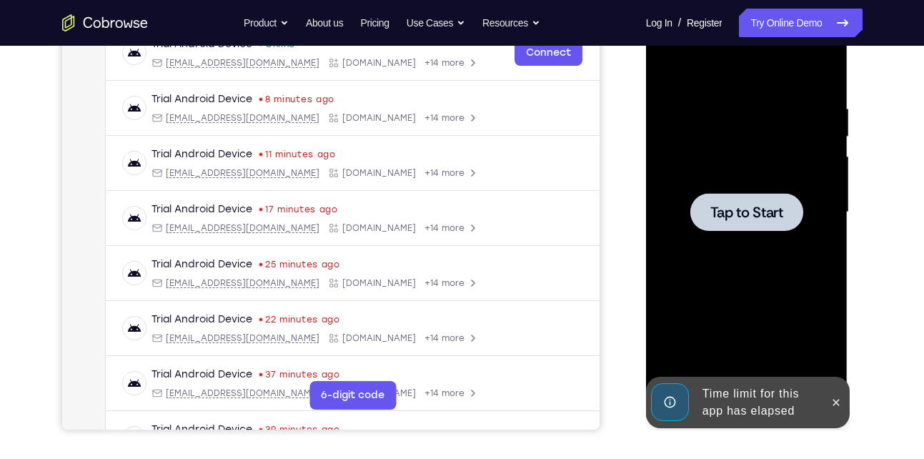
scroll to position [262, 0]
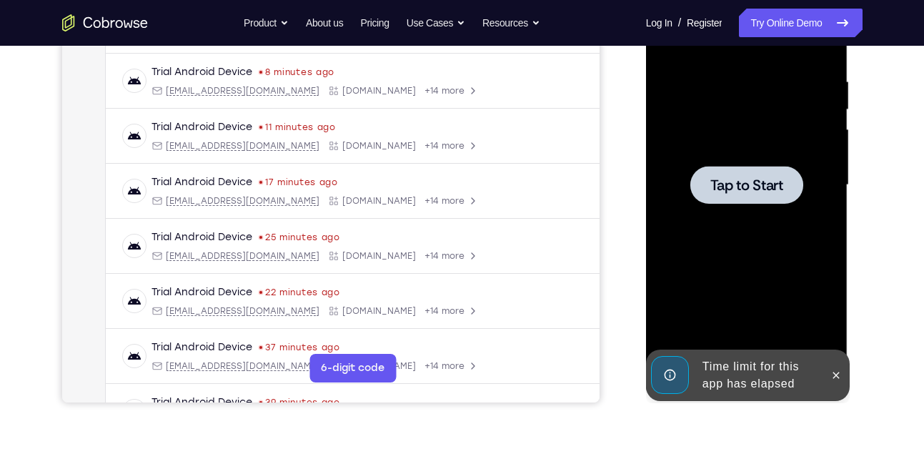
click at [725, 178] on span "Tap to Start" at bounding box center [746, 185] width 73 height 14
click at [745, 186] on span "Tap to Start" at bounding box center [746, 185] width 73 height 14
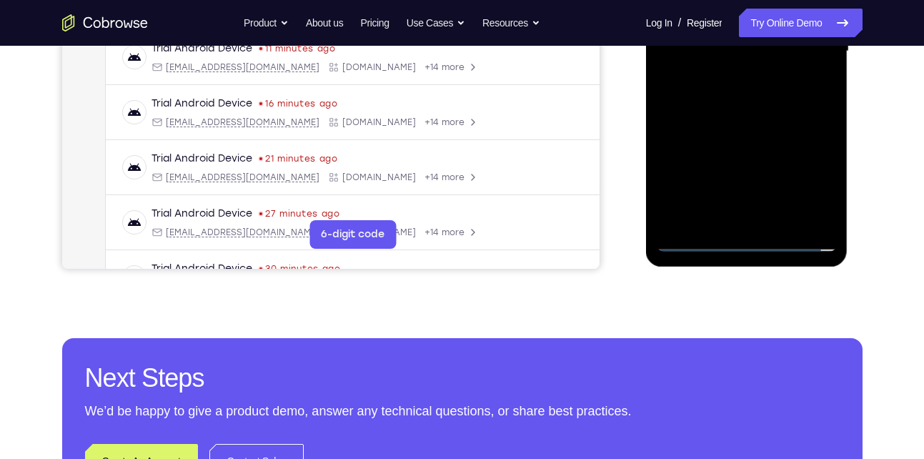
scroll to position [397, 0]
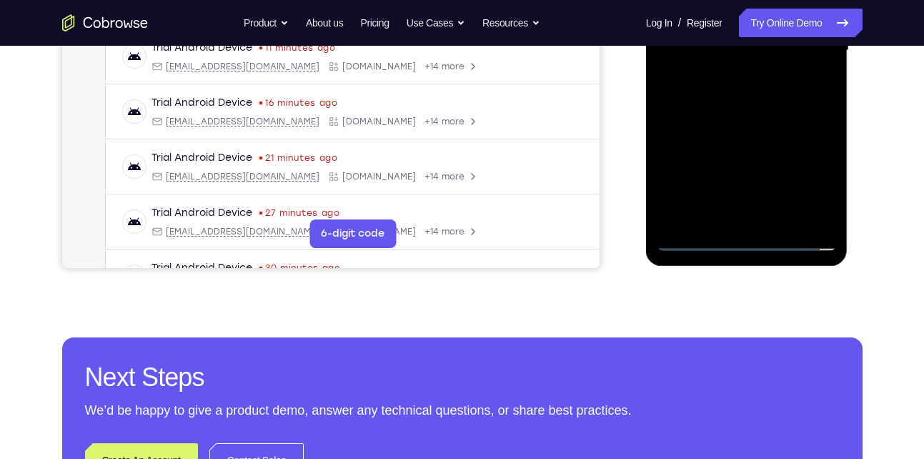
click at [734, 242] on div at bounding box center [747, 51] width 180 height 400
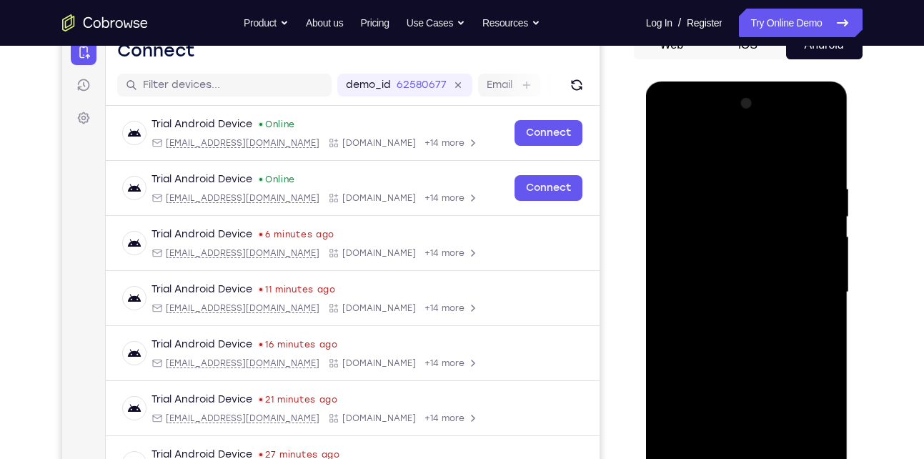
scroll to position [154, 0]
click at [808, 407] on div at bounding box center [747, 293] width 180 height 400
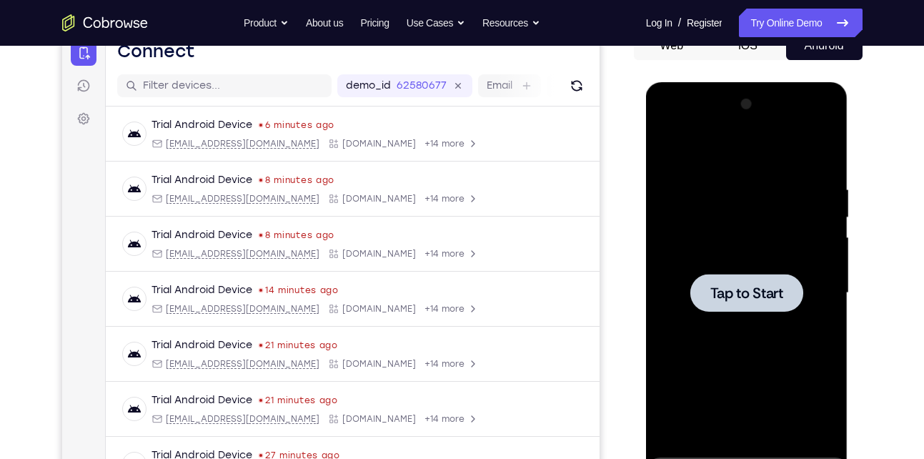
click at [793, 334] on div at bounding box center [747, 293] width 180 height 400
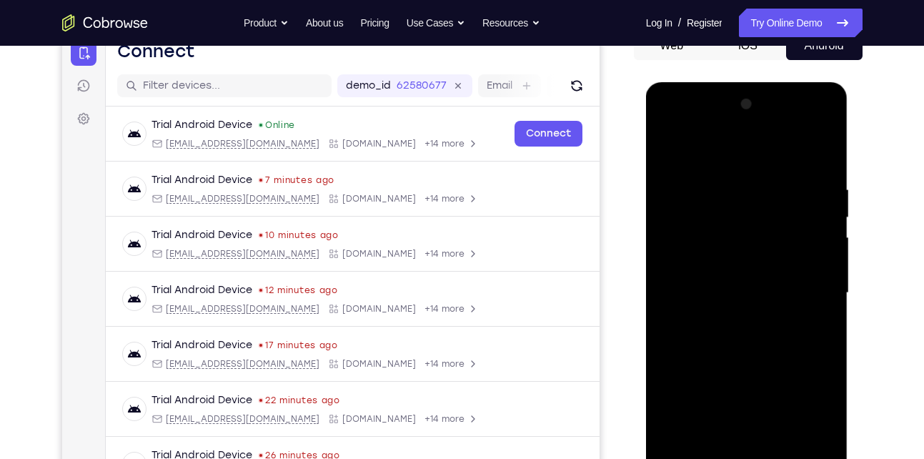
scroll to position [267, 0]
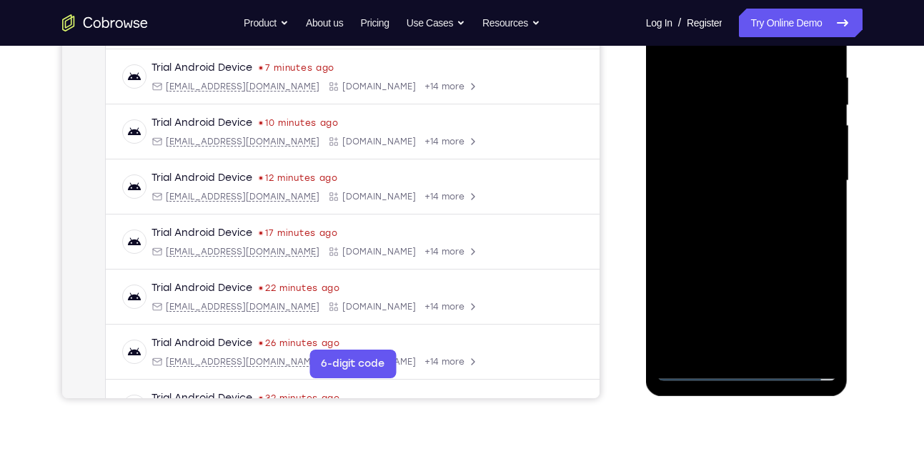
click at [698, 372] on div at bounding box center [747, 181] width 180 height 400
click at [745, 369] on div at bounding box center [747, 181] width 180 height 400
click at [813, 302] on div at bounding box center [747, 181] width 180 height 400
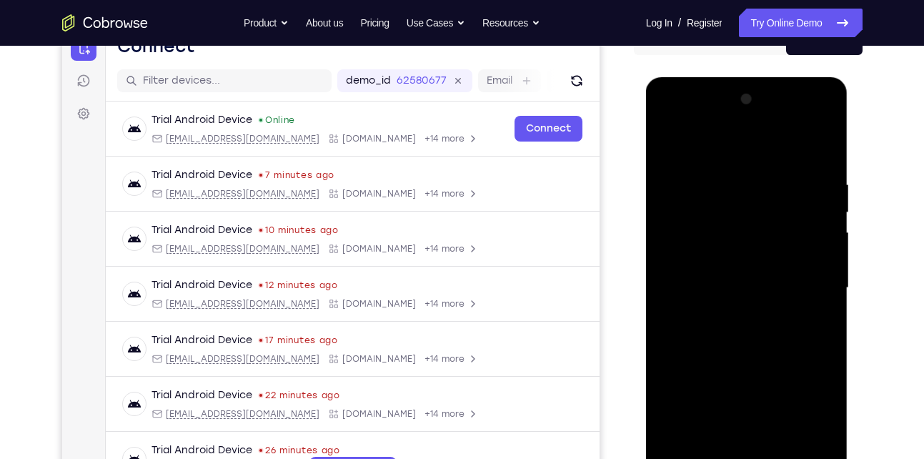
click at [825, 127] on div at bounding box center [747, 288] width 180 height 400
click at [767, 136] on div at bounding box center [747, 288] width 180 height 400
click at [719, 124] on div at bounding box center [747, 288] width 180 height 400
click at [704, 167] on div at bounding box center [747, 288] width 180 height 400
click at [718, 210] on div at bounding box center [747, 288] width 180 height 400
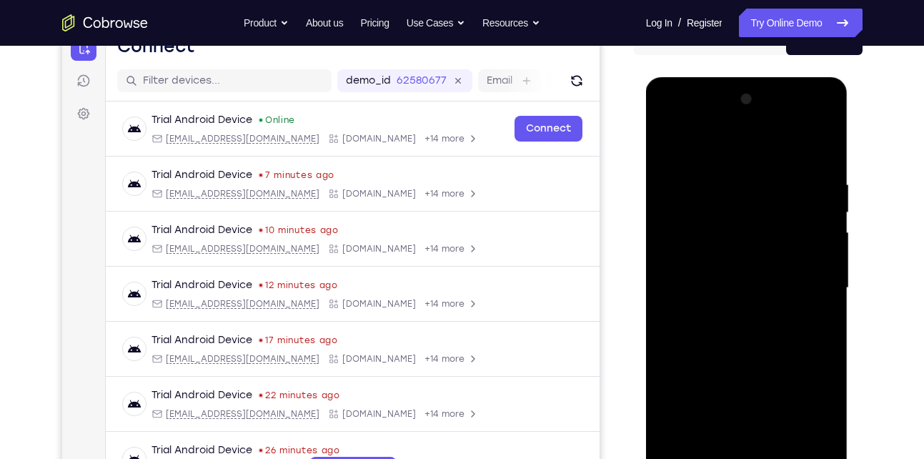
click at [705, 166] on div at bounding box center [747, 288] width 180 height 400
click at [703, 240] on div at bounding box center [747, 288] width 180 height 400
click at [747, 210] on div at bounding box center [747, 288] width 180 height 400
click at [743, 237] on div at bounding box center [747, 288] width 180 height 400
click at [721, 314] on div at bounding box center [747, 288] width 180 height 400
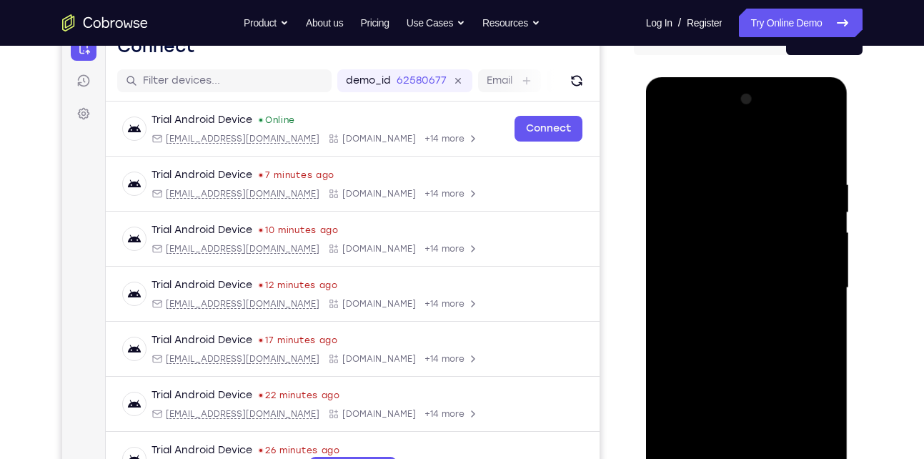
click at [799, 167] on div at bounding box center [747, 288] width 180 height 400
click at [729, 167] on div at bounding box center [747, 288] width 180 height 400
click at [804, 168] on div at bounding box center [747, 288] width 180 height 400
click at [743, 164] on div at bounding box center [747, 288] width 180 height 400
click at [793, 167] on div at bounding box center [747, 288] width 180 height 400
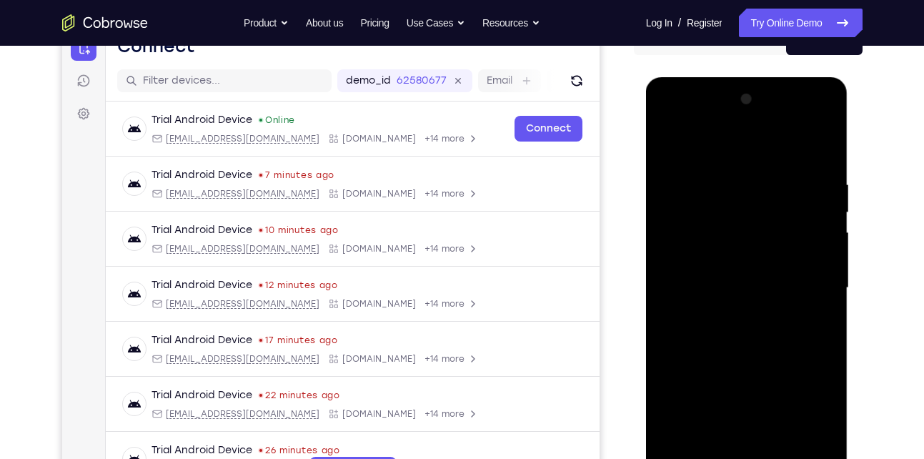
click at [746, 343] on div at bounding box center [747, 288] width 180 height 400
click at [777, 410] on div at bounding box center [747, 288] width 180 height 400
click at [710, 376] on div at bounding box center [747, 288] width 180 height 400
drag, startPoint x: 709, startPoint y: 350, endPoint x: 717, endPoint y: 264, distance: 86.8
click at [717, 264] on div at bounding box center [747, 288] width 180 height 400
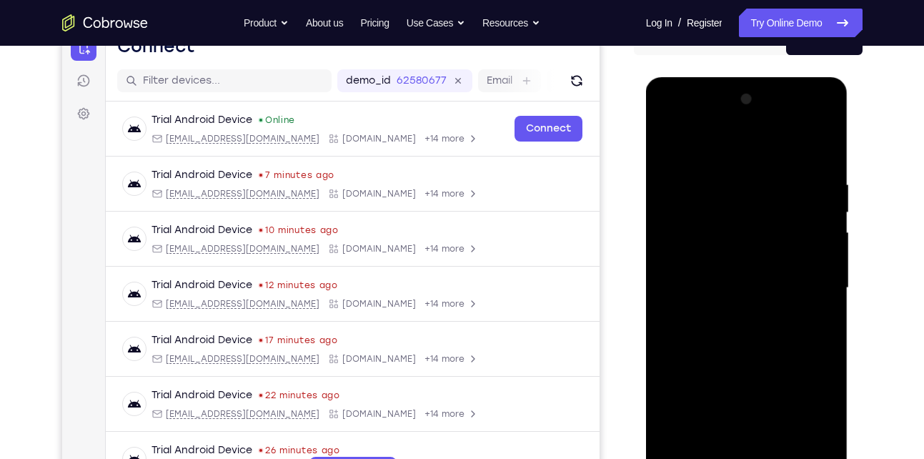
click at [699, 346] on div at bounding box center [747, 288] width 180 height 400
drag, startPoint x: 699, startPoint y: 362, endPoint x: 723, endPoint y: 235, distance: 129.5
click at [723, 235] on div at bounding box center [747, 288] width 180 height 400
drag, startPoint x: 713, startPoint y: 412, endPoint x: 770, endPoint y: 204, distance: 215.7
click at [770, 204] on div at bounding box center [747, 288] width 180 height 400
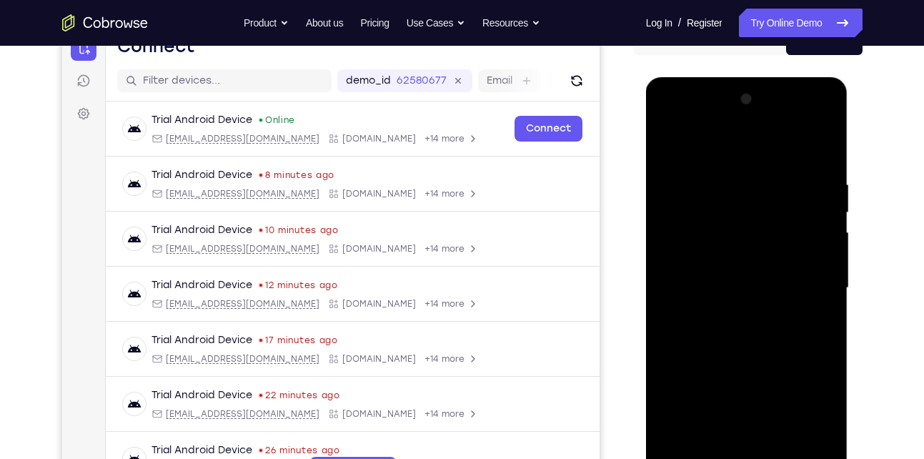
drag, startPoint x: 721, startPoint y: 378, endPoint x: 721, endPoint y: 214, distance: 163.7
click at [721, 214] on div at bounding box center [747, 288] width 180 height 400
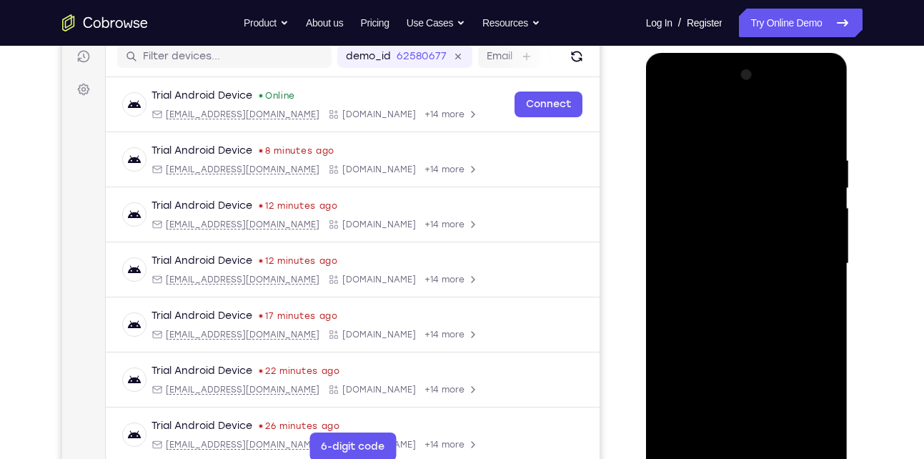
scroll to position [184, 0]
drag, startPoint x: 709, startPoint y: 266, endPoint x: 719, endPoint y: 246, distance: 22.4
click at [719, 246] on div at bounding box center [747, 263] width 180 height 400
drag, startPoint x: 721, startPoint y: 318, endPoint x: 734, endPoint y: 258, distance: 61.4
click at [734, 258] on div at bounding box center [747, 263] width 180 height 400
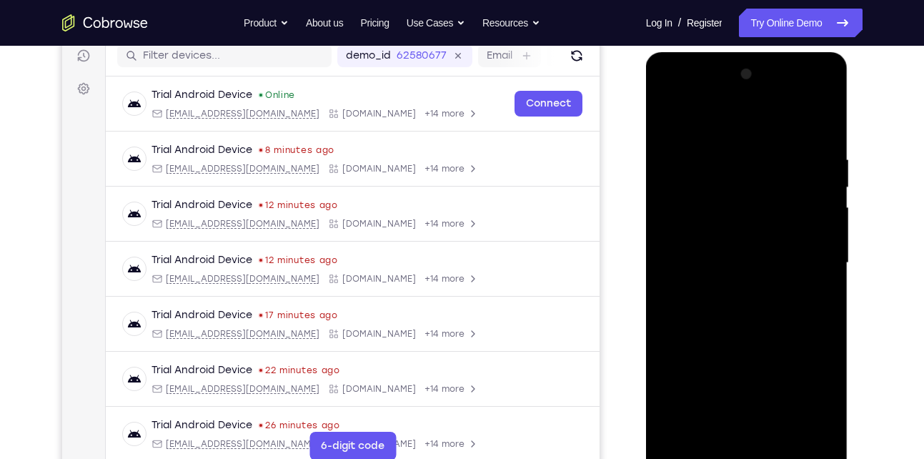
drag, startPoint x: 723, startPoint y: 328, endPoint x: 733, endPoint y: 231, distance: 97.8
click at [733, 231] on div at bounding box center [747, 263] width 180 height 400
drag, startPoint x: 725, startPoint y: 322, endPoint x: 744, endPoint y: 255, distance: 69.9
click at [744, 255] on div at bounding box center [747, 263] width 180 height 400
drag, startPoint x: 737, startPoint y: 306, endPoint x: 740, endPoint y: 287, distance: 19.5
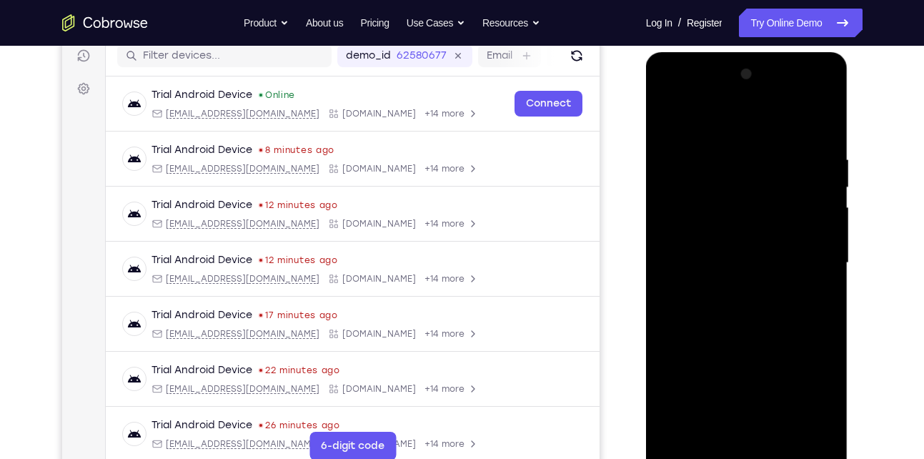
click at [740, 287] on div at bounding box center [747, 263] width 180 height 400
drag, startPoint x: 733, startPoint y: 318, endPoint x: 749, endPoint y: 253, distance: 66.9
click at [749, 253] on div at bounding box center [747, 263] width 180 height 400
drag, startPoint x: 741, startPoint y: 300, endPoint x: 750, endPoint y: 260, distance: 41.1
click at [750, 260] on div at bounding box center [747, 263] width 180 height 400
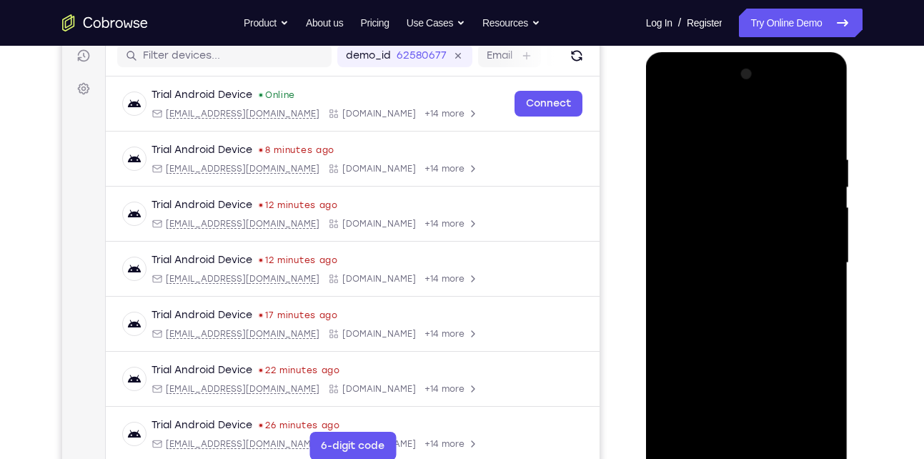
drag, startPoint x: 734, startPoint y: 323, endPoint x: 745, endPoint y: 271, distance: 53.3
click at [745, 271] on div at bounding box center [747, 263] width 180 height 400
drag, startPoint x: 720, startPoint y: 342, endPoint x: 745, endPoint y: 262, distance: 83.9
click at [745, 262] on div at bounding box center [747, 263] width 180 height 400
drag, startPoint x: 715, startPoint y: 335, endPoint x: 743, endPoint y: 264, distance: 76.0
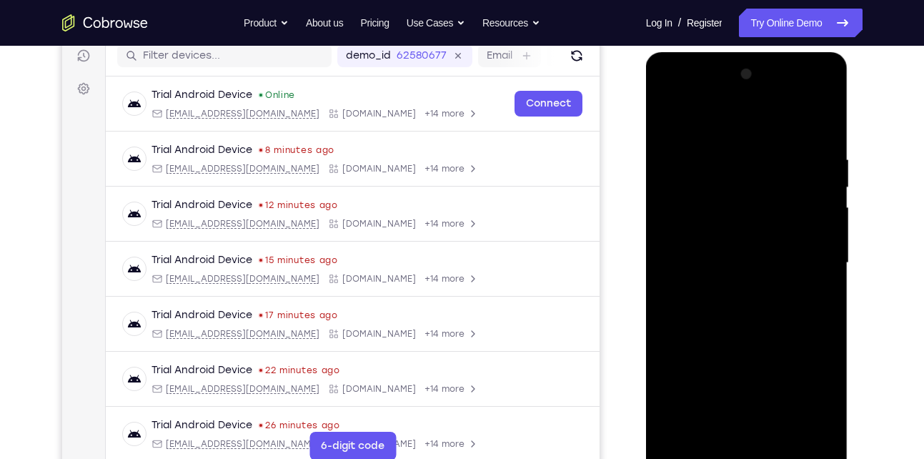
click at [743, 264] on div at bounding box center [747, 263] width 180 height 400
drag, startPoint x: 713, startPoint y: 380, endPoint x: 720, endPoint y: 291, distance: 89.6
click at [720, 291] on div at bounding box center [747, 263] width 180 height 400
drag, startPoint x: 716, startPoint y: 332, endPoint x: 724, endPoint y: 284, distance: 49.2
click at [724, 284] on div at bounding box center [747, 263] width 180 height 400
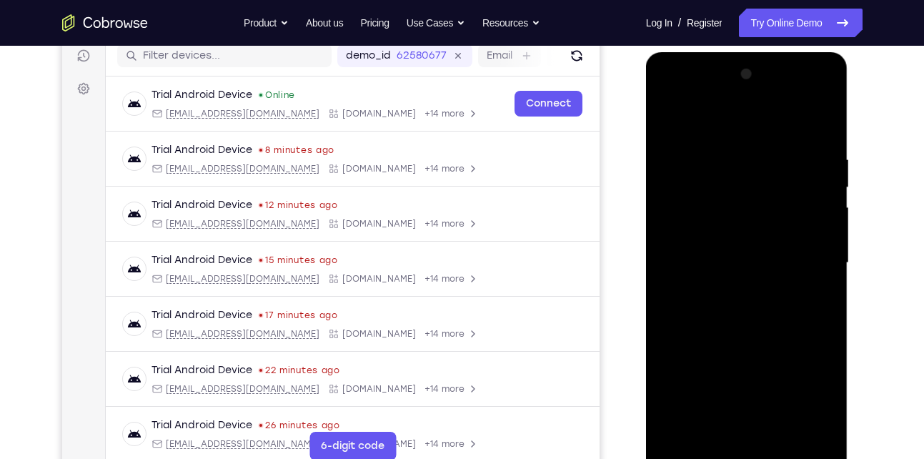
click at [724, 284] on div at bounding box center [747, 263] width 180 height 400
drag, startPoint x: 717, startPoint y: 298, endPoint x: 745, endPoint y: 212, distance: 90.2
click at [745, 212] on div at bounding box center [747, 263] width 180 height 400
drag, startPoint x: 723, startPoint y: 348, endPoint x: 731, endPoint y: 246, distance: 102.6
click at [731, 246] on div at bounding box center [747, 263] width 180 height 400
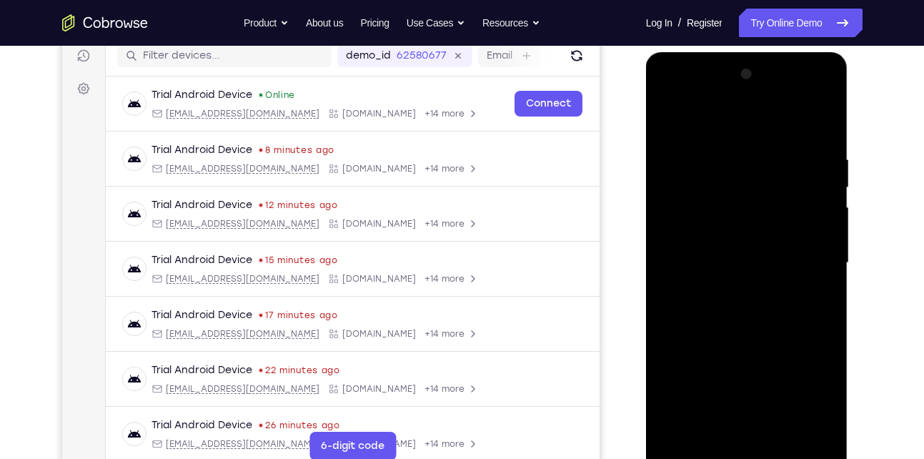
drag, startPoint x: 723, startPoint y: 349, endPoint x: 748, endPoint y: 232, distance: 119.8
click at [748, 232] on div at bounding box center [747, 263] width 180 height 400
drag, startPoint x: 745, startPoint y: 277, endPoint x: 736, endPoint y: 219, distance: 57.9
click at [736, 219] on div at bounding box center [747, 263] width 180 height 400
drag, startPoint x: 749, startPoint y: 316, endPoint x: 760, endPoint y: 254, distance: 63.1
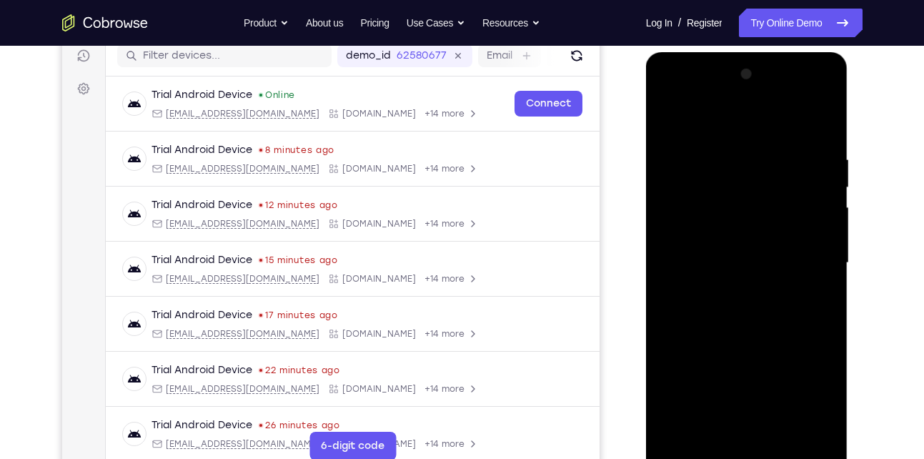
click at [760, 254] on div at bounding box center [747, 263] width 180 height 400
drag, startPoint x: 726, startPoint y: 310, endPoint x: 733, endPoint y: 210, distance: 100.3
click at [733, 210] on div at bounding box center [747, 263] width 180 height 400
drag, startPoint x: 739, startPoint y: 317, endPoint x: 729, endPoint y: 224, distance: 93.4
click at [729, 224] on div at bounding box center [747, 263] width 180 height 400
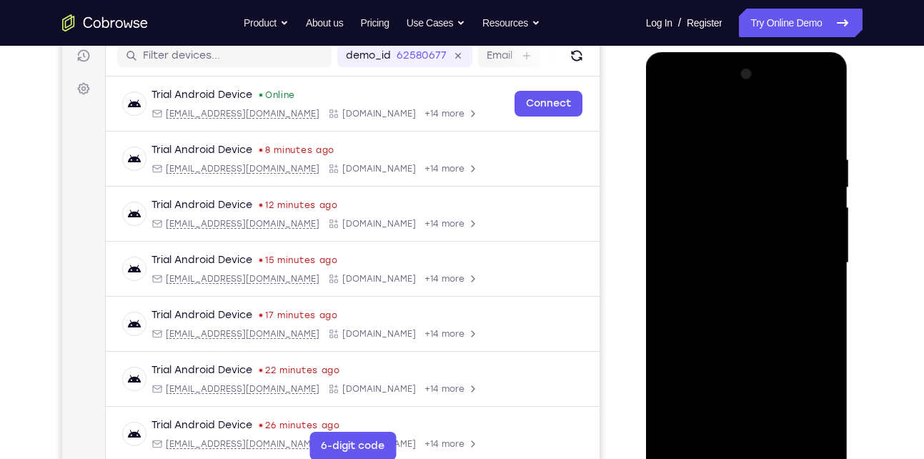
click at [825, 95] on div at bounding box center [747, 263] width 180 height 400
click at [755, 141] on div at bounding box center [747, 263] width 180 height 400
click at [809, 254] on div at bounding box center [747, 263] width 180 height 400
click at [728, 269] on div at bounding box center [747, 263] width 180 height 400
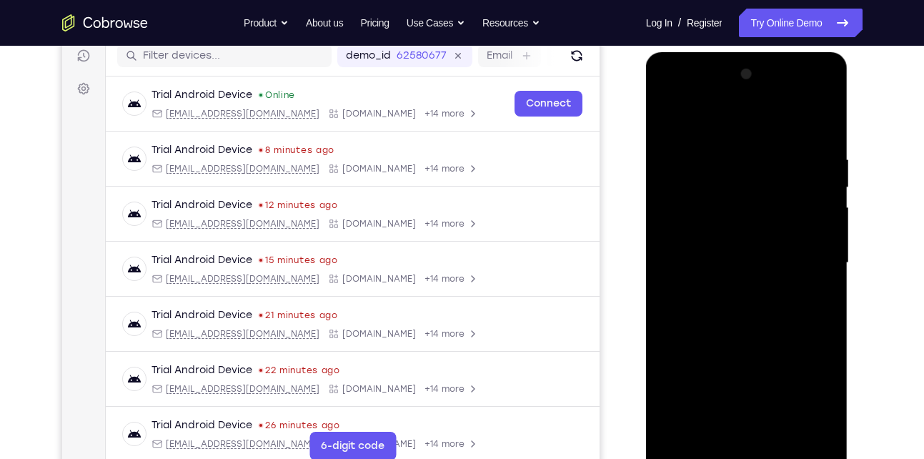
click at [728, 264] on div at bounding box center [747, 263] width 180 height 400
click at [730, 285] on div at bounding box center [747, 263] width 180 height 400
click at [746, 249] on div at bounding box center [747, 263] width 180 height 400
click at [712, 237] on div at bounding box center [747, 263] width 180 height 400
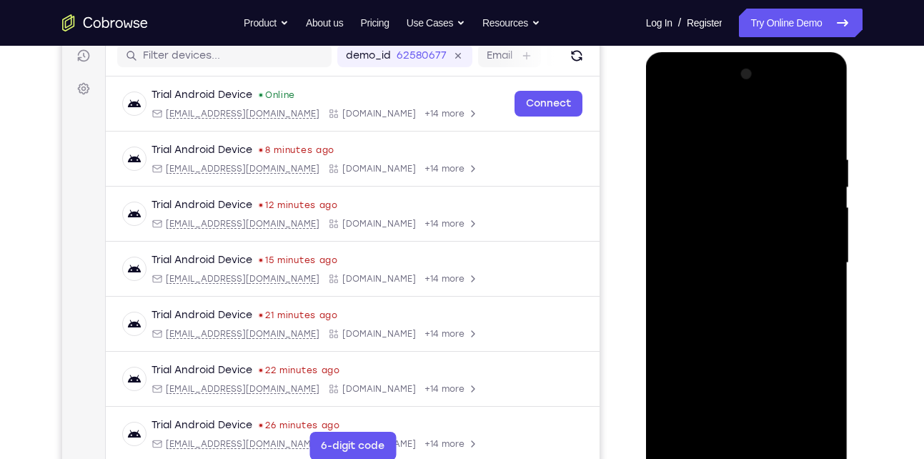
click at [712, 259] on div at bounding box center [747, 263] width 180 height 400
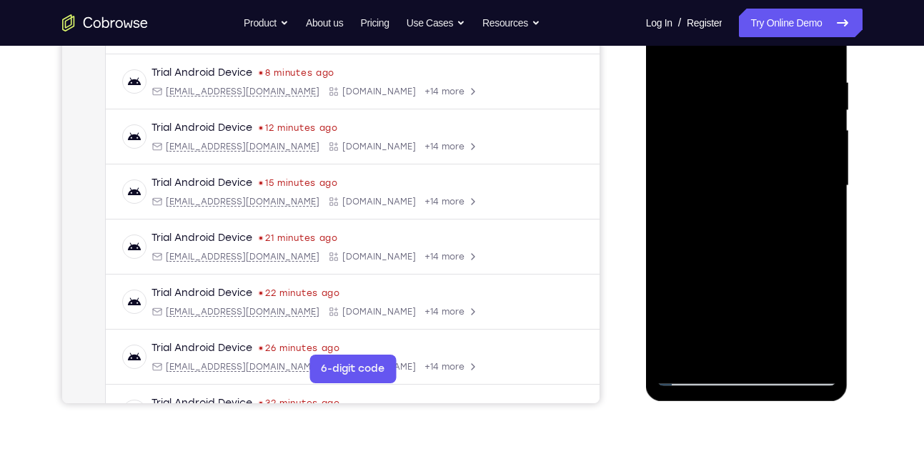
scroll to position [262, 0]
click at [745, 252] on div at bounding box center [747, 185] width 180 height 400
click at [716, 66] on div at bounding box center [747, 185] width 180 height 400
click at [821, 228] on div at bounding box center [747, 185] width 180 height 400
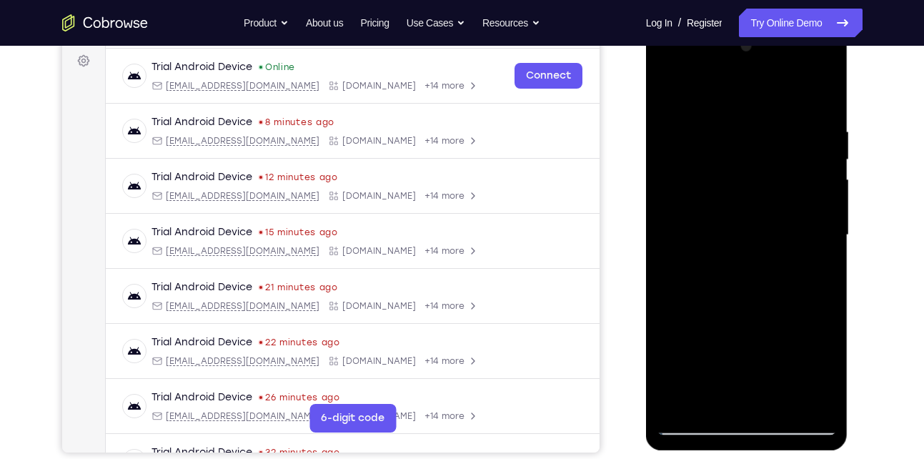
scroll to position [212, 0]
click at [825, 272] on div at bounding box center [747, 236] width 180 height 400
click at [818, 231] on div at bounding box center [747, 236] width 180 height 400
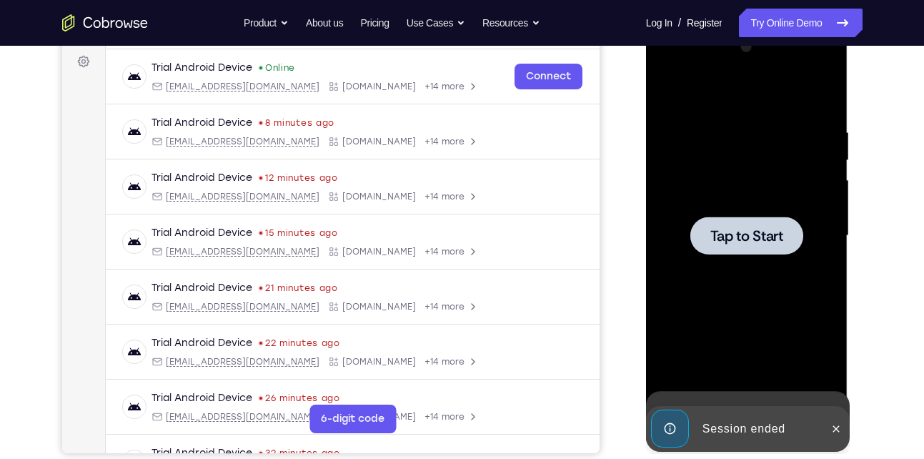
click at [657, 25] on div "Tap to Start" at bounding box center [747, 25] width 202 height 0
click at [747, 258] on div at bounding box center [747, 236] width 180 height 400
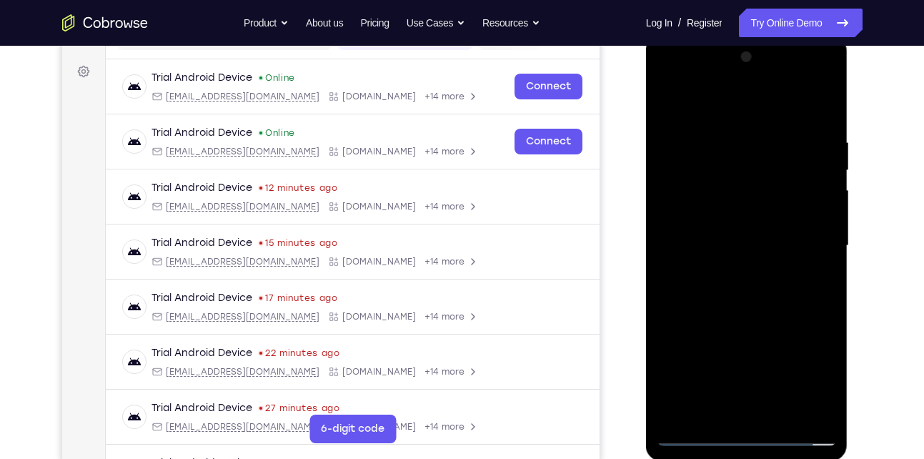
scroll to position [303, 0]
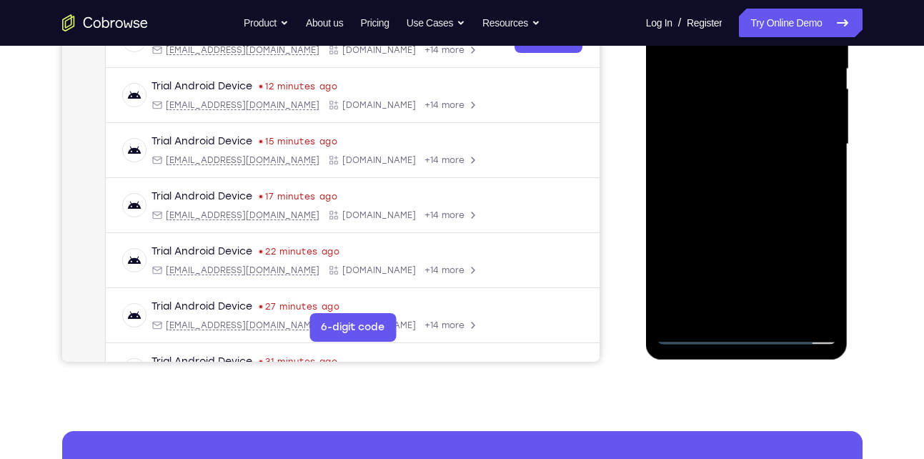
click at [749, 330] on div at bounding box center [747, 144] width 180 height 400
drag, startPoint x: 815, startPoint y: 341, endPoint x: 835, endPoint y: 341, distance: 20.0
click at [835, 341] on div at bounding box center [747, 147] width 202 height 426
click at [804, 282] on div at bounding box center [747, 144] width 180 height 400
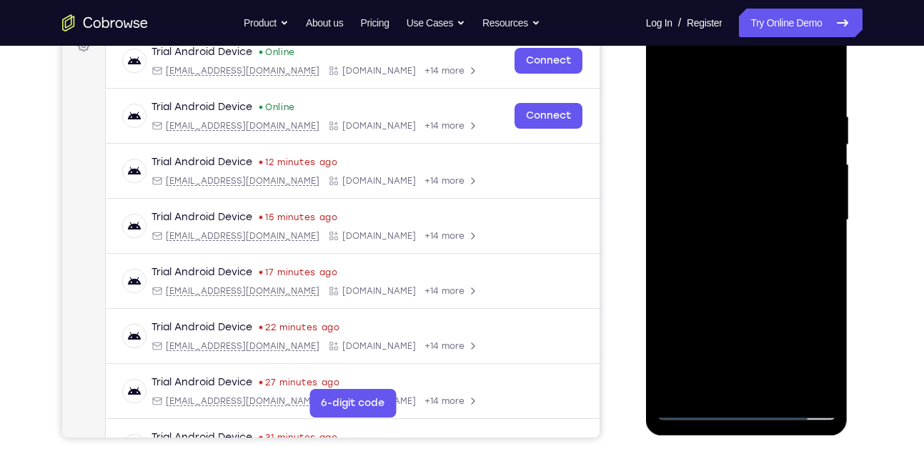
scroll to position [227, 0]
click at [707, 79] on div at bounding box center [747, 221] width 180 height 400
click at [806, 219] on div at bounding box center [747, 221] width 180 height 400
click at [728, 242] on div at bounding box center [747, 221] width 180 height 400
click at [717, 199] on div at bounding box center [747, 221] width 180 height 400
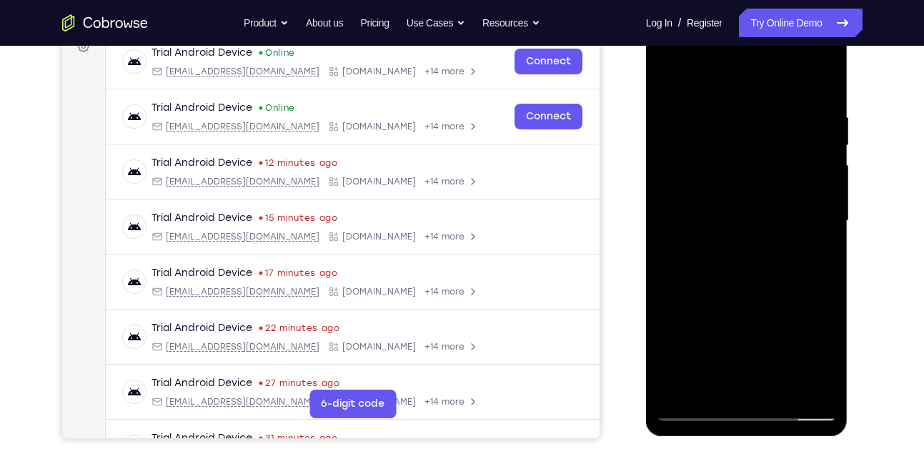
click at [693, 190] on div at bounding box center [747, 221] width 180 height 400
click at [721, 215] on div at bounding box center [747, 221] width 180 height 400
click at [721, 265] on div at bounding box center [747, 221] width 180 height 400
click at [730, 262] on div at bounding box center [747, 221] width 180 height 400
click at [710, 235] on div at bounding box center [747, 221] width 180 height 400
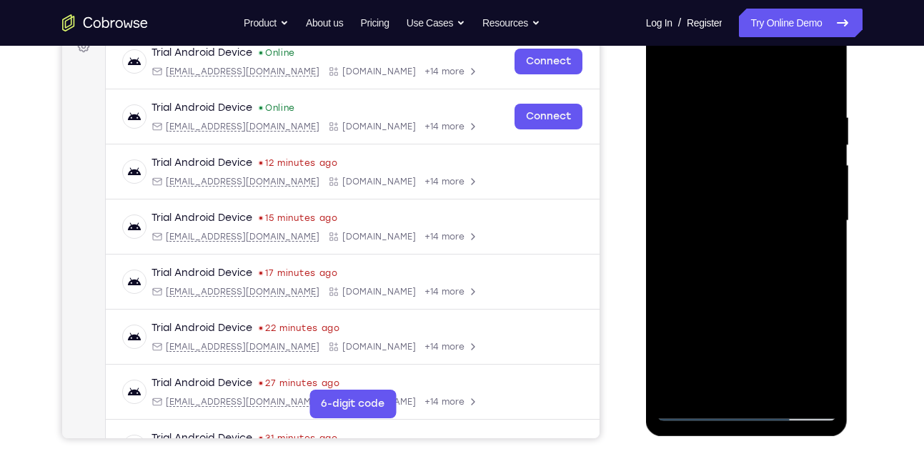
click at [710, 235] on div at bounding box center [747, 221] width 180 height 400
click at [748, 284] on div at bounding box center [747, 221] width 180 height 400
click at [733, 115] on div at bounding box center [747, 221] width 180 height 400
click at [812, 209] on div at bounding box center [747, 221] width 180 height 400
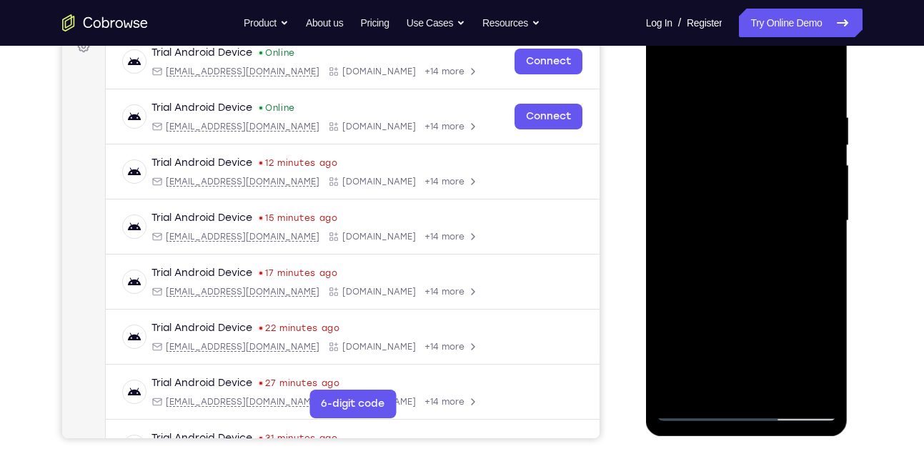
click at [822, 83] on div at bounding box center [747, 221] width 180 height 400
drag, startPoint x: 805, startPoint y: 111, endPoint x: 734, endPoint y: 113, distance: 70.8
click at [734, 113] on div at bounding box center [747, 221] width 180 height 400
click at [796, 111] on div at bounding box center [747, 221] width 180 height 400
click at [818, 77] on div at bounding box center [747, 221] width 180 height 400
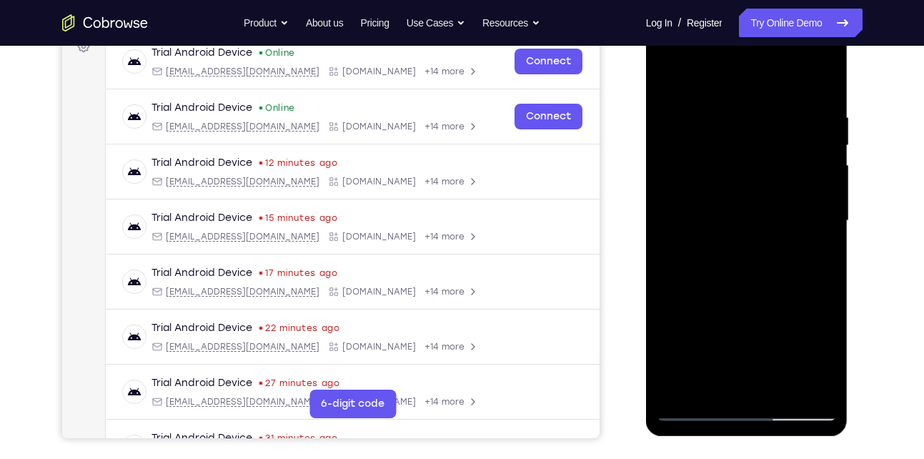
click at [778, 384] on div at bounding box center [747, 221] width 180 height 400
click at [745, 289] on div at bounding box center [747, 221] width 180 height 400
click at [805, 187] on div at bounding box center [747, 221] width 180 height 400
click at [791, 99] on div at bounding box center [747, 221] width 180 height 400
click at [670, 77] on div at bounding box center [747, 221] width 180 height 400
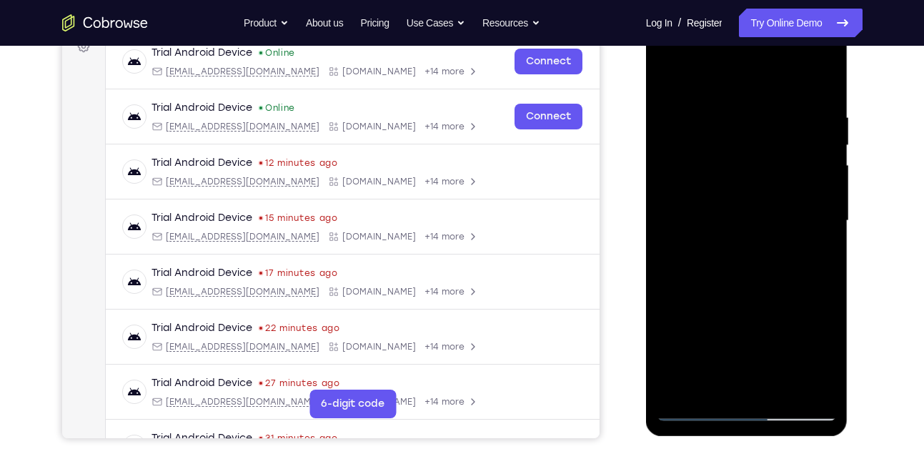
click at [670, 77] on div at bounding box center [747, 221] width 180 height 400
click at [691, 409] on div at bounding box center [747, 221] width 180 height 400
click at [693, 407] on div at bounding box center [747, 221] width 180 height 400
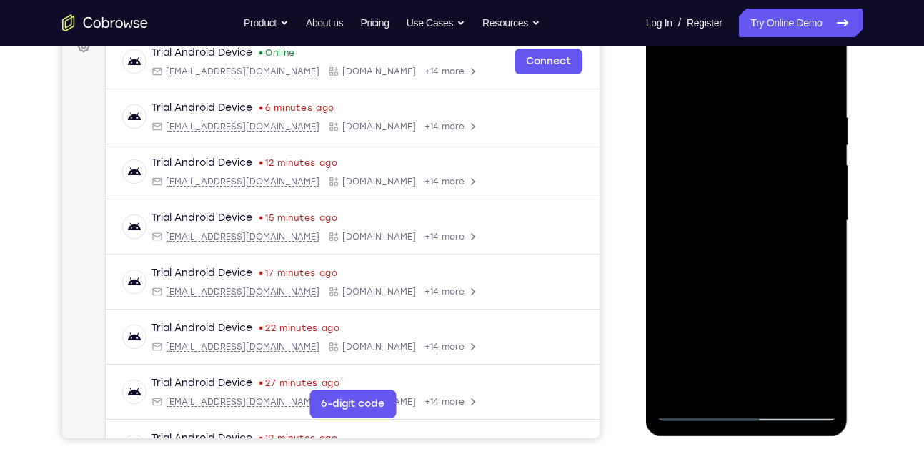
click at [693, 407] on div at bounding box center [747, 221] width 180 height 400
click at [711, 385] on div at bounding box center [747, 221] width 180 height 400
click at [708, 75] on div at bounding box center [747, 221] width 180 height 400
click at [703, 184] on div at bounding box center [747, 221] width 180 height 400
click at [668, 188] on div at bounding box center [747, 221] width 180 height 400
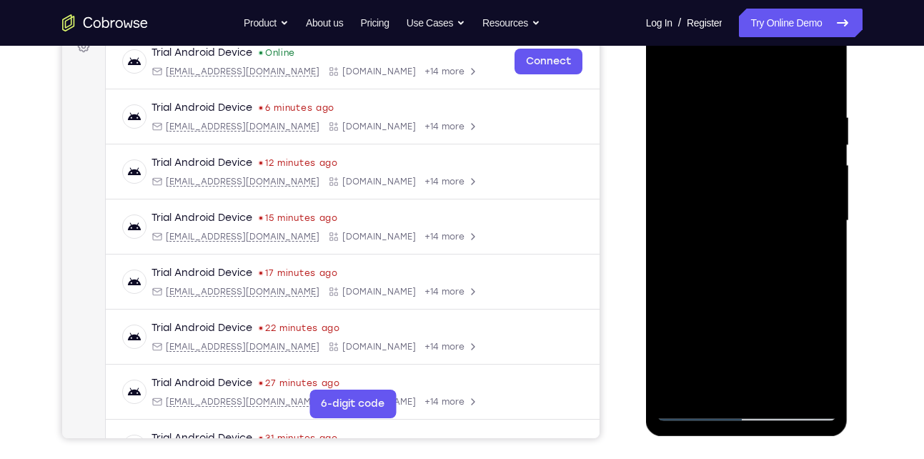
click at [819, 214] on div at bounding box center [747, 221] width 180 height 400
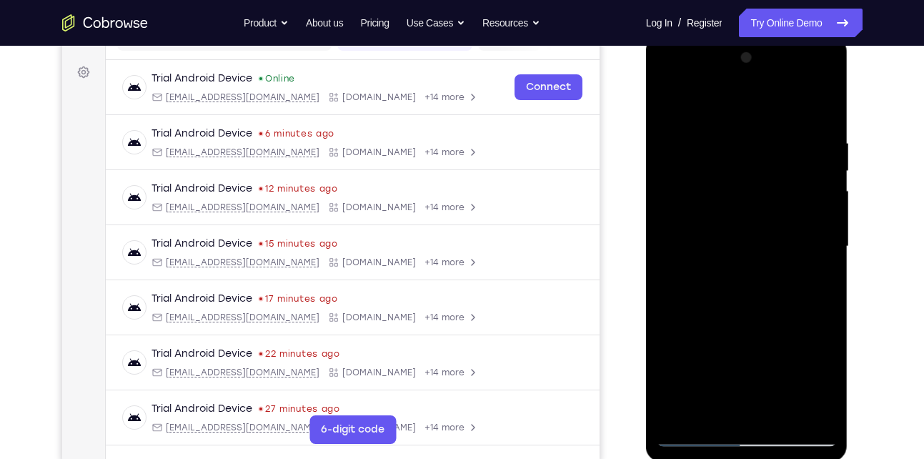
scroll to position [189, 0]
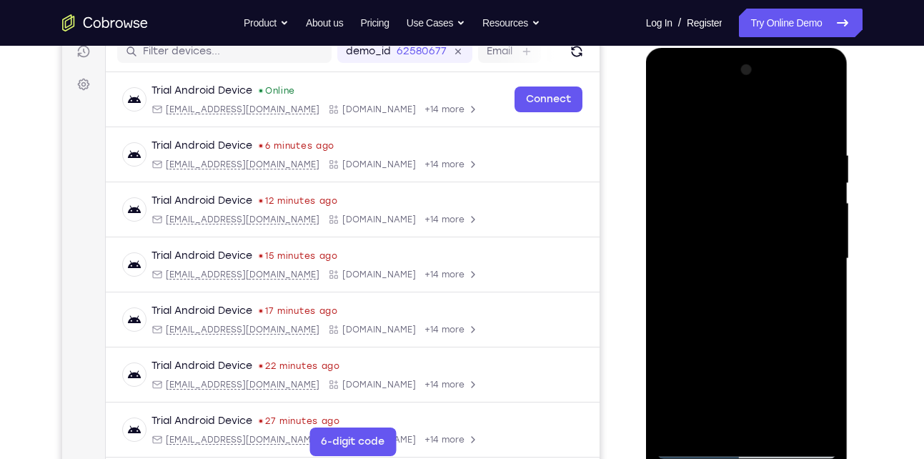
click at [819, 214] on div at bounding box center [747, 259] width 180 height 400
click at [825, 73] on div at bounding box center [747, 259] width 180 height 400
click at [763, 228] on div at bounding box center [747, 259] width 180 height 400
click at [812, 264] on div at bounding box center [747, 259] width 180 height 400
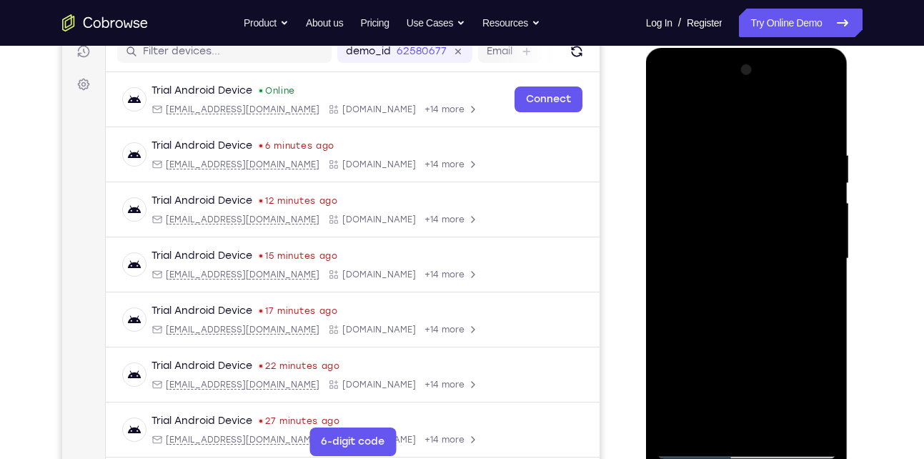
click at [812, 264] on div at bounding box center [747, 259] width 180 height 400
click at [820, 77] on div at bounding box center [747, 259] width 180 height 400
click at [669, 113] on div at bounding box center [747, 259] width 180 height 400
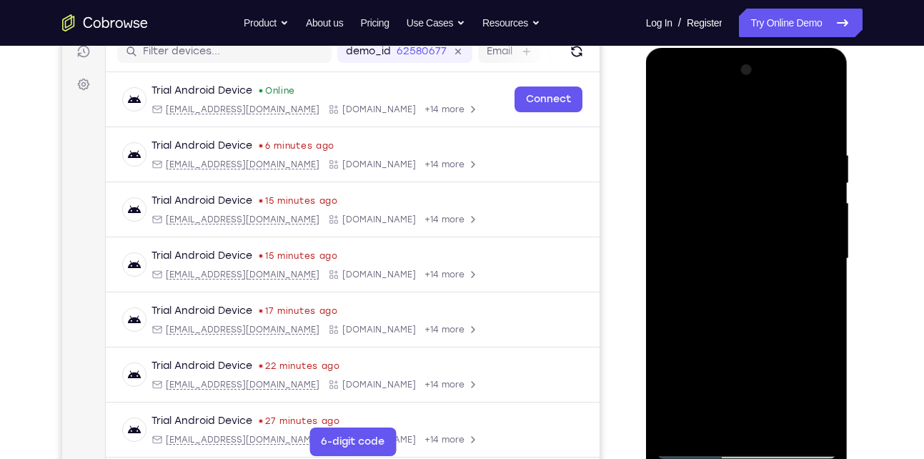
click at [699, 195] on div at bounding box center [747, 259] width 180 height 400
click at [673, 149] on div at bounding box center [747, 259] width 180 height 400
click at [770, 206] on div at bounding box center [747, 259] width 180 height 400
click at [675, 214] on div at bounding box center [747, 259] width 180 height 400
click at [811, 273] on div at bounding box center [747, 259] width 180 height 400
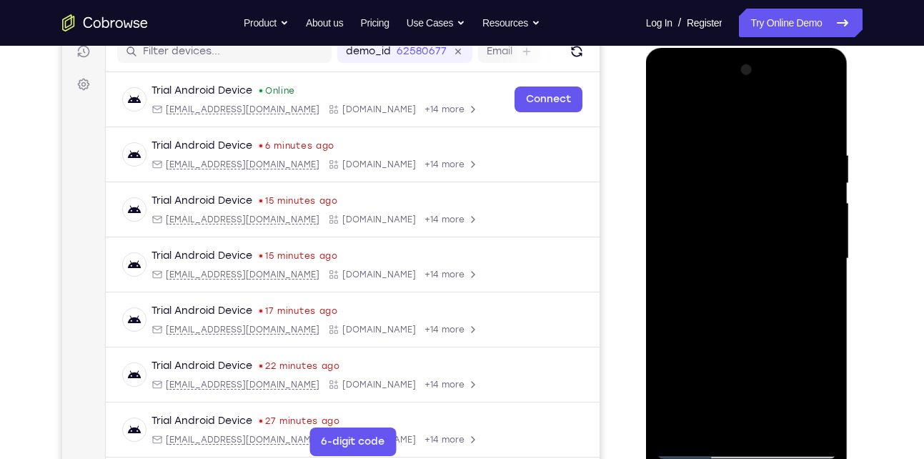
click at [668, 109] on div at bounding box center [747, 259] width 180 height 400
click at [672, 109] on div at bounding box center [747, 259] width 180 height 400
click at [822, 111] on div at bounding box center [747, 259] width 180 height 400
click at [682, 427] on div at bounding box center [747, 259] width 180 height 400
drag, startPoint x: 724, startPoint y: 291, endPoint x: 752, endPoint y: 114, distance: 179.4
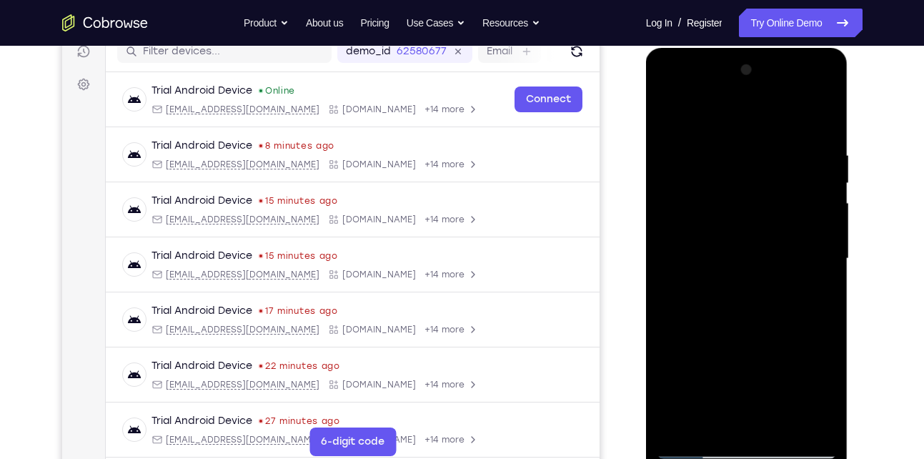
click at [752, 114] on div at bounding box center [747, 259] width 180 height 400
drag, startPoint x: 732, startPoint y: 330, endPoint x: 761, endPoint y: 165, distance: 167.7
click at [761, 165] on div at bounding box center [747, 259] width 180 height 400
drag, startPoint x: 739, startPoint y: 369, endPoint x: 761, endPoint y: 235, distance: 136.2
click at [761, 235] on div at bounding box center [747, 259] width 180 height 400
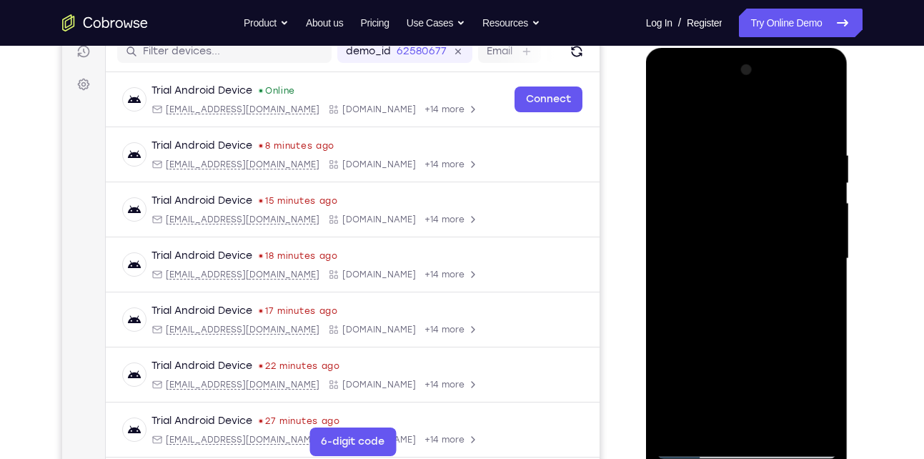
drag, startPoint x: 750, startPoint y: 294, endPoint x: 766, endPoint y: 210, distance: 85.8
click at [766, 210] on div at bounding box center [747, 259] width 180 height 400
click at [674, 346] on div at bounding box center [747, 259] width 180 height 400
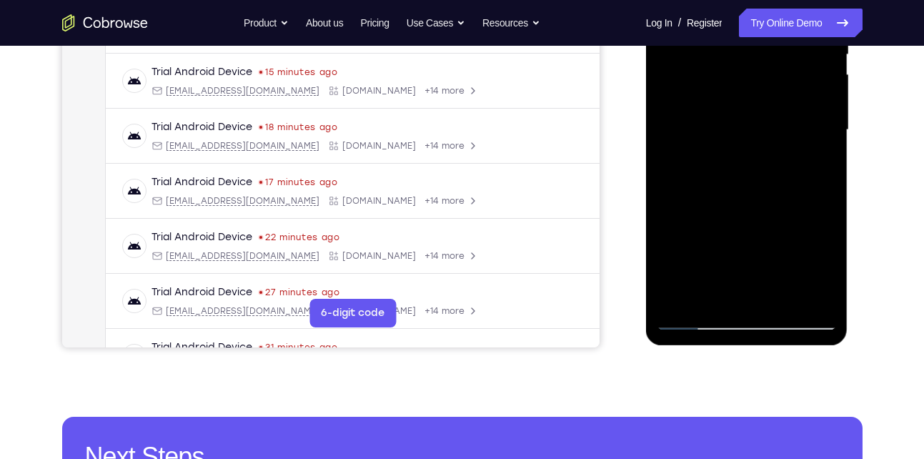
scroll to position [317, 0]
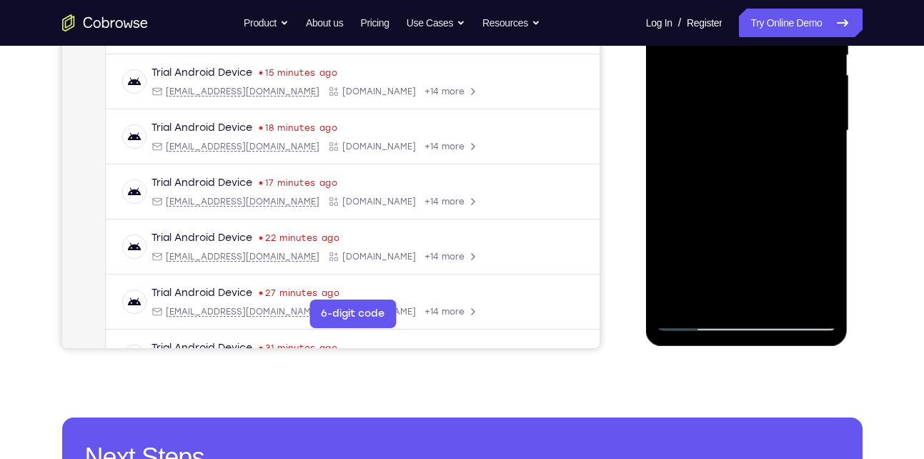
drag, startPoint x: 729, startPoint y: 212, endPoint x: 763, endPoint y: 130, distance: 88.4
click at [763, 130] on div at bounding box center [747, 131] width 180 height 400
drag, startPoint x: 735, startPoint y: 217, endPoint x: 771, endPoint y: 79, distance: 142.5
click at [771, 79] on div at bounding box center [747, 131] width 180 height 400
drag, startPoint x: 726, startPoint y: 208, endPoint x: 787, endPoint y: 51, distance: 167.9
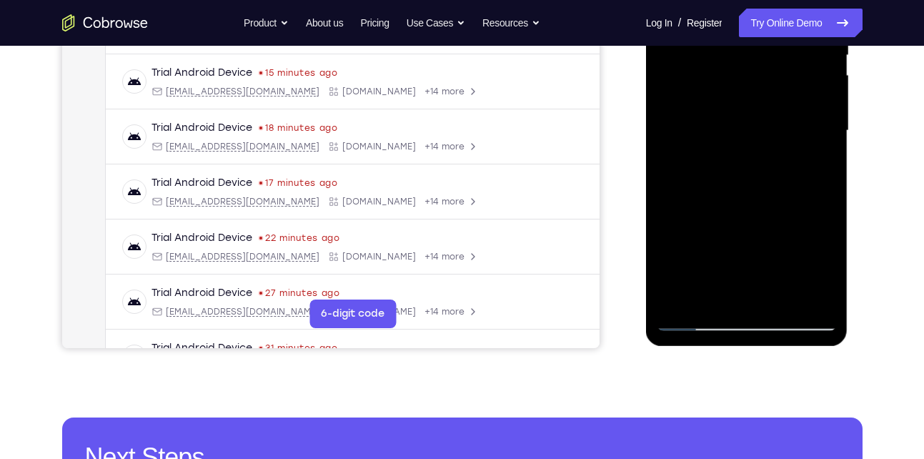
click at [787, 51] on div at bounding box center [747, 131] width 180 height 400
drag, startPoint x: 735, startPoint y: 194, endPoint x: 793, endPoint y: 108, distance: 103.7
click at [793, 108] on div at bounding box center [747, 131] width 180 height 400
drag, startPoint x: 743, startPoint y: 254, endPoint x: 778, endPoint y: 194, distance: 70.1
click at [778, 194] on div at bounding box center [747, 131] width 180 height 400
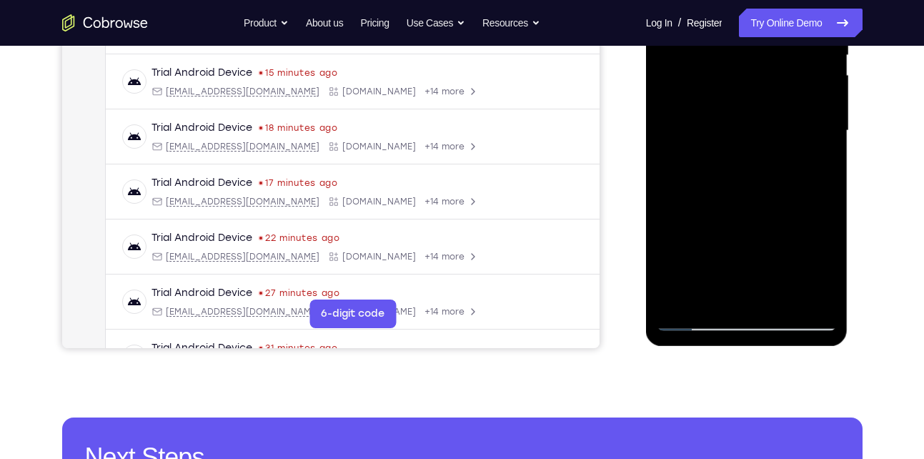
drag, startPoint x: 748, startPoint y: 223, endPoint x: 773, endPoint y: 133, distance: 93.5
click at [773, 133] on div at bounding box center [747, 131] width 180 height 400
drag, startPoint x: 773, startPoint y: 122, endPoint x: 749, endPoint y: 212, distance: 92.4
click at [749, 212] on div at bounding box center [747, 131] width 180 height 400
click at [823, 123] on div at bounding box center [747, 131] width 180 height 400
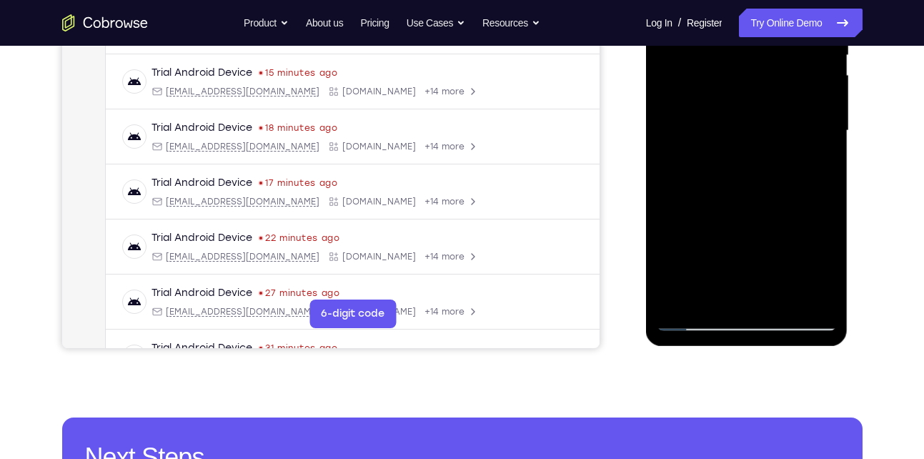
click at [823, 123] on div at bounding box center [747, 131] width 180 height 400
drag, startPoint x: 733, startPoint y: 180, endPoint x: 745, endPoint y: 127, distance: 54.4
click at [745, 127] on div at bounding box center [747, 131] width 180 height 400
drag, startPoint x: 754, startPoint y: 205, endPoint x: 766, endPoint y: 77, distance: 128.5
click at [766, 77] on div at bounding box center [747, 131] width 180 height 400
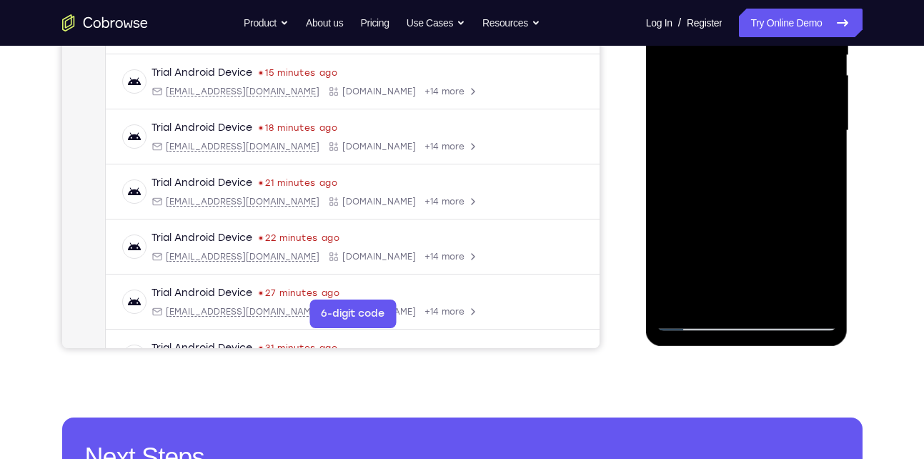
drag, startPoint x: 732, startPoint y: 211, endPoint x: 737, endPoint y: 81, distance: 130.2
click at [737, 81] on div at bounding box center [747, 131] width 180 height 400
drag, startPoint x: 735, startPoint y: 202, endPoint x: 777, endPoint y: 84, distance: 124.3
click at [777, 84] on div at bounding box center [747, 131] width 180 height 400
drag, startPoint x: 740, startPoint y: 222, endPoint x: 767, endPoint y: 187, distance: 44.3
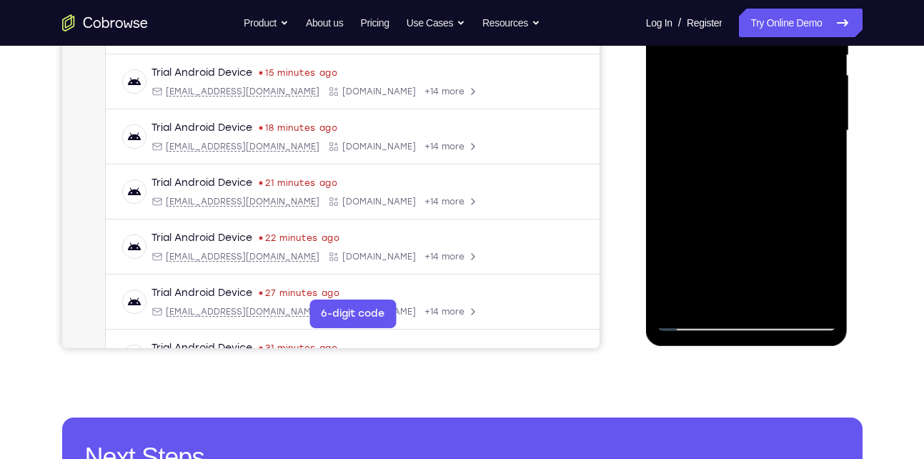
click at [767, 187] on div at bounding box center [747, 131] width 180 height 400
drag, startPoint x: 760, startPoint y: 219, endPoint x: 780, endPoint y: 162, distance: 60.6
click at [780, 162] on div at bounding box center [747, 131] width 180 height 400
drag, startPoint x: 780, startPoint y: 219, endPoint x: 808, endPoint y: 152, distance: 73.1
click at [808, 152] on div at bounding box center [747, 131] width 180 height 400
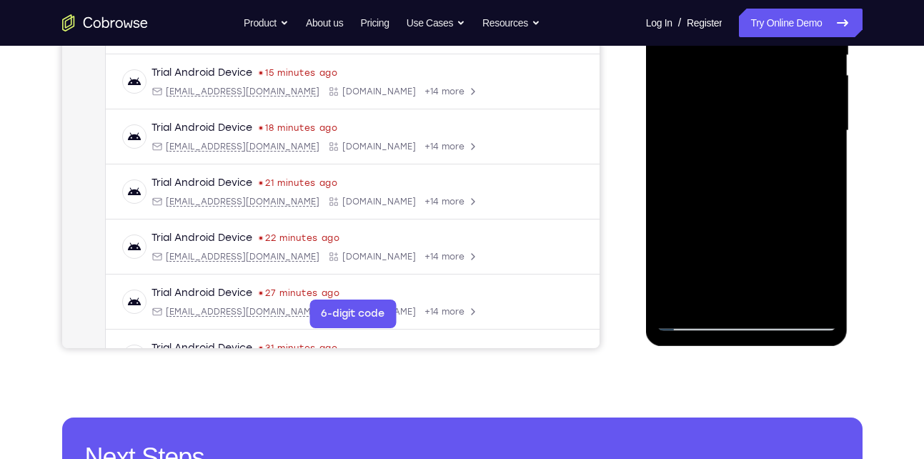
drag, startPoint x: 783, startPoint y: 197, endPoint x: 809, endPoint y: 81, distance: 119.5
click at [809, 81] on div at bounding box center [747, 131] width 180 height 400
drag, startPoint x: 770, startPoint y: 216, endPoint x: 781, endPoint y: 132, distance: 85.1
click at [781, 132] on div at bounding box center [747, 131] width 180 height 400
drag, startPoint x: 742, startPoint y: 234, endPoint x: 817, endPoint y: 62, distance: 187.9
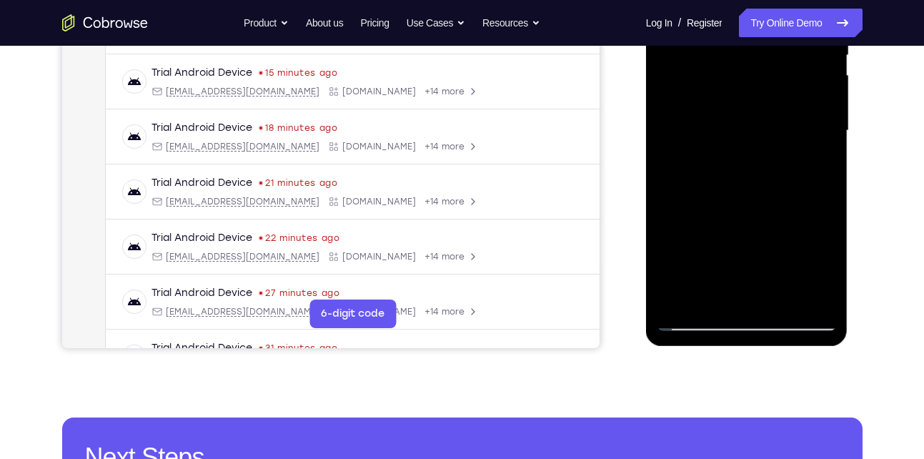
click at [817, 62] on div at bounding box center [747, 131] width 180 height 400
drag, startPoint x: 729, startPoint y: 206, endPoint x: 765, endPoint y: 137, distance: 77.4
click at [765, 137] on div at bounding box center [747, 131] width 180 height 400
drag, startPoint x: 720, startPoint y: 232, endPoint x: 761, endPoint y: 91, distance: 145.9
click at [761, 91] on div at bounding box center [747, 131] width 180 height 400
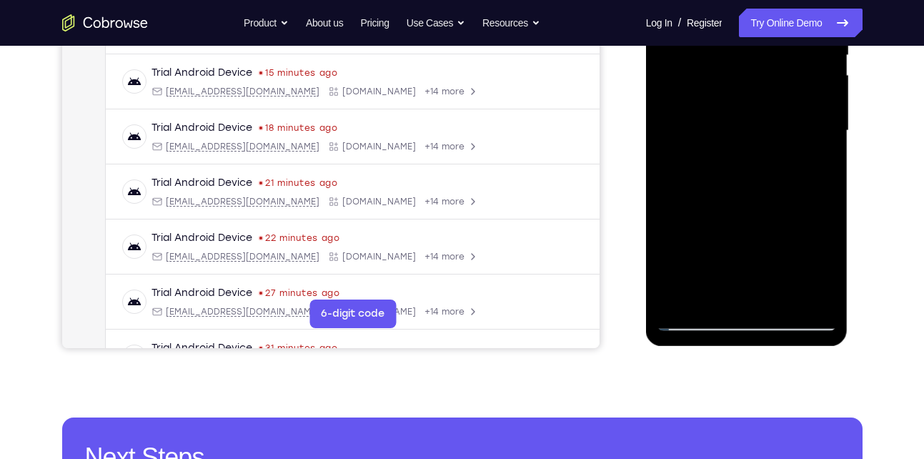
drag, startPoint x: 721, startPoint y: 202, endPoint x: 759, endPoint y: 96, distance: 113.0
click at [759, 96] on div at bounding box center [747, 131] width 180 height 400
drag, startPoint x: 732, startPoint y: 244, endPoint x: 773, endPoint y: 87, distance: 162.4
click at [773, 87] on div at bounding box center [747, 131] width 180 height 400
drag, startPoint x: 731, startPoint y: 207, endPoint x: 755, endPoint y: 151, distance: 61.5
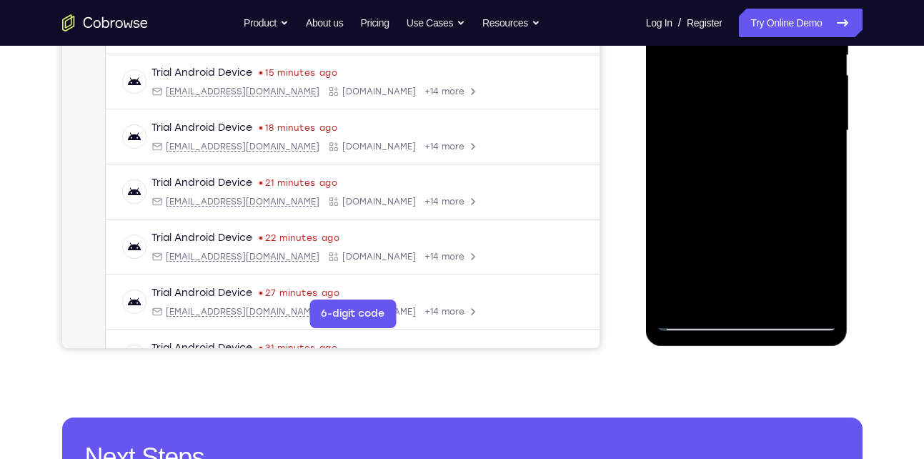
click at [755, 151] on div at bounding box center [747, 131] width 180 height 400
click at [811, 297] on div at bounding box center [747, 131] width 180 height 400
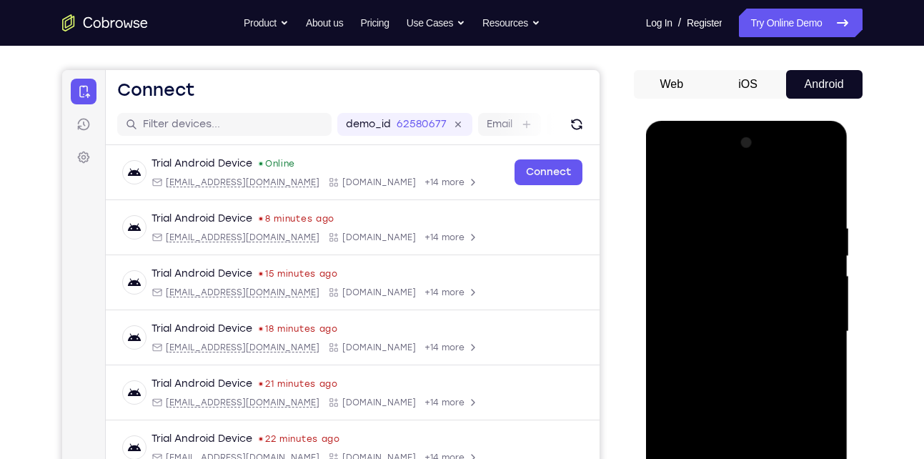
scroll to position [217, 0]
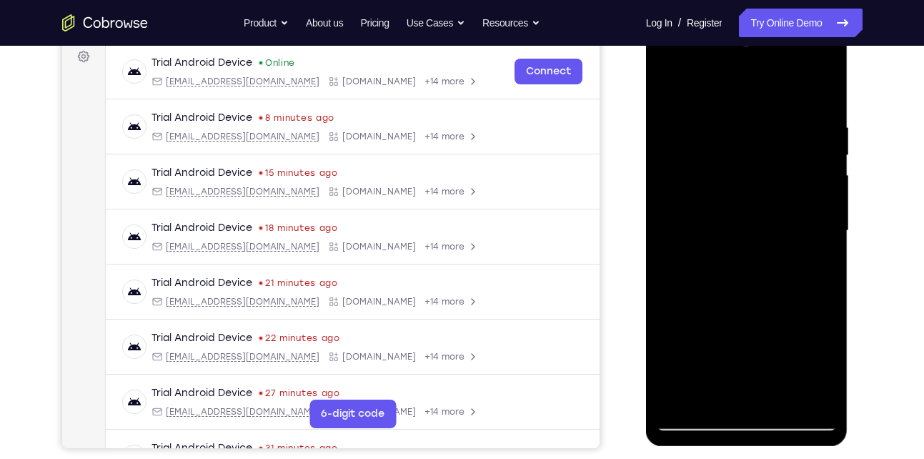
click at [715, 397] on div at bounding box center [747, 231] width 180 height 400
click at [703, 82] on div at bounding box center [747, 231] width 180 height 400
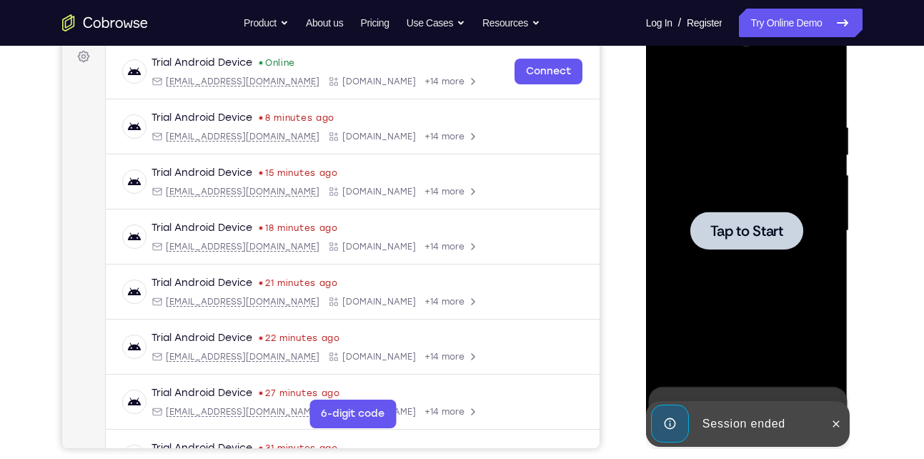
click at [733, 232] on span "Tap to Start" at bounding box center [746, 231] width 73 height 14
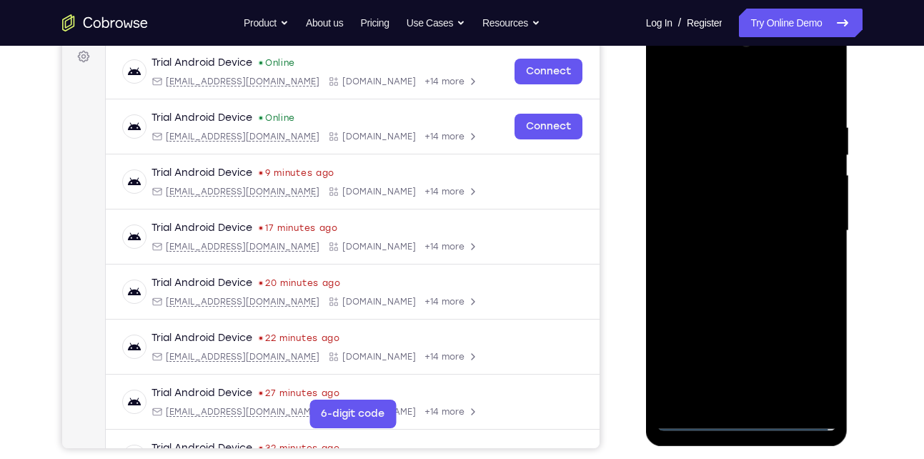
click at [740, 420] on div at bounding box center [747, 231] width 180 height 400
click at [818, 357] on div at bounding box center [747, 231] width 180 height 400
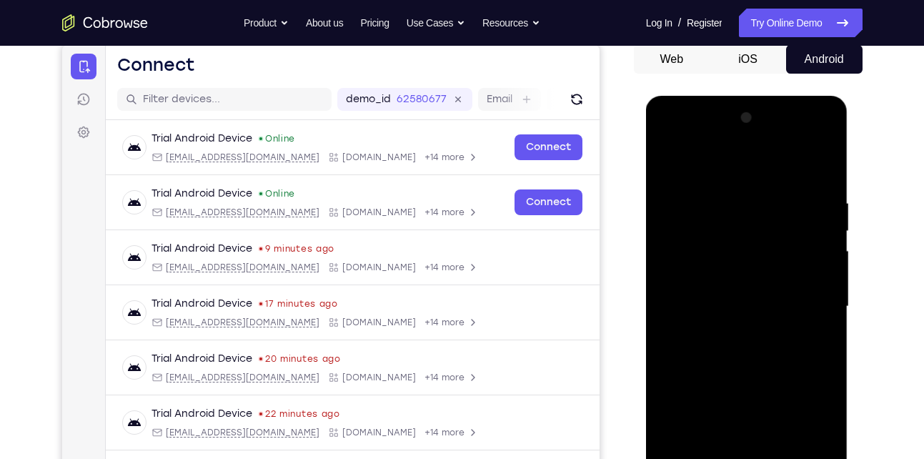
scroll to position [139, 0]
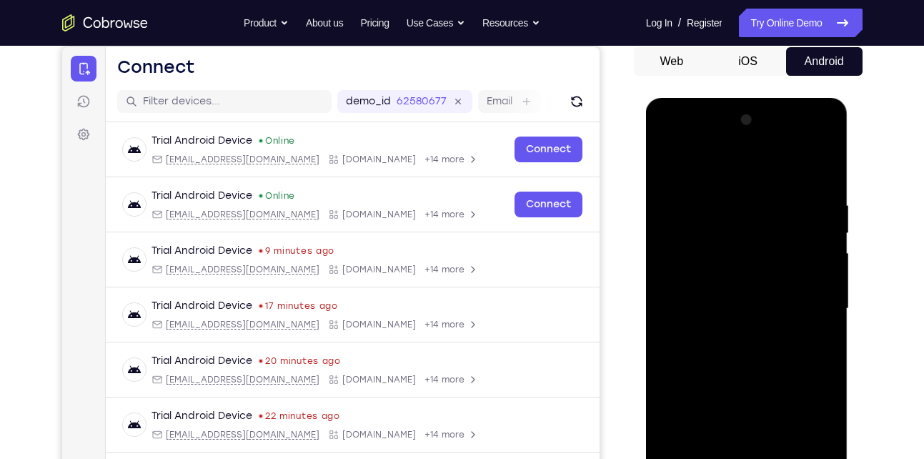
click at [723, 168] on div at bounding box center [747, 309] width 180 height 400
click at [802, 309] on div at bounding box center [747, 309] width 180 height 400
click at [735, 313] on div at bounding box center [747, 309] width 180 height 400
click at [735, 332] on div at bounding box center [747, 309] width 180 height 400
click at [713, 299] on div at bounding box center [747, 309] width 180 height 400
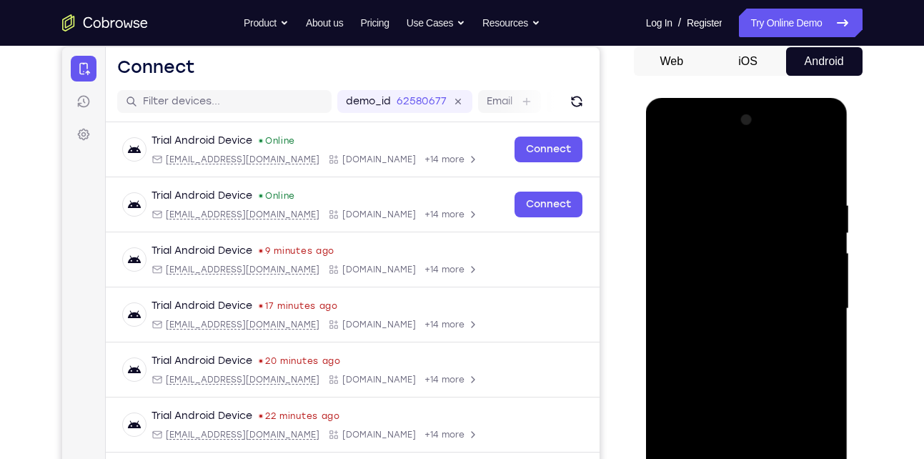
click at [693, 275] on div at bounding box center [747, 309] width 180 height 400
click at [707, 308] on div at bounding box center [747, 309] width 180 height 400
click at [720, 359] on div at bounding box center [747, 309] width 180 height 400
click at [740, 343] on div at bounding box center [747, 309] width 180 height 400
click at [818, 192] on div at bounding box center [747, 309] width 180 height 400
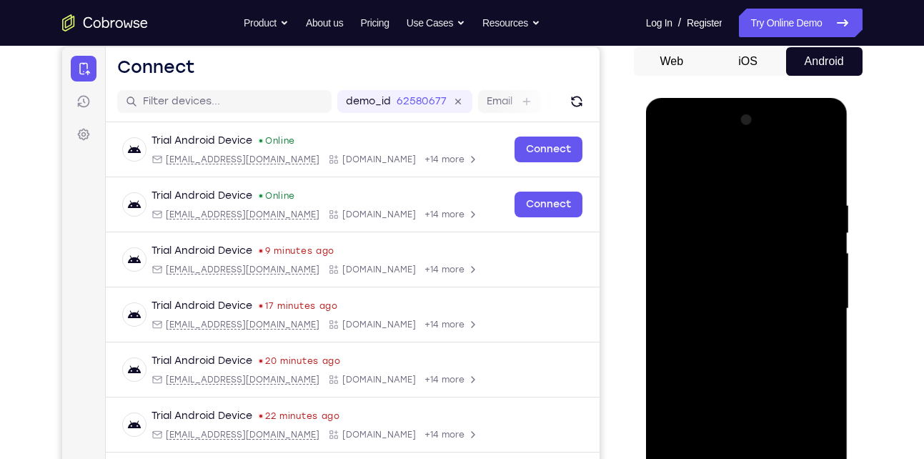
click at [803, 164] on div at bounding box center [747, 309] width 180 height 400
click at [816, 192] on div at bounding box center [747, 309] width 180 height 400
click at [720, 329] on div at bounding box center [747, 309] width 180 height 400
click at [816, 188] on div at bounding box center [747, 309] width 180 height 400
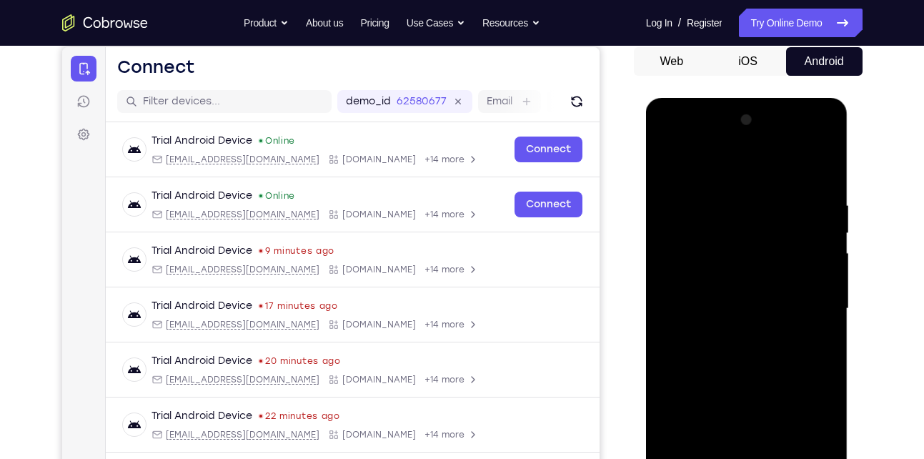
click at [820, 191] on div at bounding box center [747, 309] width 180 height 400
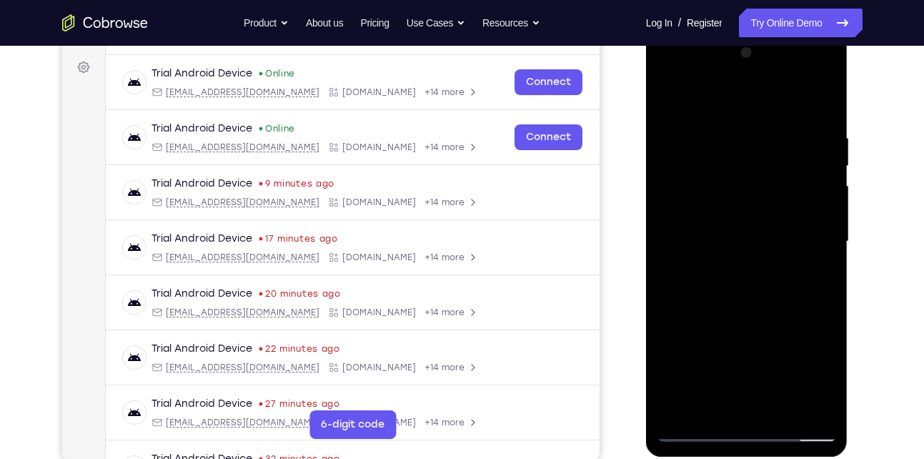
scroll to position [217, 0]
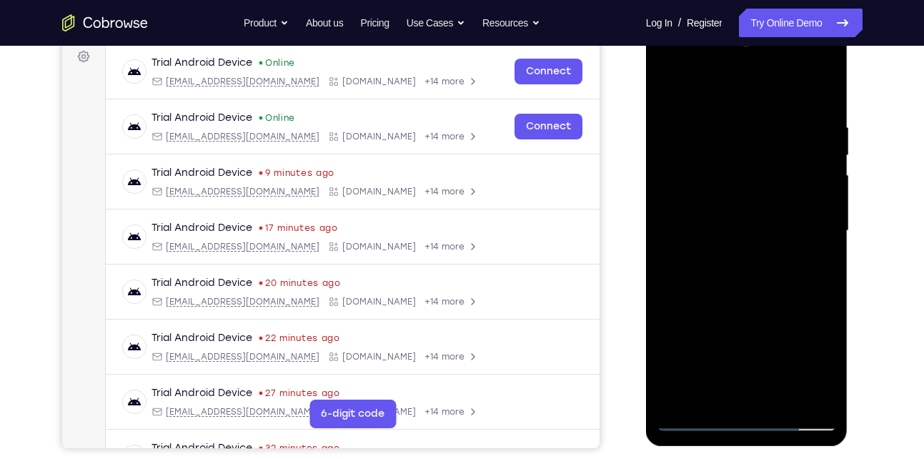
click at [698, 418] on div at bounding box center [747, 231] width 180 height 400
click at [729, 393] on div at bounding box center [747, 231] width 180 height 400
click at [698, 419] on div at bounding box center [747, 231] width 180 height 400
click at [690, 193] on div at bounding box center [747, 231] width 180 height 400
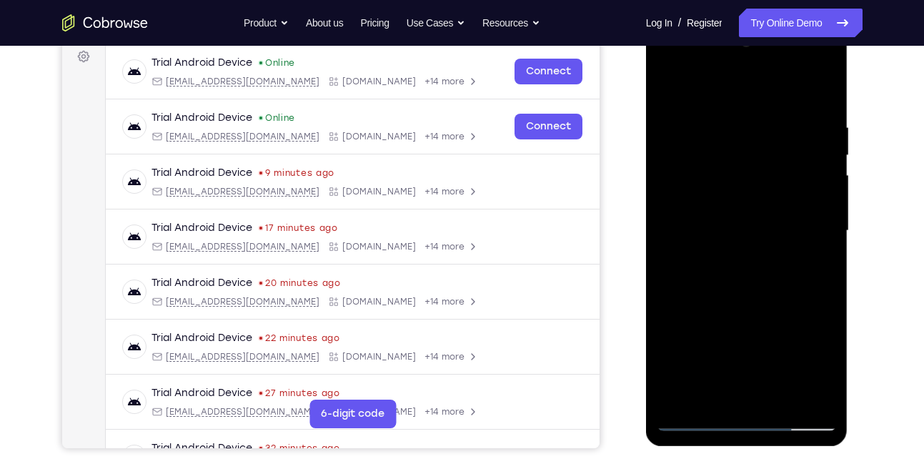
click at [755, 292] on div at bounding box center [747, 231] width 180 height 400
drag, startPoint x: 720, startPoint y: 294, endPoint x: 755, endPoint y: 142, distance: 156.2
click at [755, 142] on div at bounding box center [747, 231] width 180 height 400
click at [668, 255] on div at bounding box center [747, 231] width 180 height 400
drag, startPoint x: 730, startPoint y: 203, endPoint x: 720, endPoint y: 349, distance: 146.2
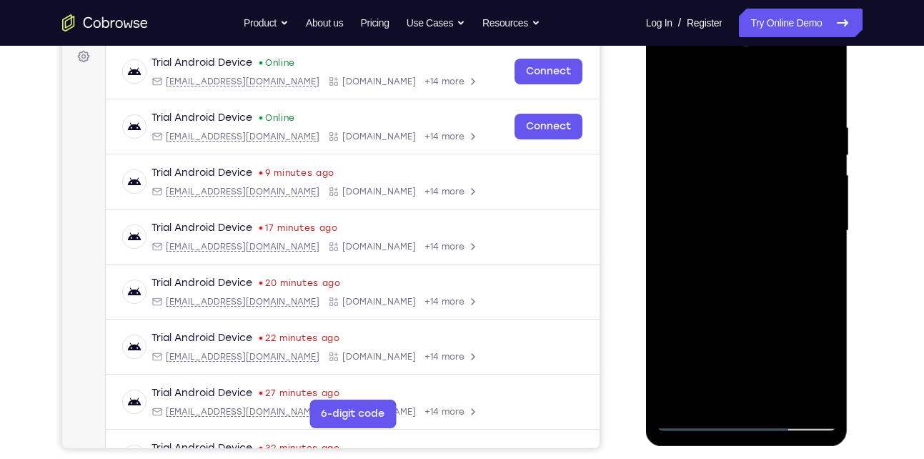
click at [720, 349] on div at bounding box center [747, 231] width 180 height 400
drag, startPoint x: 716, startPoint y: 177, endPoint x: 715, endPoint y: 256, distance: 79.3
click at [715, 256] on div at bounding box center [747, 231] width 180 height 400
drag, startPoint x: 715, startPoint y: 182, endPoint x: 728, endPoint y: 338, distance: 156.3
click at [728, 338] on div at bounding box center [747, 231] width 180 height 400
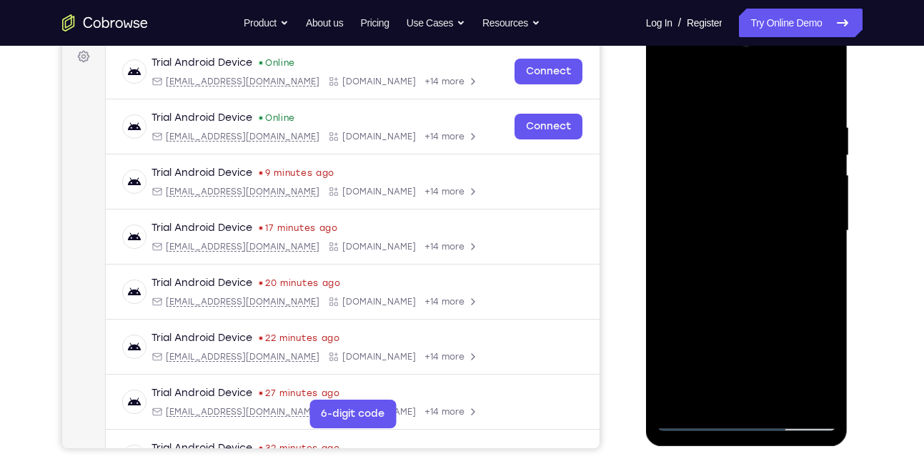
click at [714, 401] on div at bounding box center [747, 231] width 180 height 400
click at [698, 81] on div at bounding box center [747, 231] width 180 height 400
click at [704, 106] on div at bounding box center [747, 231] width 180 height 400
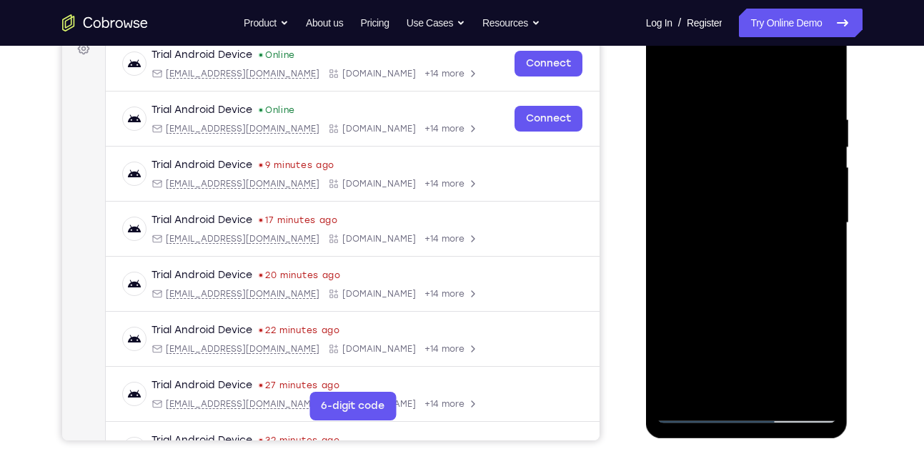
scroll to position [225, 0]
drag, startPoint x: 705, startPoint y: 299, endPoint x: 704, endPoint y: 230, distance: 69.3
click at [704, 230] on div at bounding box center [747, 222] width 180 height 400
click at [700, 267] on div at bounding box center [747, 222] width 180 height 400
click at [828, 152] on div at bounding box center [747, 222] width 180 height 400
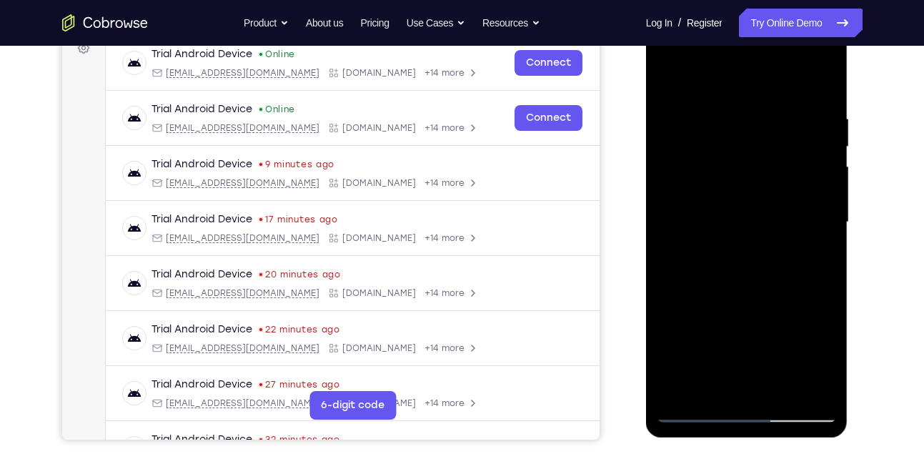
click at [828, 152] on div at bounding box center [747, 222] width 180 height 400
click at [672, 73] on div at bounding box center [747, 222] width 180 height 400
click at [748, 258] on div at bounding box center [747, 222] width 180 height 400
click at [825, 155] on div at bounding box center [747, 222] width 180 height 400
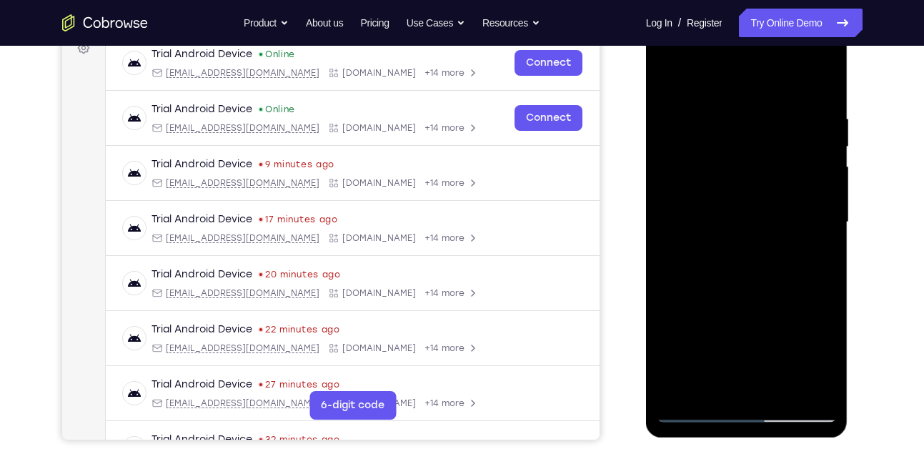
click at [825, 155] on div at bounding box center [747, 222] width 180 height 400
click at [673, 73] on div at bounding box center [747, 222] width 180 height 400
drag, startPoint x: 727, startPoint y: 202, endPoint x: 709, endPoint y: 323, distance: 122.1
click at [709, 323] on div at bounding box center [747, 222] width 180 height 400
click at [673, 77] on div at bounding box center [747, 222] width 180 height 400
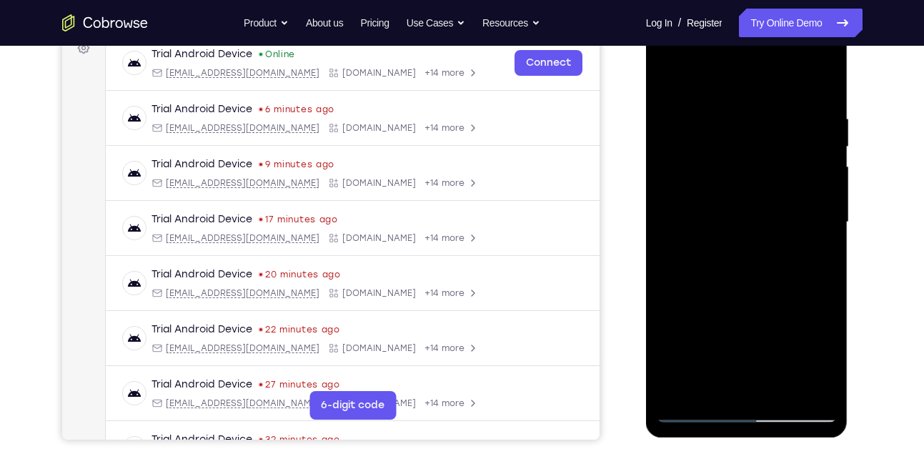
click at [803, 79] on div at bounding box center [747, 222] width 180 height 400
click at [723, 141] on div at bounding box center [747, 222] width 180 height 400
click at [680, 114] on div at bounding box center [747, 222] width 180 height 400
click at [668, 75] on div at bounding box center [747, 222] width 180 height 400
click at [679, 223] on div at bounding box center [747, 222] width 180 height 400
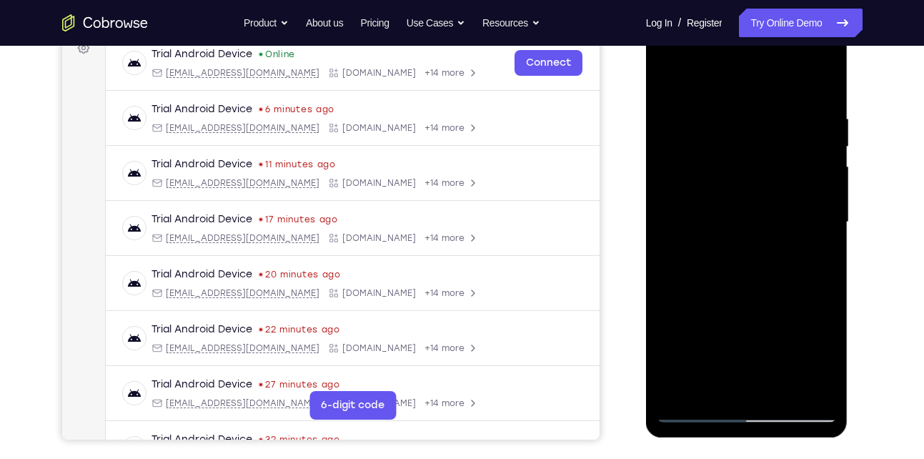
click at [700, 222] on div at bounding box center [747, 222] width 180 height 400
click at [675, 116] on div at bounding box center [747, 222] width 180 height 400
click at [669, 73] on div at bounding box center [747, 222] width 180 height 400
click at [703, 96] on div at bounding box center [747, 222] width 180 height 400
click at [669, 79] on div at bounding box center [747, 222] width 180 height 400
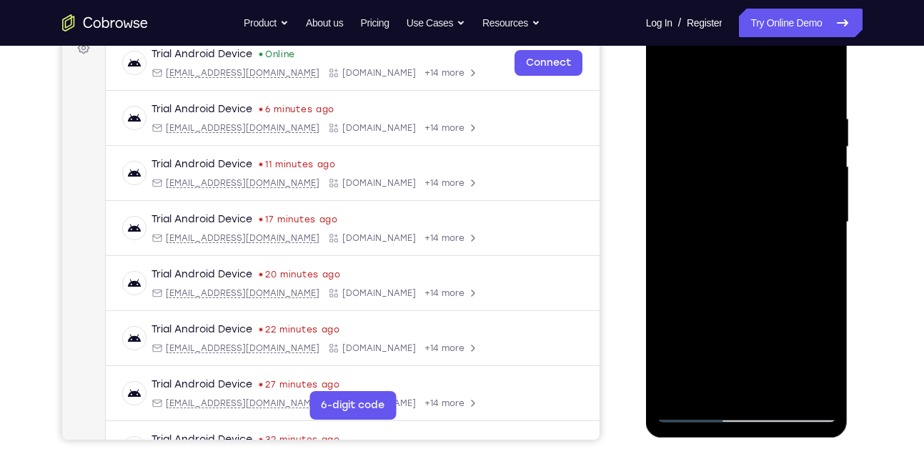
click at [815, 74] on div at bounding box center [747, 222] width 180 height 400
click at [750, 108] on div at bounding box center [747, 222] width 180 height 400
drag, startPoint x: 727, startPoint y: 252, endPoint x: 770, endPoint y: 87, distance: 170.8
click at [770, 87] on div at bounding box center [747, 222] width 180 height 400
drag, startPoint x: 745, startPoint y: 305, endPoint x: 760, endPoint y: 157, distance: 149.4
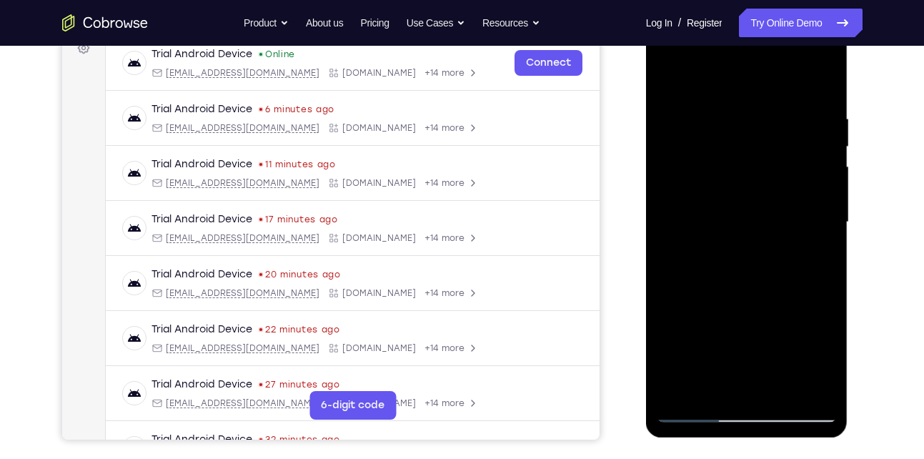
click at [760, 157] on div at bounding box center [747, 222] width 180 height 400
drag, startPoint x: 748, startPoint y: 280, endPoint x: 765, endPoint y: 132, distance: 148.9
click at [765, 132] on div at bounding box center [747, 222] width 180 height 400
drag, startPoint x: 728, startPoint y: 334, endPoint x: 731, endPoint y: 142, distance: 192.3
click at [731, 142] on div at bounding box center [747, 222] width 180 height 400
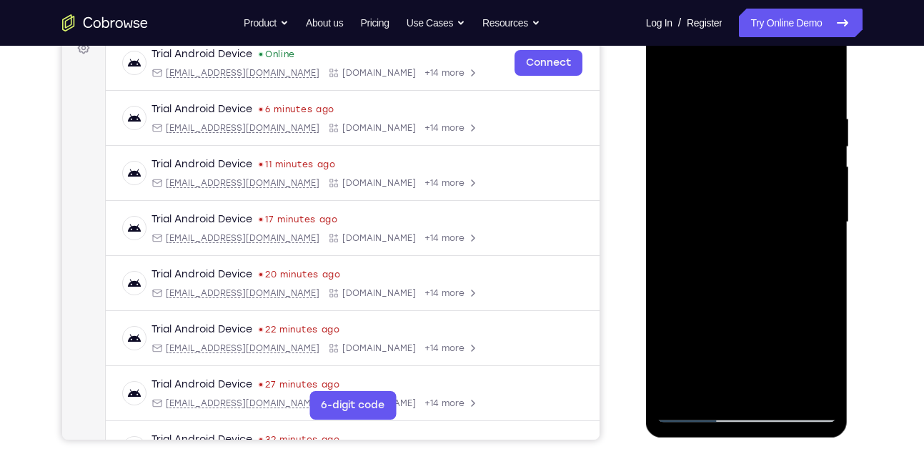
click at [667, 76] on div at bounding box center [747, 222] width 180 height 400
drag, startPoint x: 705, startPoint y: 286, endPoint x: 703, endPoint y: 150, distance: 135.8
click at [703, 150] on div at bounding box center [747, 222] width 180 height 400
drag, startPoint x: 696, startPoint y: 262, endPoint x: 705, endPoint y: 107, distance: 154.6
click at [705, 107] on div at bounding box center [747, 222] width 180 height 400
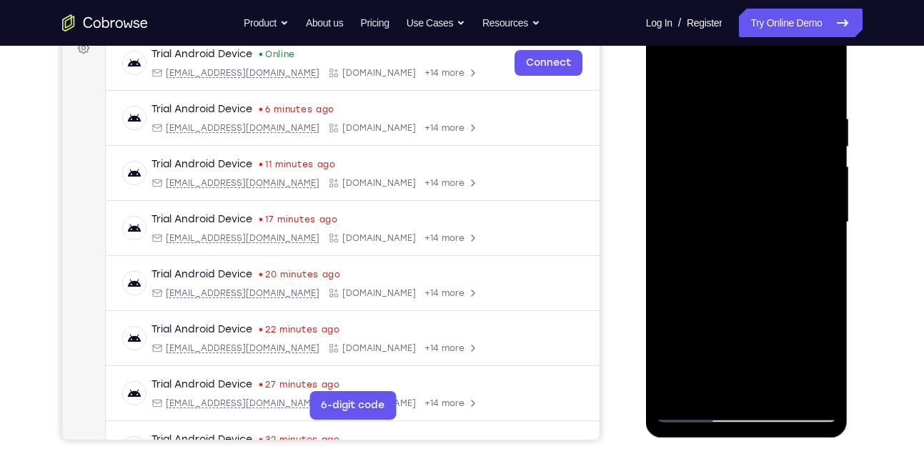
click at [678, 390] on div at bounding box center [747, 222] width 180 height 400
click at [725, 109] on div at bounding box center [747, 222] width 180 height 400
click at [797, 227] on div at bounding box center [747, 222] width 180 height 400
click at [818, 79] on div at bounding box center [747, 222] width 180 height 400
click at [775, 111] on div at bounding box center [747, 222] width 180 height 400
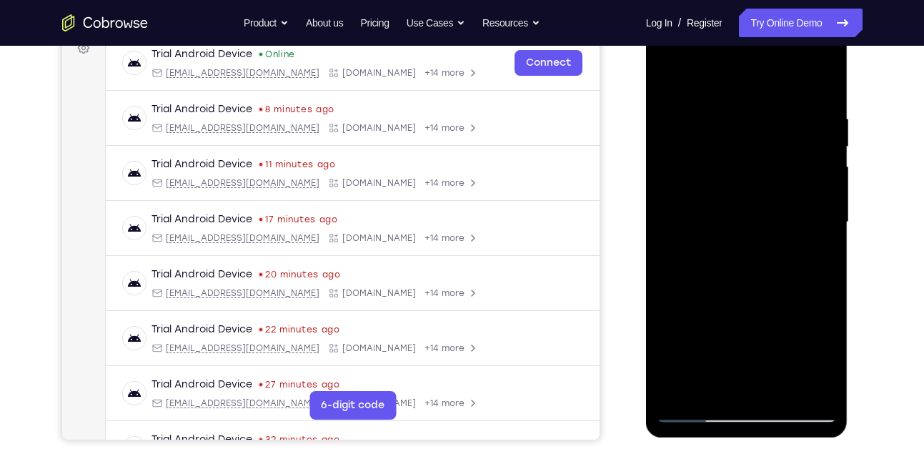
click at [815, 261] on div at bounding box center [747, 222] width 180 height 400
click at [823, 84] on div at bounding box center [747, 222] width 180 height 400
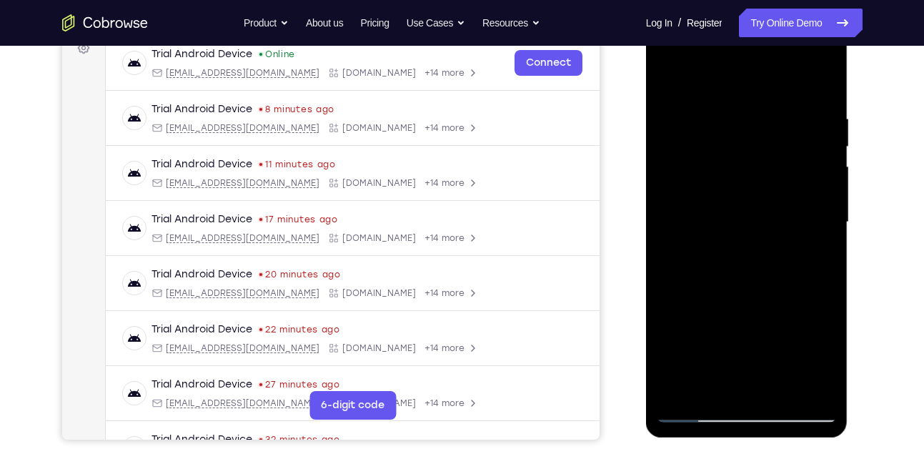
click at [670, 390] on div at bounding box center [747, 222] width 180 height 400
click at [717, 390] on div at bounding box center [747, 222] width 180 height 400
click at [740, 73] on div at bounding box center [747, 222] width 180 height 400
click at [823, 119] on div at bounding box center [747, 222] width 180 height 400
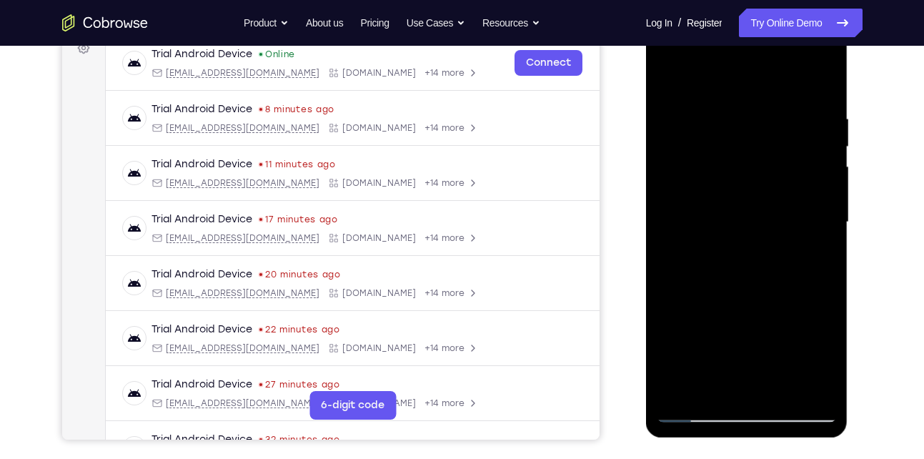
click at [823, 119] on div at bounding box center [747, 222] width 180 height 400
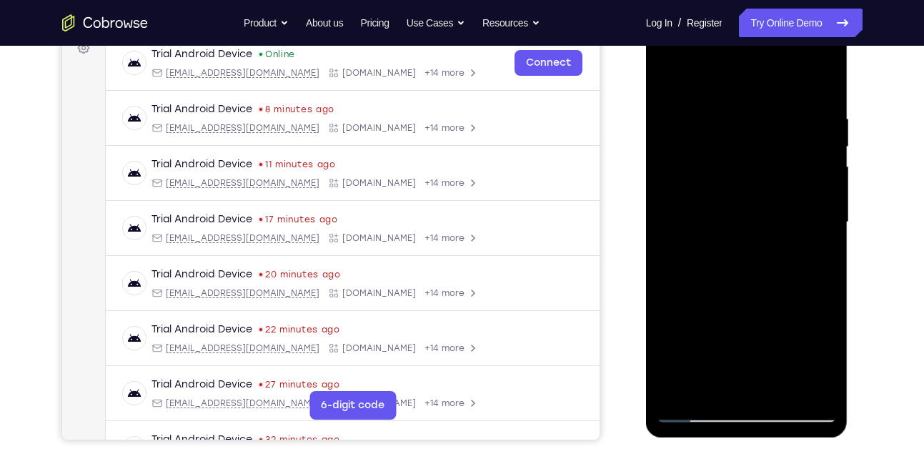
click at [823, 119] on div at bounding box center [747, 222] width 180 height 400
click at [673, 114] on div at bounding box center [747, 222] width 180 height 400
click at [821, 253] on div at bounding box center [747, 222] width 180 height 400
click at [652, 238] on div at bounding box center [747, 224] width 202 height 426
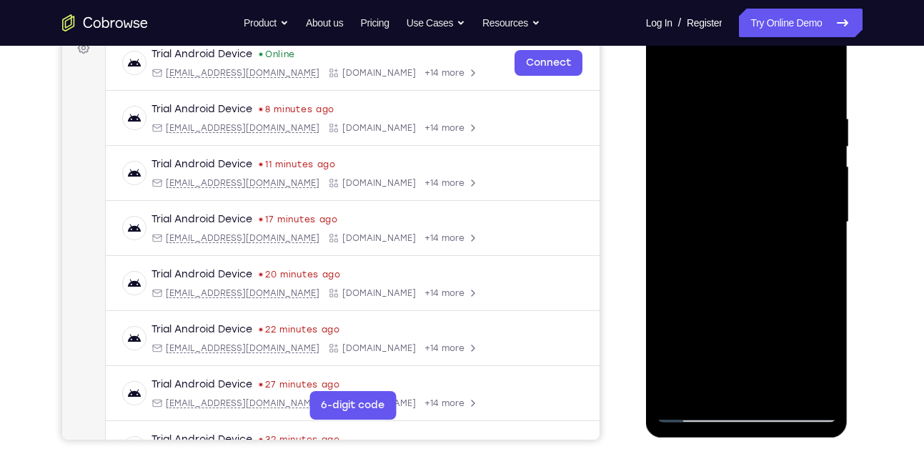
click at [664, 272] on div at bounding box center [747, 222] width 180 height 400
click at [755, 387] on div at bounding box center [747, 222] width 180 height 400
click at [823, 386] on div at bounding box center [747, 222] width 180 height 400
click at [693, 415] on div at bounding box center [747, 222] width 180 height 400
click at [818, 378] on div at bounding box center [747, 222] width 180 height 400
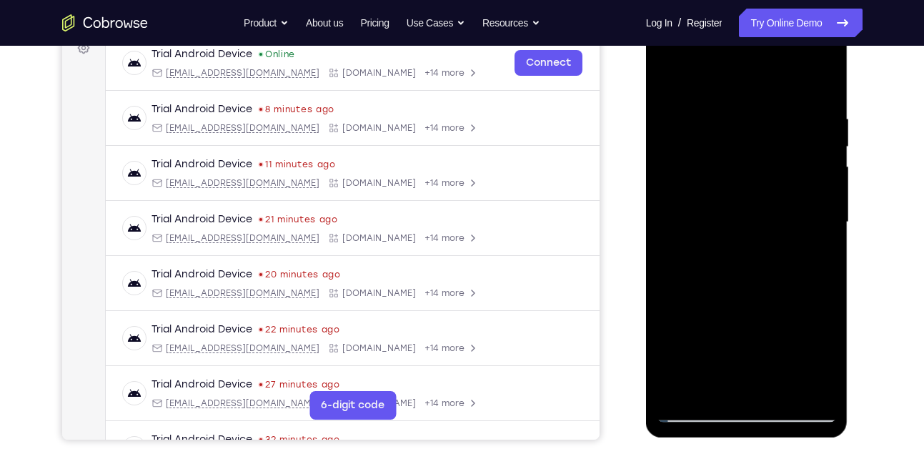
click at [818, 81] on div at bounding box center [747, 222] width 180 height 400
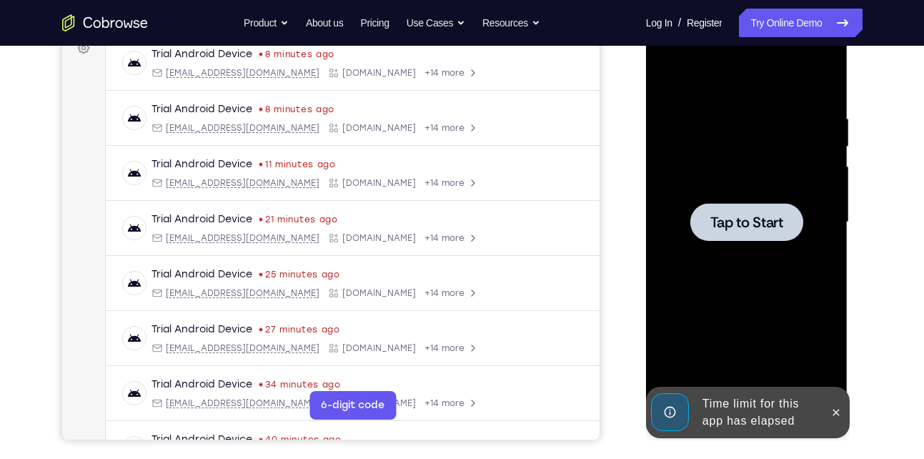
click at [706, 242] on div at bounding box center [747, 222] width 180 height 400
